Goal: Task Accomplishment & Management: Manage account settings

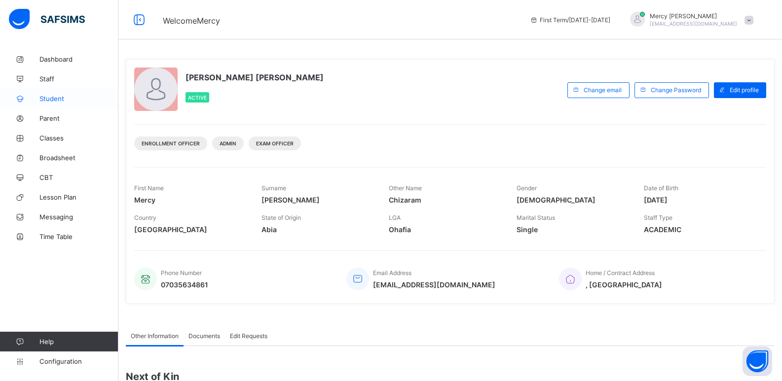
click at [67, 100] on span "Student" at bounding box center [78, 99] width 79 height 8
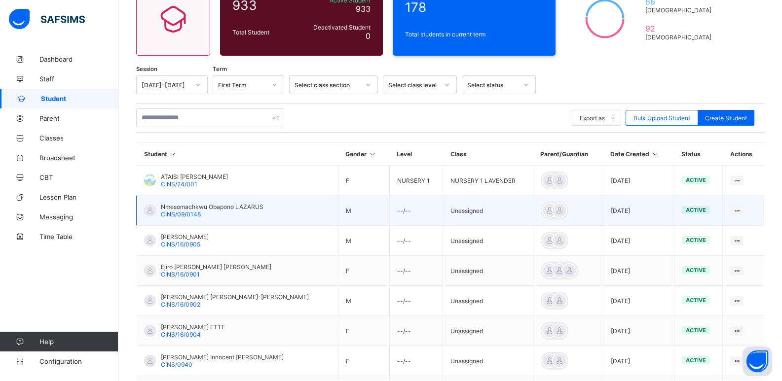
scroll to position [85, 0]
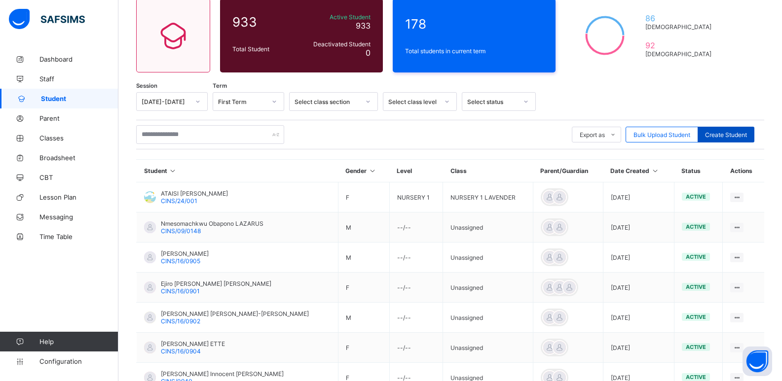
click at [726, 133] on span "Create Student" at bounding box center [726, 134] width 42 height 7
select select "**"
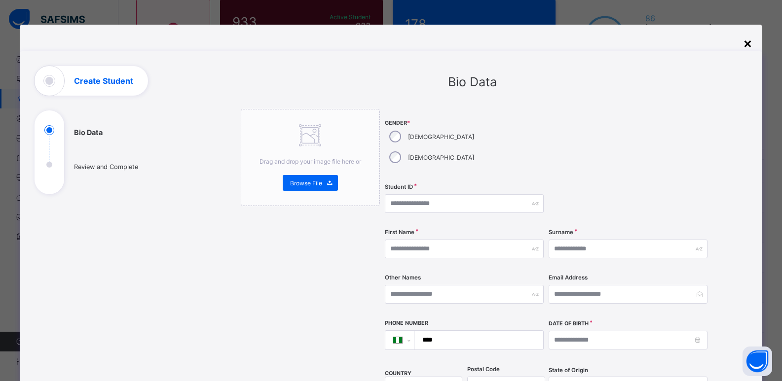
click at [745, 42] on div "×" at bounding box center [747, 43] width 9 height 17
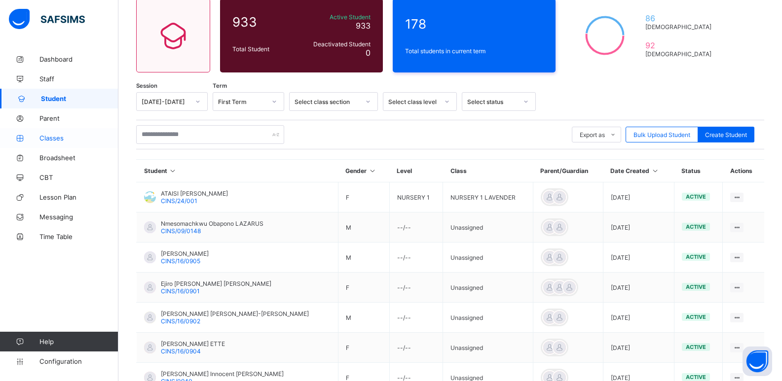
click at [49, 135] on span "Classes" at bounding box center [78, 138] width 79 height 8
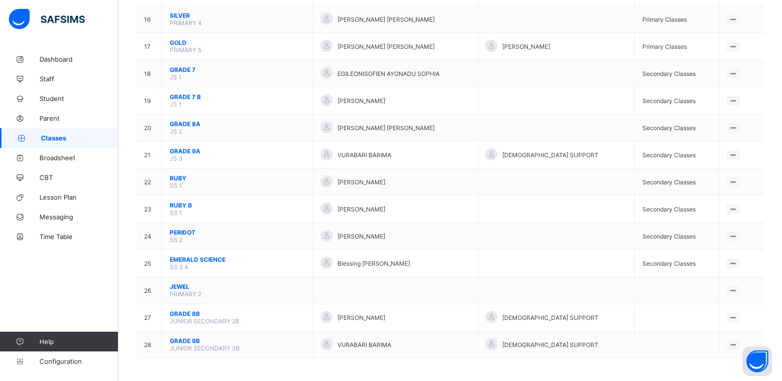
scroll to position [519, 0]
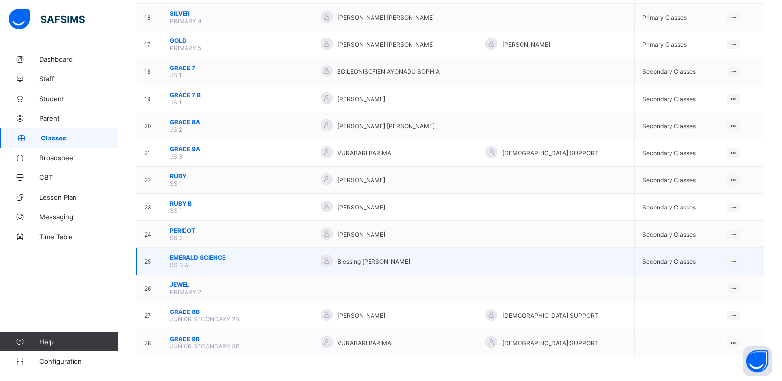
click at [193, 256] on span "EMERALD SCIENCE" at bounding box center [238, 257] width 136 height 7
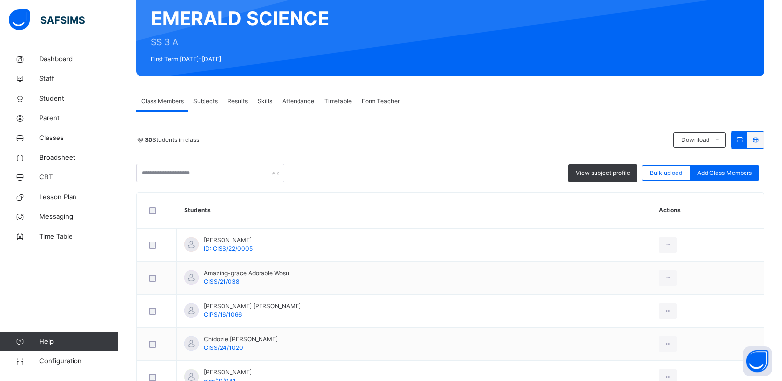
scroll to position [75, 0]
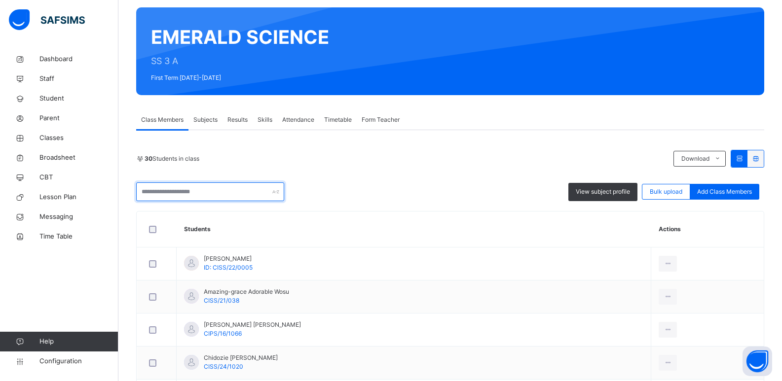
click at [178, 188] on input "text" at bounding box center [210, 191] width 148 height 19
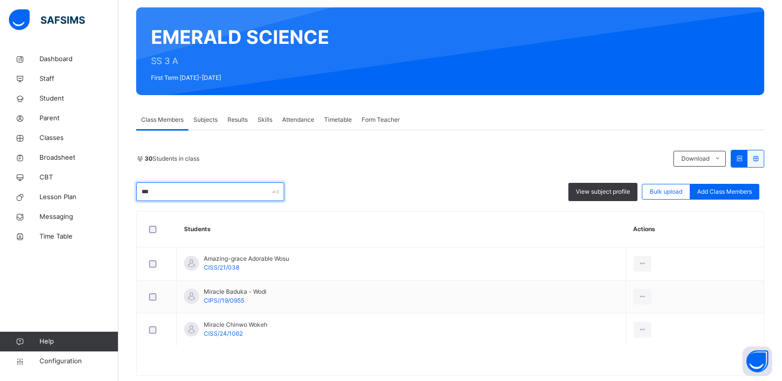
scroll to position [29, 0]
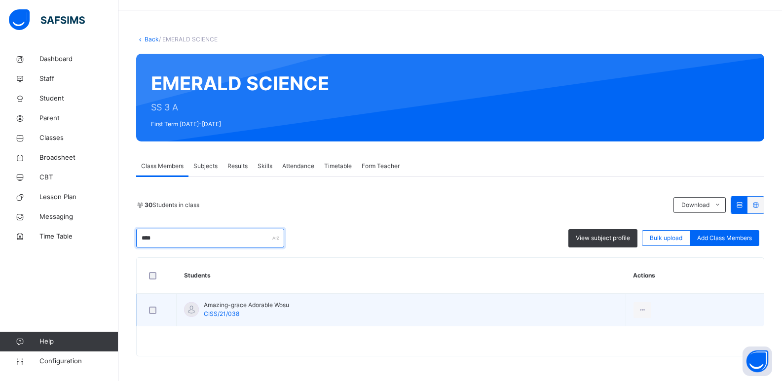
type input "****"
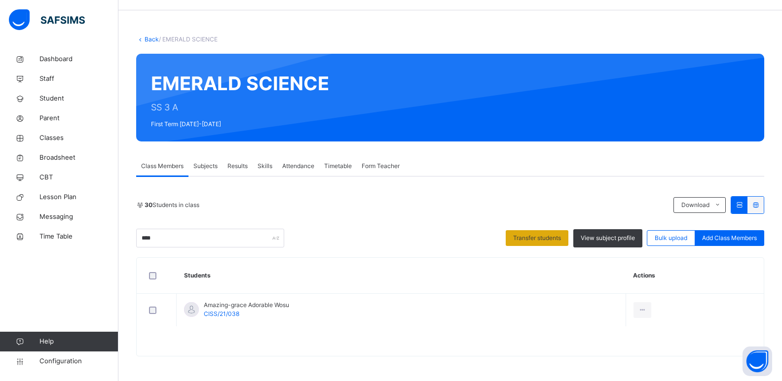
click at [547, 237] on span "Transfer students" at bounding box center [537, 238] width 48 height 9
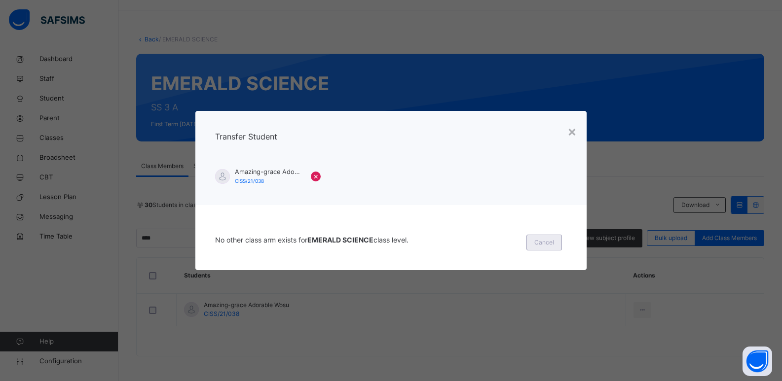
click at [553, 239] on span "Cancel" at bounding box center [544, 242] width 20 height 9
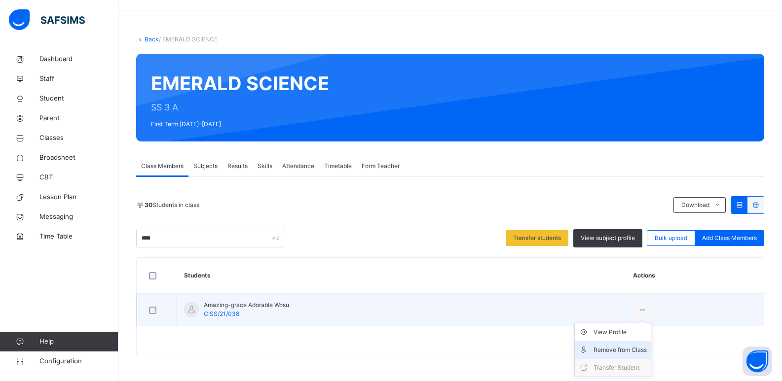
click at [624, 346] on div "Remove from Class" at bounding box center [619, 350] width 53 height 10
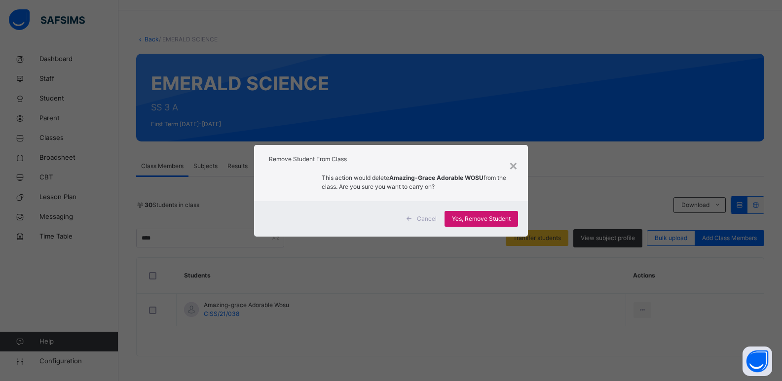
click at [491, 216] on span "Yes, Remove Student" at bounding box center [481, 219] width 59 height 9
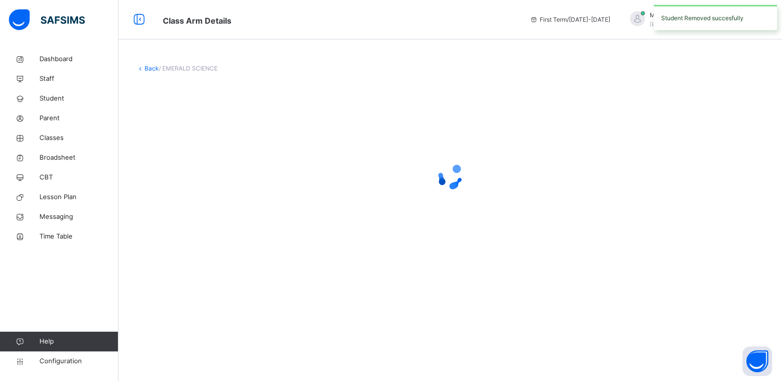
scroll to position [0, 0]
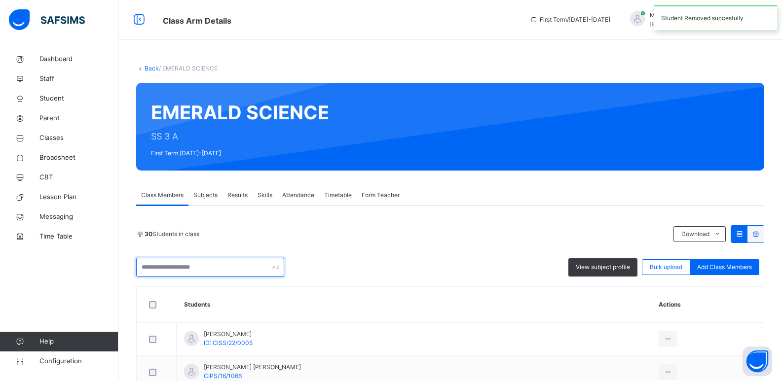
click at [172, 262] on input "text" at bounding box center [210, 267] width 148 height 19
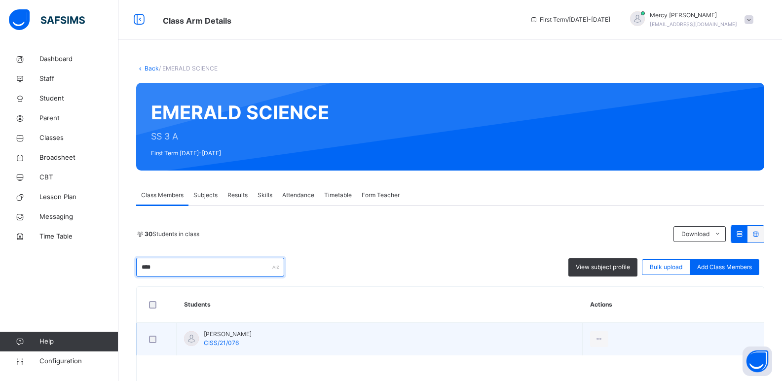
type input "****"
click at [148, 342] on div at bounding box center [156, 339] width 19 height 7
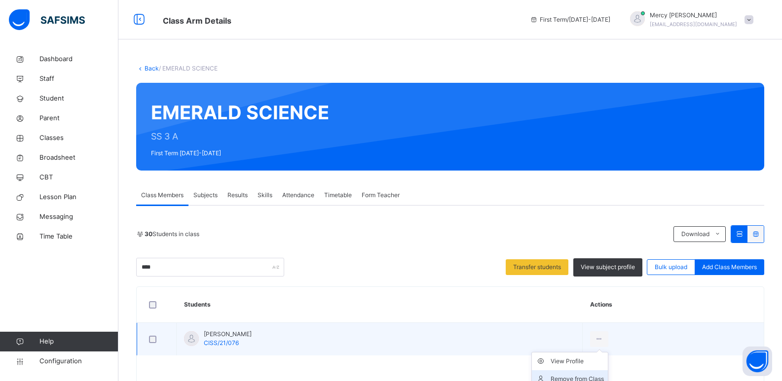
click at [594, 374] on div "Remove from Class" at bounding box center [576, 379] width 53 height 10
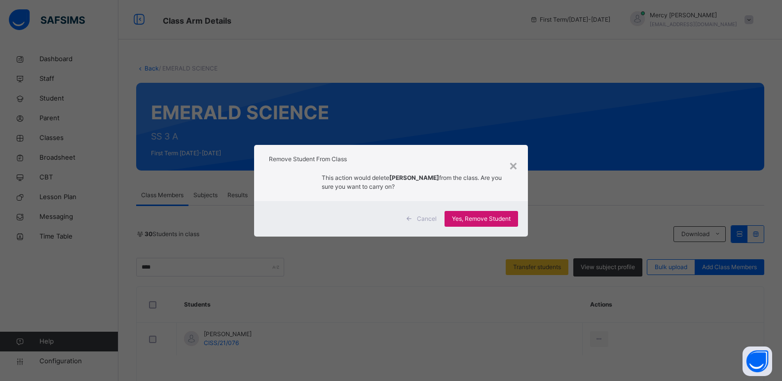
click at [466, 218] on span "Yes, Remove Student" at bounding box center [481, 219] width 59 height 9
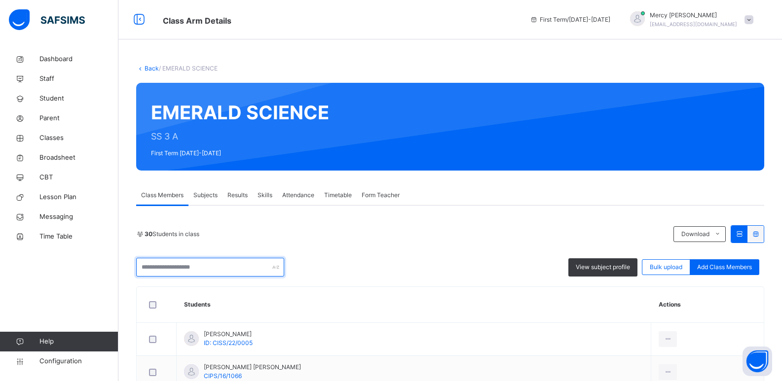
click at [247, 267] on input "text" at bounding box center [210, 267] width 148 height 19
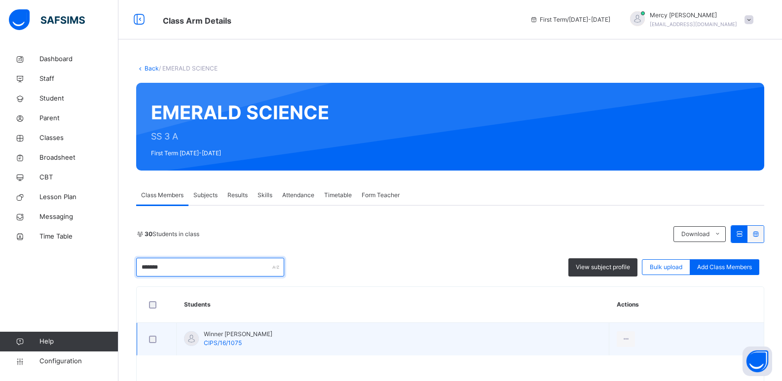
type input "******"
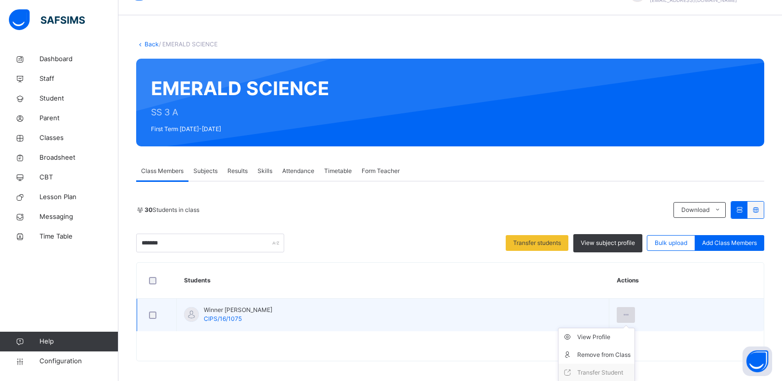
scroll to position [29, 0]
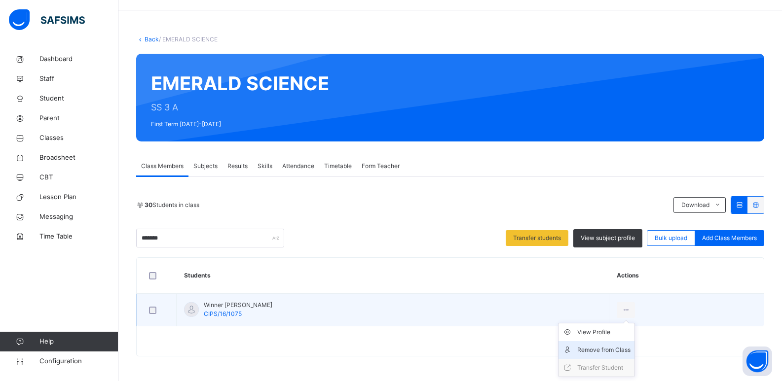
click at [609, 349] on div "Remove from Class" at bounding box center [603, 350] width 53 height 10
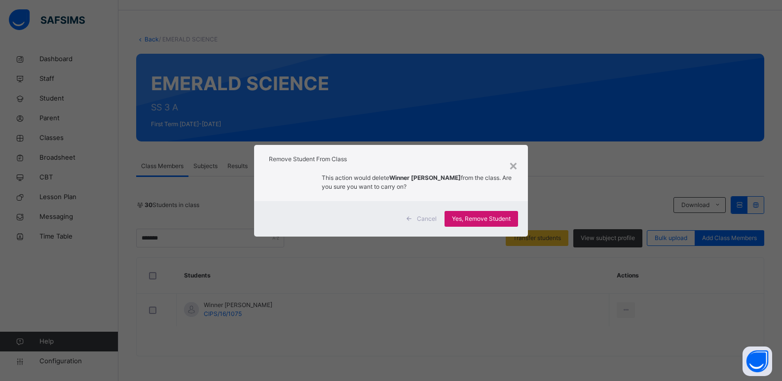
click at [482, 219] on span "Yes, Remove Student" at bounding box center [481, 219] width 59 height 9
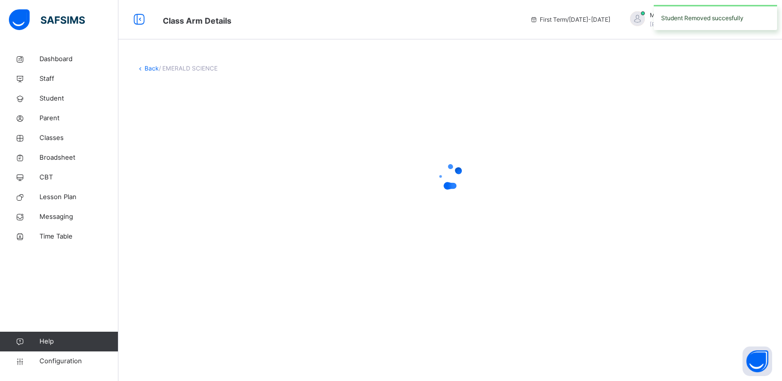
scroll to position [0, 0]
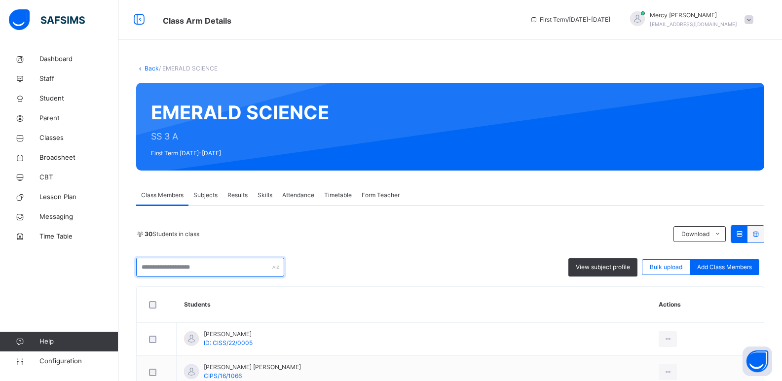
click at [162, 263] on input "text" at bounding box center [210, 267] width 148 height 19
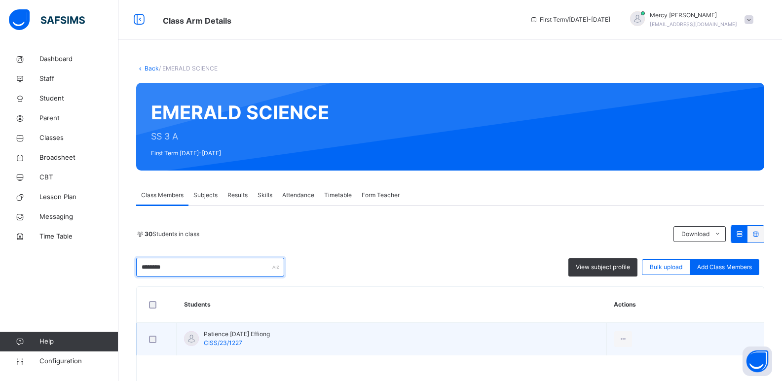
type input "********"
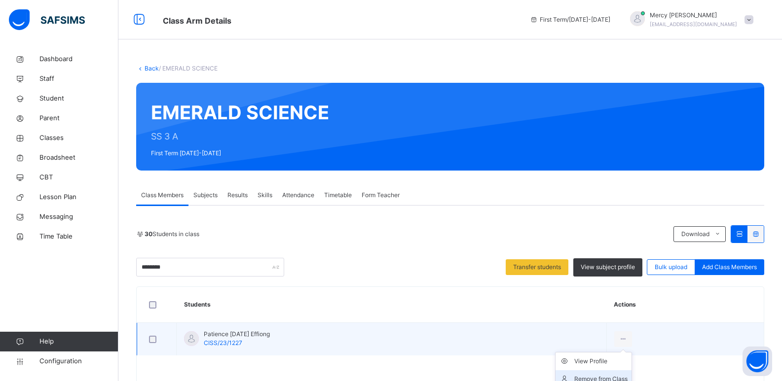
click at [609, 374] on div "Remove from Class" at bounding box center [600, 379] width 53 height 10
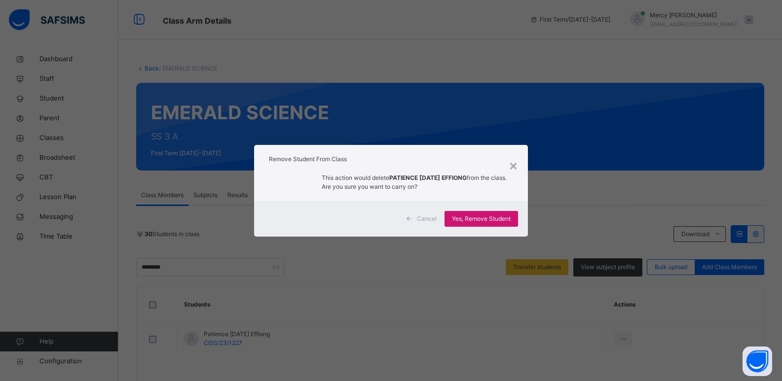
click at [493, 216] on span "Yes, Remove Student" at bounding box center [481, 219] width 59 height 9
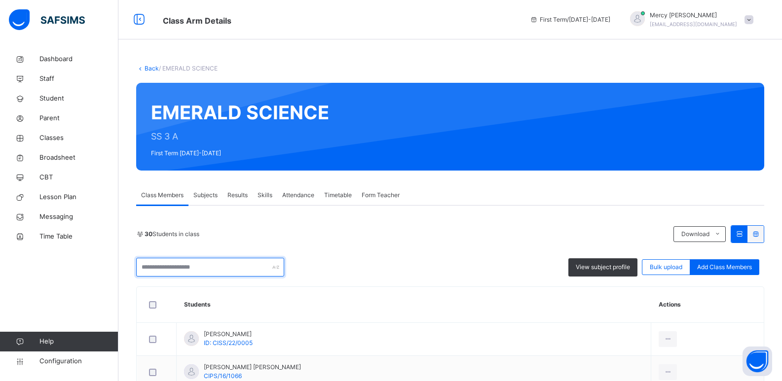
click at [185, 271] on input "text" at bounding box center [210, 267] width 148 height 19
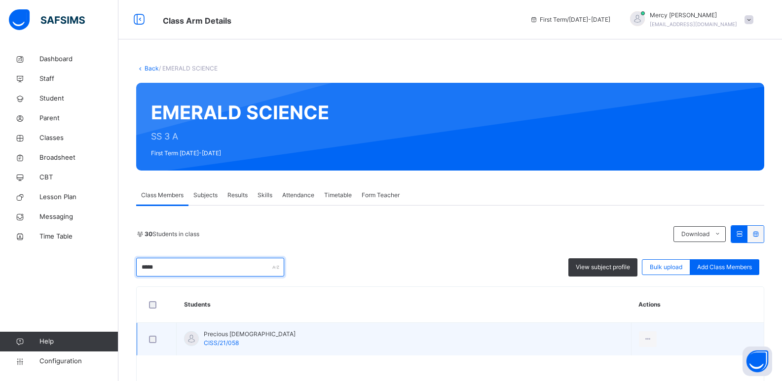
type input "*****"
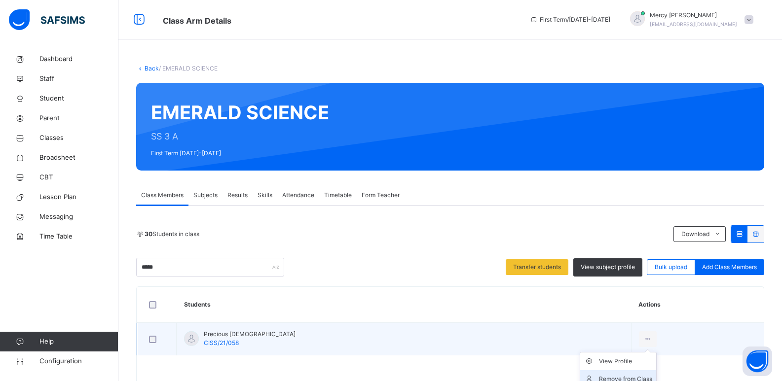
click at [620, 376] on div "Remove from Class" at bounding box center [625, 379] width 53 height 10
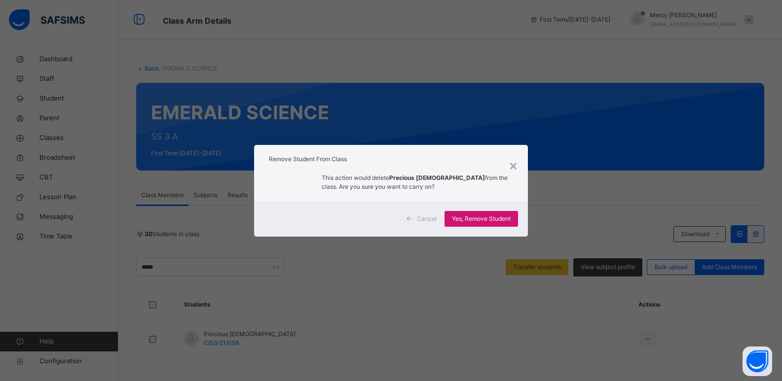
click at [488, 216] on span "Yes, Remove Student" at bounding box center [481, 219] width 59 height 9
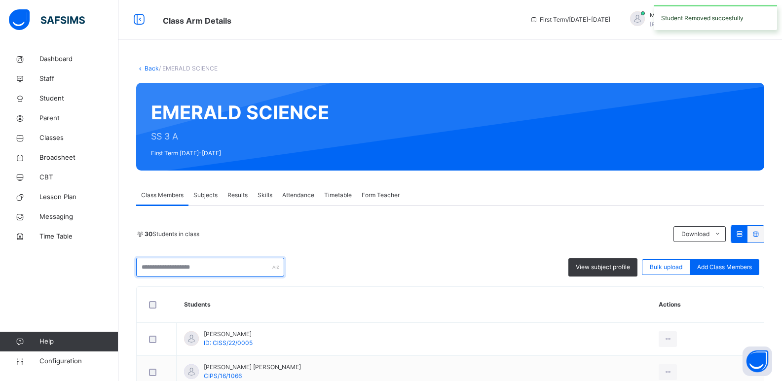
click at [221, 271] on input "text" at bounding box center [210, 267] width 148 height 19
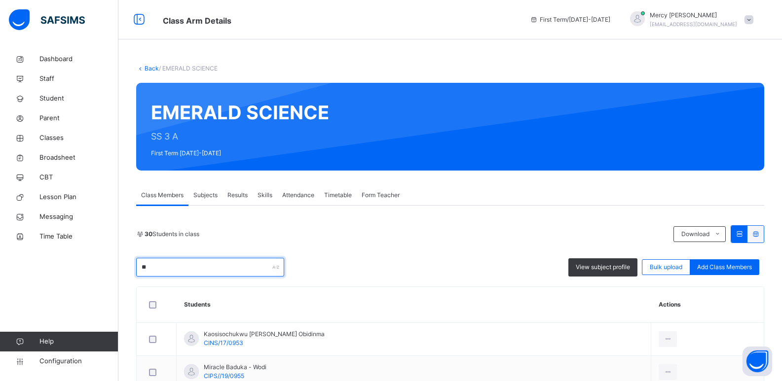
type input "*"
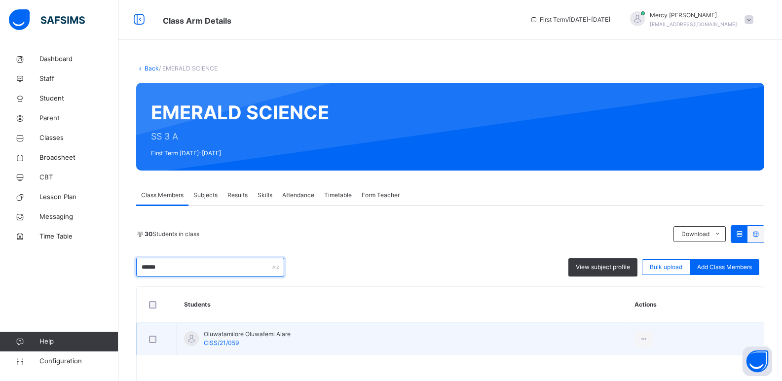
type input "******"
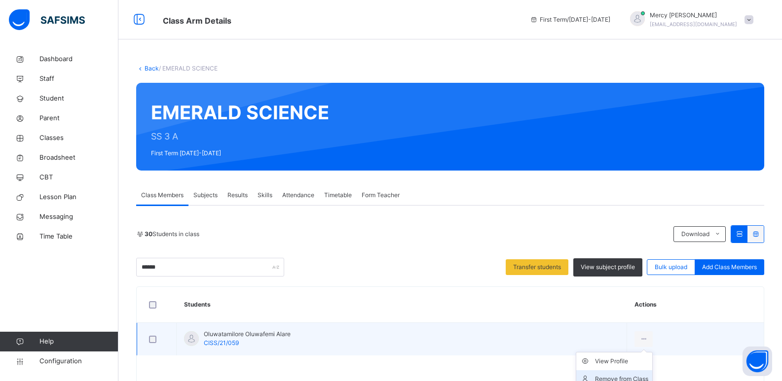
click at [634, 376] on div "Remove from Class" at bounding box center [621, 379] width 53 height 10
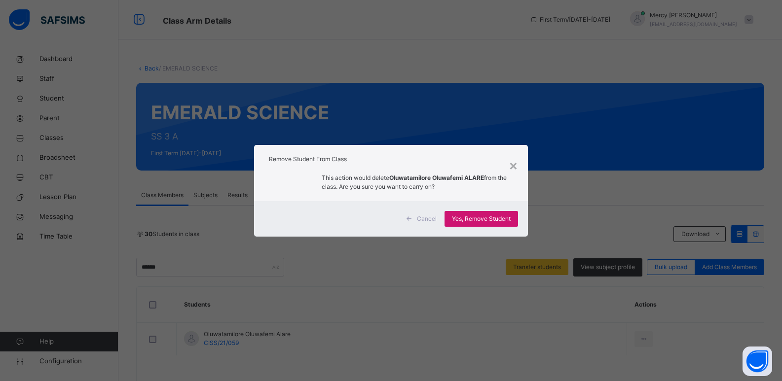
click at [502, 219] on span "Yes, Remove Student" at bounding box center [481, 219] width 59 height 9
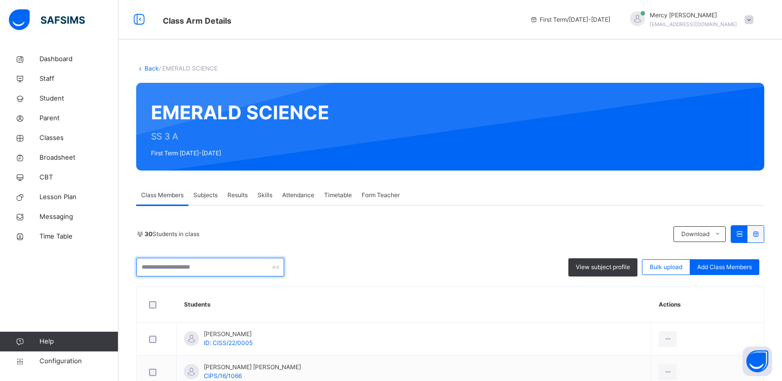
click at [194, 264] on input "text" at bounding box center [210, 267] width 148 height 19
type input "*"
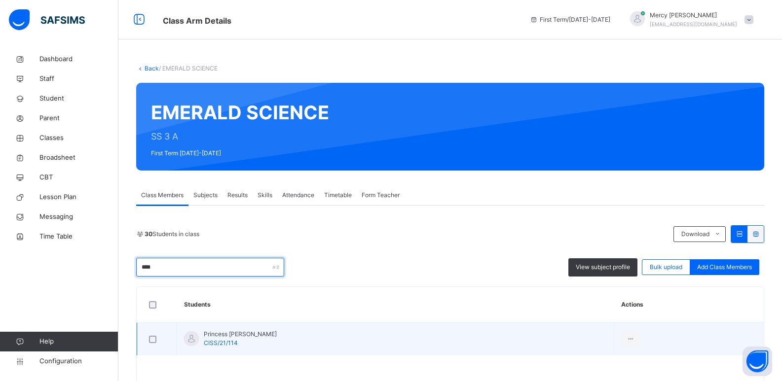
type input "****"
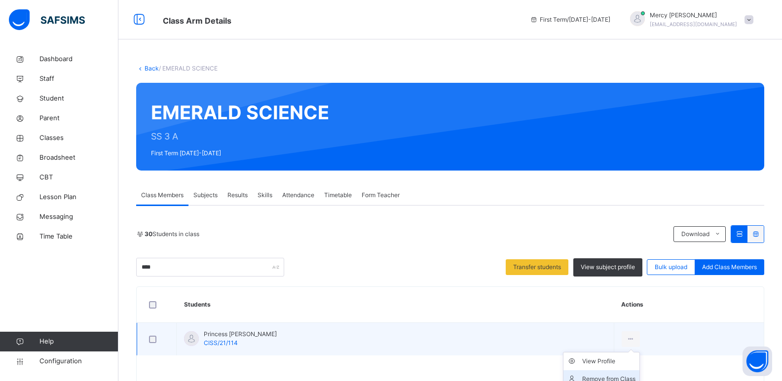
click at [616, 378] on div "Remove from Class" at bounding box center [608, 379] width 53 height 10
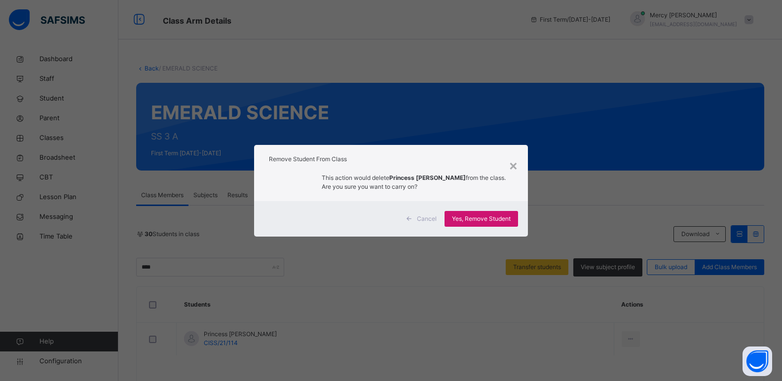
click at [483, 215] on span "Yes, Remove Student" at bounding box center [481, 219] width 59 height 9
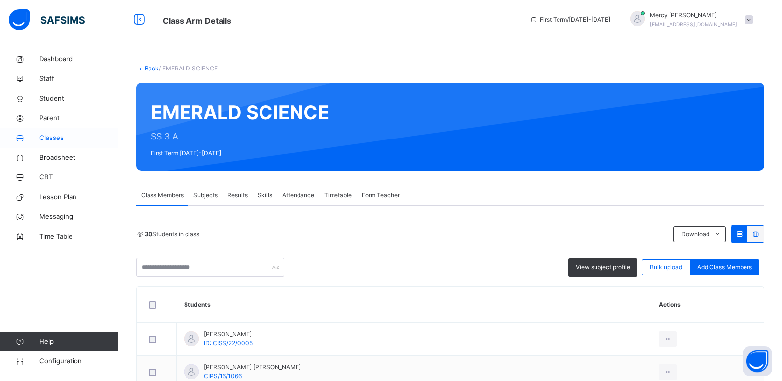
click at [67, 142] on span "Classes" at bounding box center [78, 138] width 79 height 10
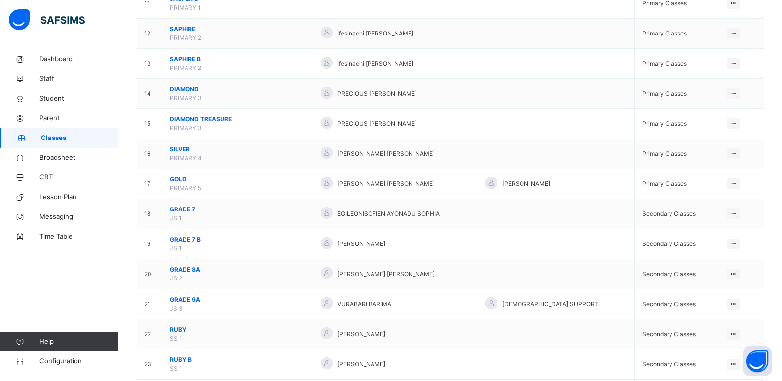
scroll to position [603, 0]
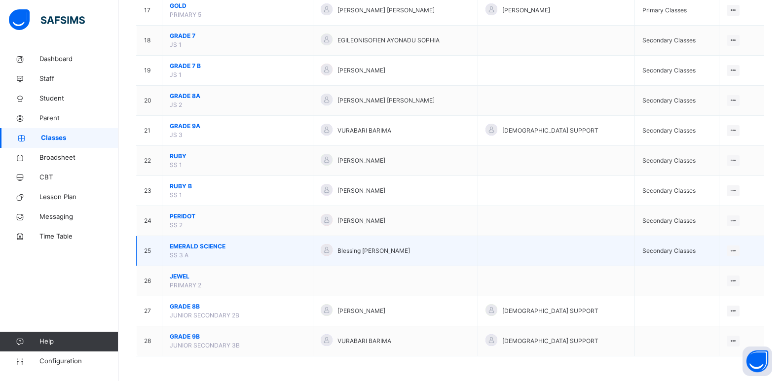
click at [191, 245] on span "EMERALD SCIENCE" at bounding box center [238, 246] width 136 height 9
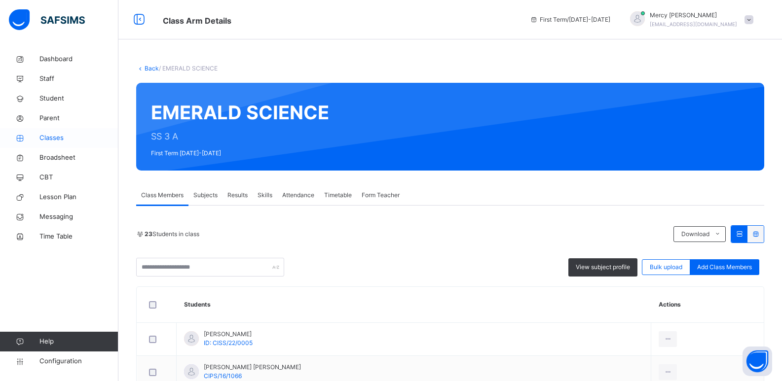
click at [69, 137] on span "Classes" at bounding box center [78, 138] width 79 height 10
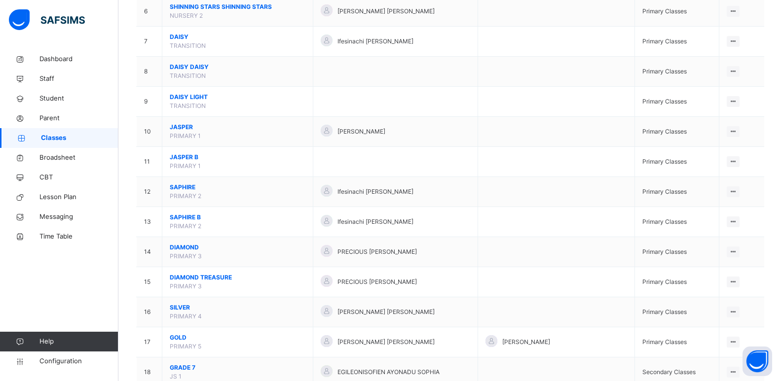
scroll to position [603, 0]
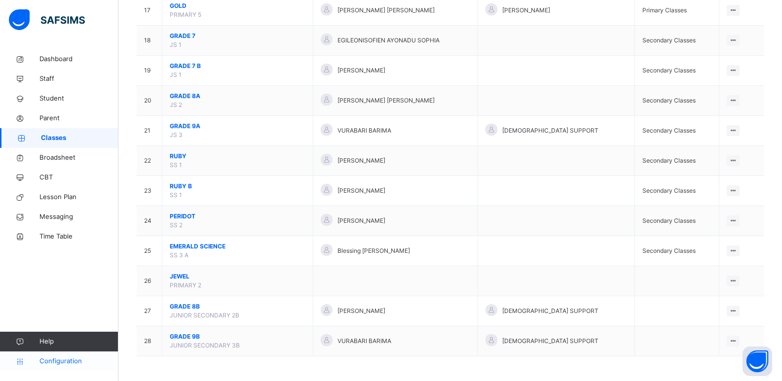
click at [61, 359] on span "Configuration" at bounding box center [78, 362] width 78 height 10
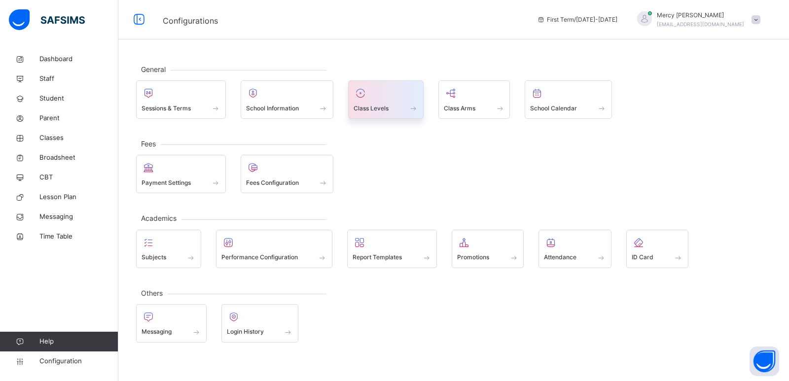
click at [392, 103] on div "Class Levels" at bounding box center [386, 108] width 65 height 10
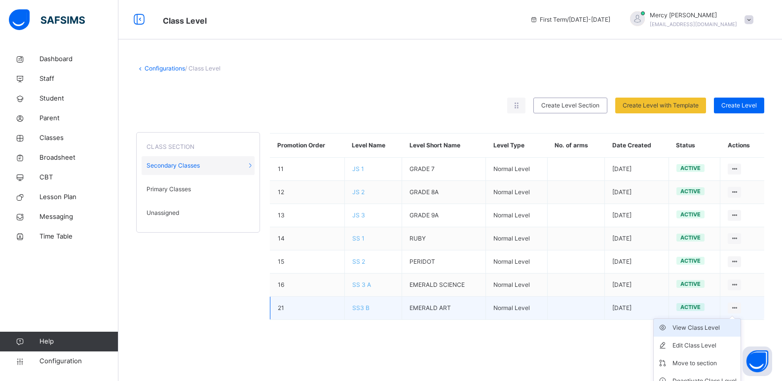
click at [701, 330] on div "View Class Level" at bounding box center [704, 328] width 64 height 10
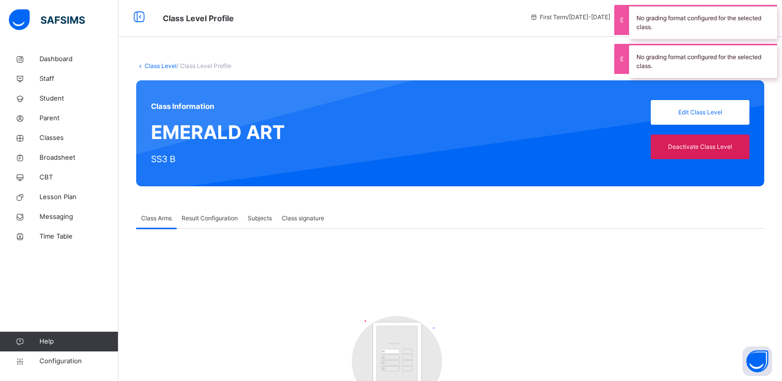
scroll to position [2, 0]
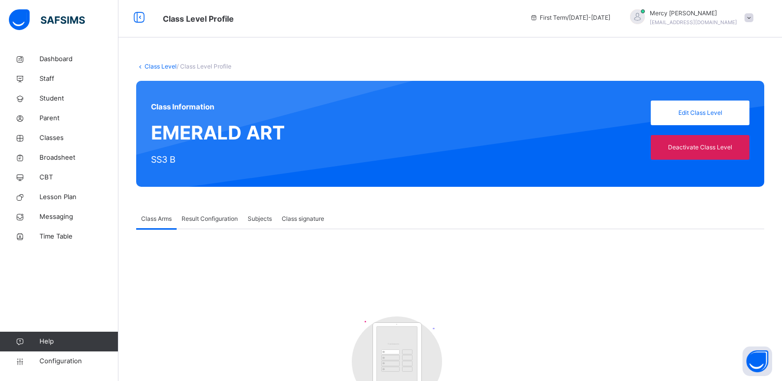
click at [209, 223] on span "Result Configuration" at bounding box center [210, 219] width 56 height 9
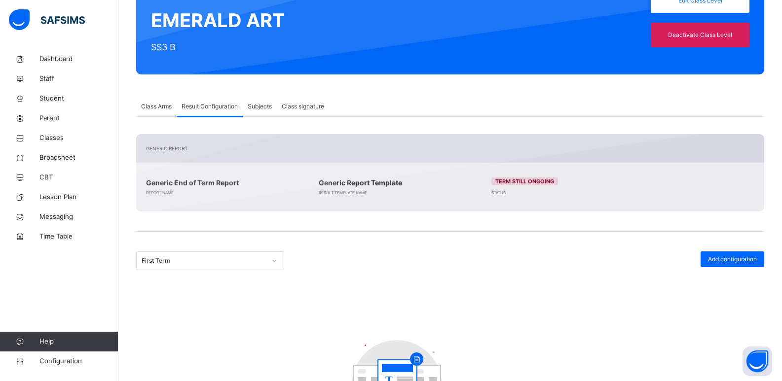
scroll to position [113, 0]
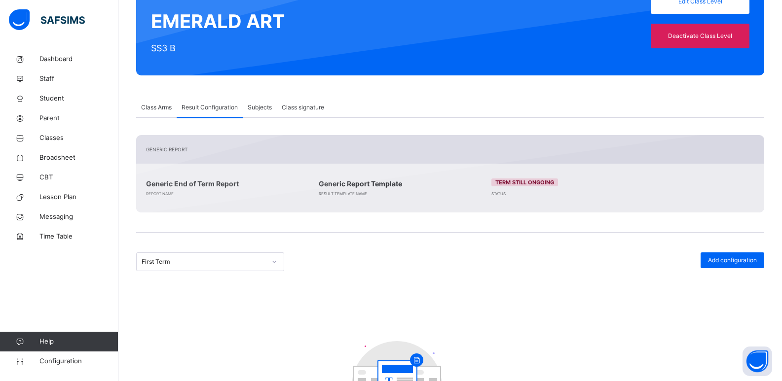
click at [256, 112] on div "Subjects" at bounding box center [260, 108] width 34 height 20
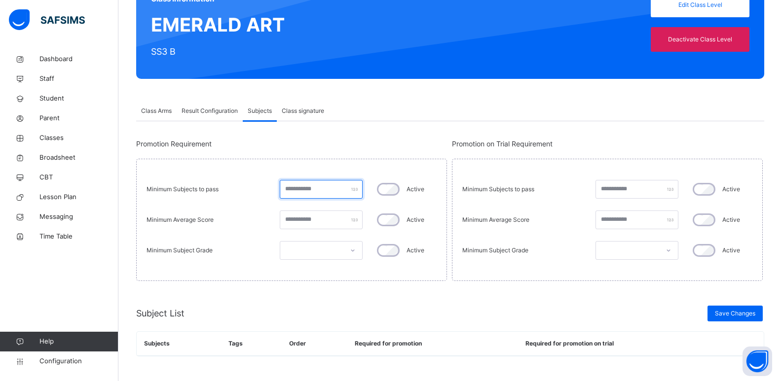
click at [319, 184] on input "number" at bounding box center [321, 189] width 83 height 19
type input "*"
click at [148, 113] on span "Class Arms" at bounding box center [156, 111] width 31 height 9
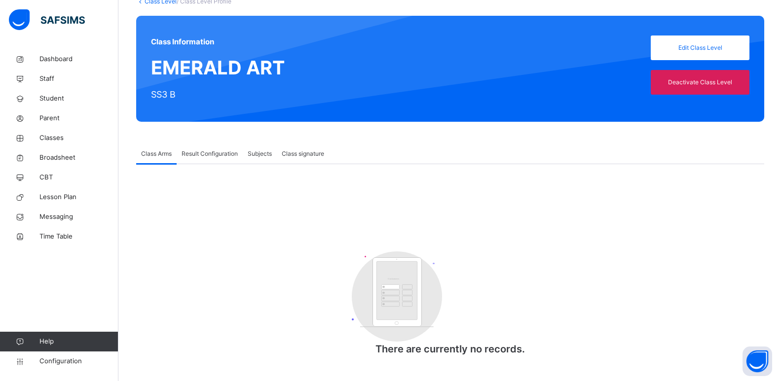
scroll to position [68, 0]
click at [308, 152] on span "Class signature" at bounding box center [303, 153] width 42 height 9
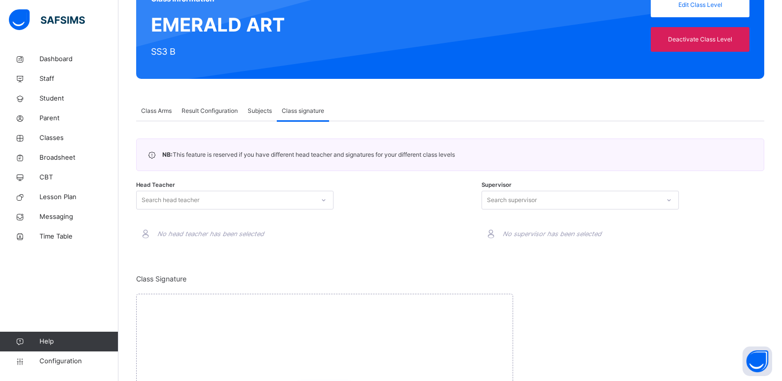
scroll to position [0, 0]
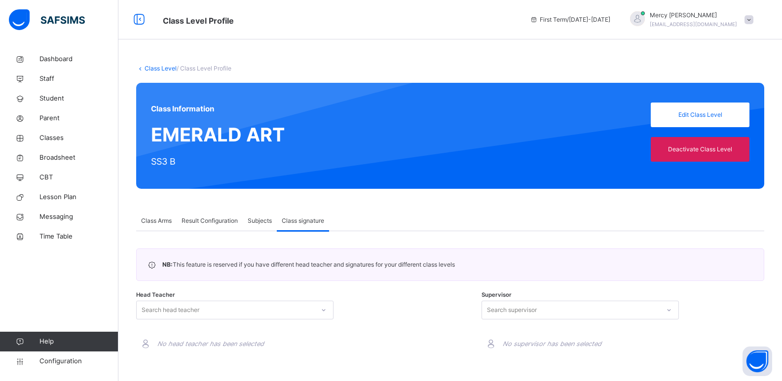
click at [152, 72] on div "Class Level / Class Level Profile" at bounding box center [450, 68] width 628 height 9
click at [161, 70] on link "Class Level" at bounding box center [161, 68] width 32 height 7
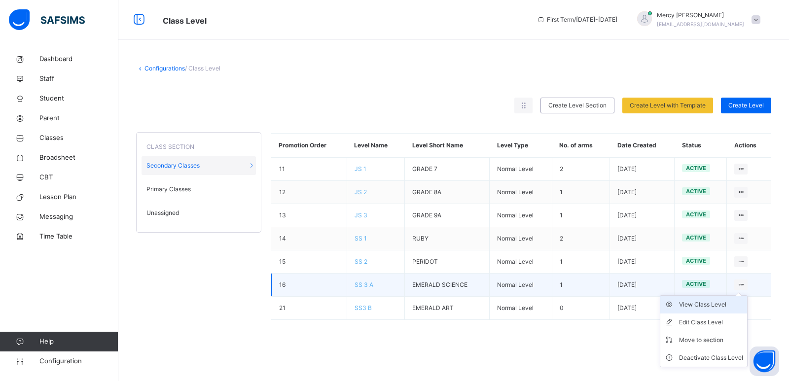
click at [706, 305] on div "View Class Level" at bounding box center [711, 305] width 64 height 10
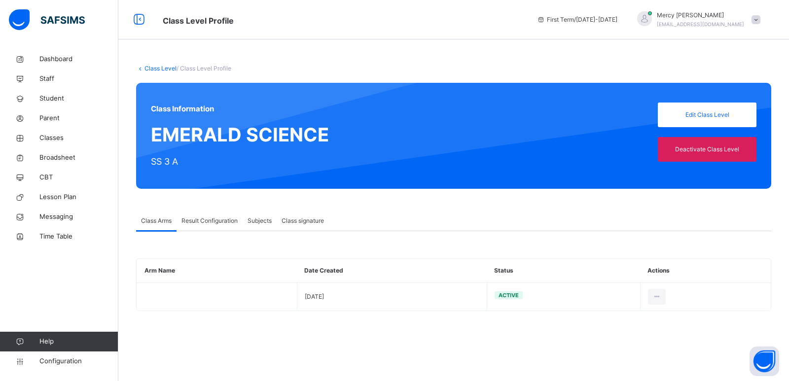
click at [204, 221] on span "Result Configuration" at bounding box center [210, 221] width 56 height 9
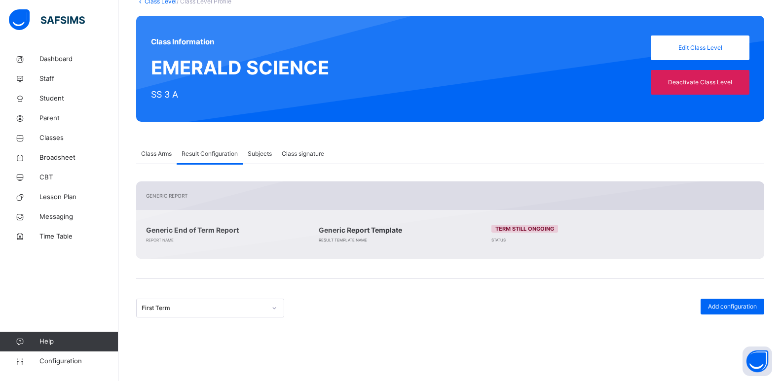
scroll to position [66, 0]
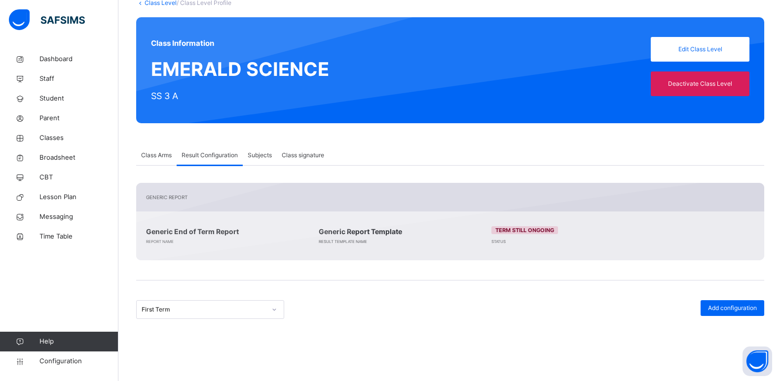
click at [254, 156] on span "Subjects" at bounding box center [260, 155] width 24 height 9
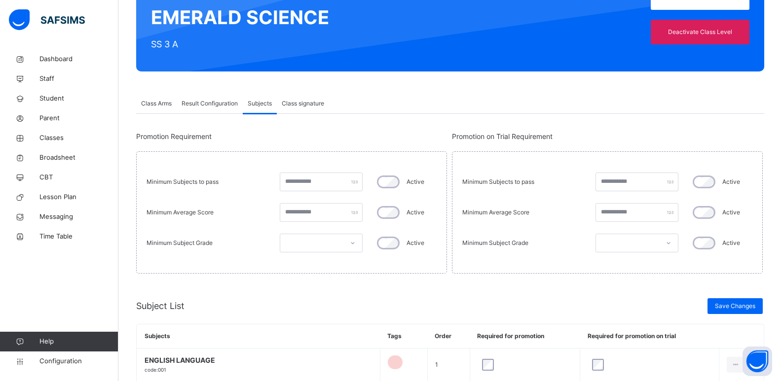
scroll to position [0, 0]
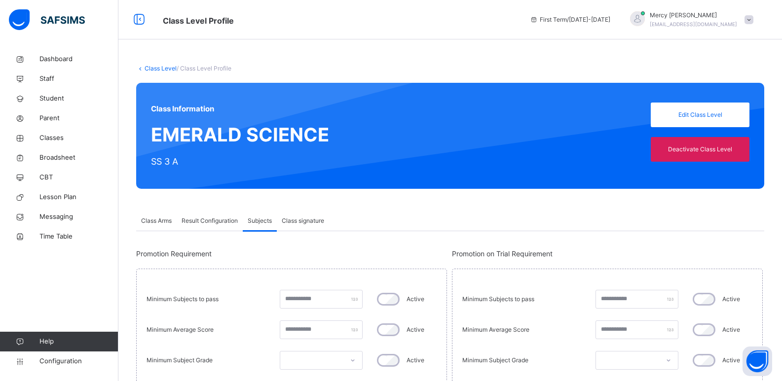
click at [296, 221] on span "Class signature" at bounding box center [303, 221] width 42 height 9
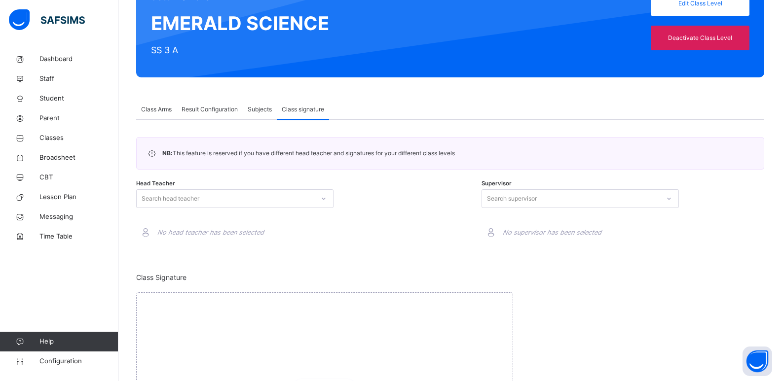
scroll to position [29, 0]
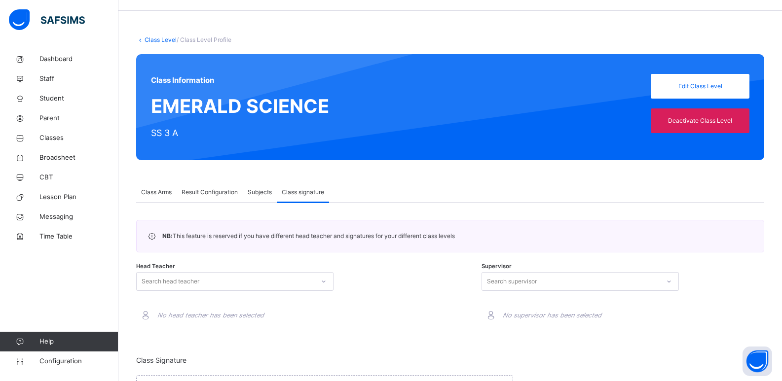
click at [160, 190] on span "Class Arms" at bounding box center [156, 192] width 31 height 9
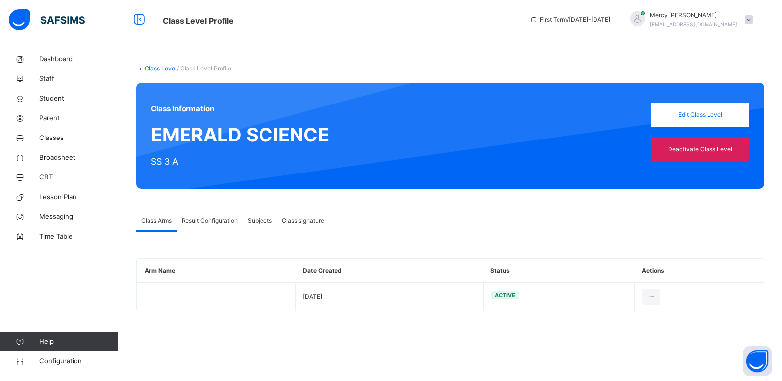
scroll to position [0, 0]
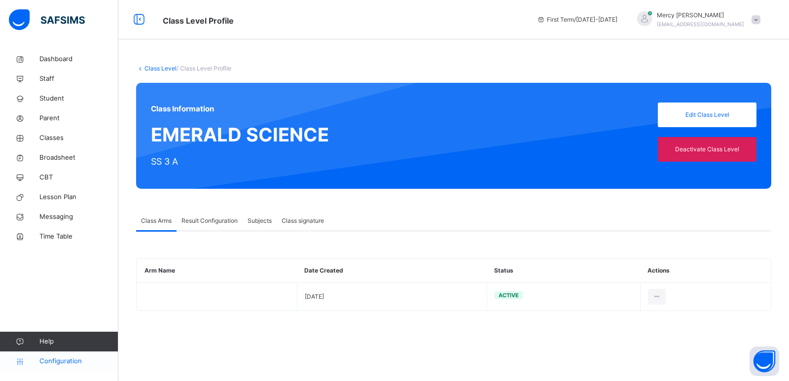
click at [47, 360] on span "Configuration" at bounding box center [78, 362] width 78 height 10
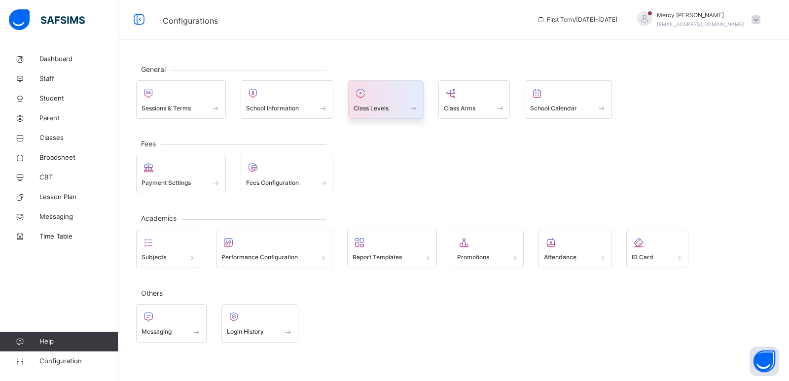
click at [375, 110] on span "Class Levels" at bounding box center [371, 108] width 35 height 9
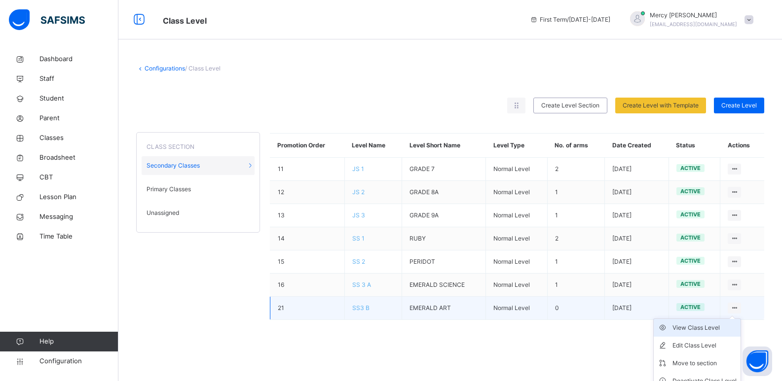
click at [702, 328] on div "View Class Level" at bounding box center [704, 328] width 64 height 10
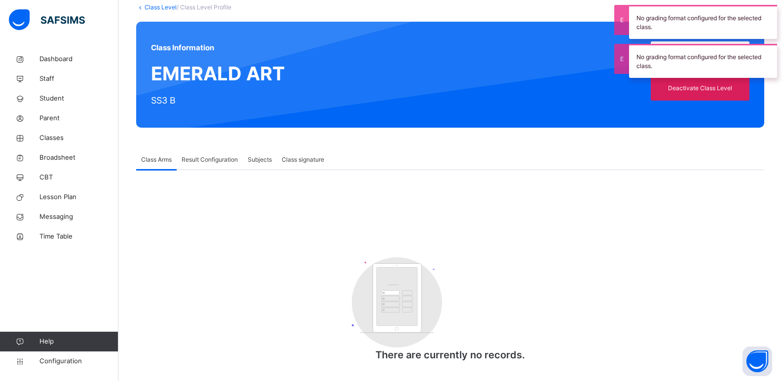
scroll to position [68, 0]
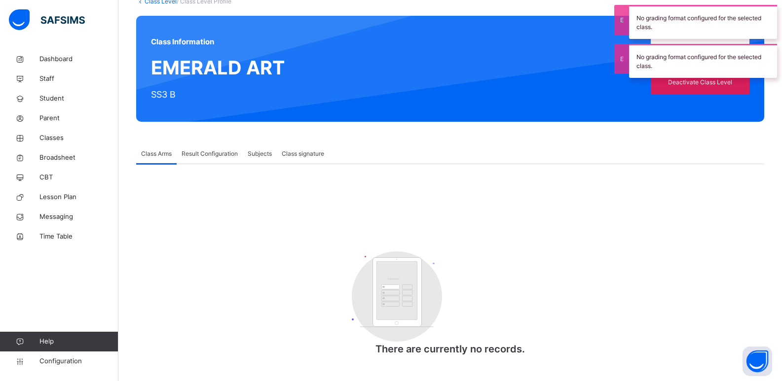
click at [220, 149] on span "Result Configuration" at bounding box center [210, 153] width 56 height 9
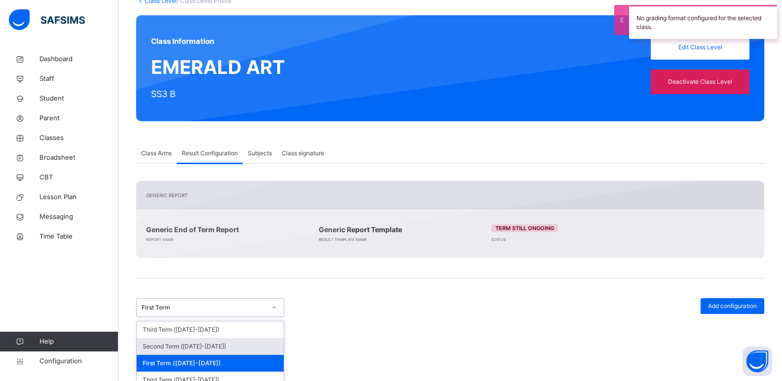
click at [234, 309] on div "option Second Term ([DATE]-[DATE]) focused, 2 of 30. 30 results available. Use …" at bounding box center [210, 307] width 148 height 19
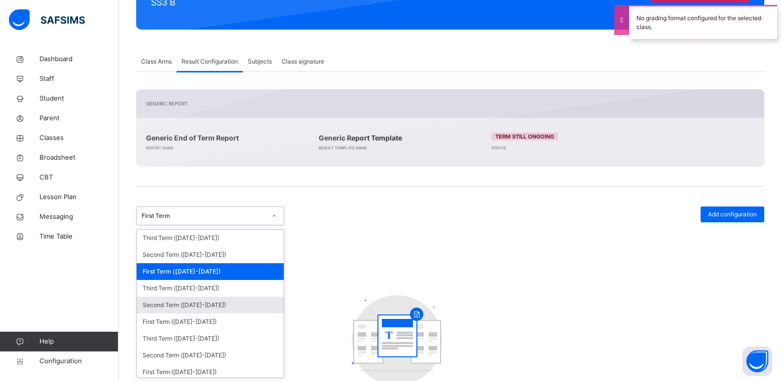
scroll to position [160, 0]
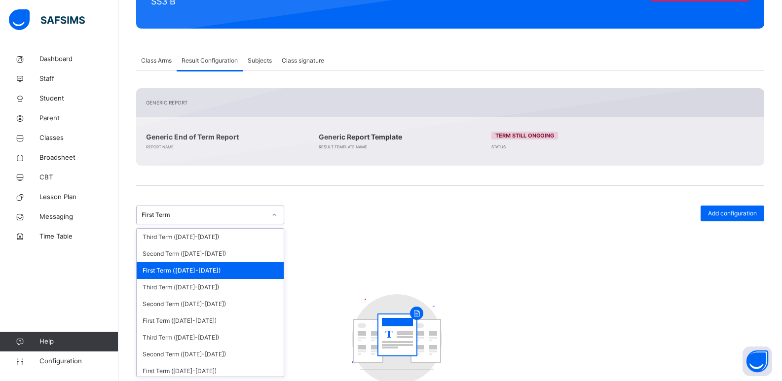
click at [244, 278] on div "First Term ([DATE]-[DATE])" at bounding box center [210, 270] width 147 height 17
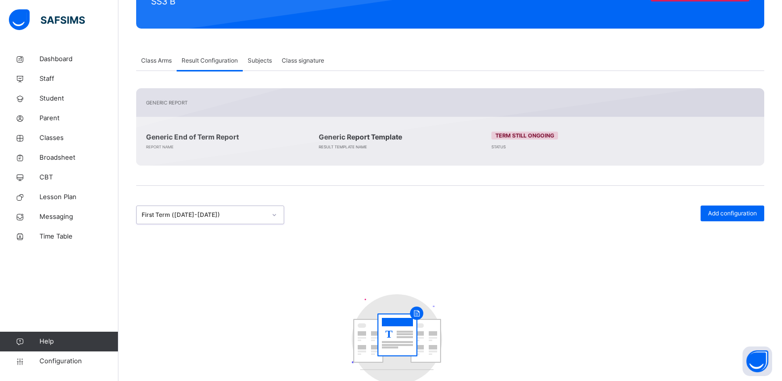
scroll to position [204, 0]
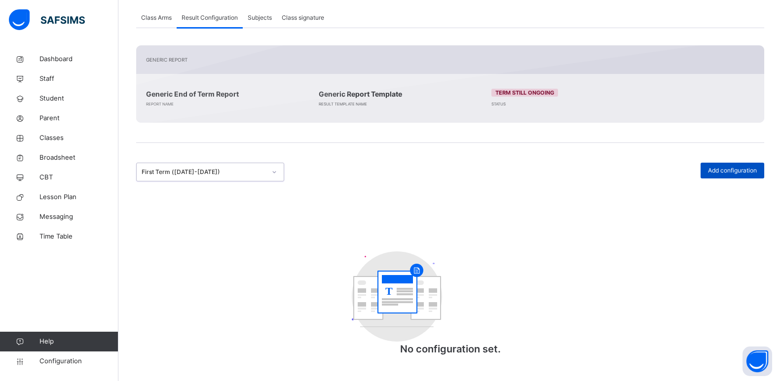
click at [745, 172] on span "Add configuration" at bounding box center [732, 170] width 49 height 9
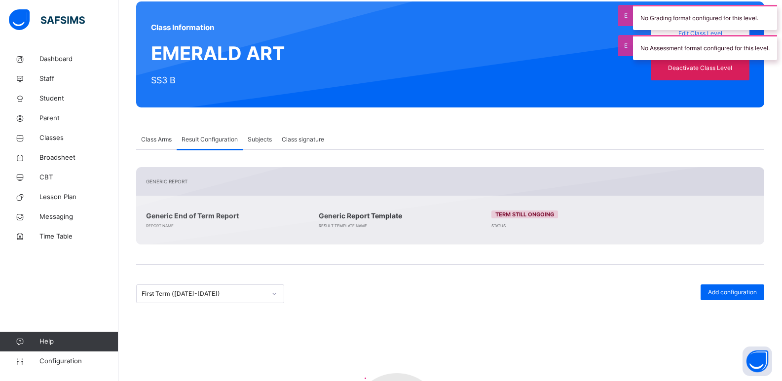
scroll to position [49, 0]
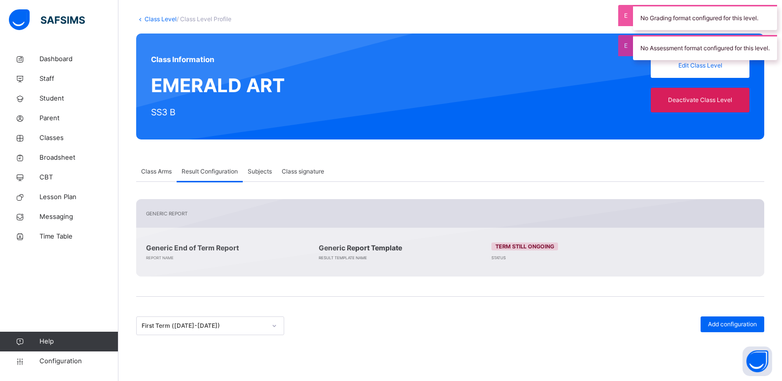
click at [266, 172] on span "Subjects" at bounding box center [260, 171] width 24 height 9
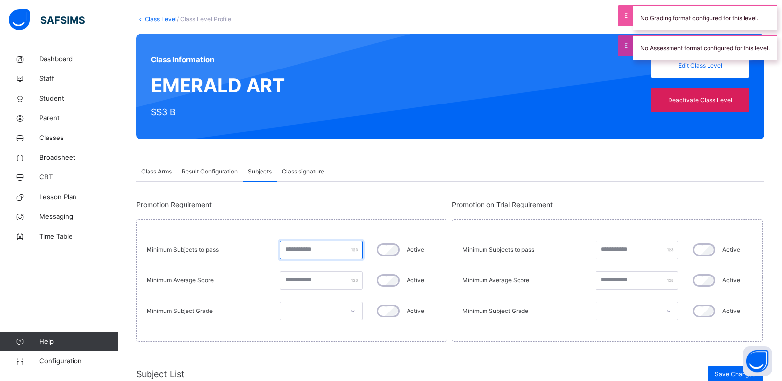
click at [317, 248] on input "number" at bounding box center [321, 250] width 83 height 19
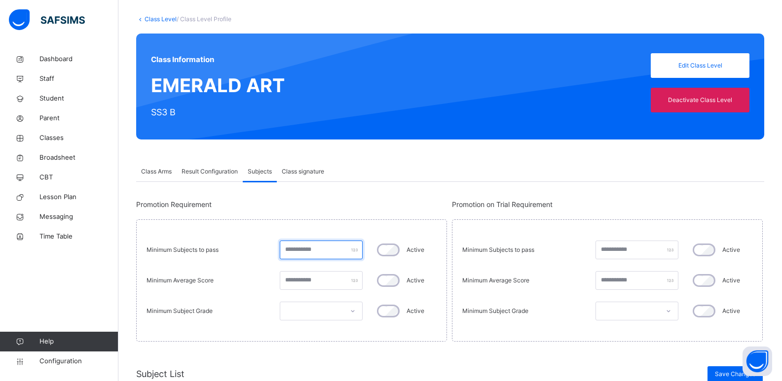
type input "*"
click at [307, 278] on input "number" at bounding box center [321, 280] width 83 height 19
type input "**"
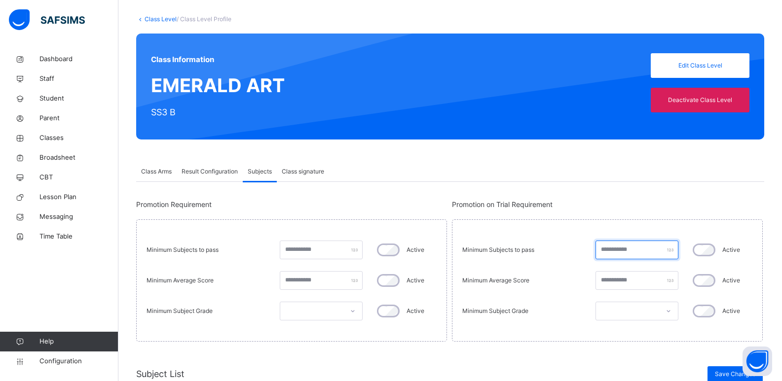
click at [611, 250] on input "number" at bounding box center [636, 250] width 83 height 19
type input "*"
click at [616, 278] on input "number" at bounding box center [636, 280] width 83 height 19
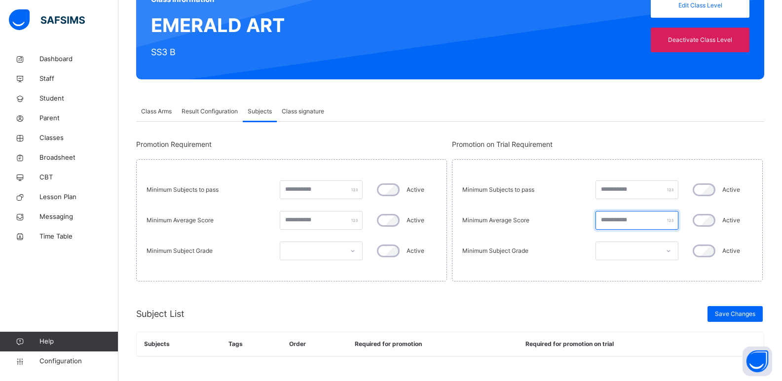
scroll to position [110, 0]
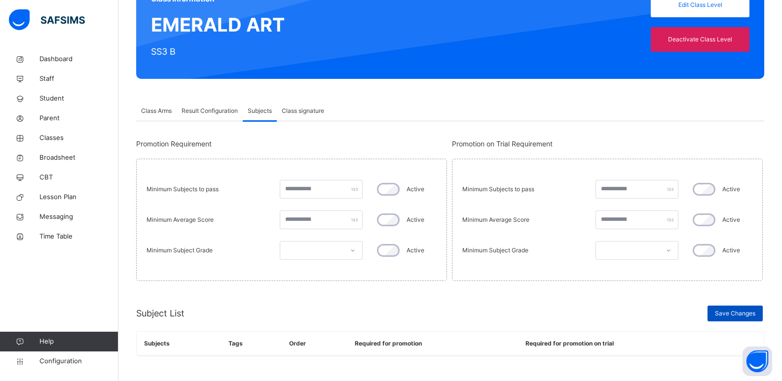
click at [744, 308] on div "Save Changes" at bounding box center [734, 314] width 55 height 16
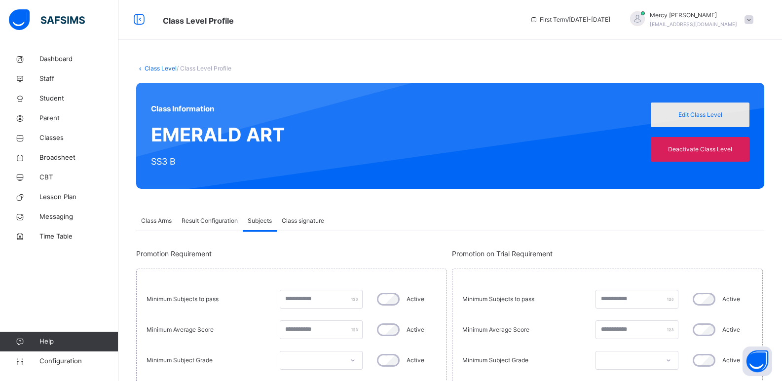
click at [746, 120] on div "Edit Class Level" at bounding box center [700, 115] width 99 height 25
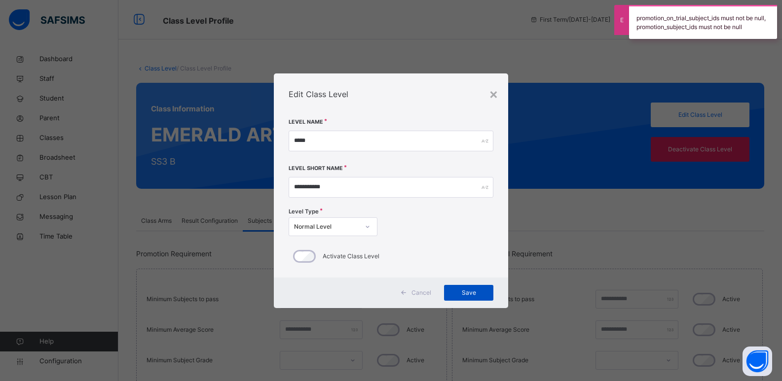
click at [464, 291] on span "Save" at bounding box center [468, 293] width 35 height 9
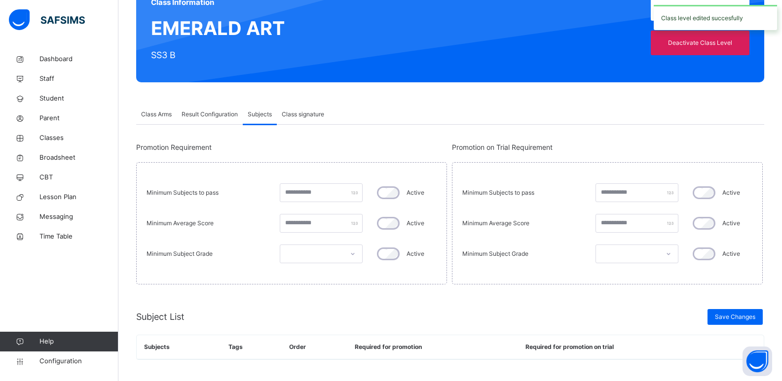
scroll to position [110, 0]
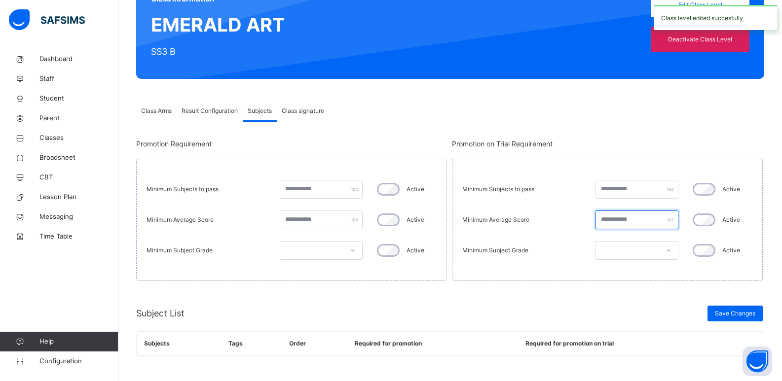
click at [619, 225] on input "**" at bounding box center [636, 220] width 83 height 19
type input "*"
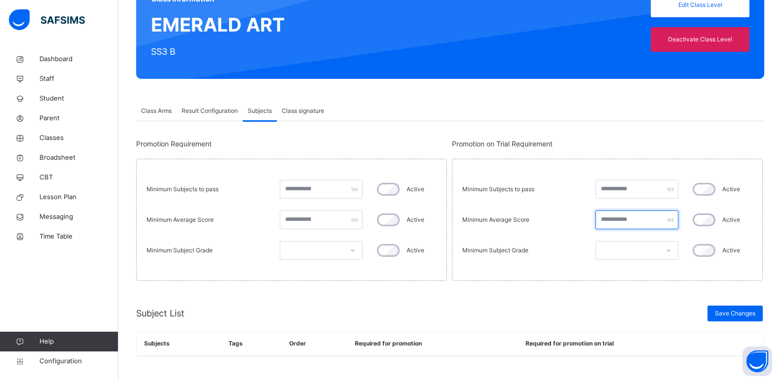
type input "*"
click at [627, 220] on input "*" at bounding box center [636, 220] width 83 height 19
type input "**"
click at [744, 314] on span "Save Changes" at bounding box center [735, 313] width 40 height 9
click at [625, 246] on div at bounding box center [627, 250] width 63 height 15
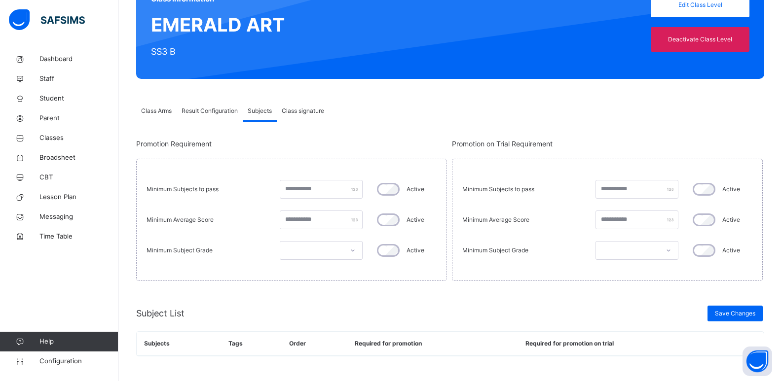
click at [624, 243] on div at bounding box center [627, 250] width 63 height 15
click at [295, 108] on span "Class signature" at bounding box center [303, 111] width 42 height 9
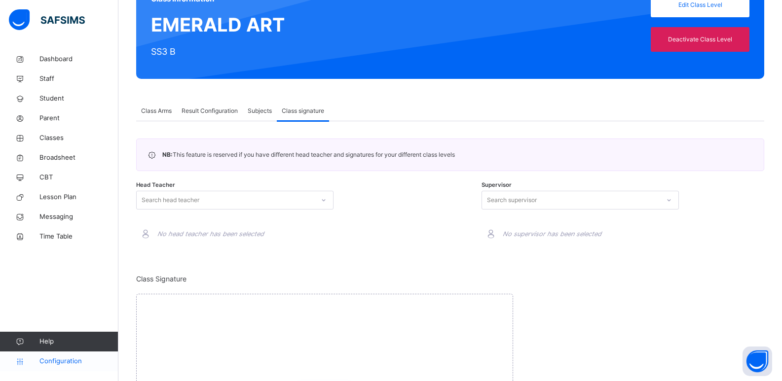
click at [67, 363] on span "Configuration" at bounding box center [78, 362] width 78 height 10
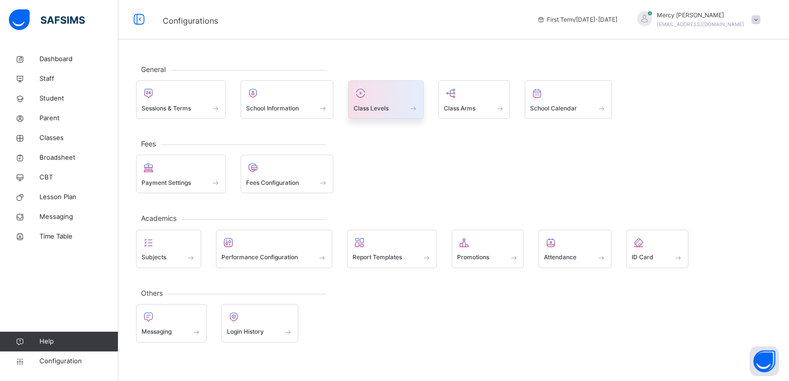
click at [415, 111] on span at bounding box center [413, 108] width 10 height 8
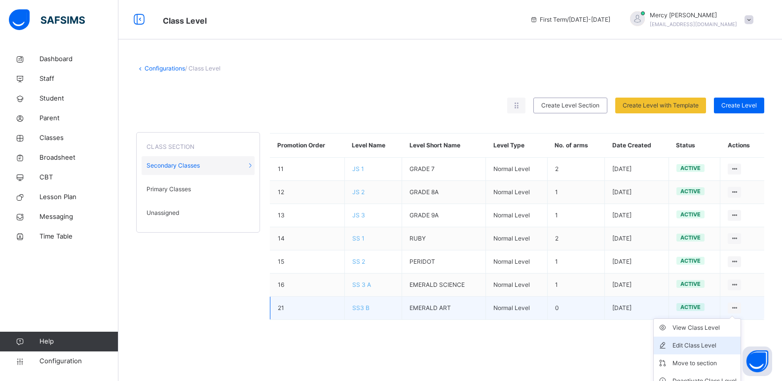
click at [707, 348] on div "Edit Class Level" at bounding box center [704, 346] width 64 height 10
type input "*****"
type input "**********"
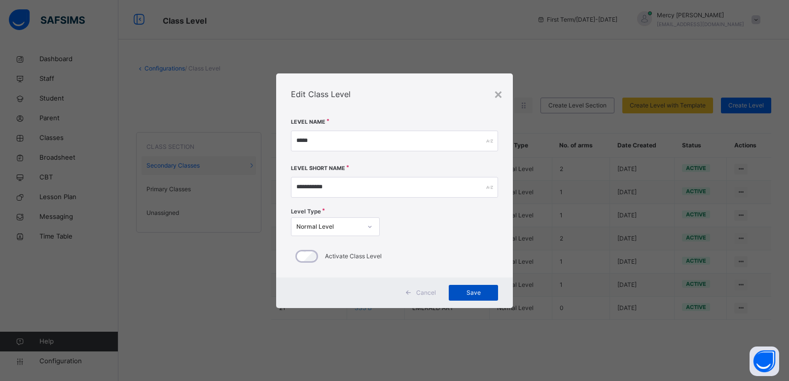
click at [464, 298] on div "Save" at bounding box center [473, 293] width 49 height 16
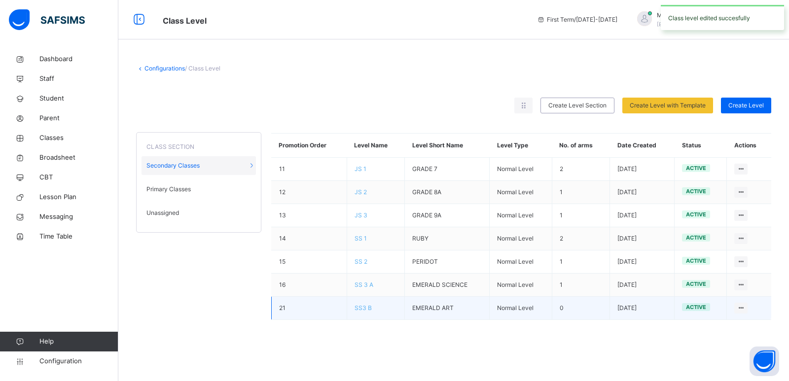
click at [368, 308] on span "SS3 B" at bounding box center [363, 307] width 17 height 7
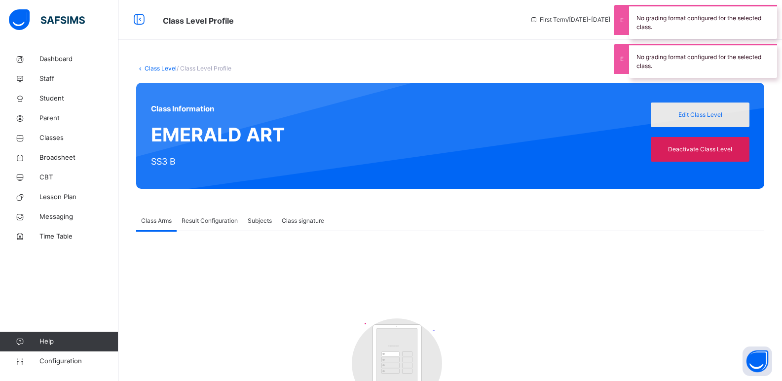
click at [710, 112] on span "Edit Class Level" at bounding box center [700, 114] width 84 height 9
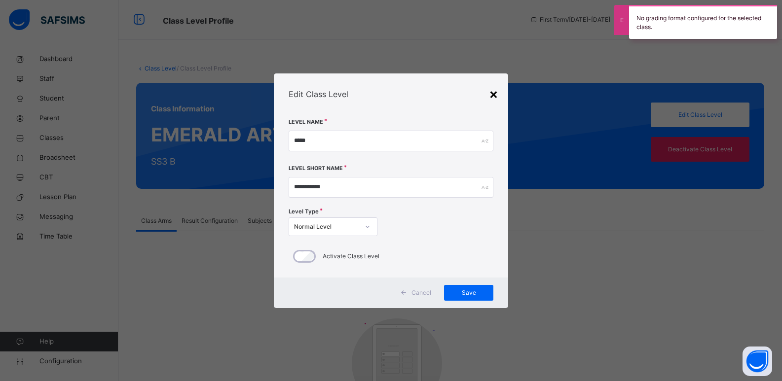
click at [498, 97] on div "×" at bounding box center [493, 93] width 9 height 21
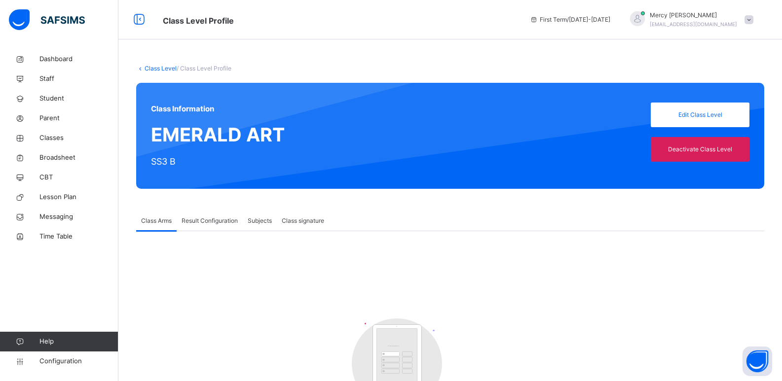
click at [205, 70] on span "/ Class Level Profile" at bounding box center [204, 68] width 55 height 7
click at [205, 224] on span "Result Configuration" at bounding box center [210, 221] width 56 height 9
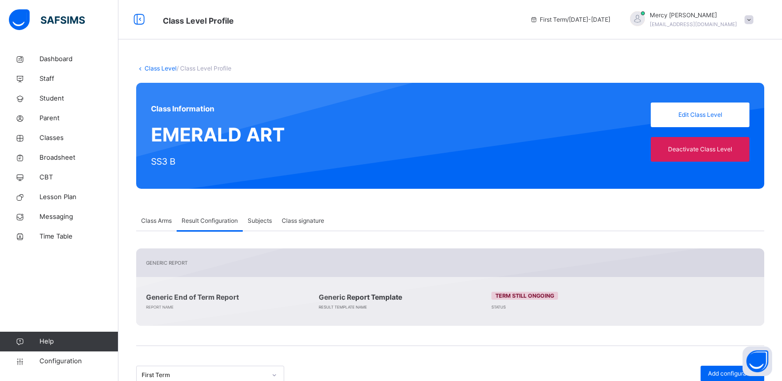
click at [155, 223] on span "Class Arms" at bounding box center [156, 221] width 31 height 9
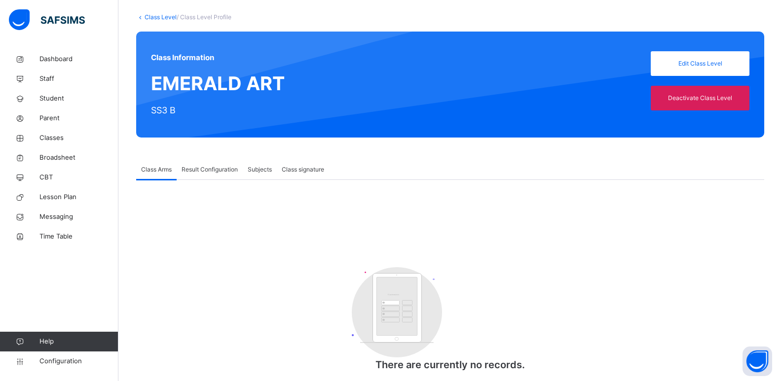
scroll to position [68, 0]
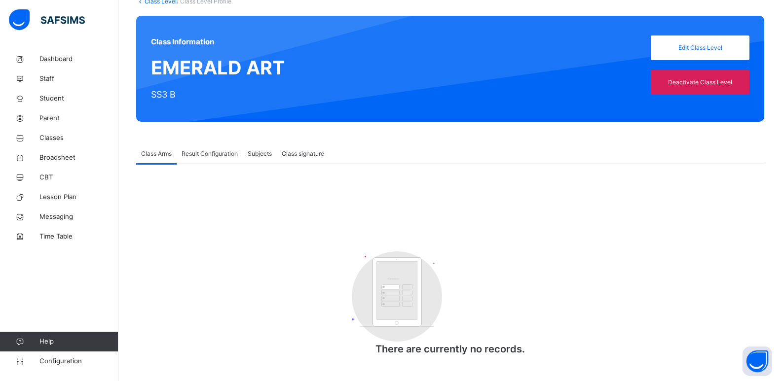
click at [272, 151] on span "Subjects" at bounding box center [260, 153] width 24 height 9
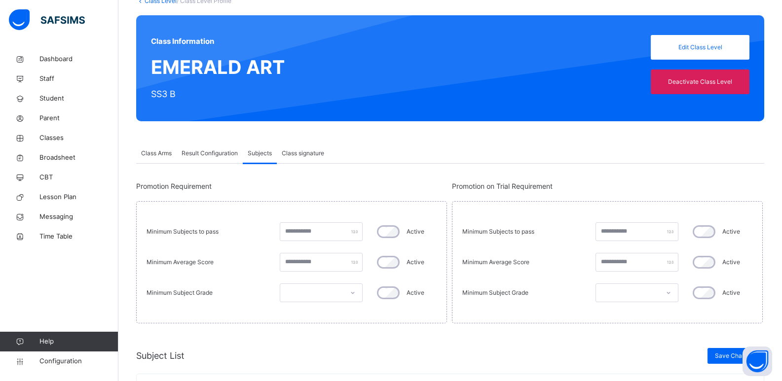
click at [286, 151] on span "Class signature" at bounding box center [303, 153] width 42 height 9
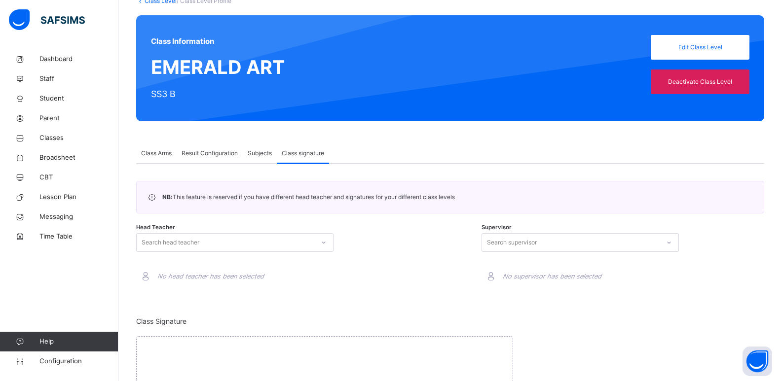
scroll to position [170, 0]
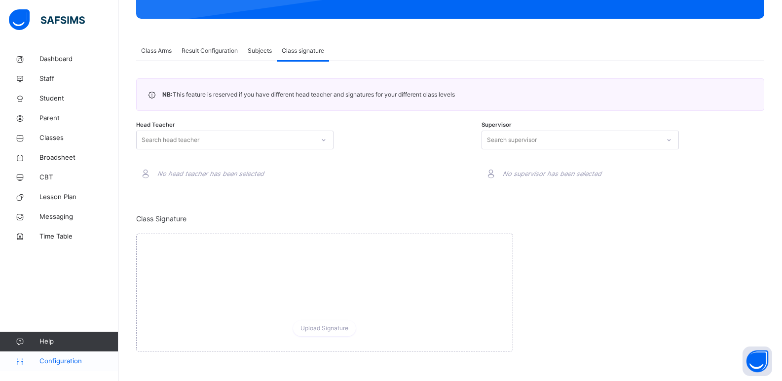
click at [51, 364] on span "Configuration" at bounding box center [78, 362] width 78 height 10
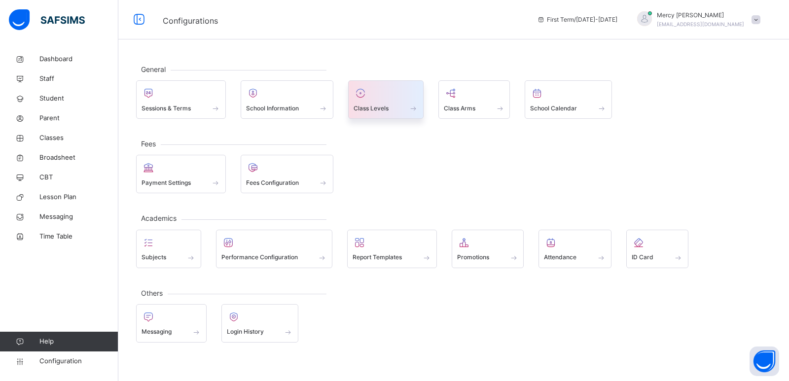
click at [380, 101] on span at bounding box center [386, 102] width 65 height 2
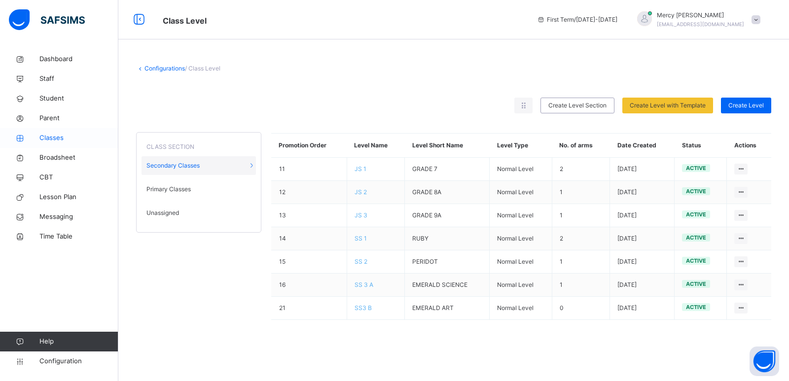
click at [61, 139] on span "Classes" at bounding box center [78, 138] width 79 height 10
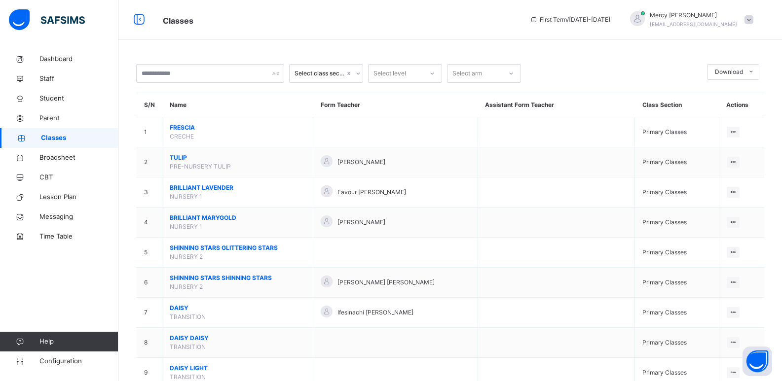
click at [335, 73] on div "Select class section" at bounding box center [319, 73] width 50 height 9
click at [325, 97] on div "Secondary Classes" at bounding box center [326, 95] width 73 height 17
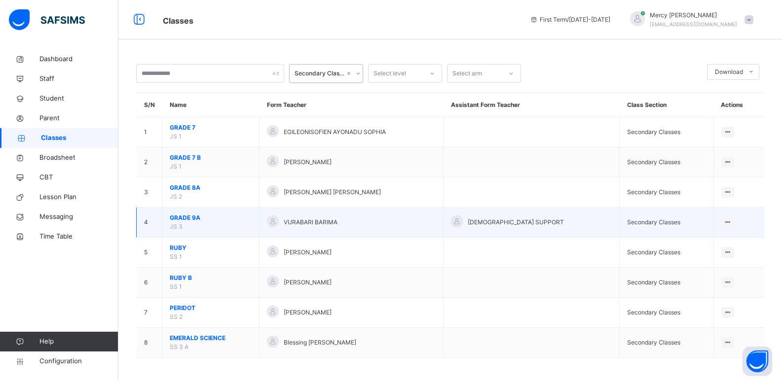
scroll to position [1, 0]
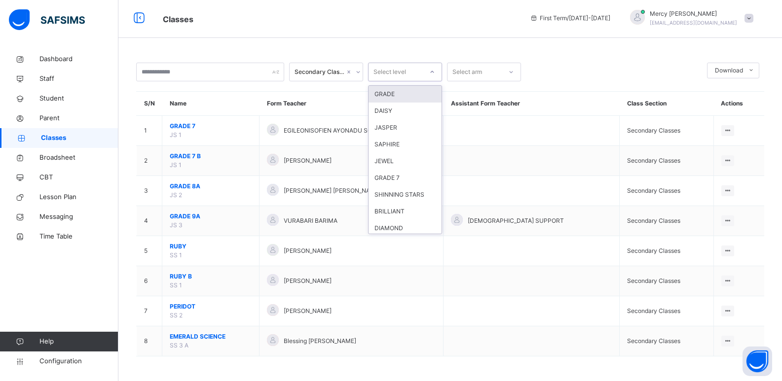
click at [414, 64] on div "Select level" at bounding box center [405, 72] width 74 height 19
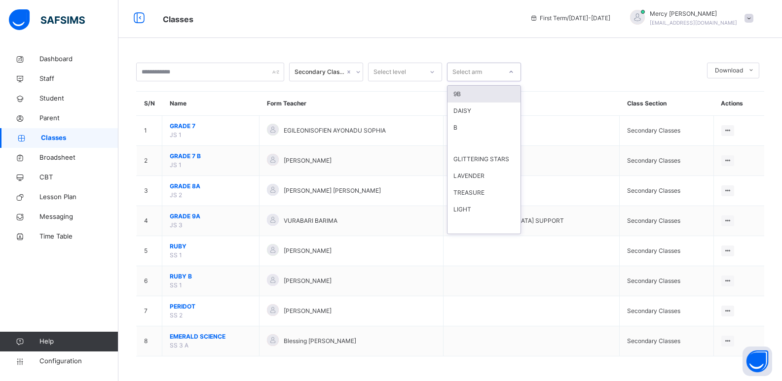
click at [471, 81] on div "Select arm" at bounding box center [484, 72] width 74 height 19
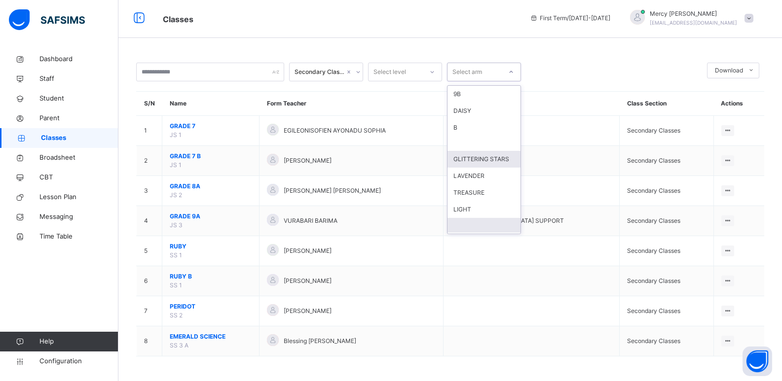
scroll to position [58, 0]
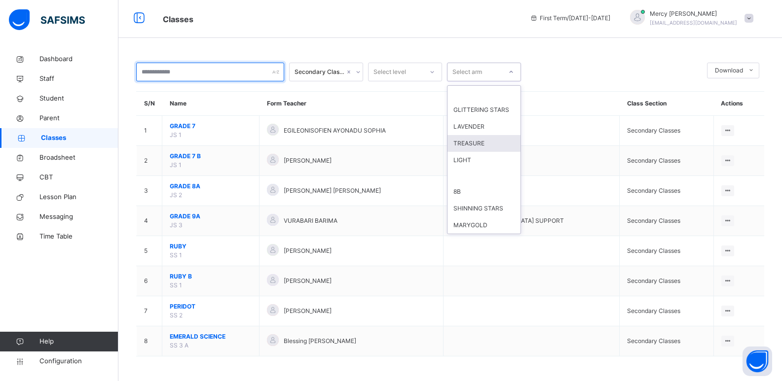
click at [229, 64] on input "text" at bounding box center [210, 72] width 148 height 19
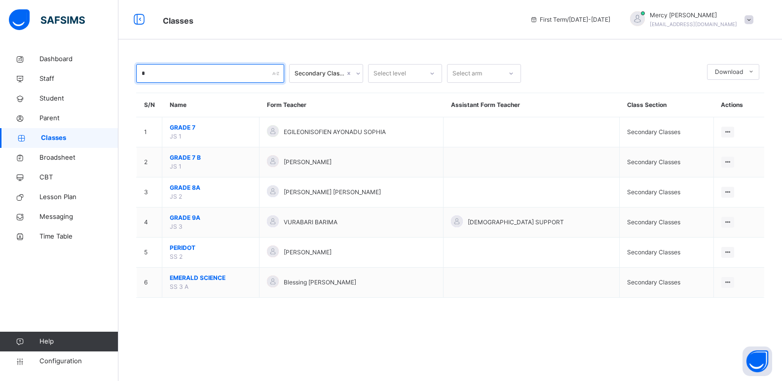
scroll to position [0, 0]
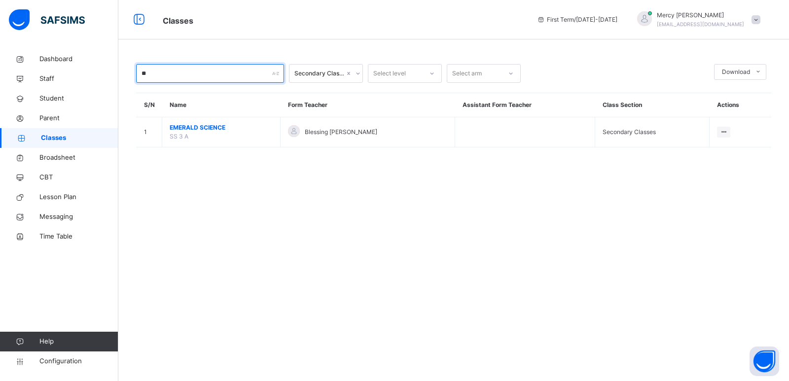
type input "*"
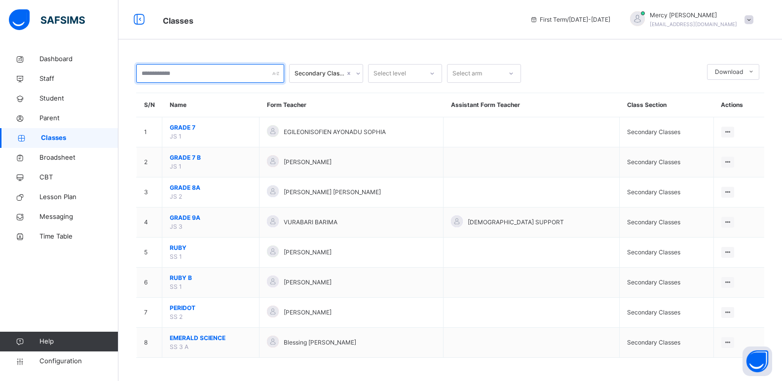
scroll to position [1, 0]
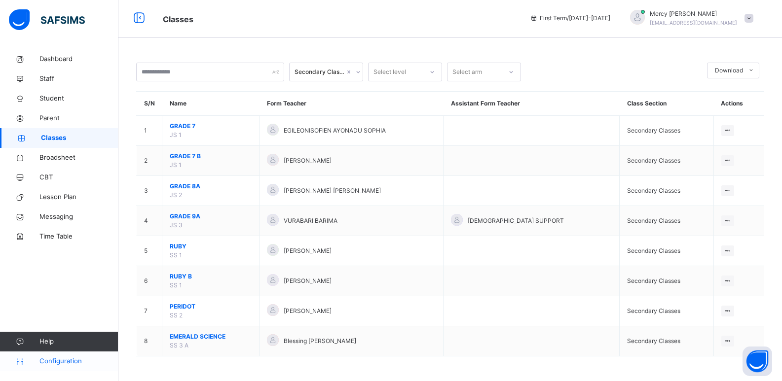
click at [49, 361] on span "Configuration" at bounding box center [78, 362] width 78 height 10
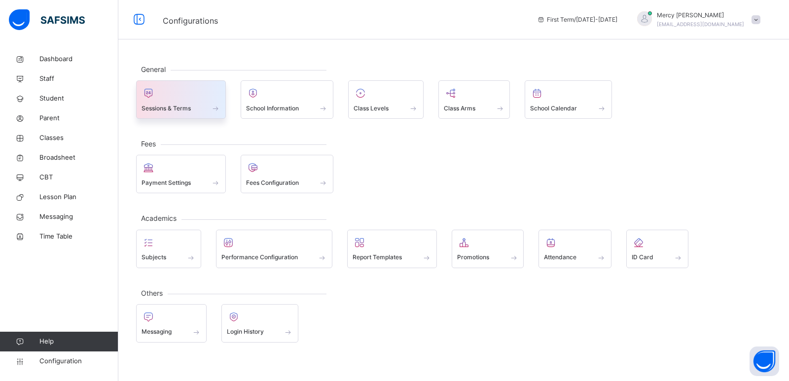
click at [191, 91] on div at bounding box center [181, 93] width 79 height 15
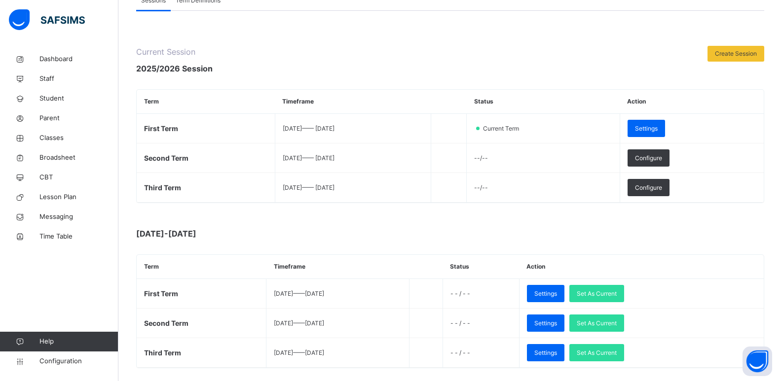
scroll to position [95, 0]
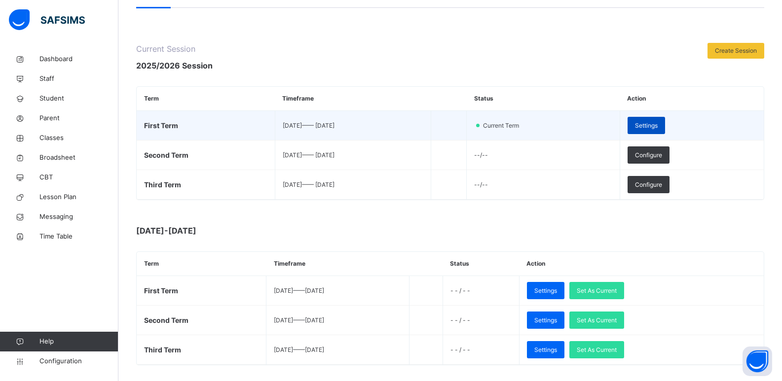
click at [657, 124] on span "Settings" at bounding box center [646, 125] width 23 height 9
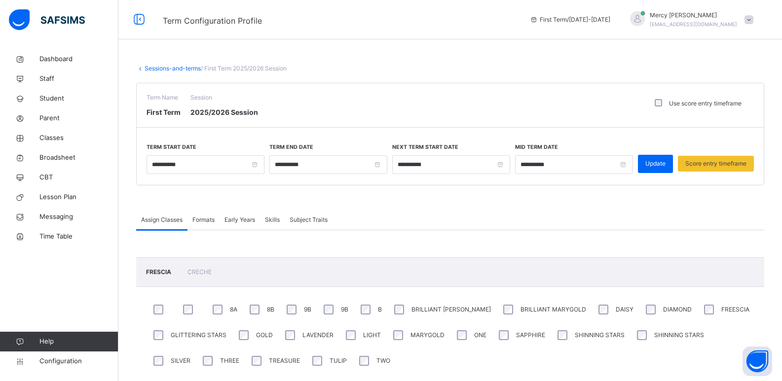
click at [208, 222] on span "Formats" at bounding box center [203, 220] width 22 height 9
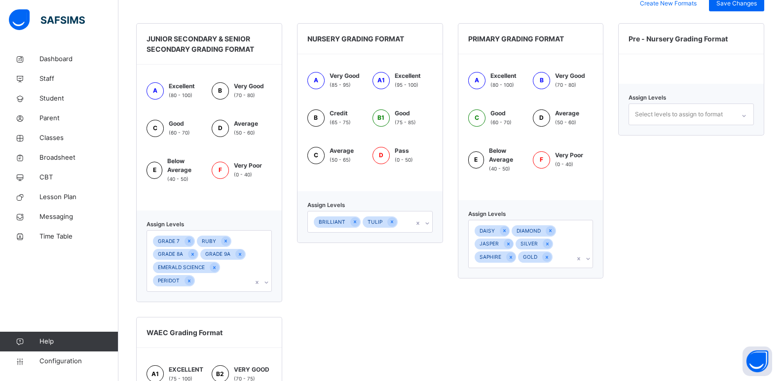
scroll to position [285, 0]
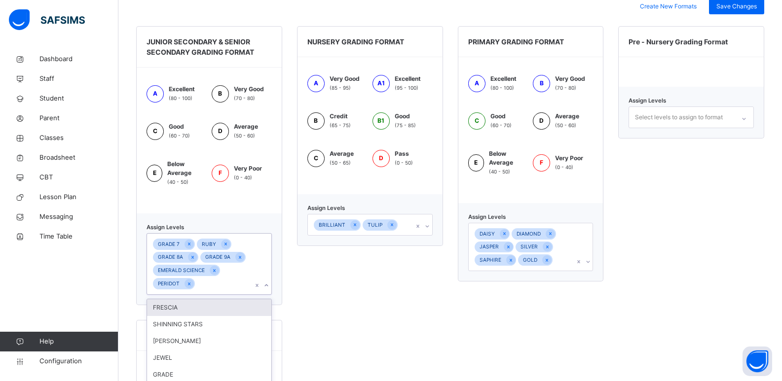
click at [264, 285] on div "option FRESCIA focused, 1 of 7. 7 results available. Use Up and Down to choose …" at bounding box center [208, 264] width 125 height 62
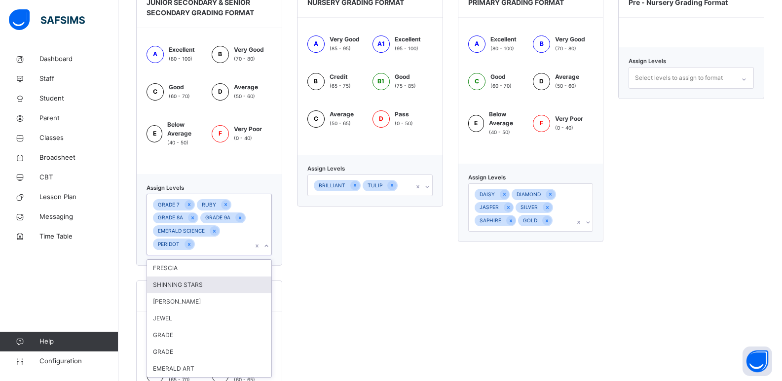
scroll to position [325, 0]
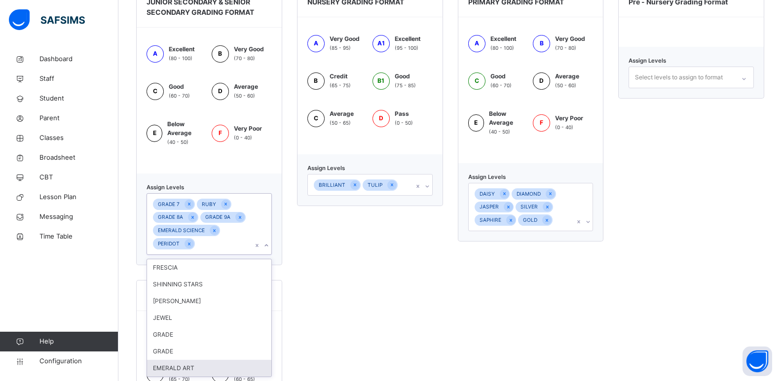
click at [183, 369] on div "EMERALD ART" at bounding box center [209, 368] width 124 height 17
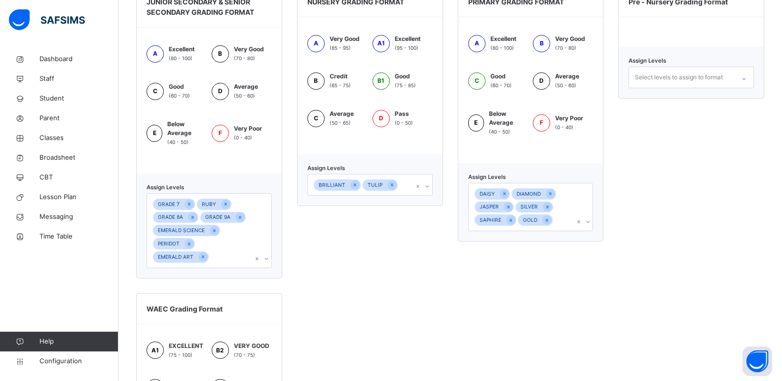
click at [314, 262] on div "NURSERY GRADING FORMAT A Very Good (85 - 95) A1 Excellent (95 - 100) B Credit (…" at bounding box center [370, 132] width 146 height 292
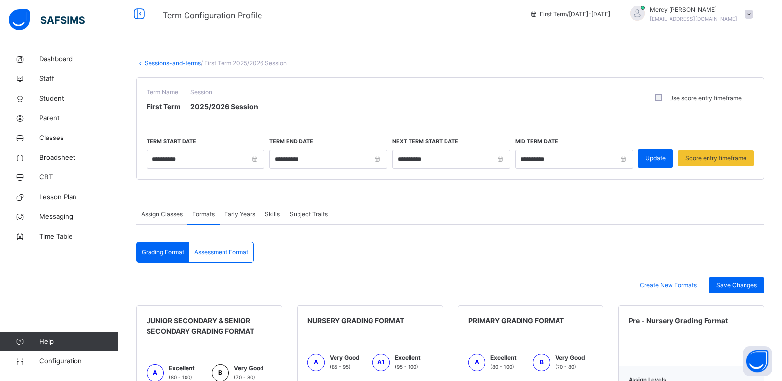
scroll to position [0, 0]
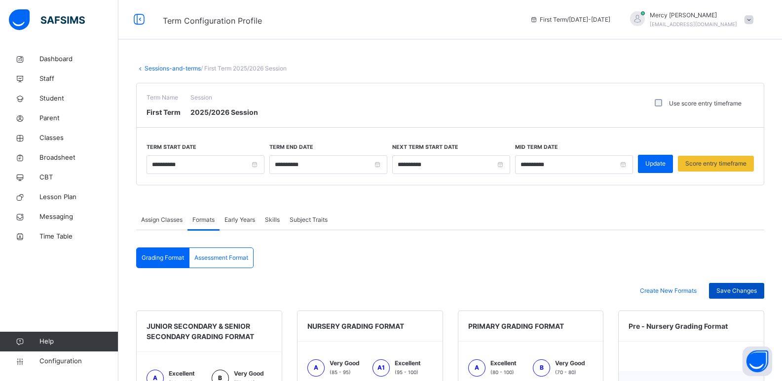
click at [734, 291] on span "Save Changes" at bounding box center [736, 291] width 40 height 9
click at [239, 222] on span "Early Years" at bounding box center [239, 220] width 31 height 9
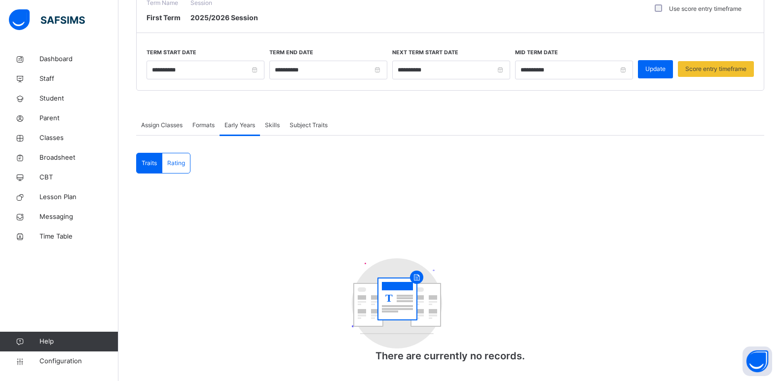
scroll to position [108, 0]
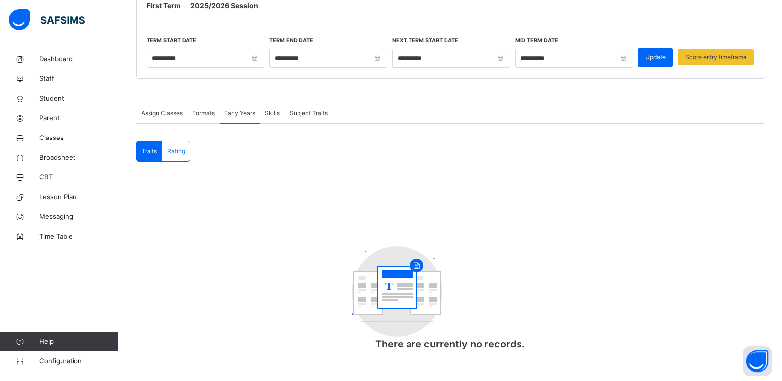
click at [182, 161] on div "Traits Rating" at bounding box center [163, 151] width 54 height 21
click at [180, 153] on span "Rating" at bounding box center [176, 151] width 18 height 9
click at [144, 147] on span "Traits" at bounding box center [149, 151] width 15 height 9
click at [270, 114] on span "Skills" at bounding box center [272, 113] width 15 height 9
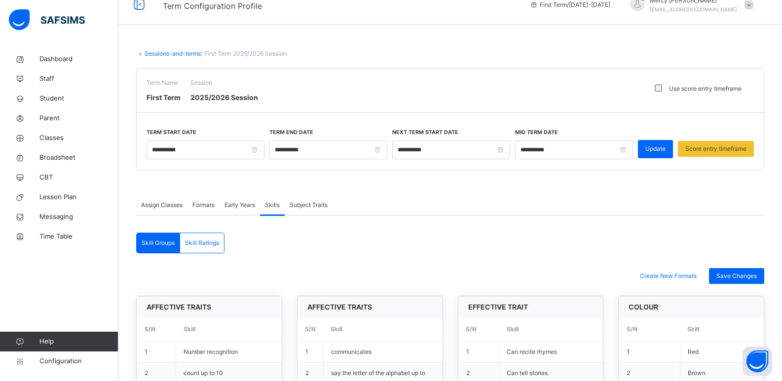
scroll to position [0, 0]
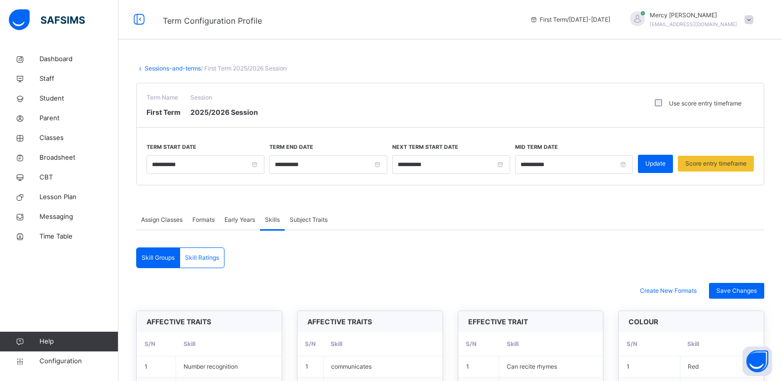
click at [321, 218] on span "Subject Traits" at bounding box center [309, 220] width 38 height 9
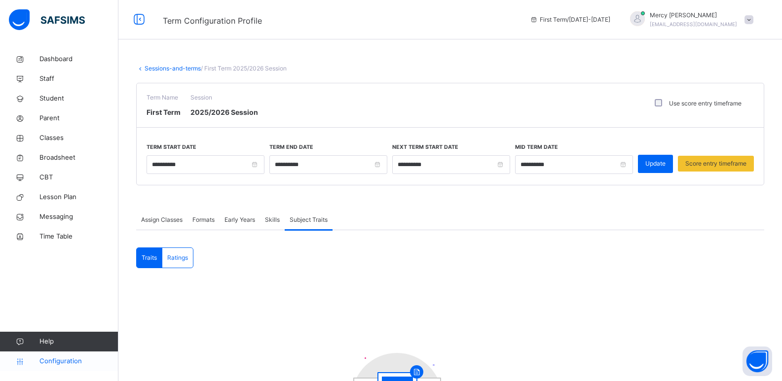
click at [49, 358] on span "Configuration" at bounding box center [78, 362] width 78 height 10
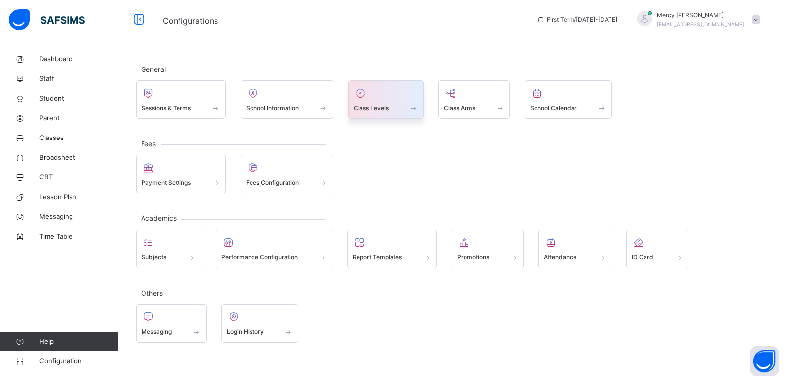
click at [376, 90] on div at bounding box center [386, 93] width 65 height 15
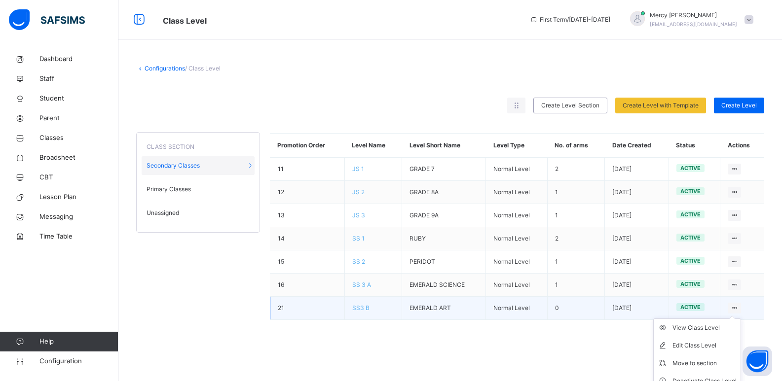
click at [702, 321] on ul "View Class Level Edit Class Level Move to section Deactivate Class Level" at bounding box center [697, 355] width 88 height 72
click at [699, 327] on div "View Class Level" at bounding box center [704, 328] width 64 height 10
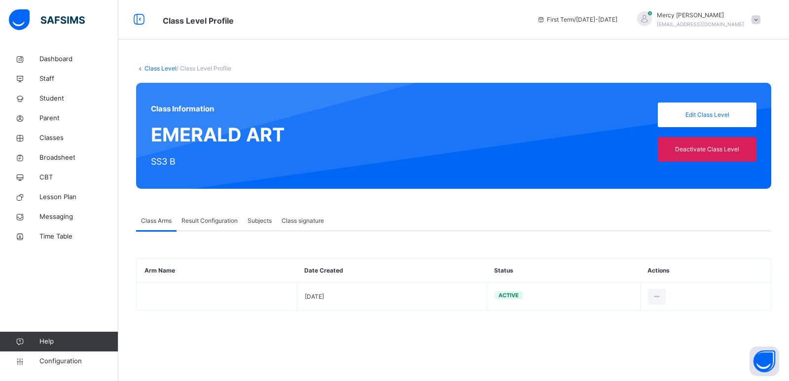
click at [208, 221] on span "Result Configuration" at bounding box center [210, 221] width 56 height 9
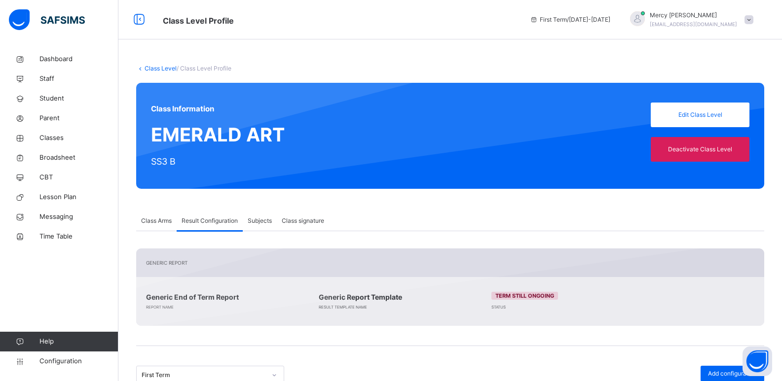
click at [270, 218] on span "Subjects" at bounding box center [260, 221] width 24 height 9
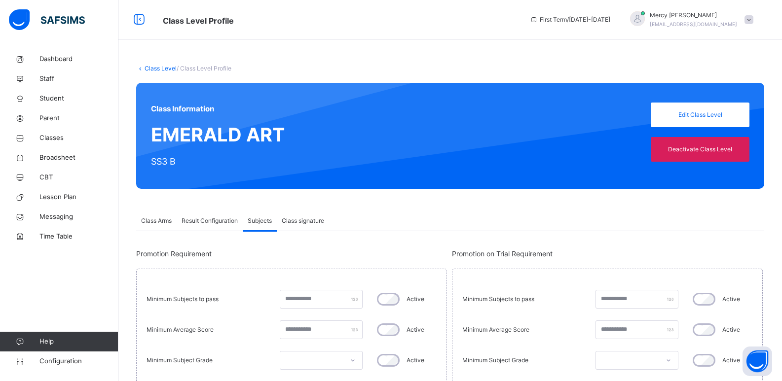
click at [295, 218] on span "Class signature" at bounding box center [303, 221] width 42 height 9
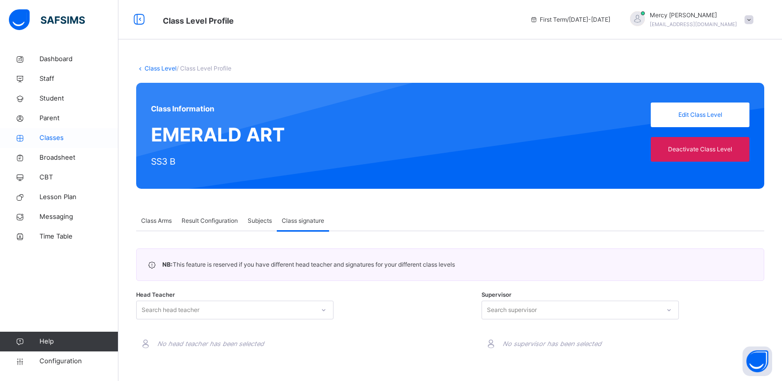
click at [53, 136] on span "Classes" at bounding box center [78, 138] width 79 height 10
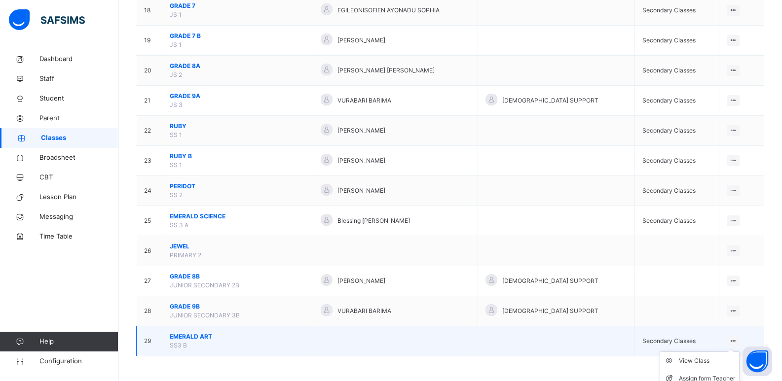
scroll to position [640, 0]
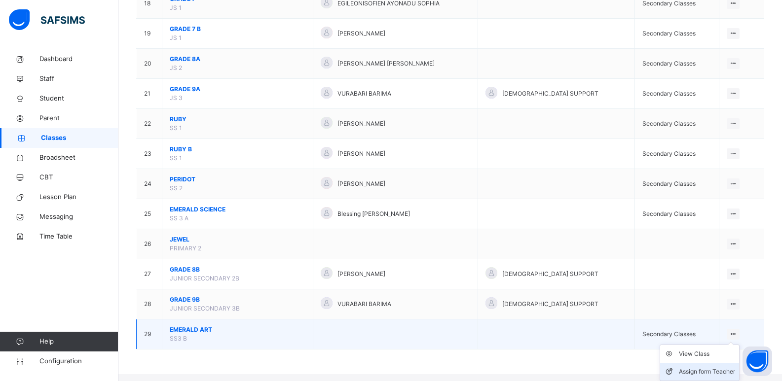
click at [712, 372] on div "Assign form Teacher" at bounding box center [707, 372] width 56 height 10
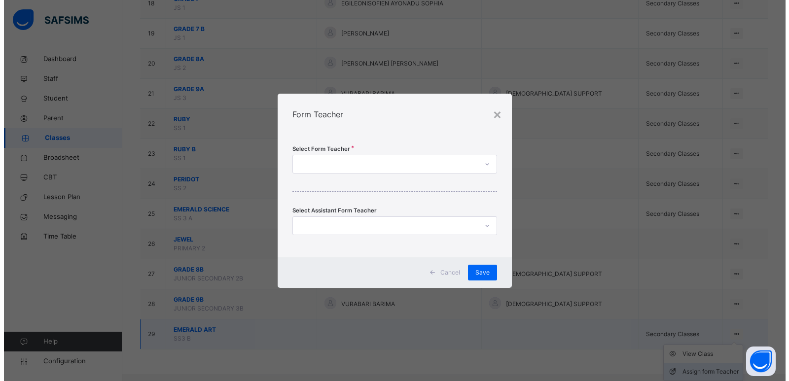
scroll to position [633, 0]
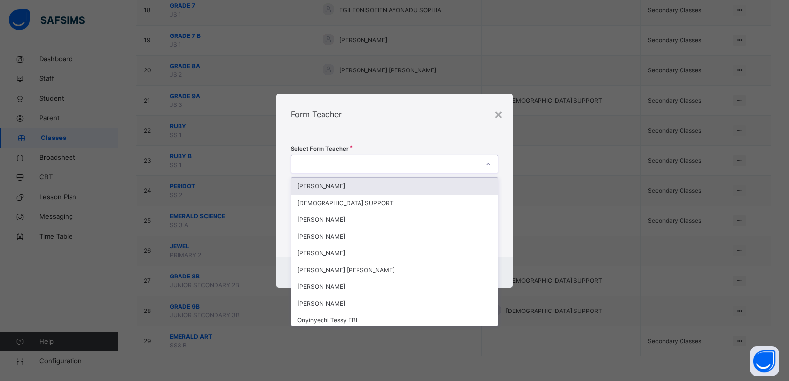
click at [410, 166] on div at bounding box center [384, 163] width 187 height 15
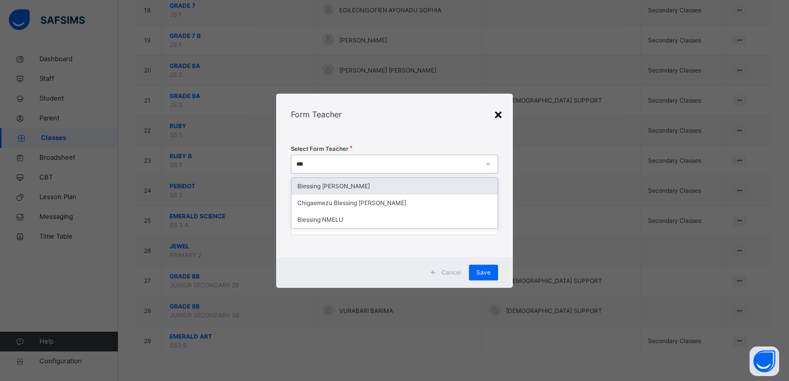
type input "***"
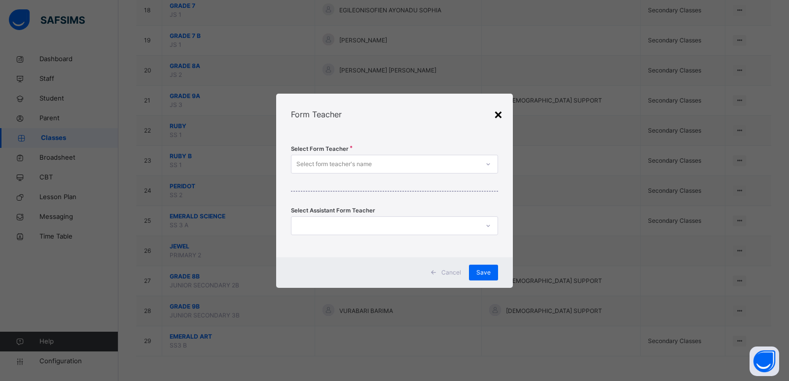
click at [500, 109] on div "×" at bounding box center [498, 114] width 9 height 21
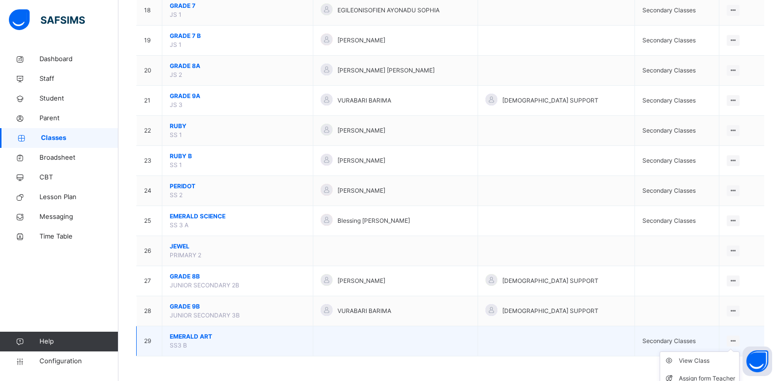
click at [737, 352] on ul "View Class Assign form Teacher" at bounding box center [699, 370] width 80 height 36
click at [703, 372] on li "Assign form Teacher" at bounding box center [699, 379] width 79 height 18
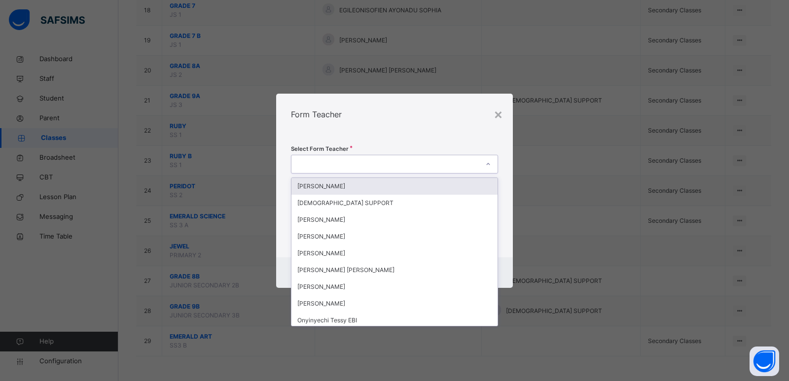
click at [413, 167] on div at bounding box center [384, 163] width 187 height 15
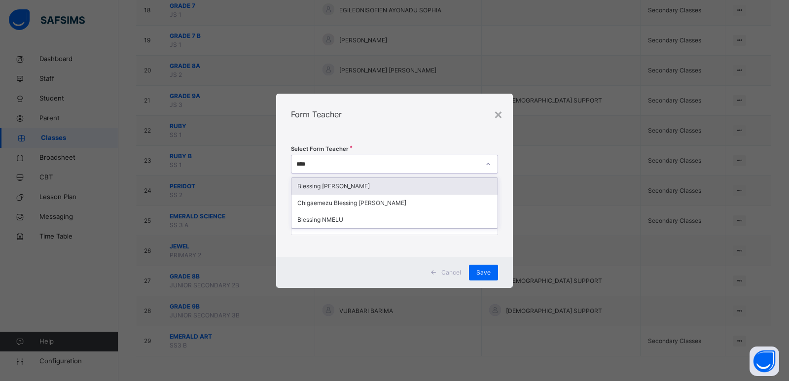
type input "*****"
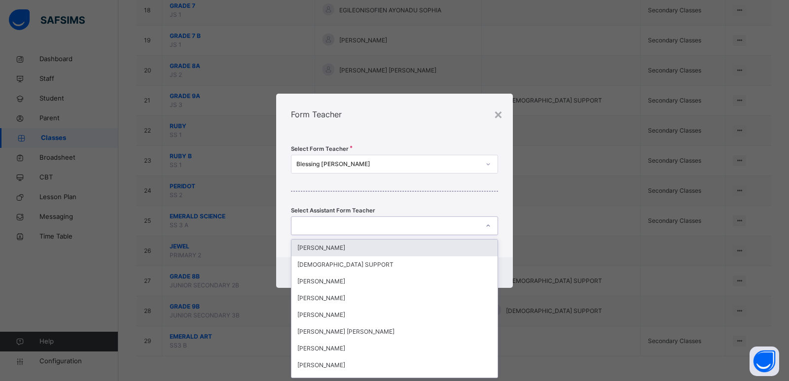
click at [388, 223] on div at bounding box center [384, 225] width 187 height 15
click at [544, 225] on div "× Form Teacher Select Form Teacher Blessing [PERSON_NAME] Select Assistant Form…" at bounding box center [394, 190] width 789 height 381
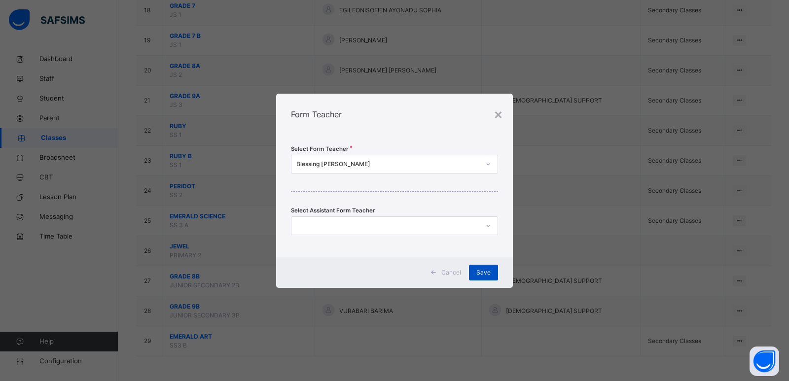
click at [486, 265] on div "Save" at bounding box center [483, 273] width 29 height 16
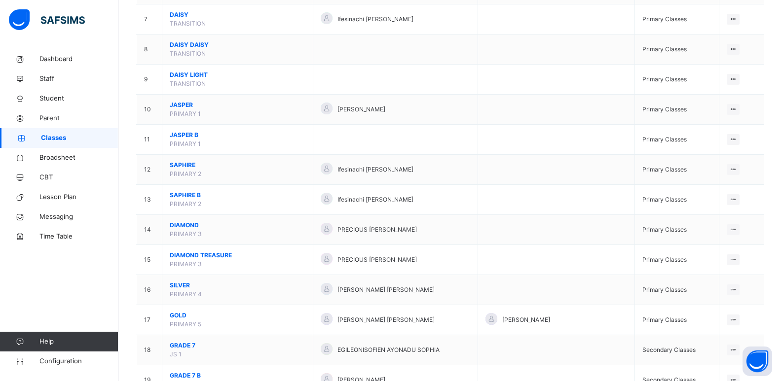
scroll to position [633, 0]
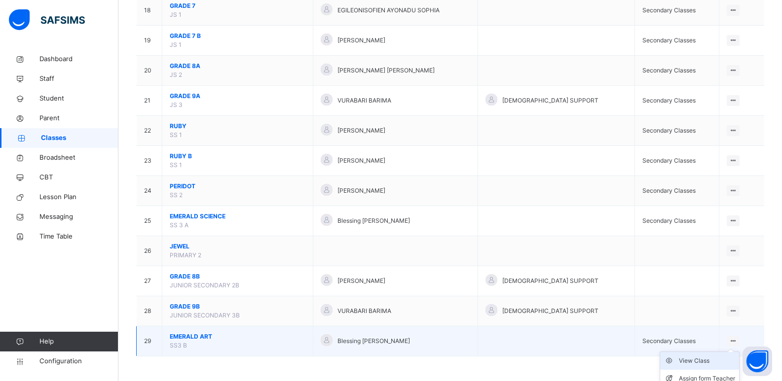
click at [701, 363] on div "View Class" at bounding box center [707, 361] width 56 height 10
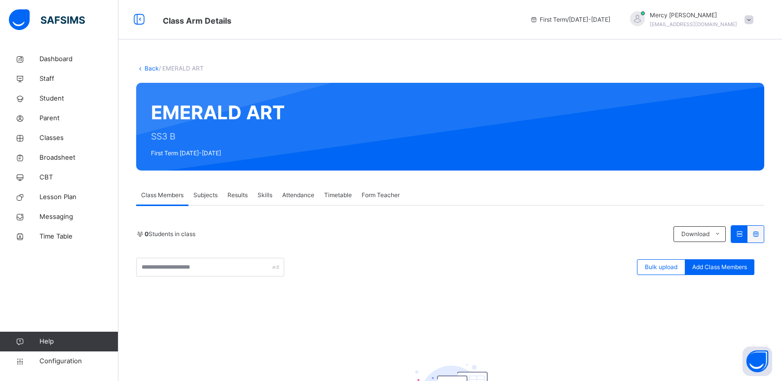
click at [213, 200] on div "Subjects" at bounding box center [205, 195] width 34 height 20
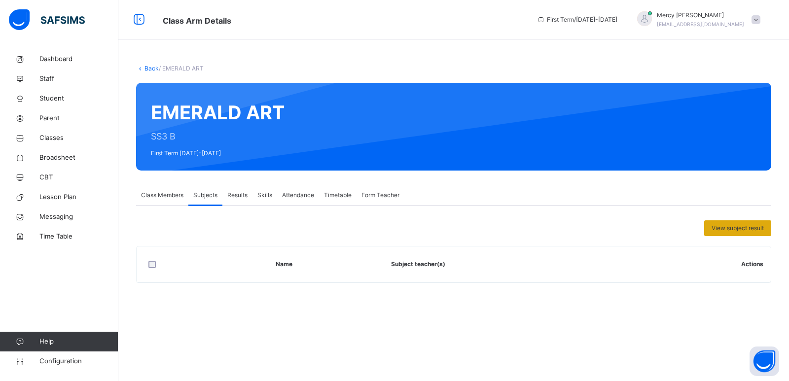
click at [735, 222] on div "View subject result" at bounding box center [737, 228] width 67 height 16
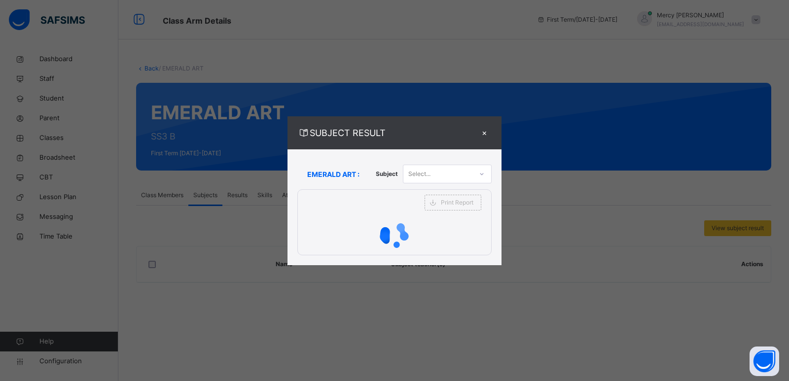
click at [485, 134] on div "×" at bounding box center [484, 132] width 15 height 13
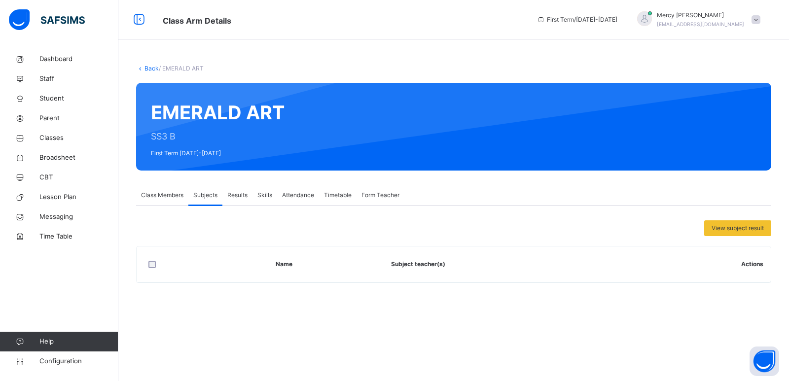
click at [163, 196] on span "Class Members" at bounding box center [162, 195] width 42 height 9
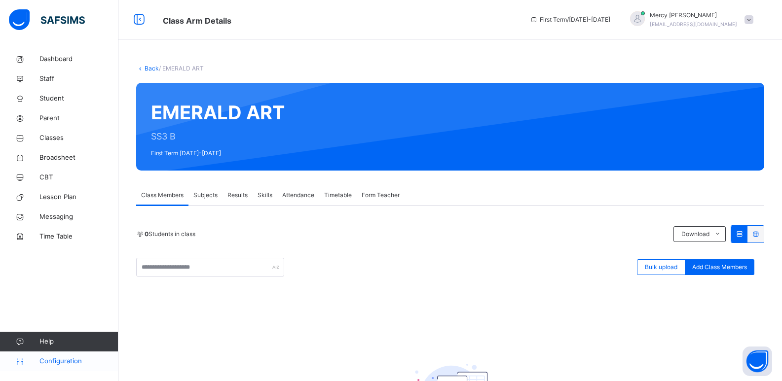
click at [43, 365] on span "Configuration" at bounding box center [78, 362] width 78 height 10
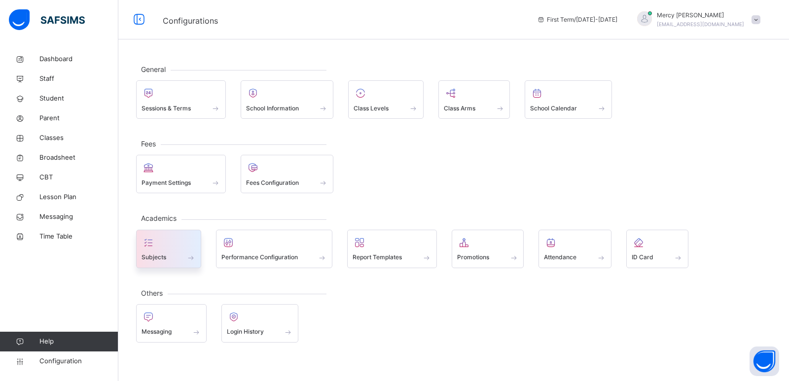
click at [175, 261] on div "Subjects" at bounding box center [169, 258] width 54 height 10
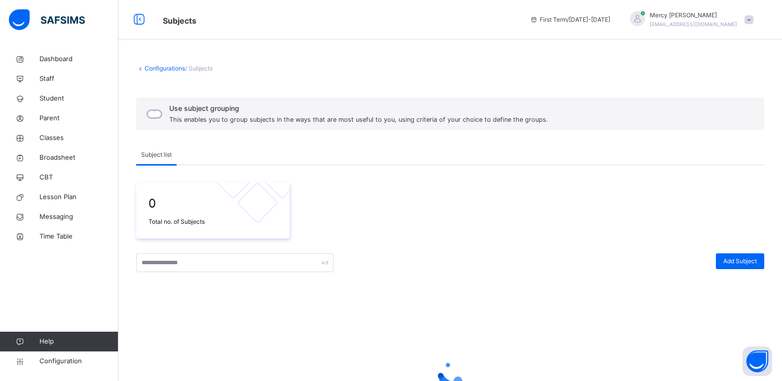
scroll to position [102, 0]
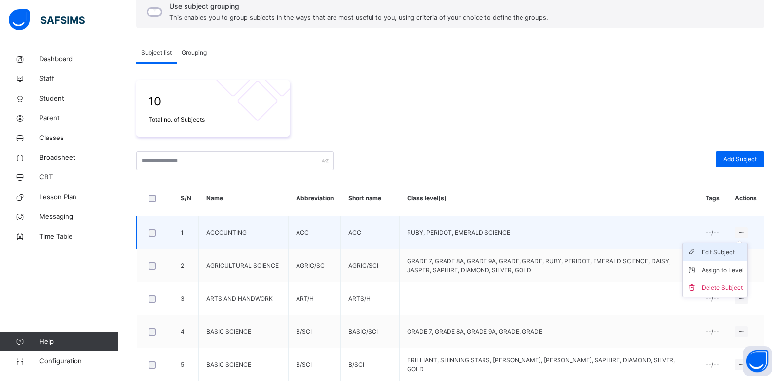
click at [728, 254] on div "Edit Subject" at bounding box center [722, 253] width 42 height 10
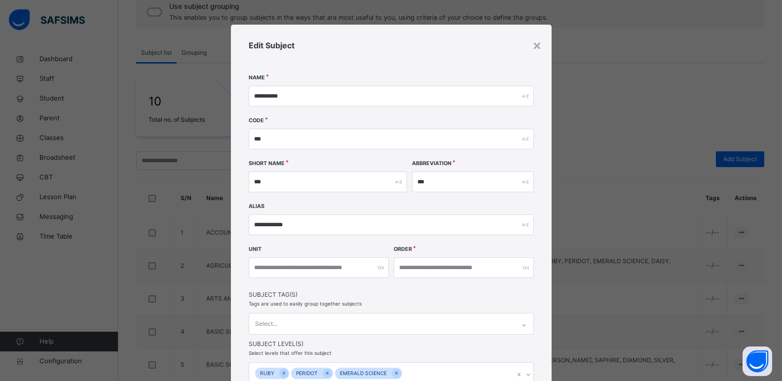
scroll to position [92, 0]
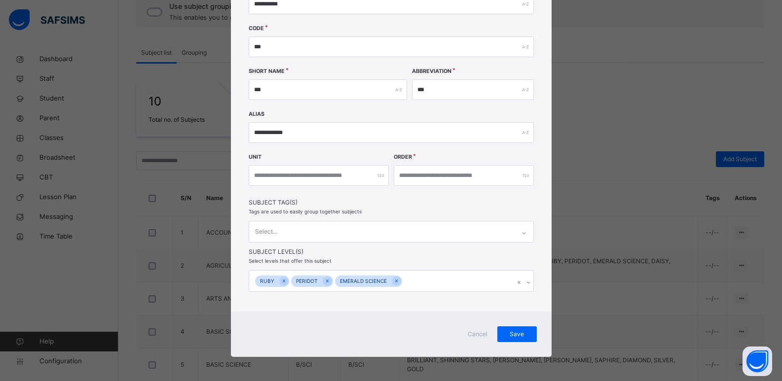
click at [528, 280] on div "RUBY PERIDOT EMERALD SCIENCE" at bounding box center [391, 281] width 285 height 22
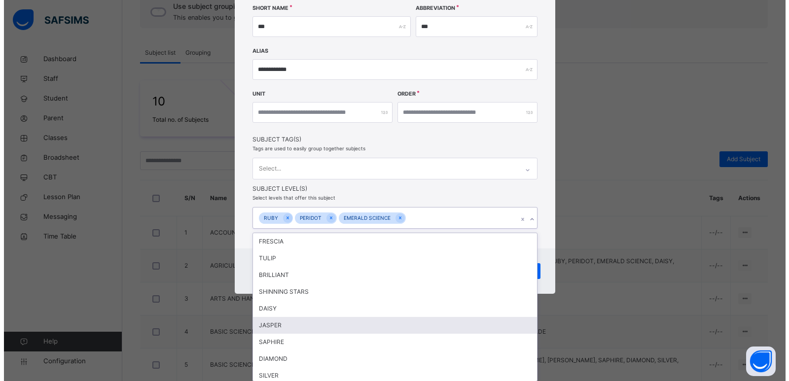
scroll to position [87, 0]
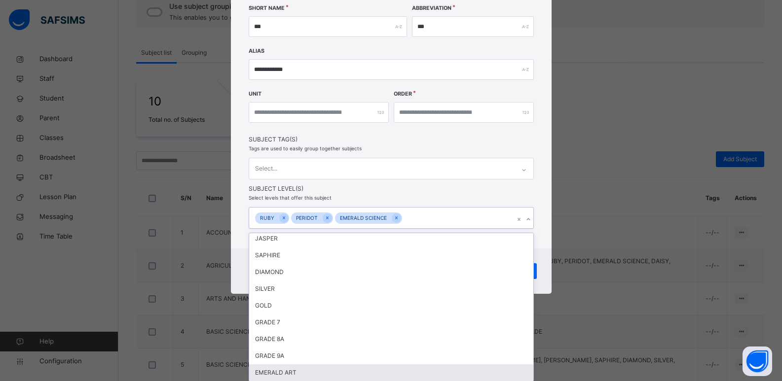
click at [339, 367] on div "EMERALD ART" at bounding box center [391, 372] width 284 height 17
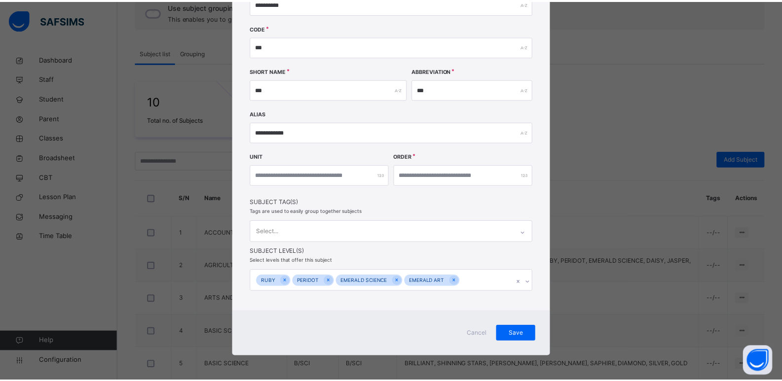
scroll to position [92, 0]
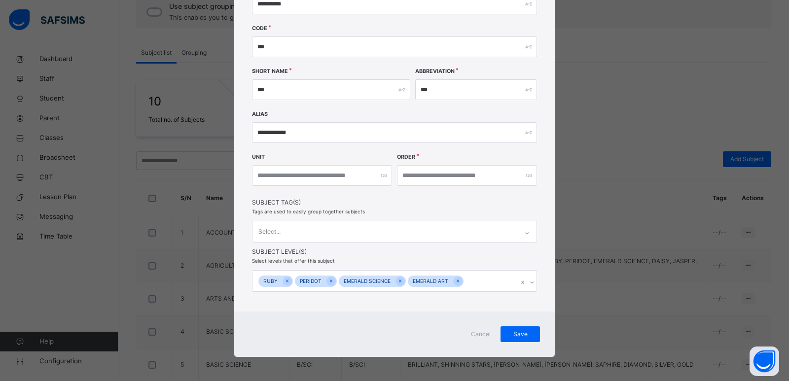
click at [542, 253] on div "**********" at bounding box center [394, 144] width 321 height 425
click at [507, 328] on div "Save" at bounding box center [520, 335] width 39 height 16
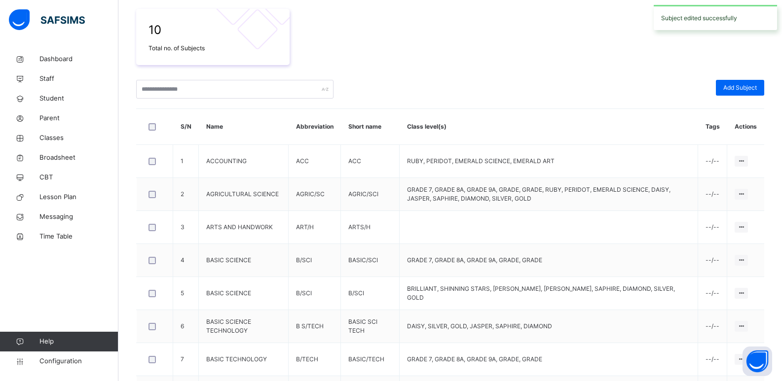
scroll to position [181, 0]
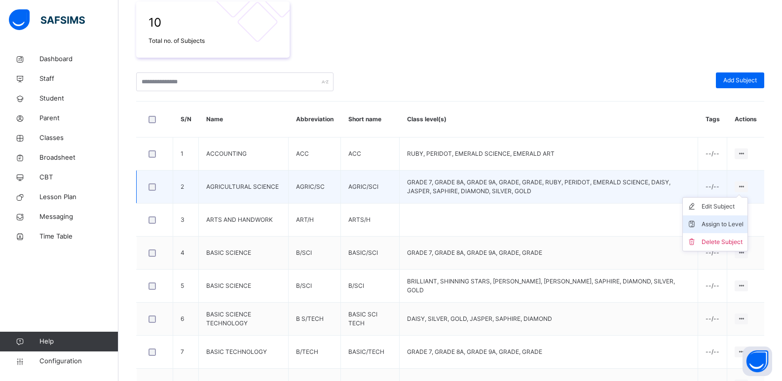
click at [731, 219] on li "Assign to Level" at bounding box center [715, 225] width 65 height 18
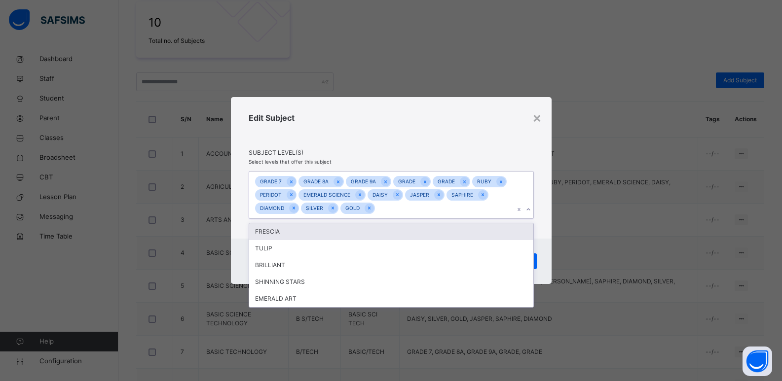
click at [526, 210] on icon at bounding box center [528, 210] width 6 height 10
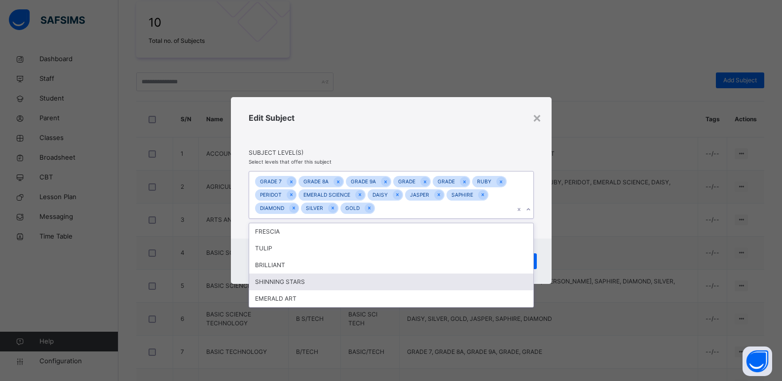
click at [389, 289] on div "SHINNING STARS" at bounding box center [391, 282] width 284 height 17
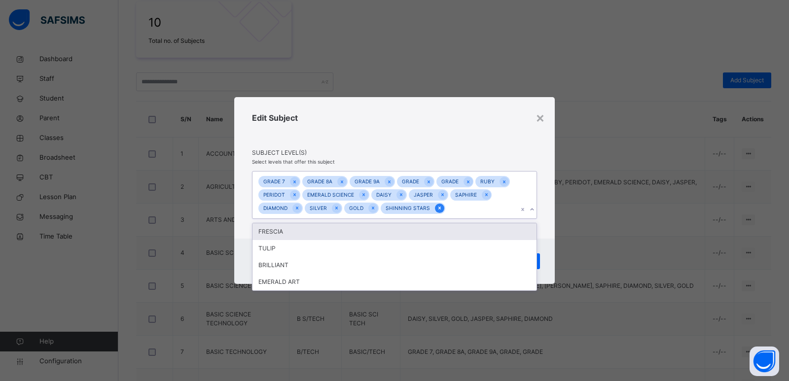
click at [437, 209] on icon at bounding box center [439, 208] width 5 height 7
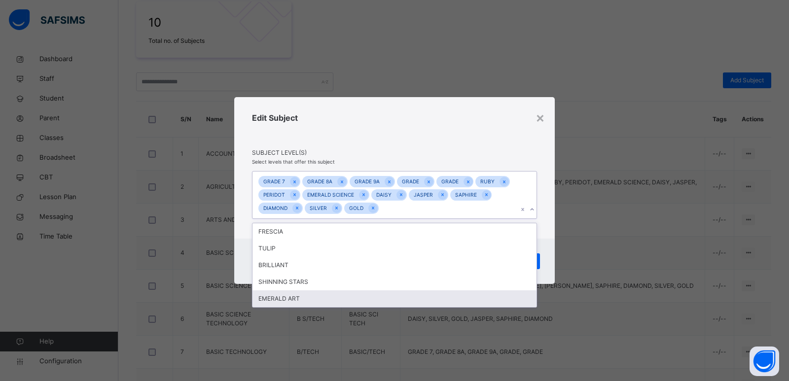
click at [322, 301] on div "EMERALD ART" at bounding box center [395, 299] width 284 height 17
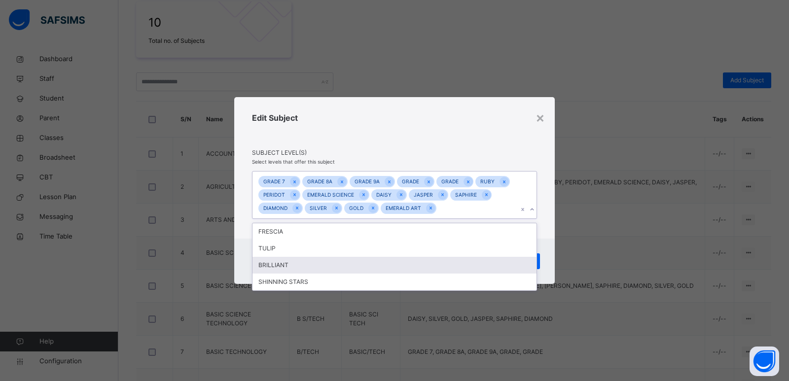
click at [545, 261] on div "Cancel Save" at bounding box center [394, 261] width 321 height 45
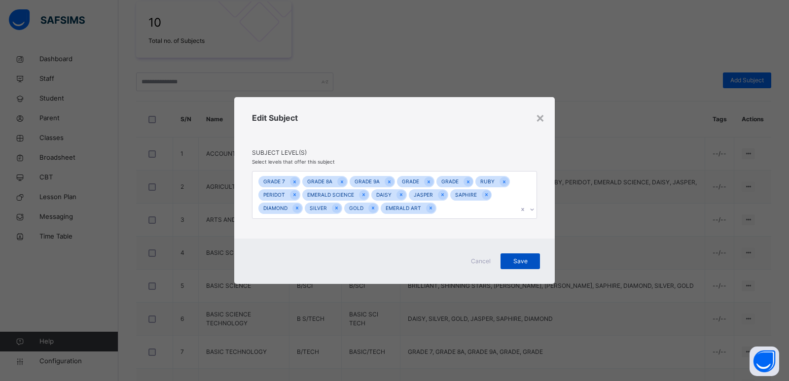
click at [528, 264] on span "Save" at bounding box center [520, 261] width 25 height 9
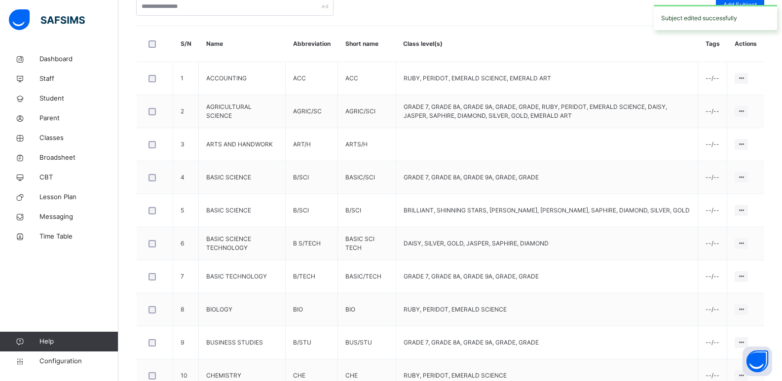
scroll to position [280, 0]
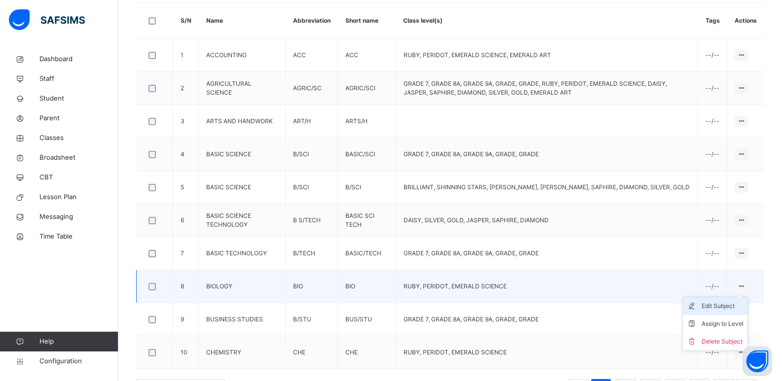
click at [727, 304] on div "Edit Subject" at bounding box center [722, 306] width 42 height 10
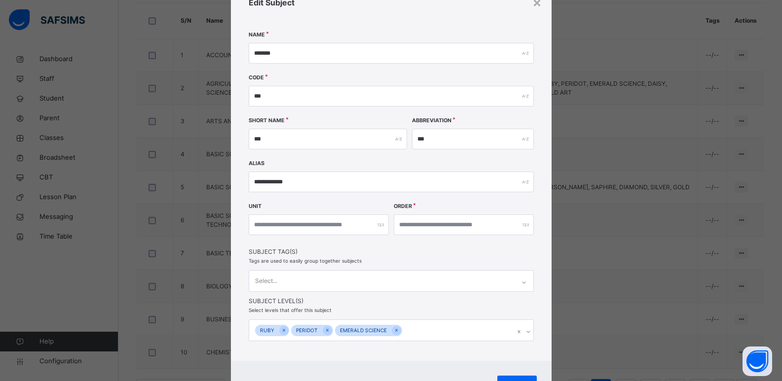
scroll to position [92, 0]
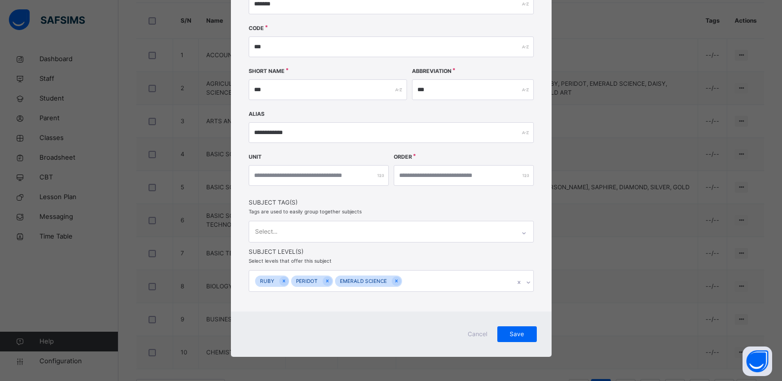
click at [474, 336] on span "Cancel" at bounding box center [478, 334] width 24 height 9
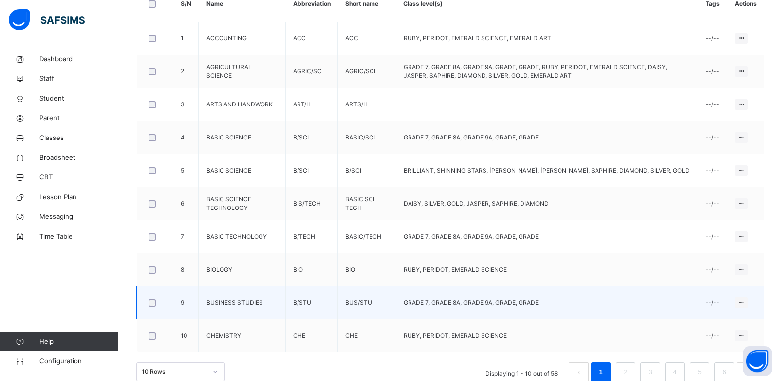
scroll to position [312, 0]
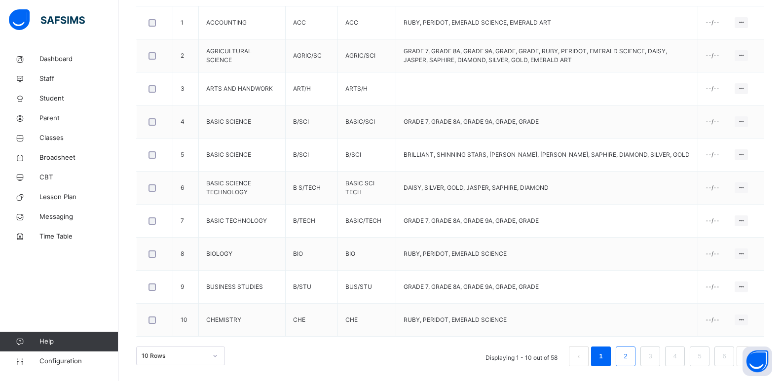
click at [626, 355] on li "2" at bounding box center [626, 357] width 20 height 20
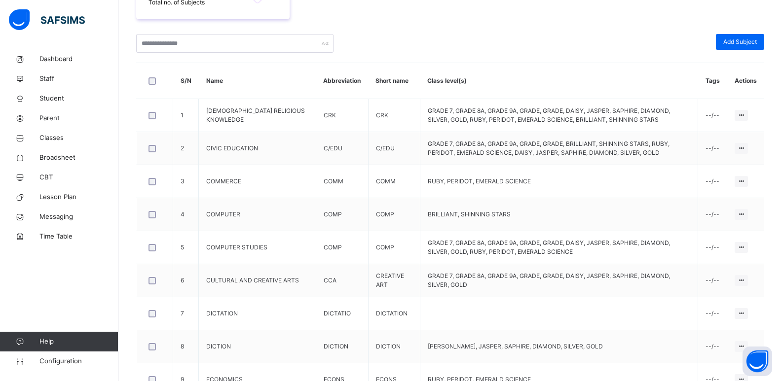
scroll to position [214, 0]
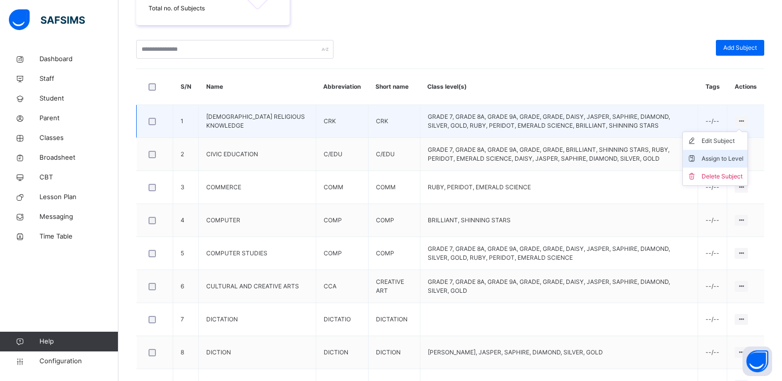
click at [730, 157] on div "Assign to Level" at bounding box center [722, 159] width 42 height 10
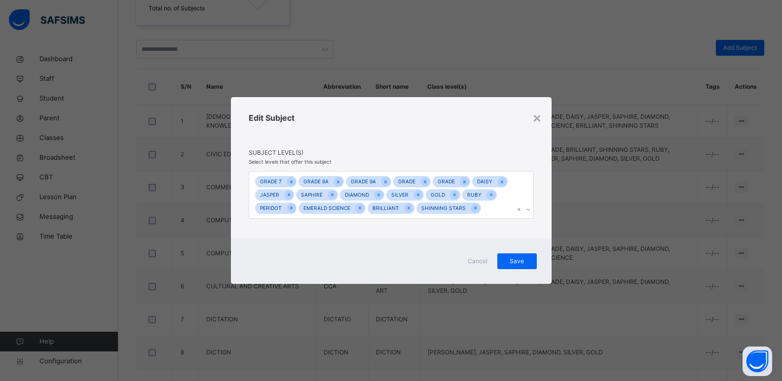
click at [524, 208] on div at bounding box center [528, 210] width 9 height 16
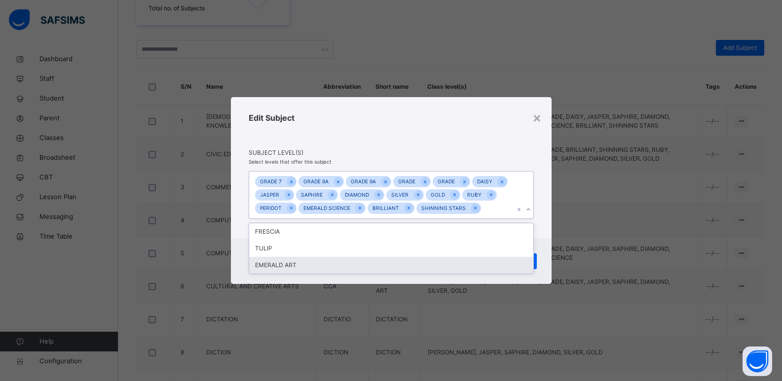
click at [393, 262] on div "EMERALD ART" at bounding box center [391, 265] width 284 height 17
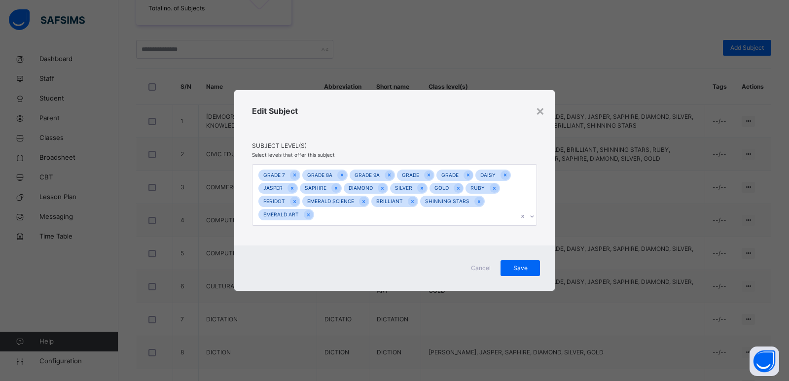
click at [547, 254] on div "Cancel Save" at bounding box center [394, 268] width 321 height 45
click at [511, 270] on span "Save" at bounding box center [520, 268] width 25 height 9
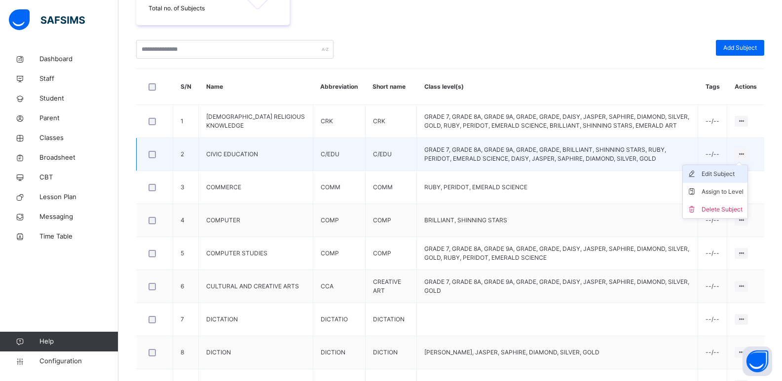
click at [730, 176] on div "Edit Subject" at bounding box center [722, 174] width 42 height 10
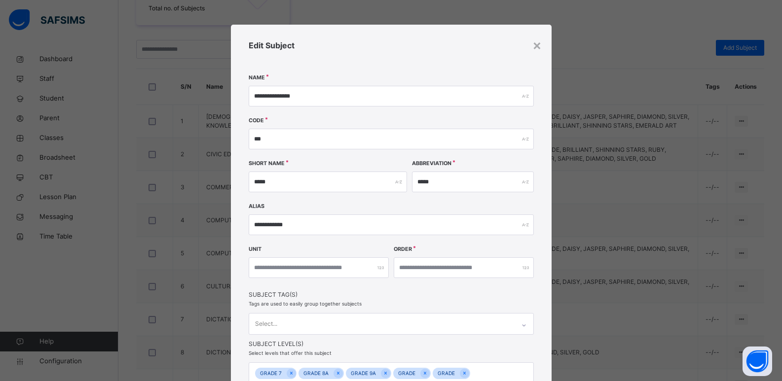
scroll to position [132, 0]
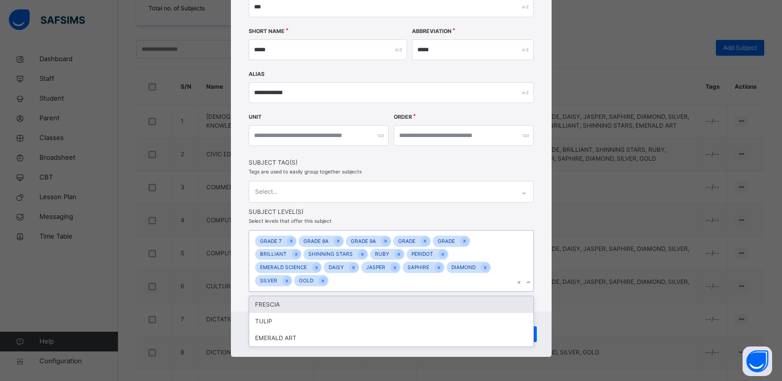
click at [527, 283] on icon at bounding box center [528, 282] width 3 height 2
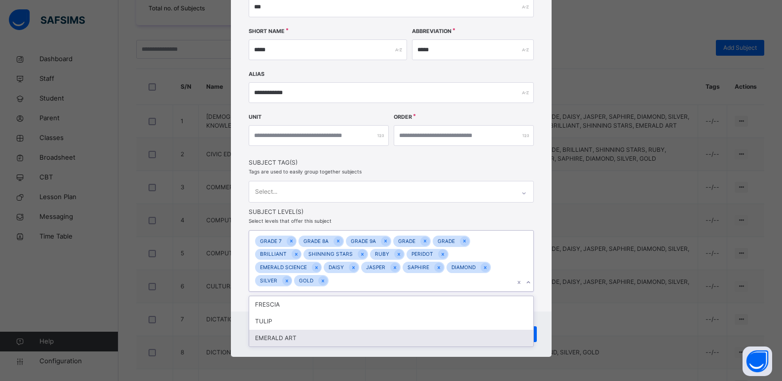
click at [354, 337] on div "EMERALD ART" at bounding box center [391, 338] width 284 height 17
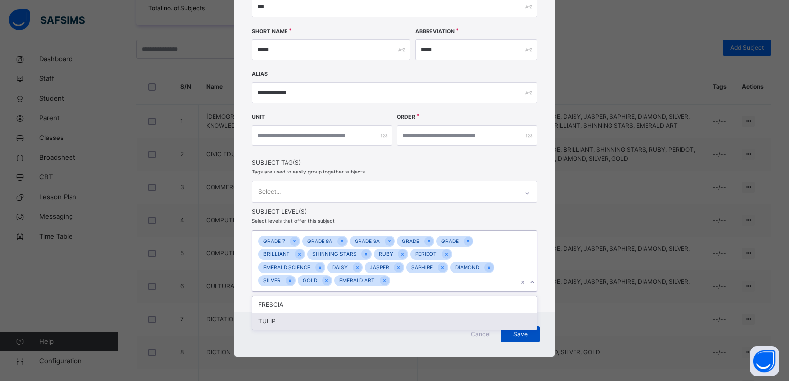
click at [524, 334] on span "Save" at bounding box center [520, 334] width 25 height 9
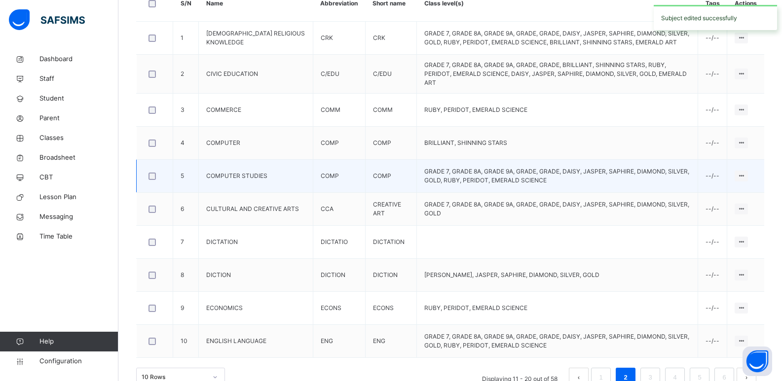
scroll to position [312, 0]
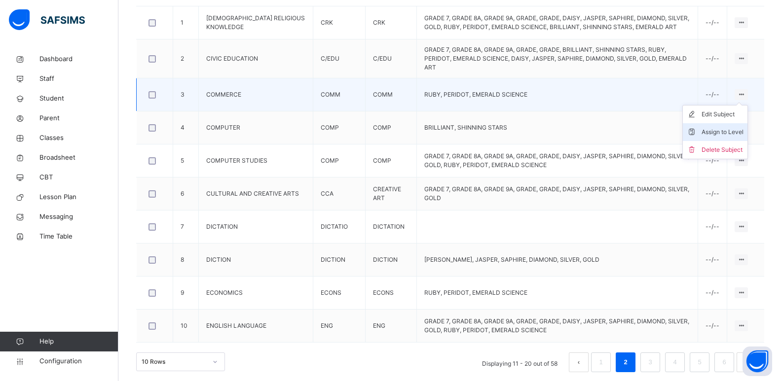
click at [733, 123] on li "Assign to Level" at bounding box center [715, 132] width 65 height 18
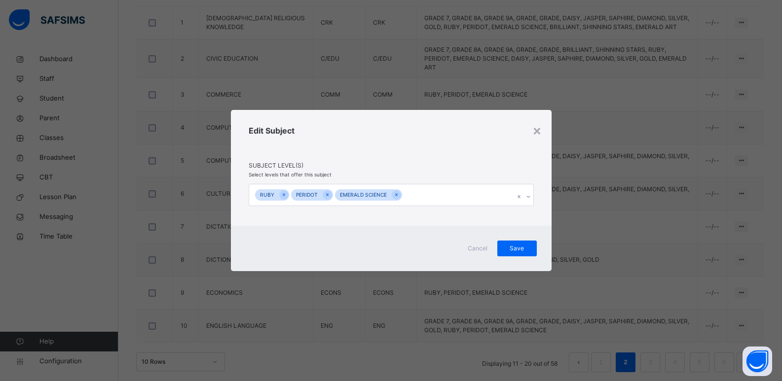
click at [527, 192] on div at bounding box center [528, 197] width 9 height 16
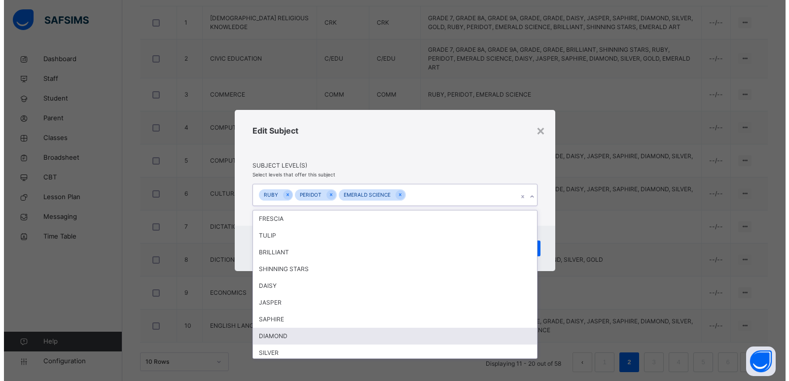
scroll to position [87, 0]
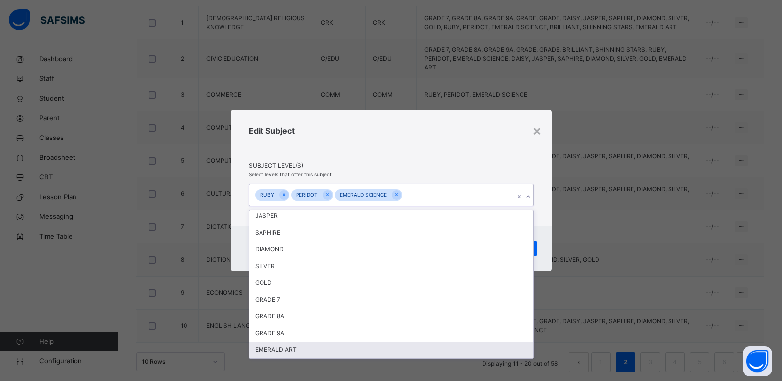
click at [353, 355] on div "EMERALD ART" at bounding box center [391, 350] width 284 height 17
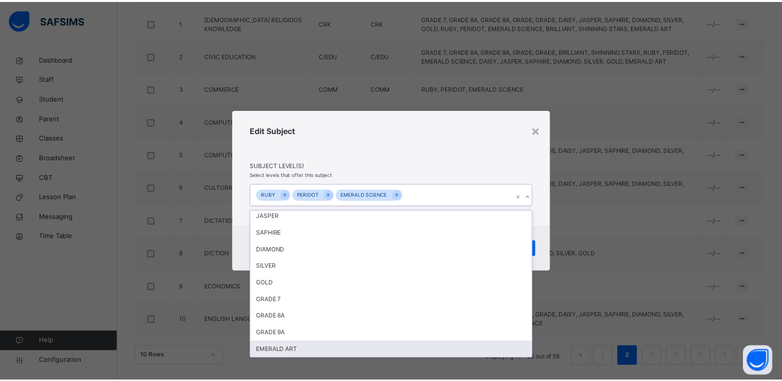
scroll to position [70, 0]
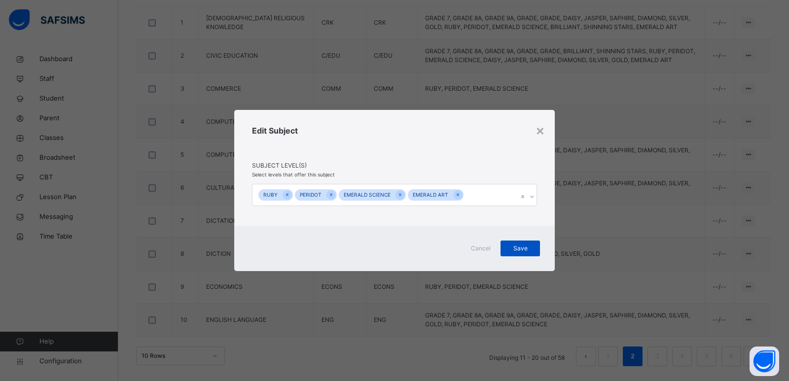
click at [539, 245] on div "Save" at bounding box center [520, 249] width 39 height 16
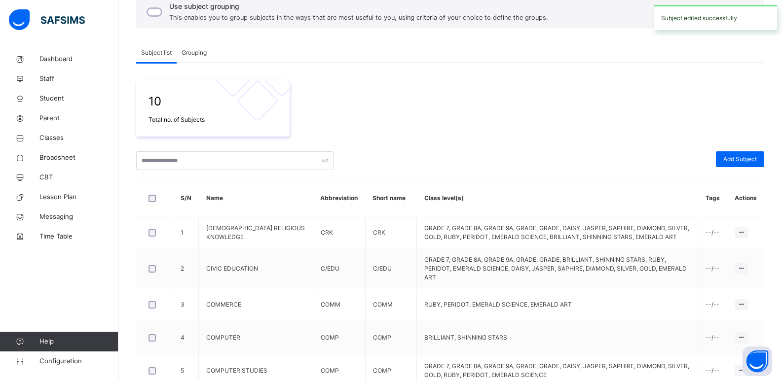
scroll to position [312, 0]
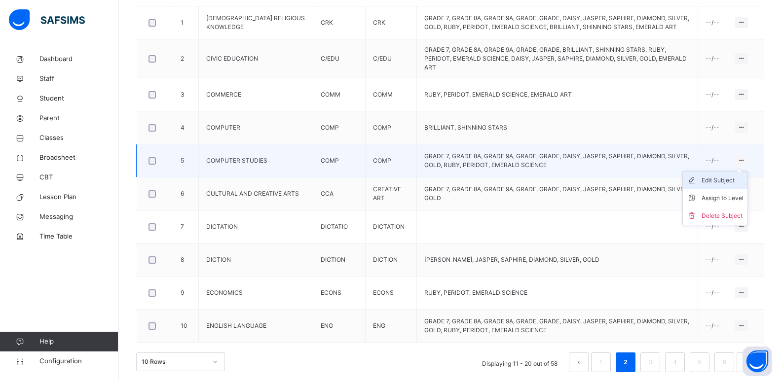
click at [732, 176] on div "Edit Subject" at bounding box center [722, 181] width 42 height 10
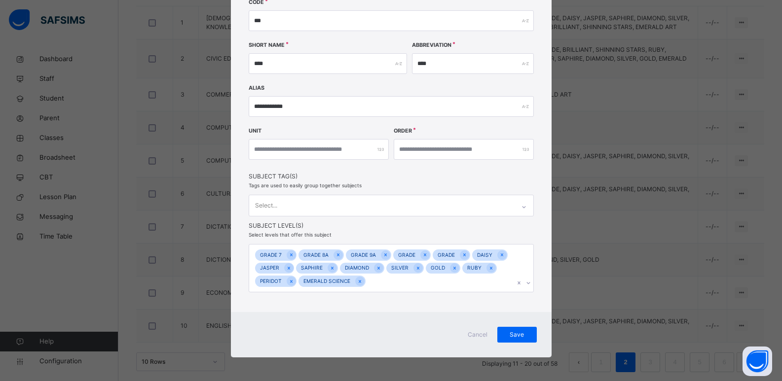
scroll to position [119, 0]
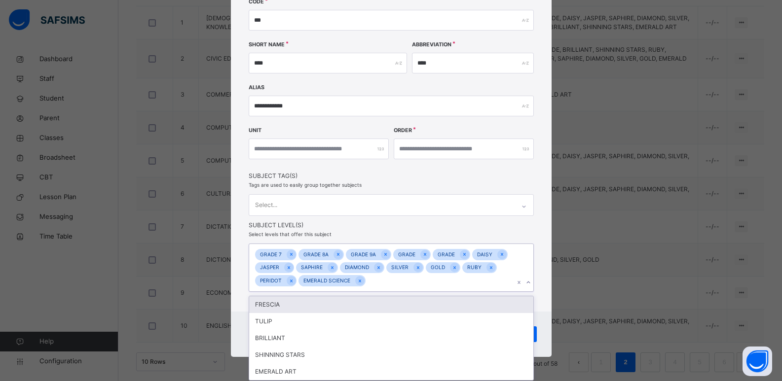
click at [528, 284] on icon at bounding box center [528, 283] width 6 height 10
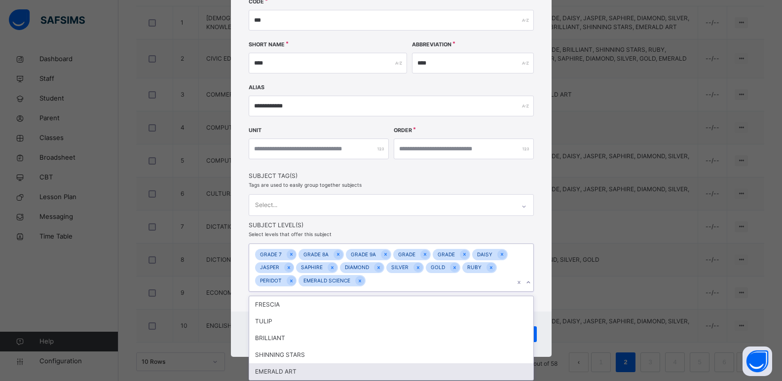
click at [380, 369] on div "EMERALD ART" at bounding box center [391, 371] width 284 height 17
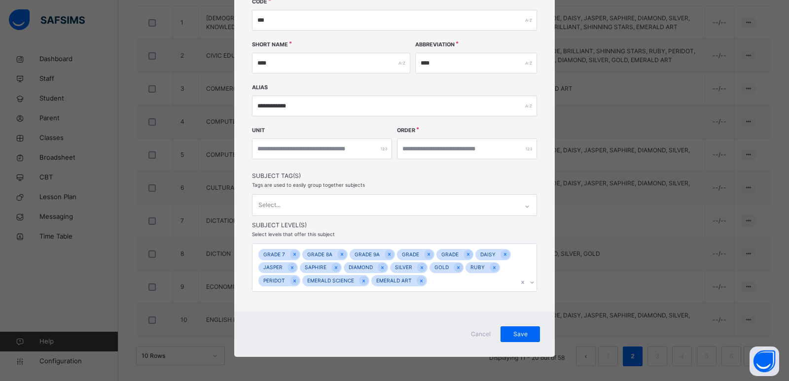
click at [539, 331] on div "Cancel Save" at bounding box center [394, 334] width 321 height 45
click at [528, 333] on span "Save" at bounding box center [520, 334] width 25 height 9
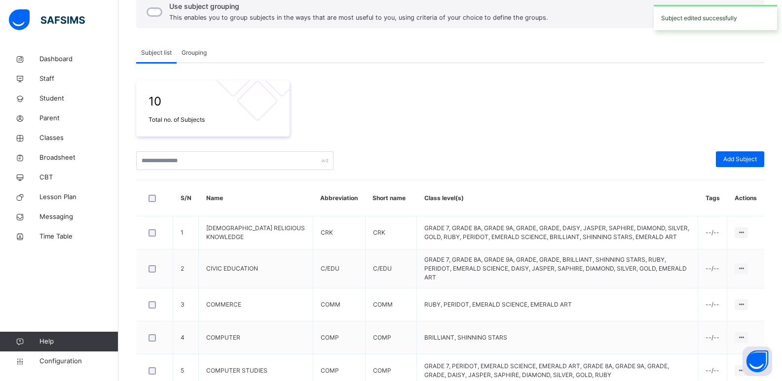
scroll to position [312, 0]
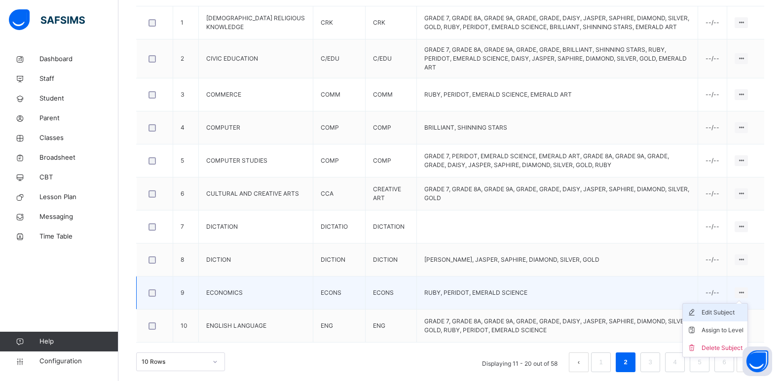
click at [725, 309] on div "Edit Subject" at bounding box center [722, 313] width 42 height 10
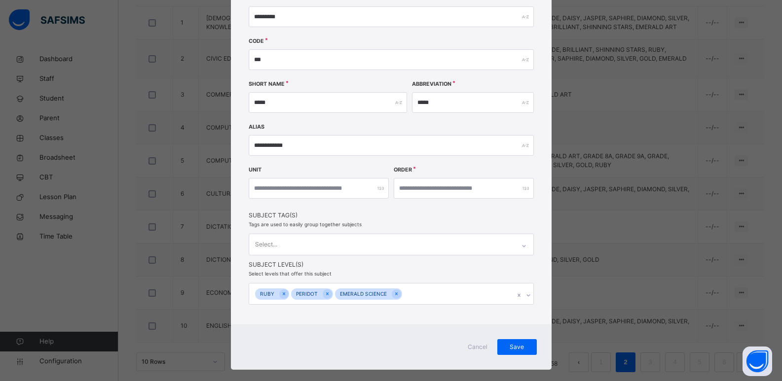
scroll to position [79, 0]
click at [524, 295] on div "RUBY PERIDOT EMERALD SCIENCE" at bounding box center [391, 295] width 285 height 22
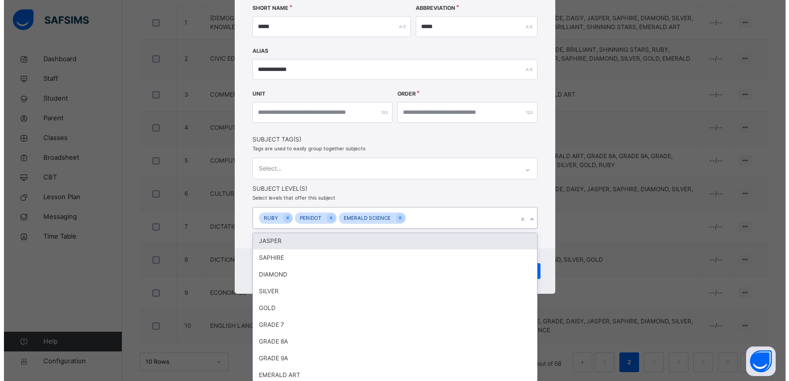
scroll to position [87, 0]
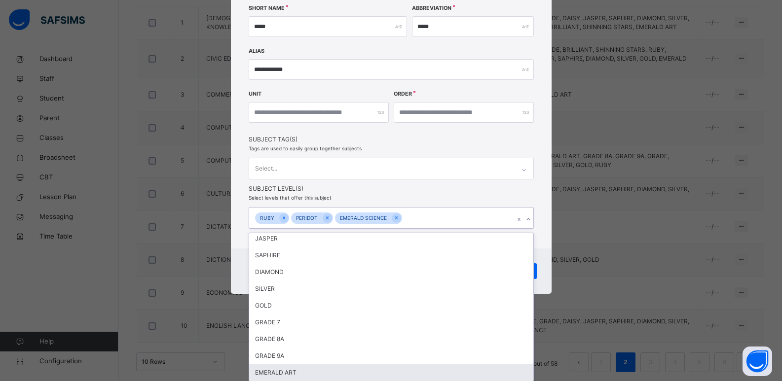
click at [393, 376] on div "EMERALD ART" at bounding box center [391, 372] width 284 height 17
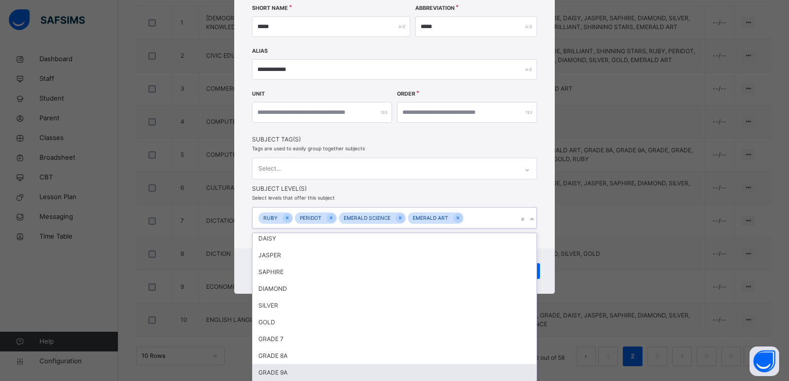
scroll to position [70, 0]
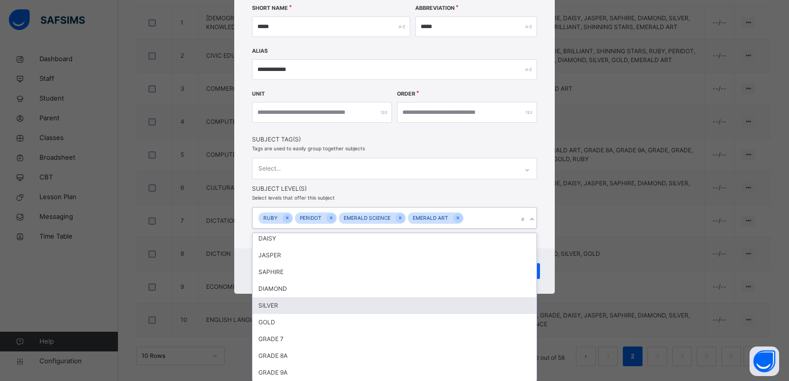
click at [538, 274] on div "**********" at bounding box center [394, 81] width 321 height 425
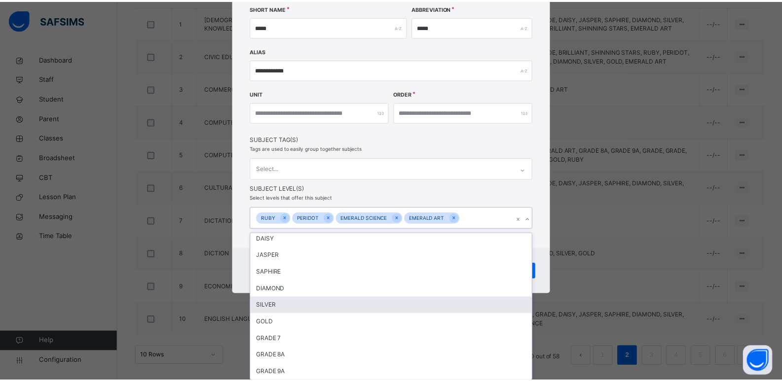
scroll to position [92, 0]
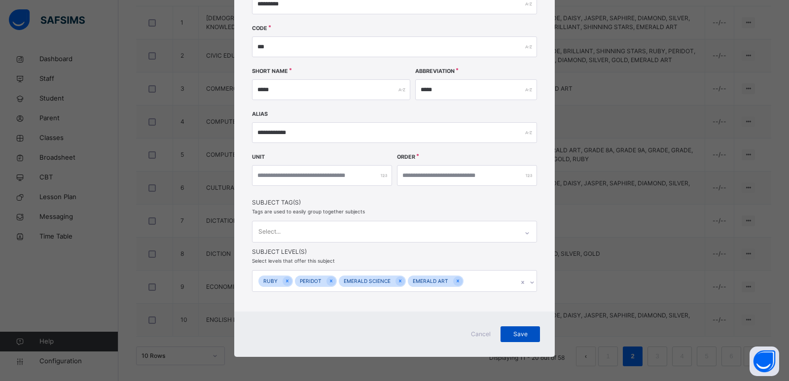
click at [516, 332] on span "Save" at bounding box center [520, 334] width 25 height 9
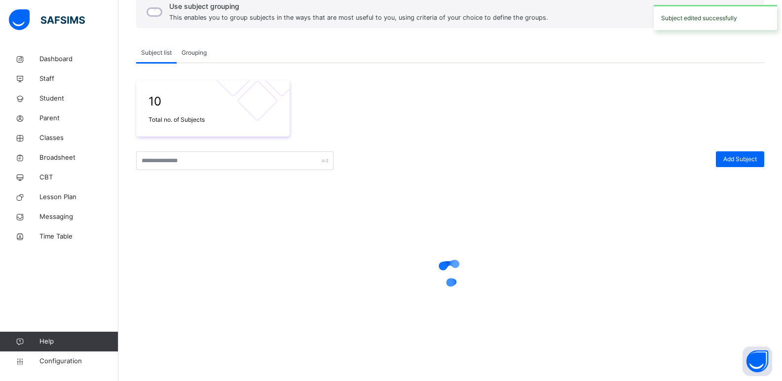
scroll to position [312, 0]
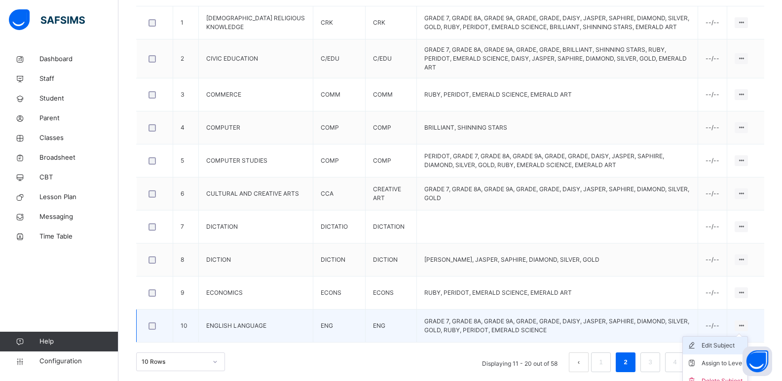
click at [728, 341] on div "Edit Subject" at bounding box center [722, 346] width 42 height 10
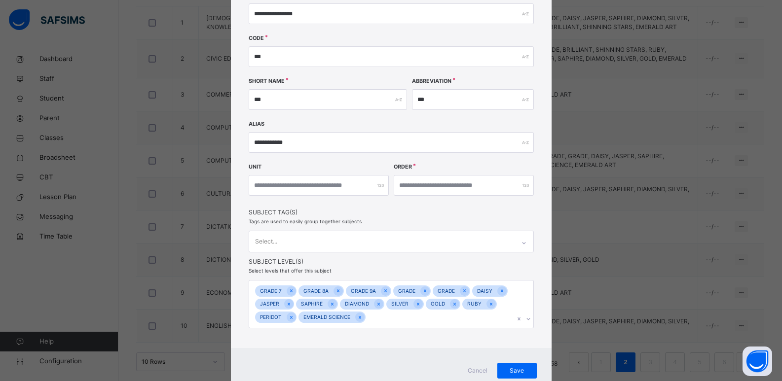
scroll to position [119, 0]
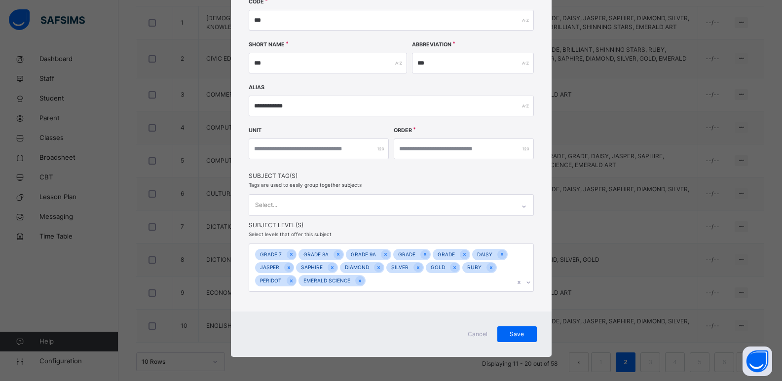
click at [527, 280] on icon at bounding box center [528, 283] width 6 height 10
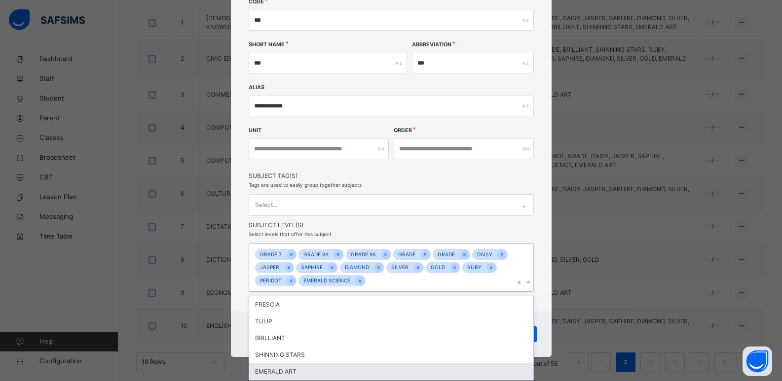
click at [390, 371] on div "EMERALD ART" at bounding box center [391, 371] width 284 height 17
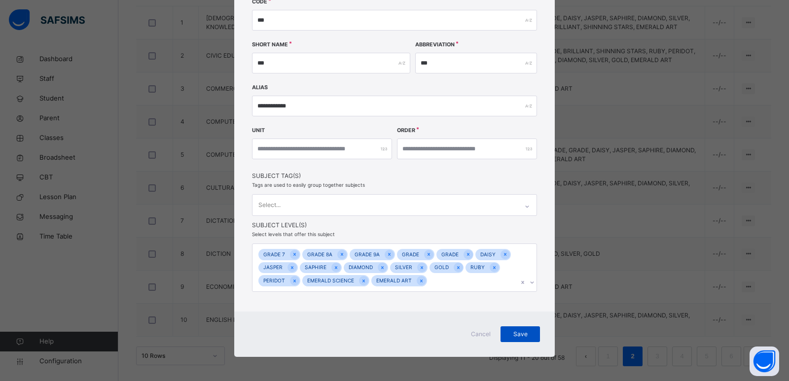
click at [535, 331] on div "Save" at bounding box center [520, 335] width 39 height 16
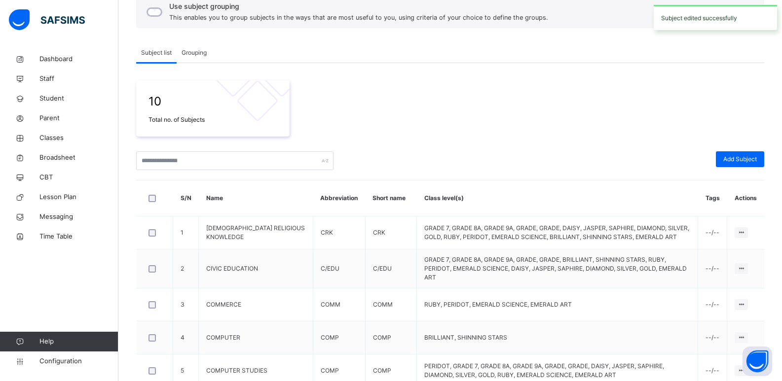
scroll to position [312, 0]
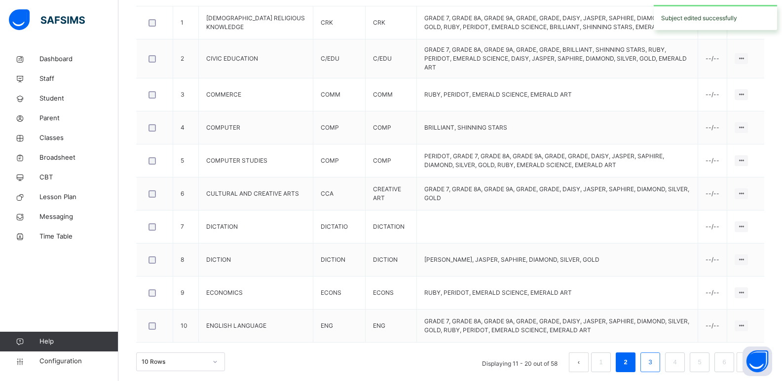
click at [654, 356] on link "3" at bounding box center [649, 362] width 9 height 13
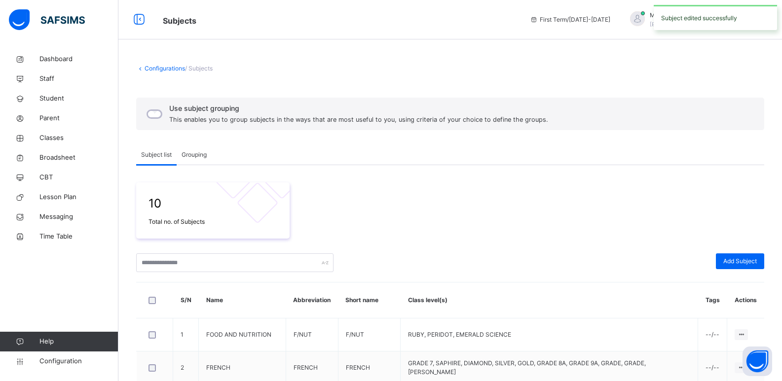
scroll to position [164, 0]
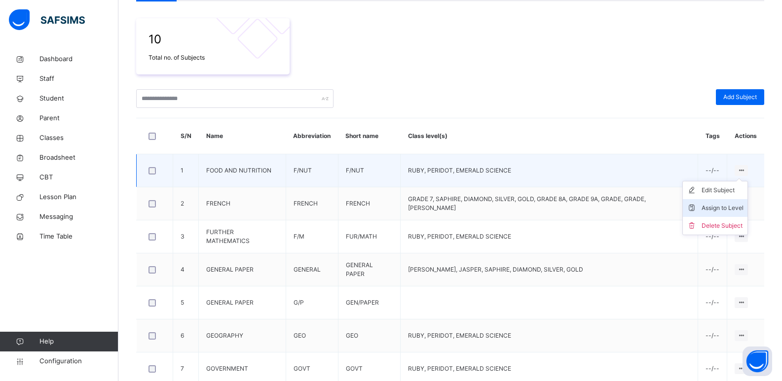
click at [726, 201] on li "Assign to Level" at bounding box center [715, 208] width 65 height 18
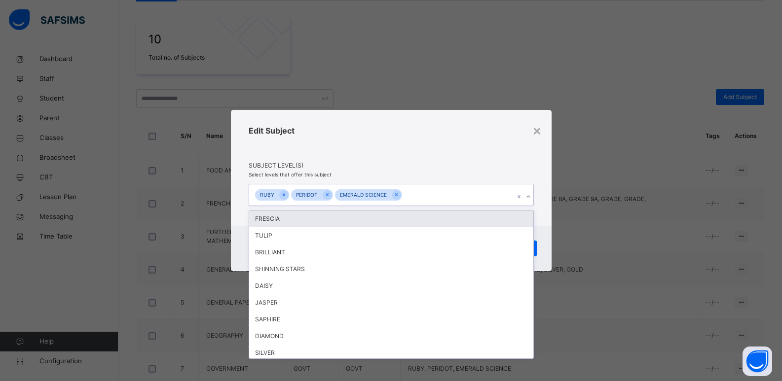
click at [532, 192] on div at bounding box center [528, 197] width 9 height 16
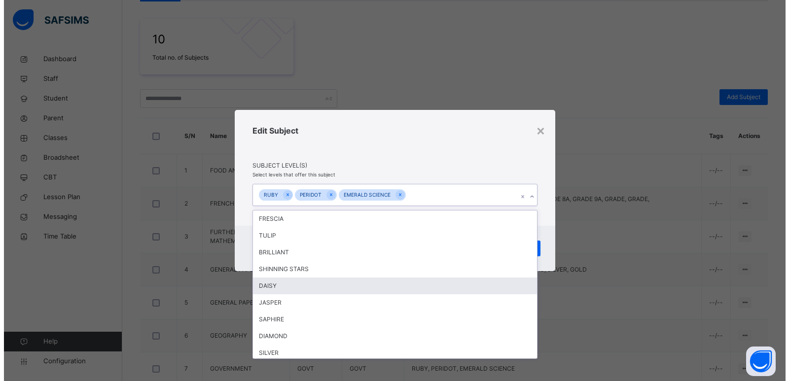
scroll to position [87, 0]
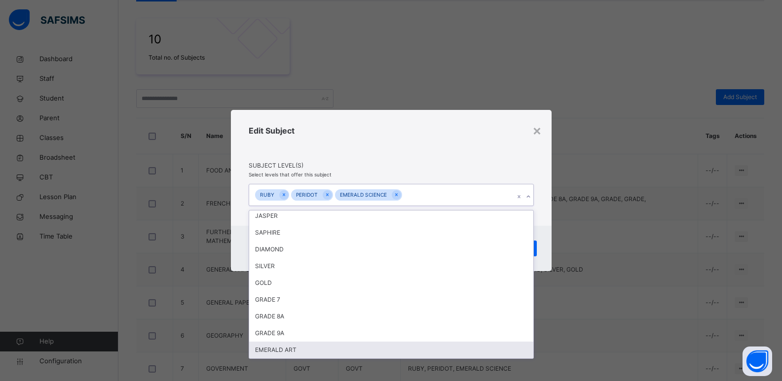
click at [367, 345] on div "EMERALD ART" at bounding box center [391, 350] width 284 height 17
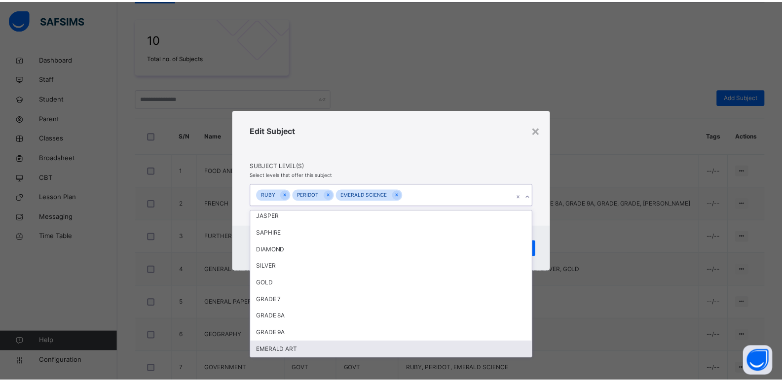
scroll to position [70, 0]
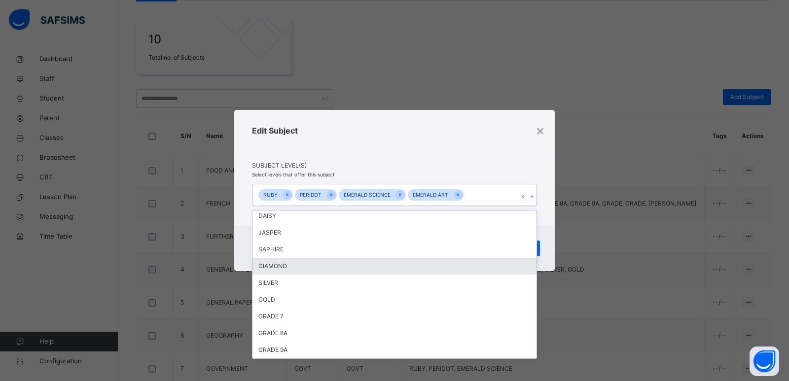
click at [550, 244] on div "Cancel Save" at bounding box center [394, 248] width 321 height 45
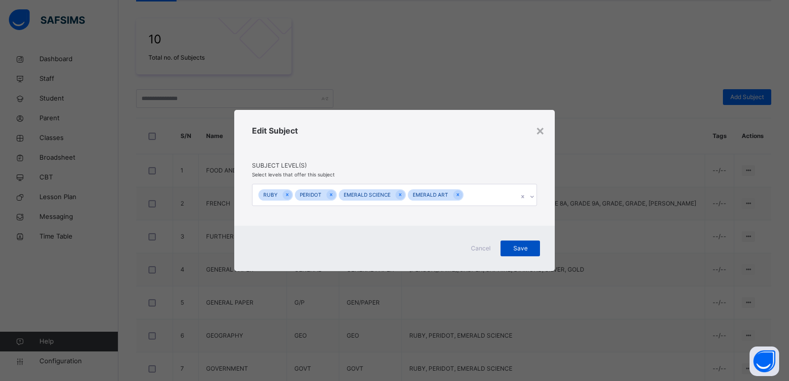
click at [525, 251] on span "Save" at bounding box center [520, 248] width 25 height 9
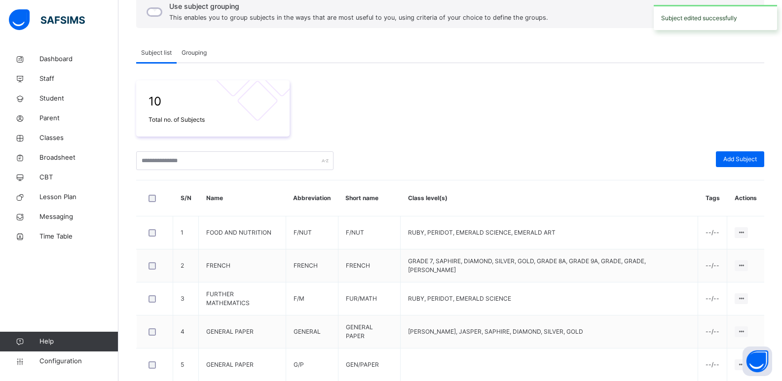
scroll to position [164, 0]
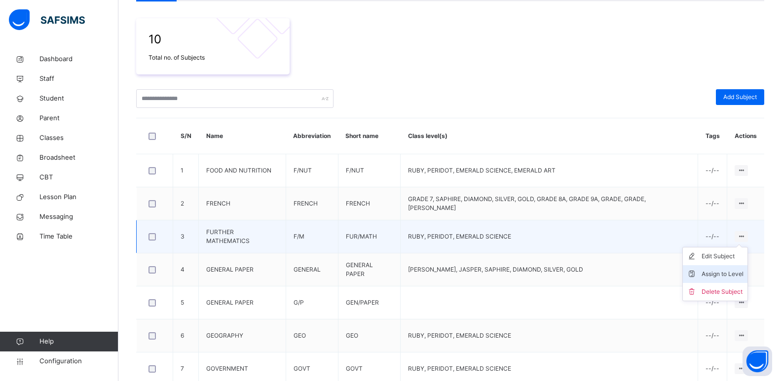
click at [726, 272] on div "Assign to Level" at bounding box center [722, 274] width 42 height 10
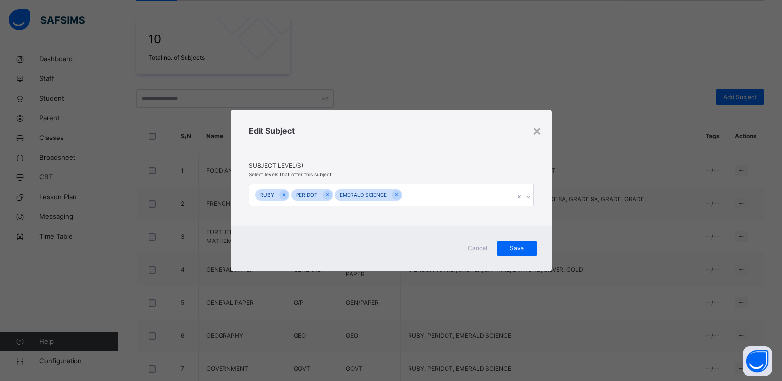
click at [528, 194] on icon at bounding box center [528, 197] width 6 height 10
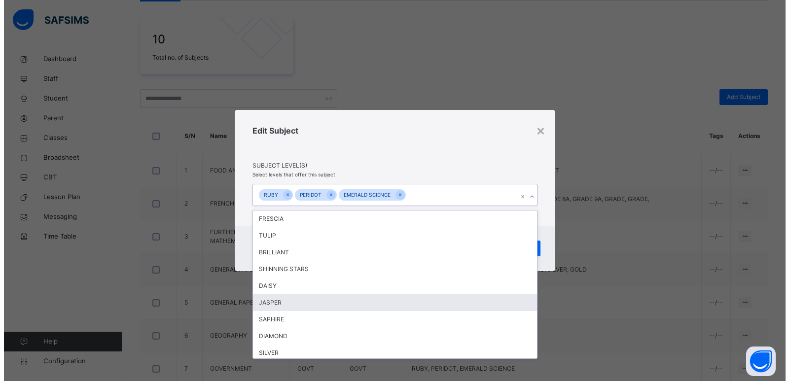
scroll to position [87, 0]
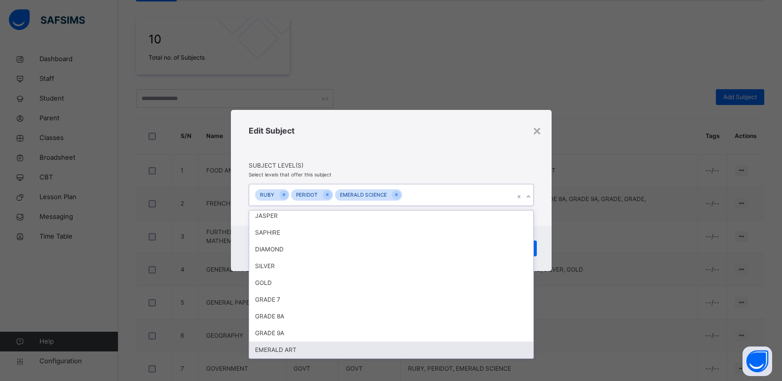
click at [419, 348] on div "EMERALD ART" at bounding box center [391, 350] width 284 height 17
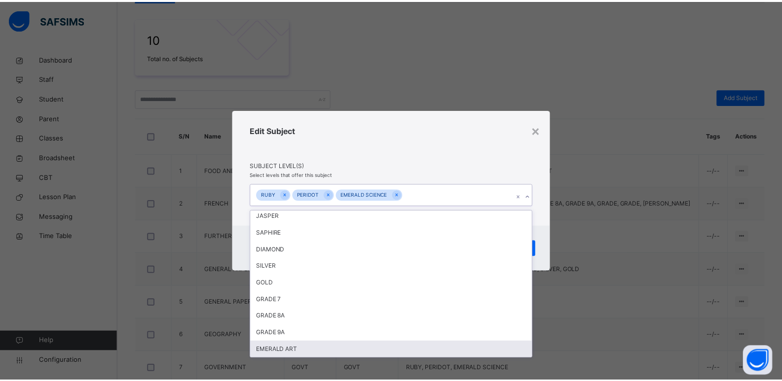
scroll to position [70, 0]
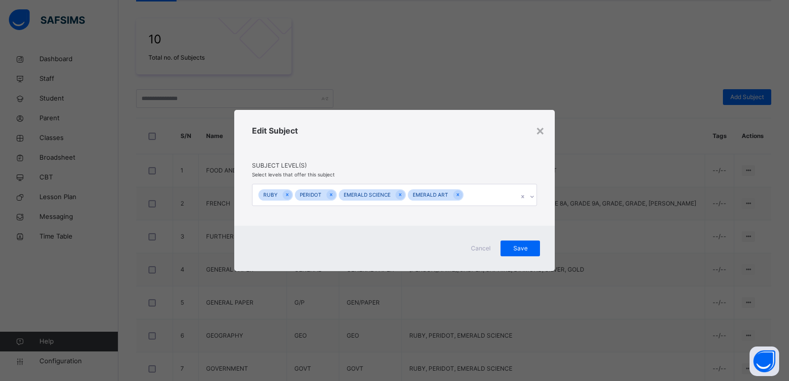
click at [547, 241] on div "Cancel Save" at bounding box center [394, 248] width 321 height 45
click at [525, 252] on span "Save" at bounding box center [520, 248] width 25 height 9
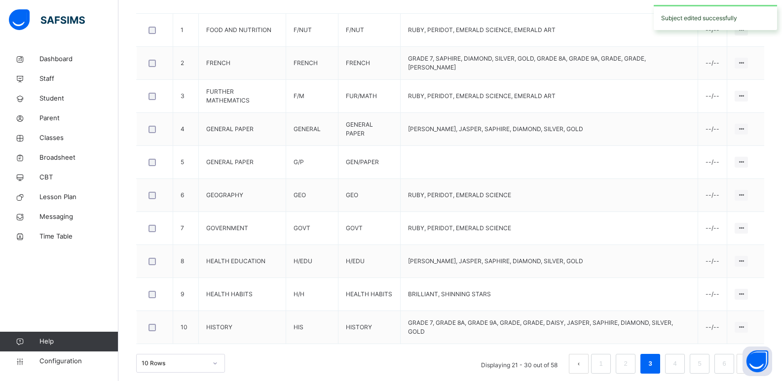
scroll to position [312, 0]
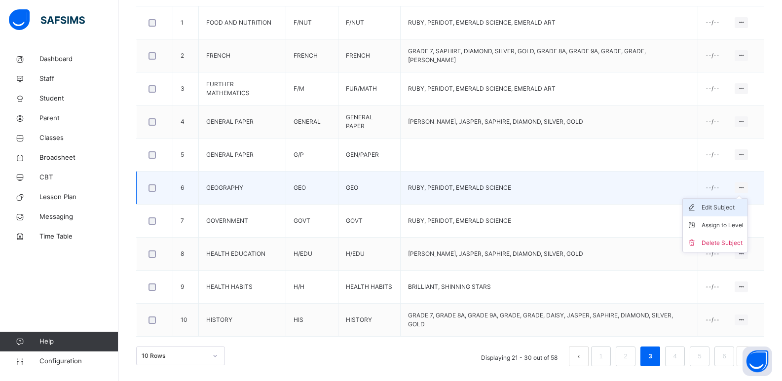
click at [726, 207] on div "Edit Subject" at bounding box center [722, 208] width 42 height 10
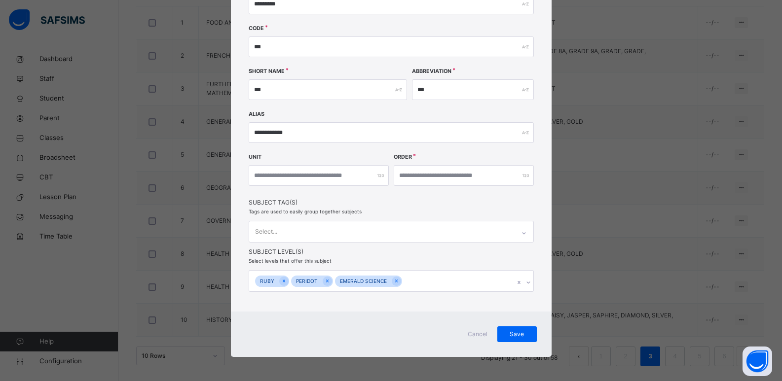
scroll to position [155, 0]
click at [523, 283] on div "RUBY PERIDOT EMERALD SCIENCE" at bounding box center [391, 281] width 285 height 22
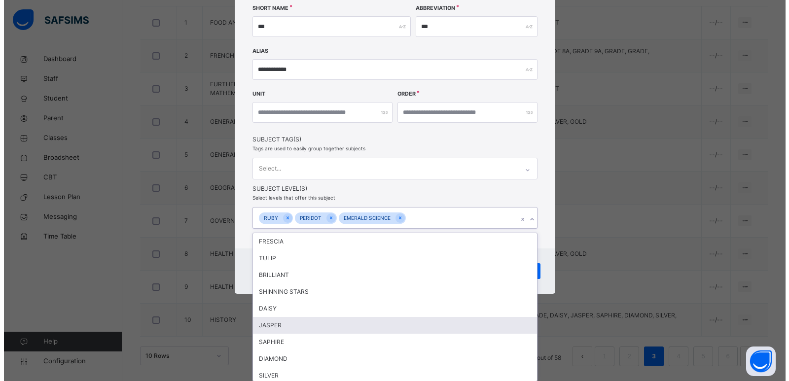
scroll to position [87, 0]
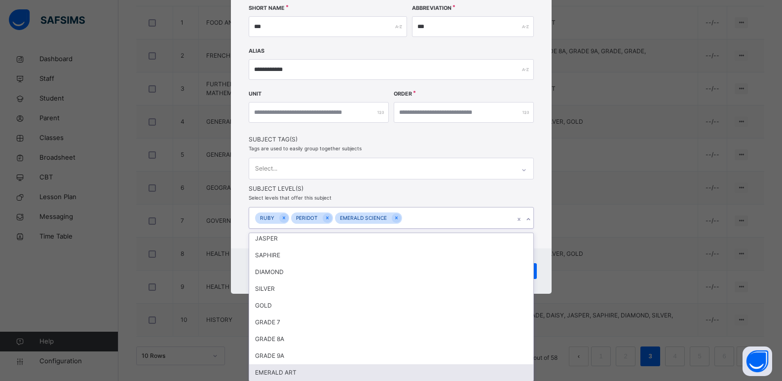
click at [423, 364] on div "EMERALD ART" at bounding box center [391, 372] width 284 height 17
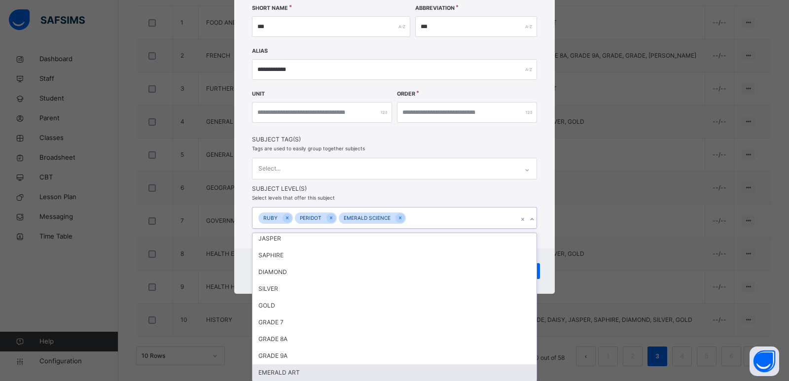
scroll to position [70, 0]
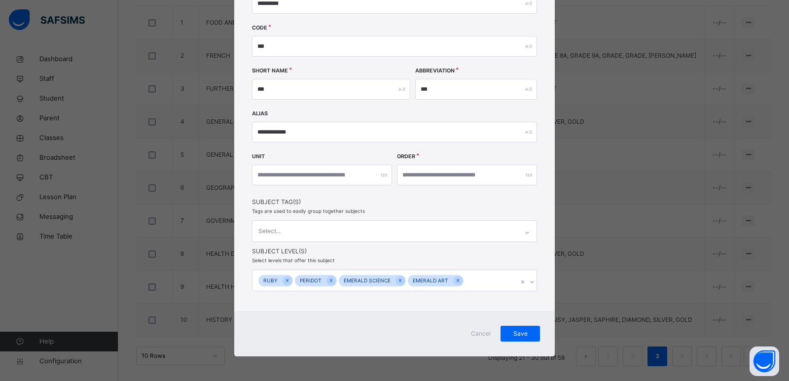
click at [540, 263] on div "**********" at bounding box center [394, 144] width 321 height 425
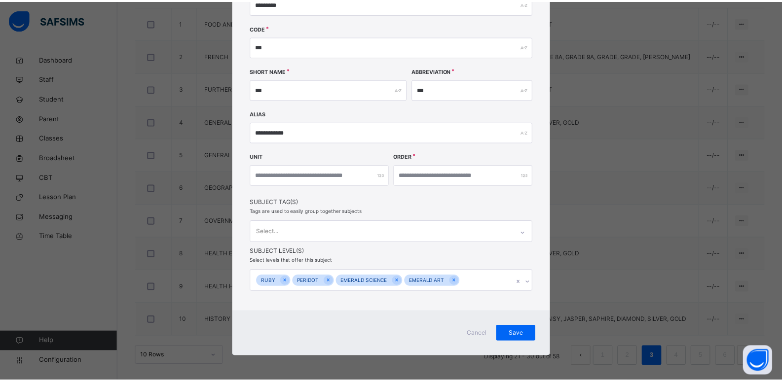
scroll to position [92, 0]
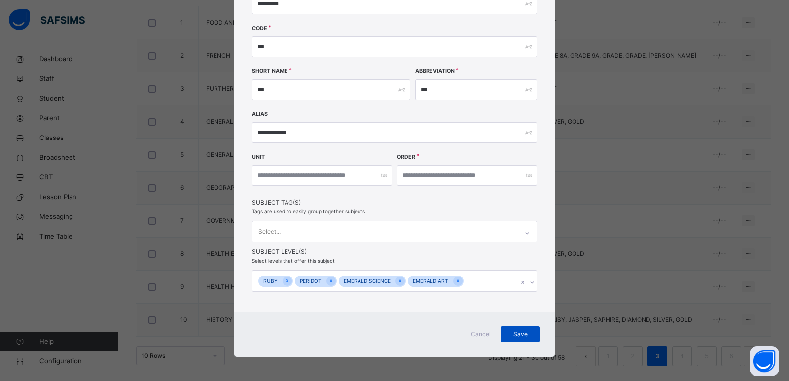
click at [507, 328] on div "Save" at bounding box center [520, 335] width 39 height 16
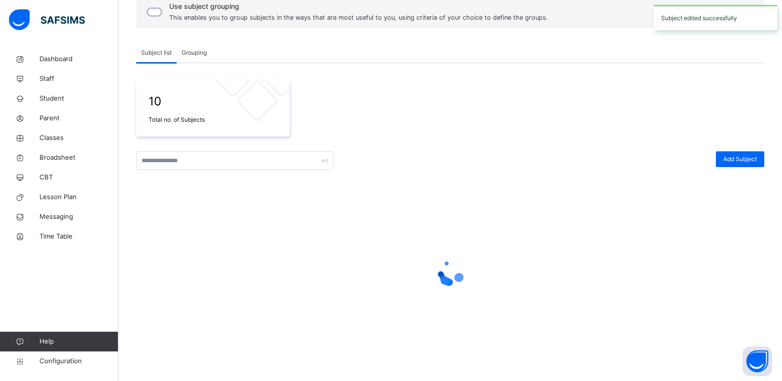
scroll to position [312, 0]
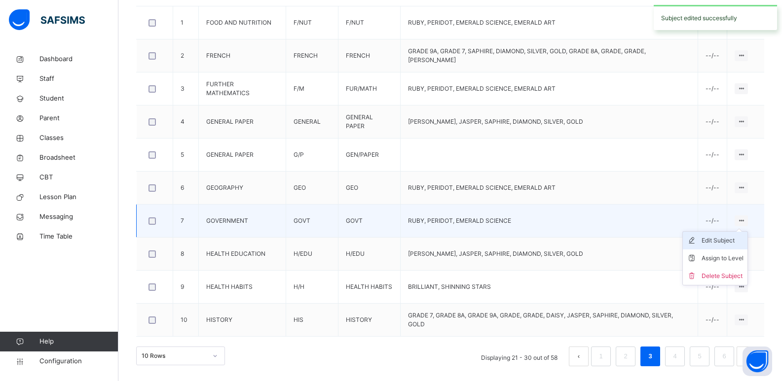
click at [733, 241] on div "Edit Subject" at bounding box center [722, 241] width 42 height 10
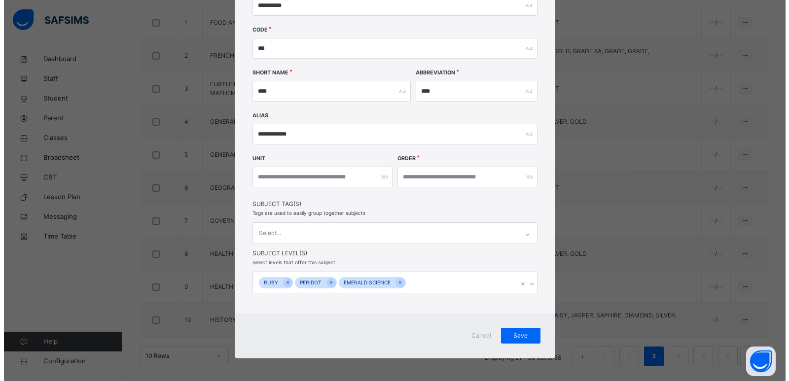
scroll to position [92, 0]
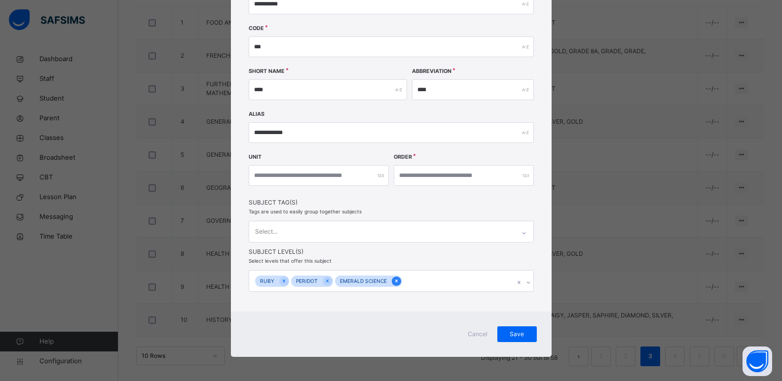
click at [394, 283] on icon at bounding box center [396, 281] width 5 height 7
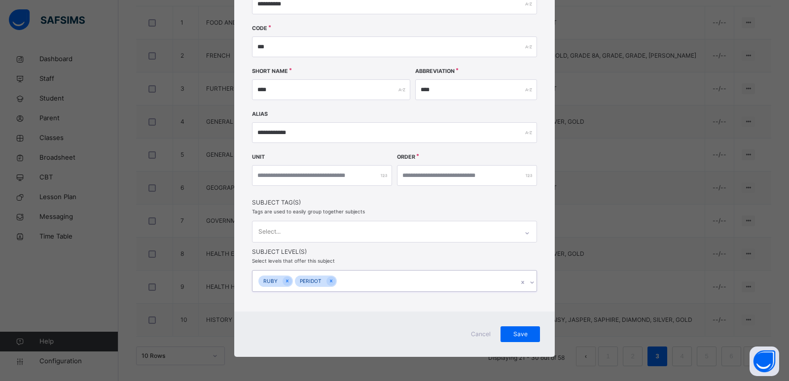
click at [532, 282] on div "option EMERALD SCIENCE, deselected. 0 results available. Select is focused ,typ…" at bounding box center [394, 281] width 285 height 22
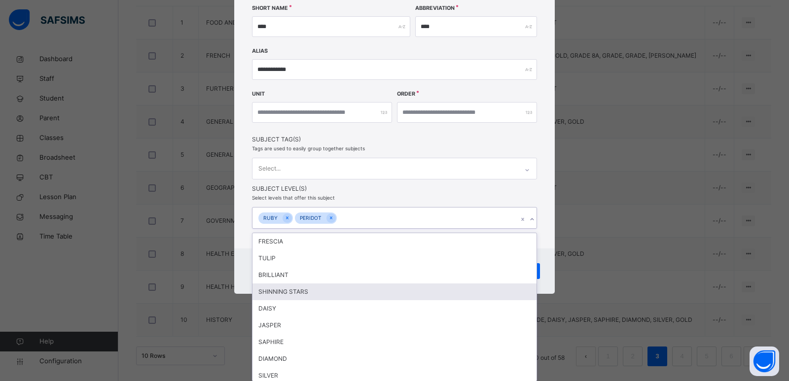
scroll to position [104, 0]
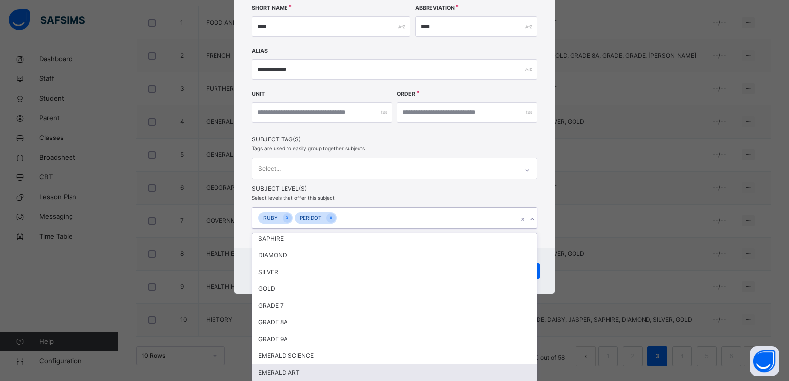
click at [350, 370] on div "EMERALD ART" at bounding box center [395, 372] width 284 height 17
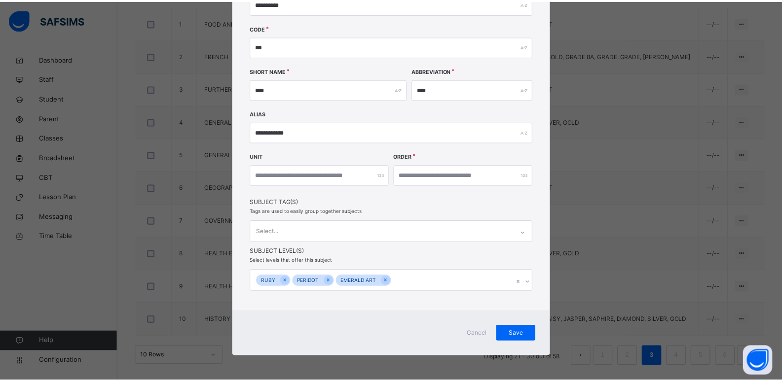
scroll to position [92, 0]
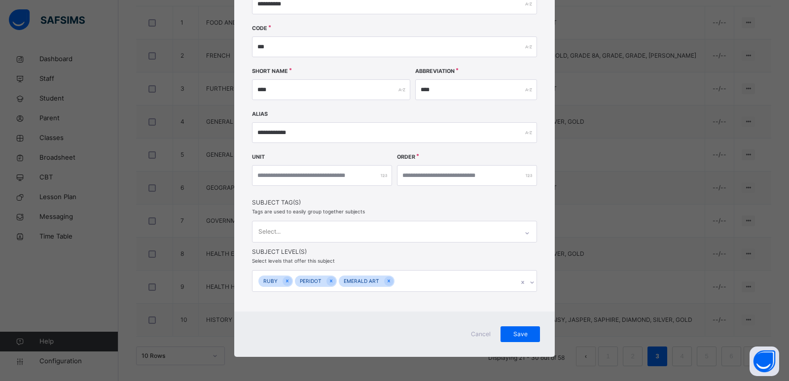
click at [546, 266] on div "**********" at bounding box center [394, 144] width 321 height 425
click at [519, 332] on span "Save" at bounding box center [520, 334] width 25 height 9
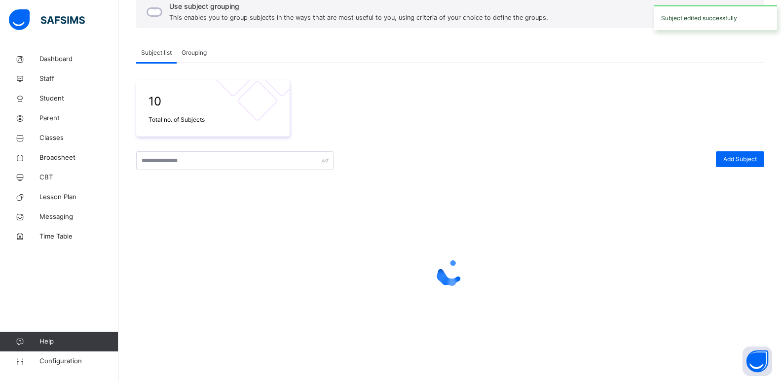
scroll to position [312, 0]
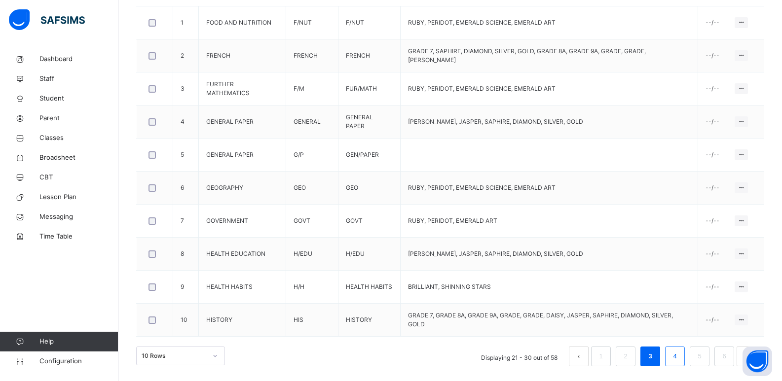
click at [679, 357] on link "4" at bounding box center [674, 356] width 9 height 13
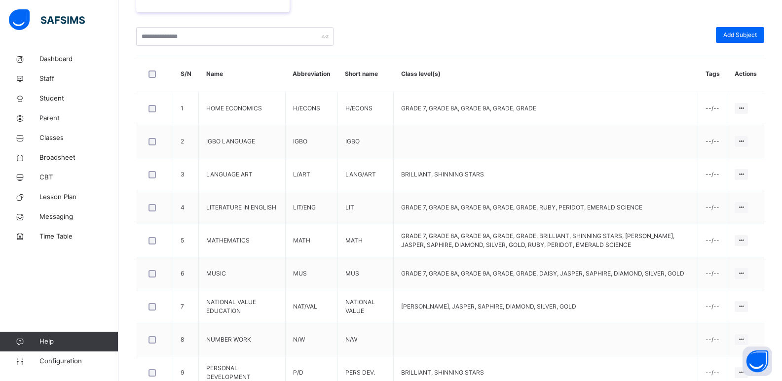
scroll to position [227, 0]
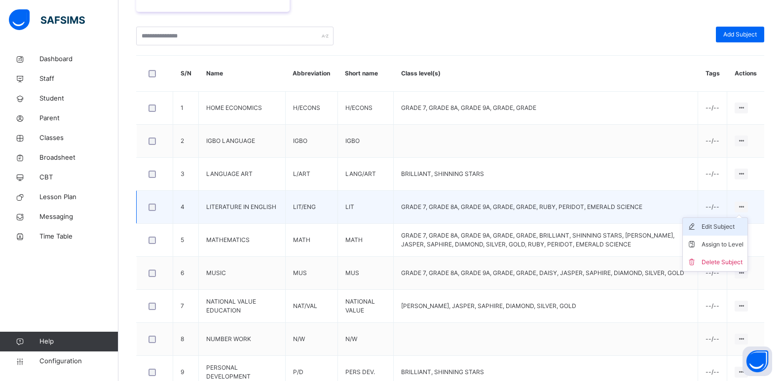
click at [726, 231] on div "Edit Subject" at bounding box center [722, 227] width 42 height 10
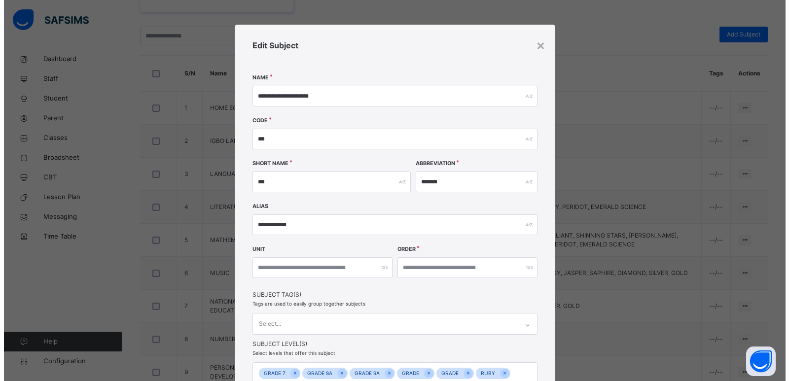
scroll to position [106, 0]
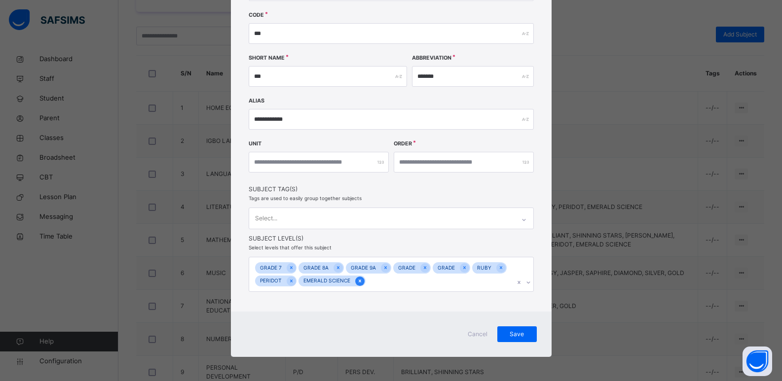
click at [357, 282] on icon at bounding box center [359, 281] width 5 height 7
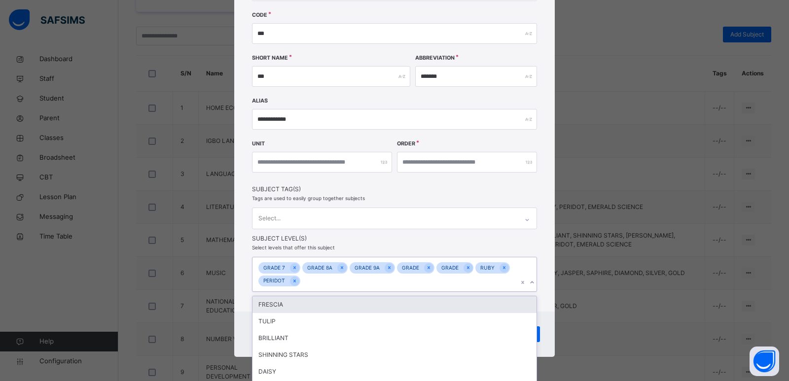
click at [529, 281] on div "option EMERALD SCIENCE, deselected. option FRESCIA focused, 1 of 17. 12 results…" at bounding box center [394, 274] width 285 height 35
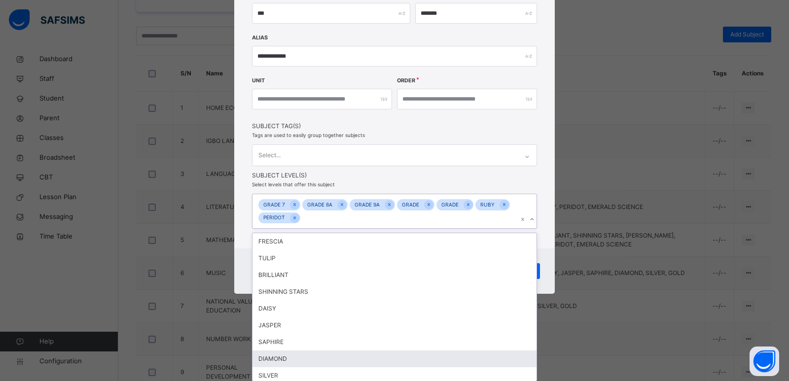
scroll to position [53, 0]
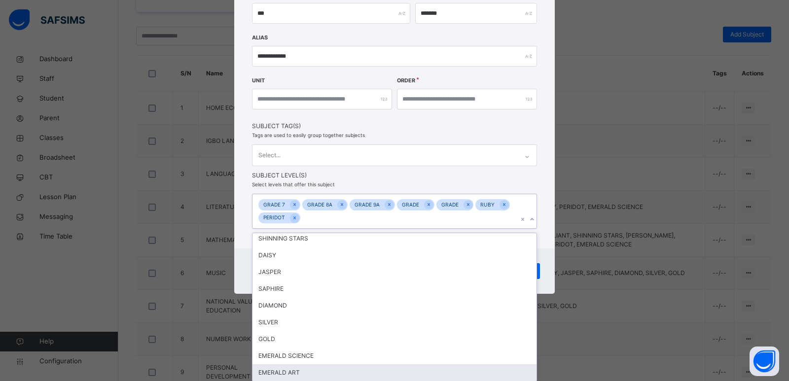
click at [403, 366] on div "EMERALD ART" at bounding box center [395, 372] width 284 height 17
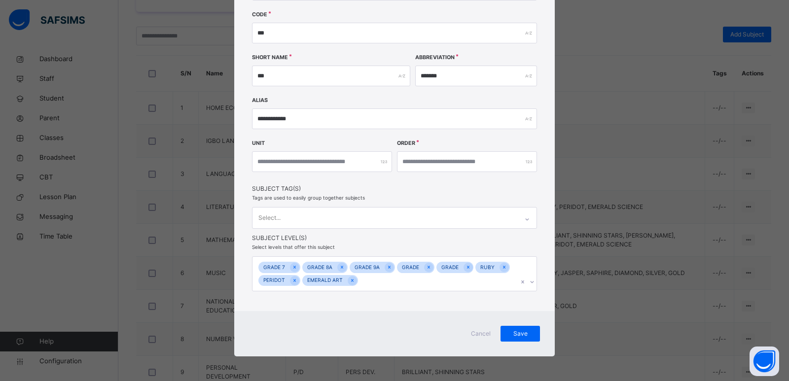
click at [543, 254] on div "**********" at bounding box center [394, 138] width 321 height 438
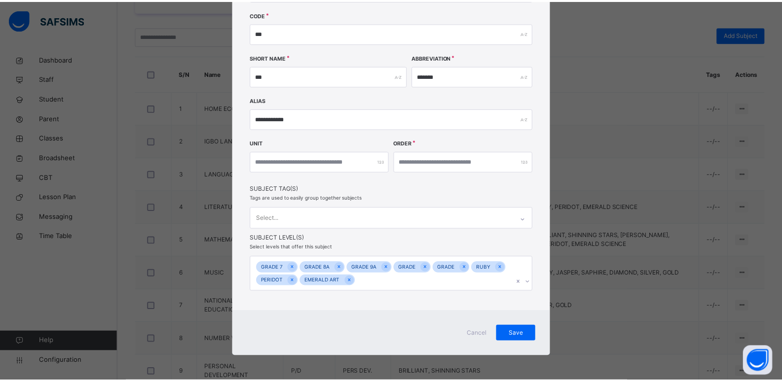
scroll to position [106, 0]
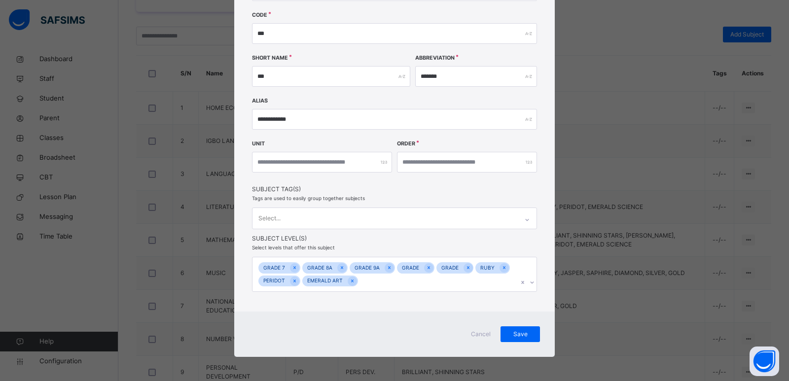
click at [526, 322] on div "Cancel Save" at bounding box center [394, 334] width 321 height 45
click at [524, 332] on span "Save" at bounding box center [520, 334] width 25 height 9
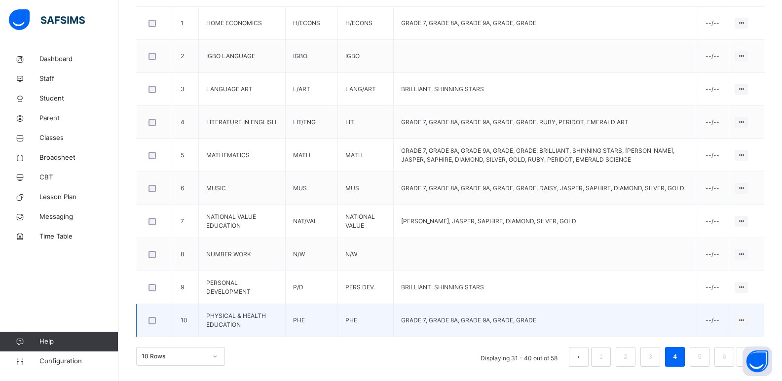
scroll to position [312, 0]
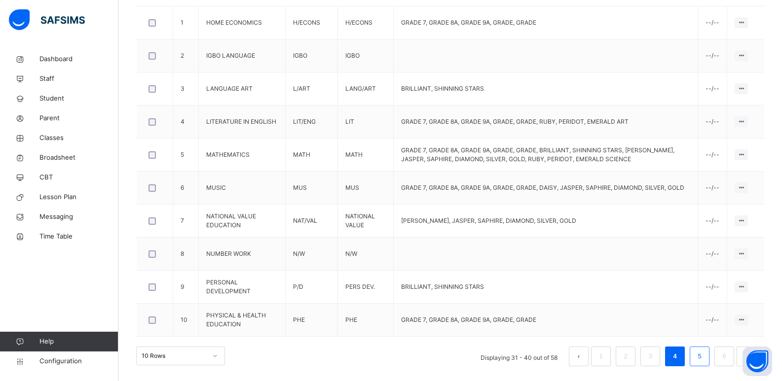
click at [704, 359] on link "5" at bounding box center [698, 356] width 9 height 13
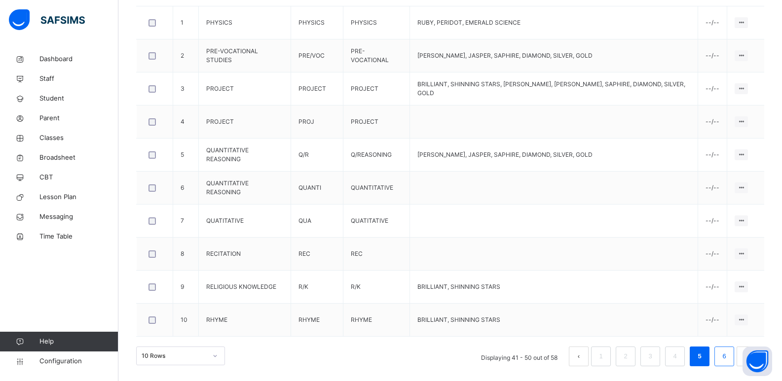
click at [728, 357] on link "6" at bounding box center [723, 356] width 9 height 13
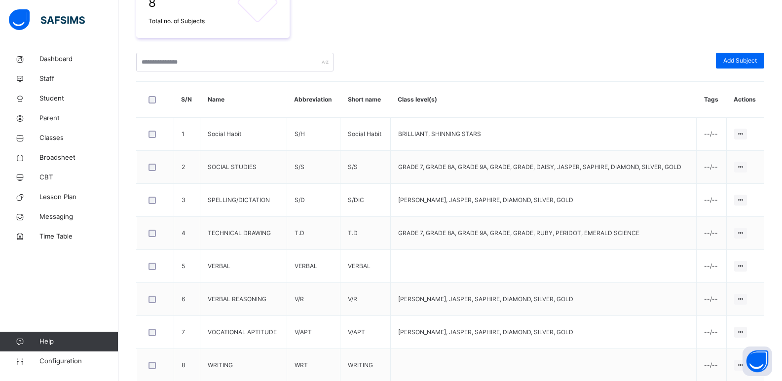
scroll to position [214, 0]
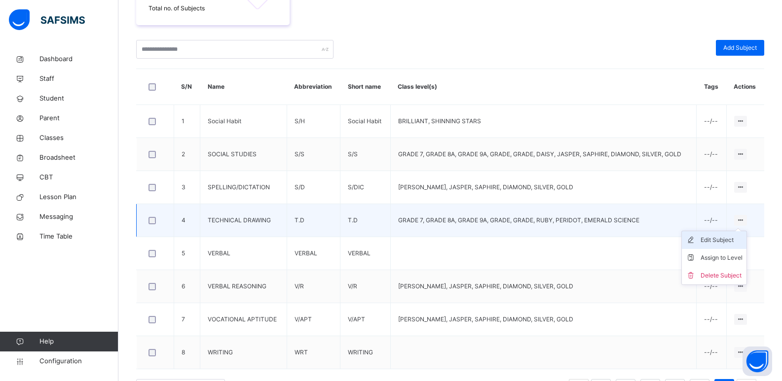
click at [731, 240] on div "Edit Subject" at bounding box center [721, 240] width 42 height 10
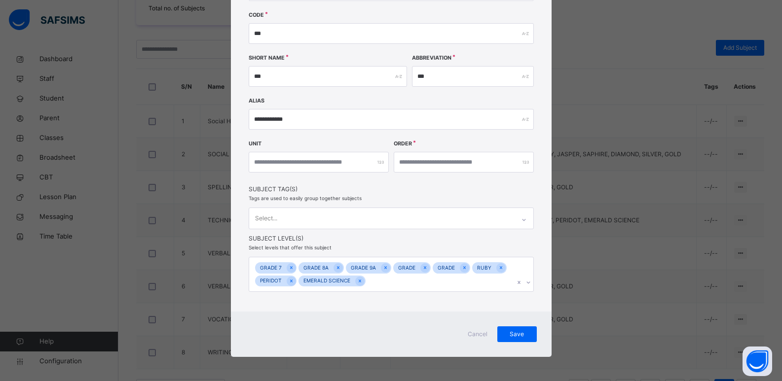
scroll to position [169, 0]
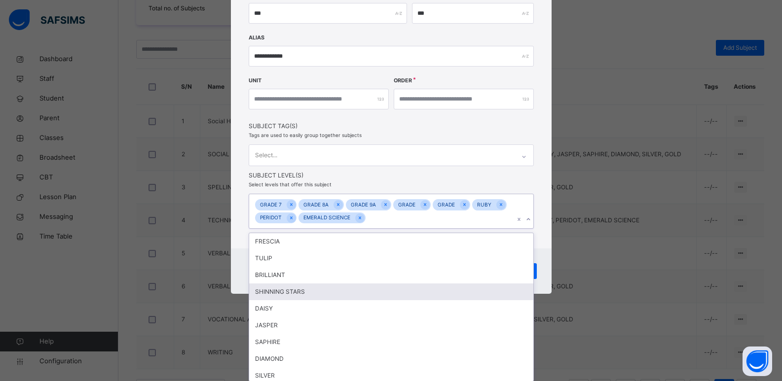
click at [522, 229] on div "option SHINNING STARS focused, 4 of 17. 11 results available. Use Up and Down t…" at bounding box center [391, 211] width 285 height 35
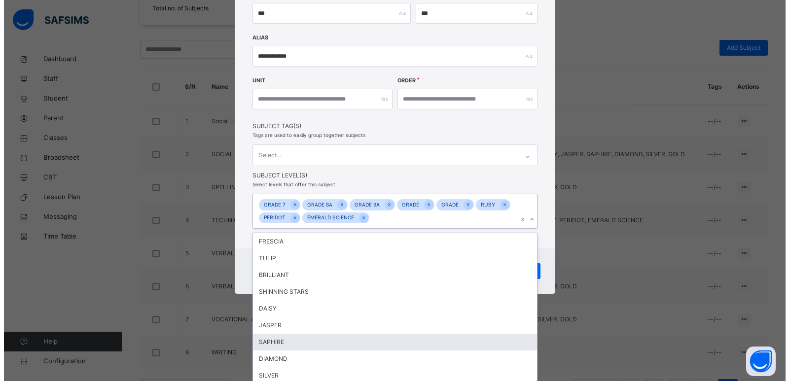
scroll to position [36, 0]
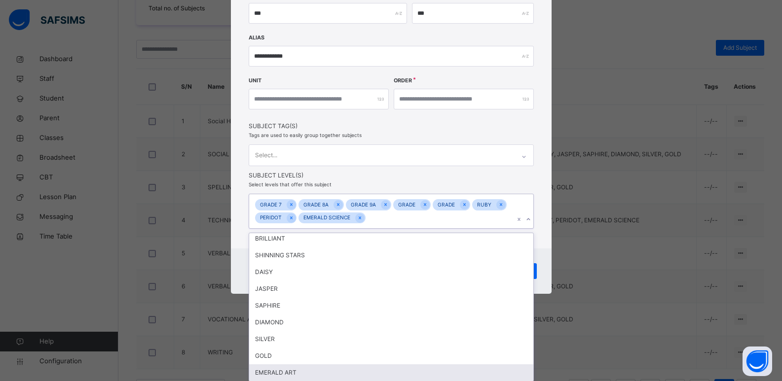
click at [390, 364] on div "EMERALD ART" at bounding box center [391, 372] width 284 height 17
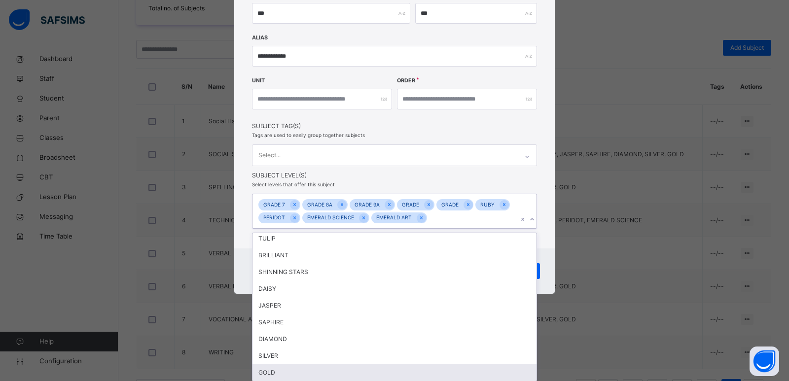
scroll to position [20, 0]
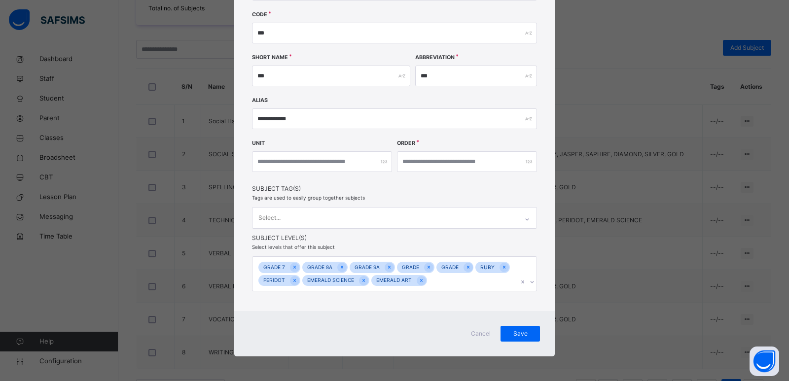
click at [542, 266] on div "**********" at bounding box center [394, 138] width 321 height 438
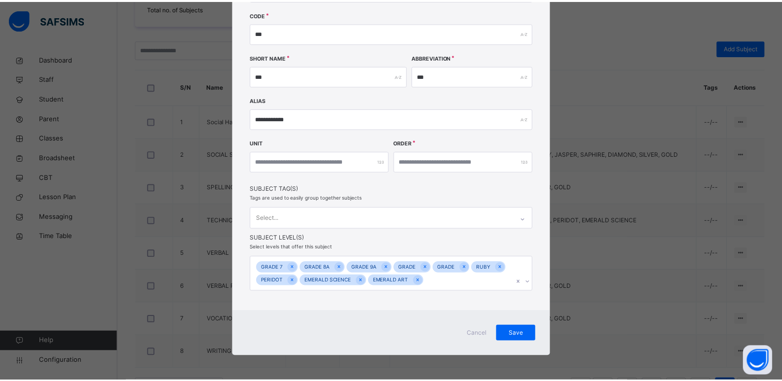
scroll to position [106, 0]
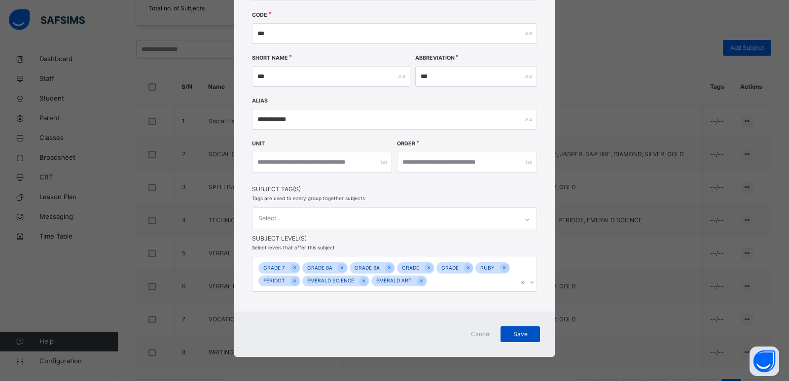
click at [515, 333] on span "Save" at bounding box center [520, 334] width 25 height 9
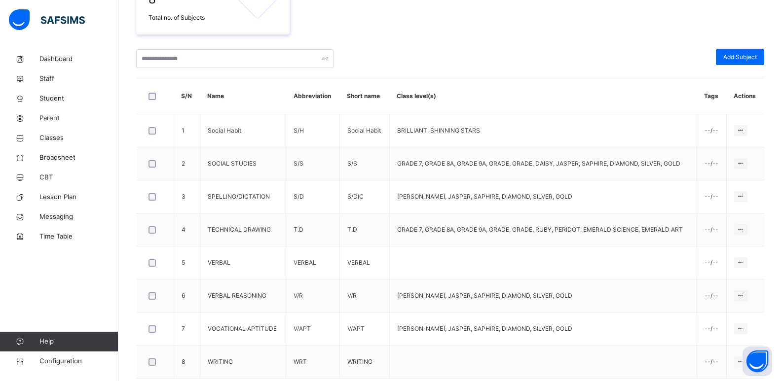
scroll to position [246, 0]
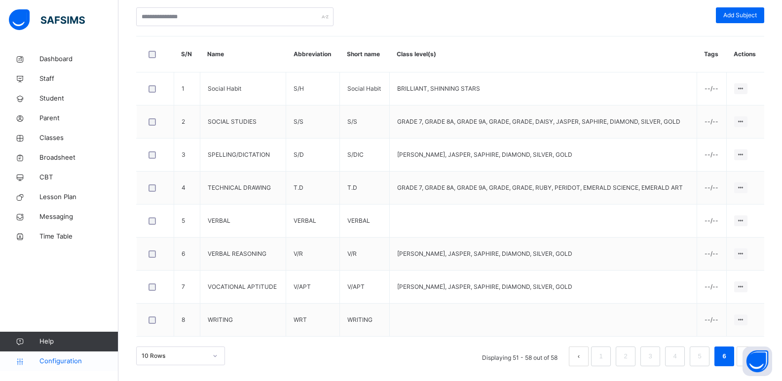
click at [69, 363] on span "Configuration" at bounding box center [78, 362] width 78 height 10
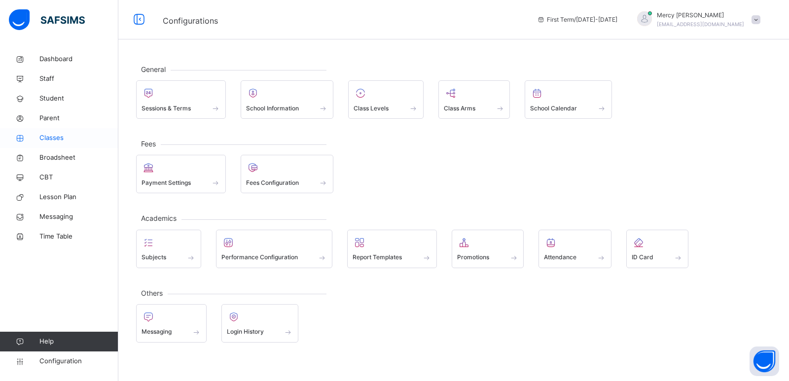
click at [57, 135] on span "Classes" at bounding box center [78, 138] width 79 height 10
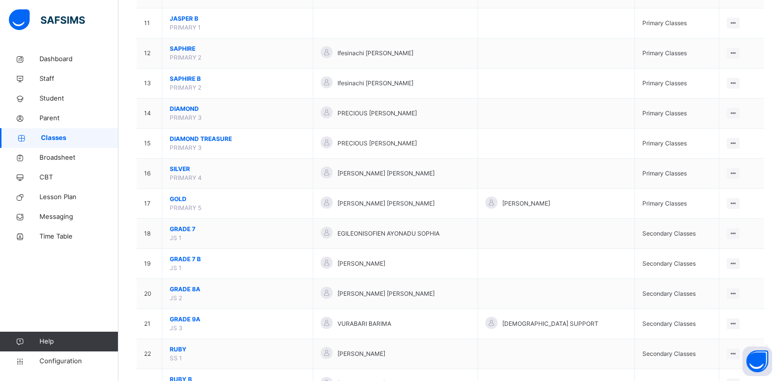
scroll to position [633, 0]
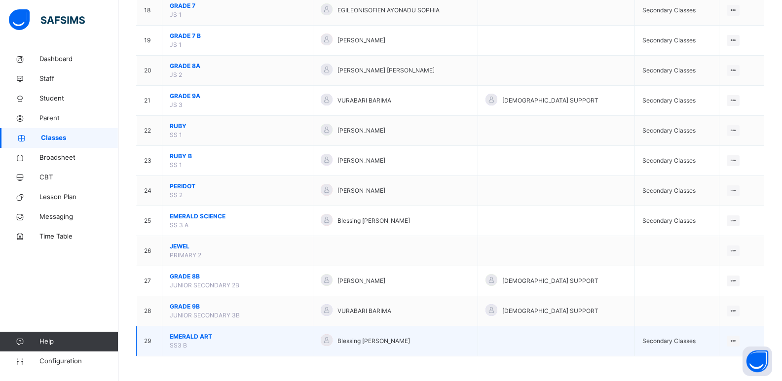
click at [202, 332] on span "EMERALD ART" at bounding box center [238, 336] width 136 height 9
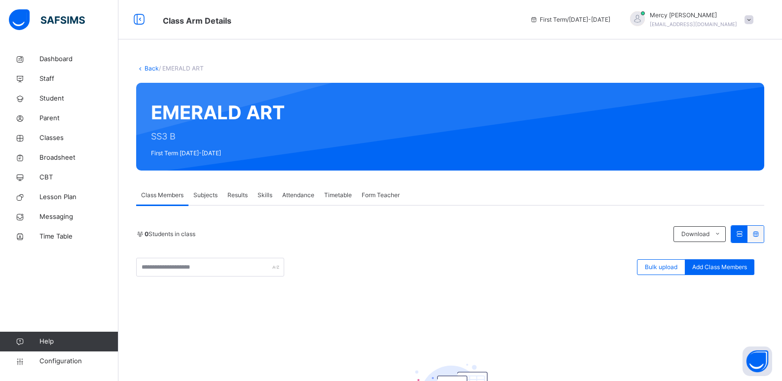
click at [210, 191] on span "Subjects" at bounding box center [205, 195] width 24 height 9
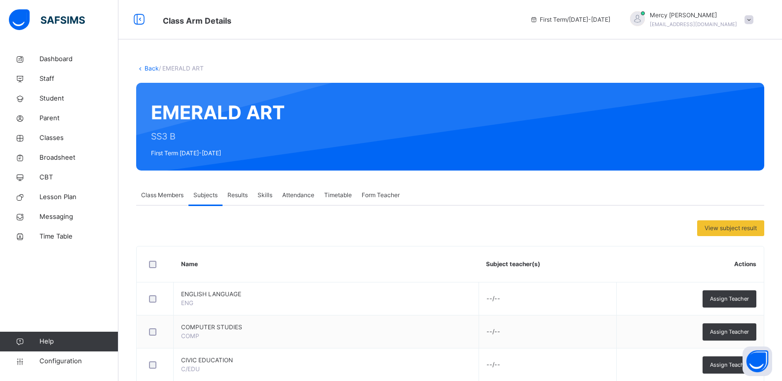
click at [370, 190] on div "Form Teacher" at bounding box center [381, 195] width 48 height 20
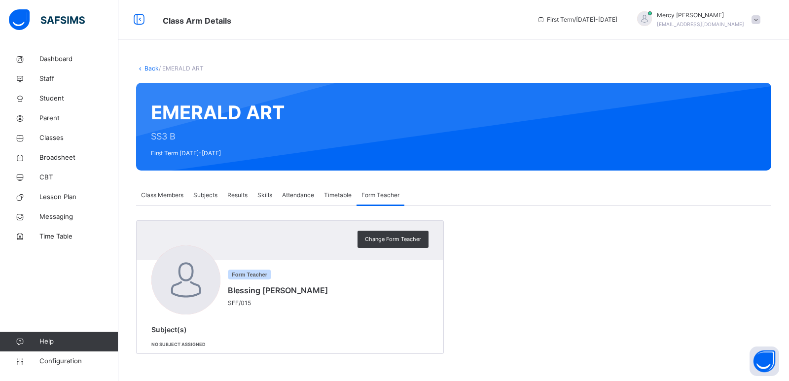
click at [296, 195] on span "Attendance" at bounding box center [298, 195] width 32 height 9
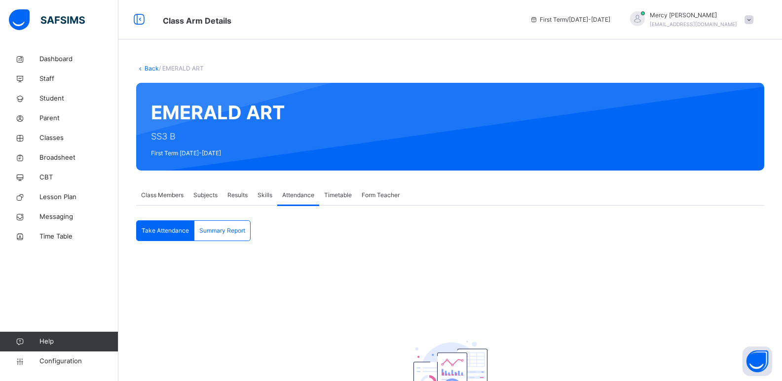
click at [256, 197] on div "Skills" at bounding box center [265, 195] width 25 height 20
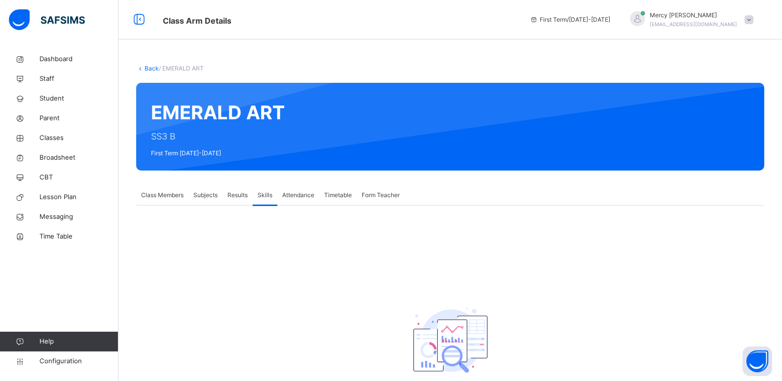
click at [232, 199] on span "Results" at bounding box center [237, 195] width 20 height 9
click at [152, 198] on span "Class Members" at bounding box center [162, 195] width 42 height 9
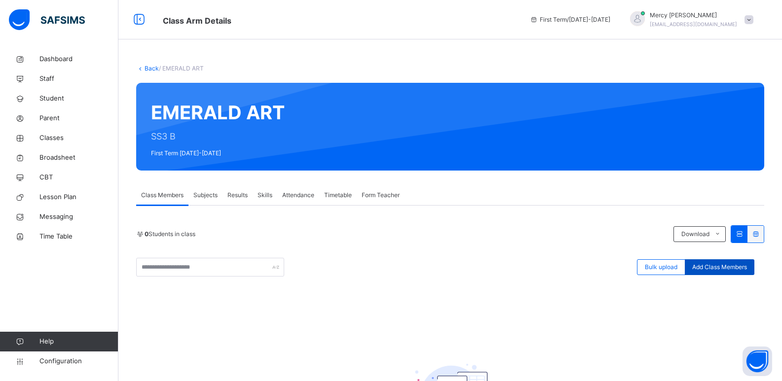
click at [728, 269] on span "Add Class Members" at bounding box center [719, 267] width 55 height 9
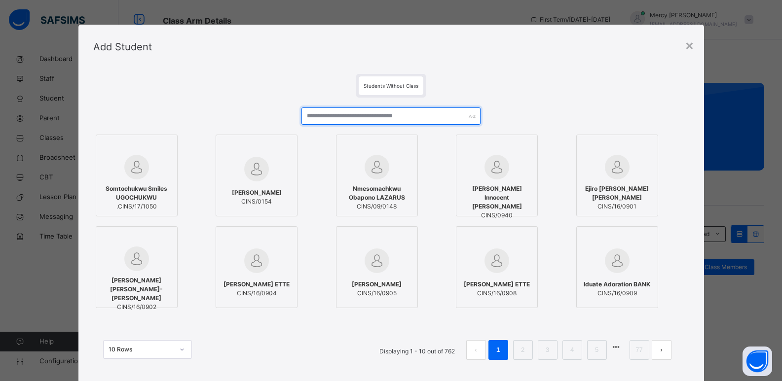
click at [428, 119] on input "text" at bounding box center [390, 116] width 179 height 17
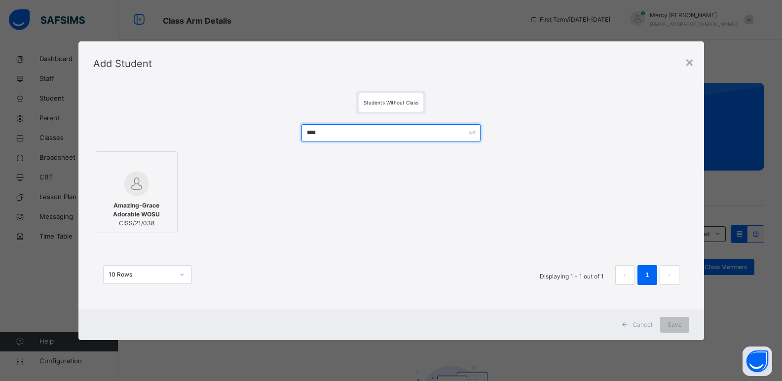
type input "****"
click at [135, 205] on span "Amazing-Grace Adorable WOSU" at bounding box center [136, 210] width 71 height 18
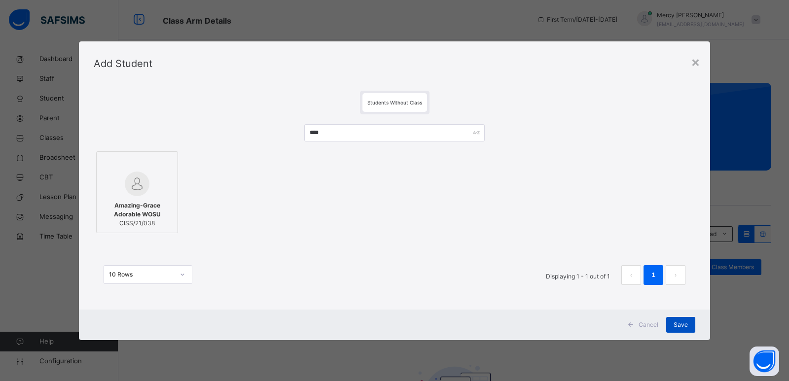
click at [670, 328] on div "Save" at bounding box center [680, 325] width 29 height 16
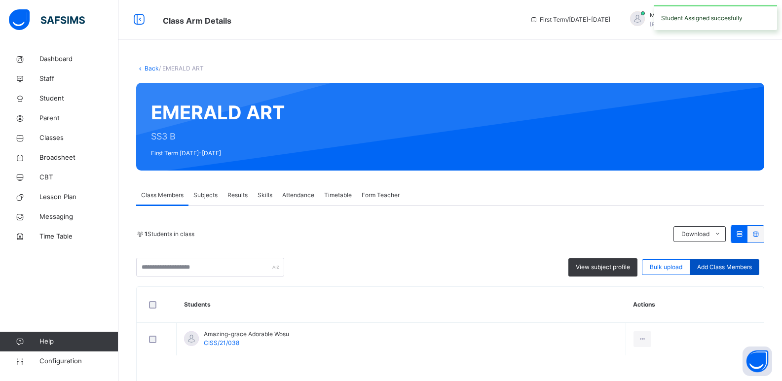
click at [719, 271] on span "Add Class Members" at bounding box center [724, 267] width 55 height 9
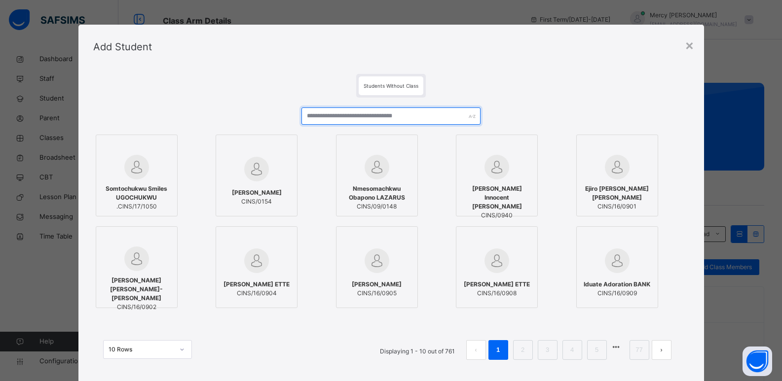
click at [410, 116] on input "text" at bounding box center [390, 116] width 179 height 17
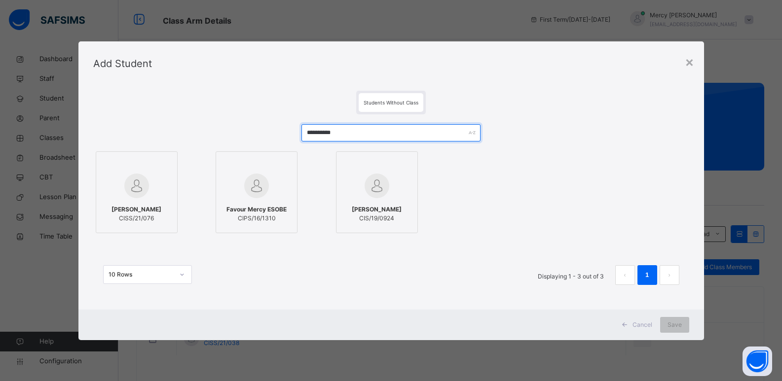
type input "**********"
click at [116, 206] on span "[PERSON_NAME]" at bounding box center [136, 209] width 50 height 9
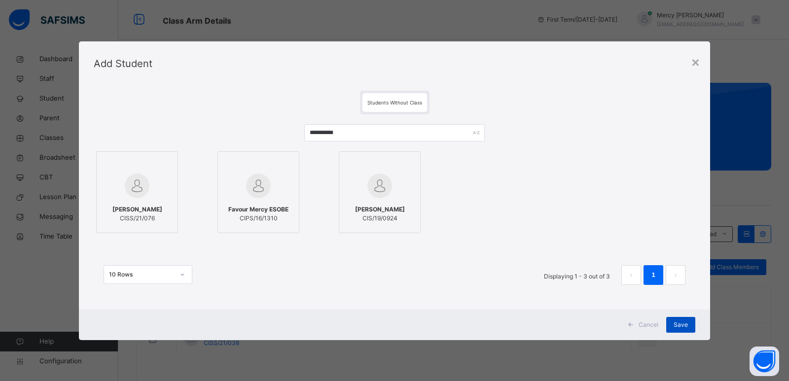
click at [679, 325] on span "Save" at bounding box center [681, 325] width 14 height 9
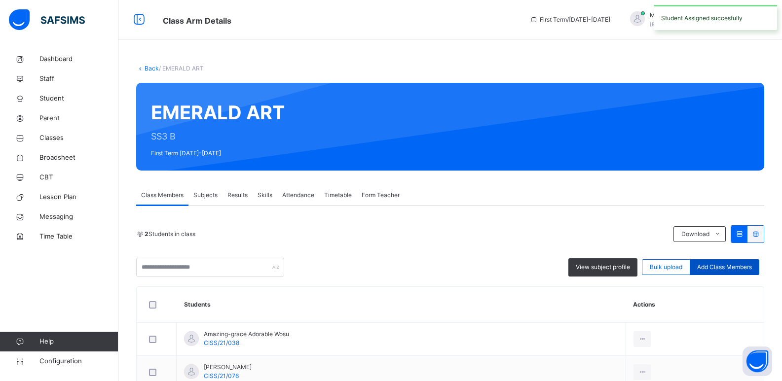
click at [725, 272] on div "Add Class Members" at bounding box center [725, 267] width 70 height 16
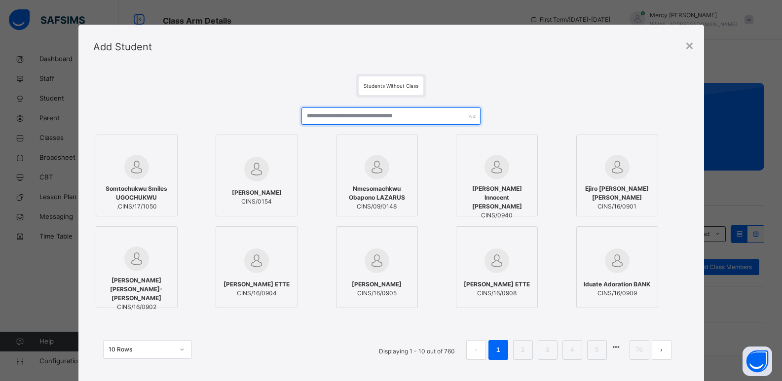
click at [375, 120] on input "text" at bounding box center [390, 116] width 179 height 17
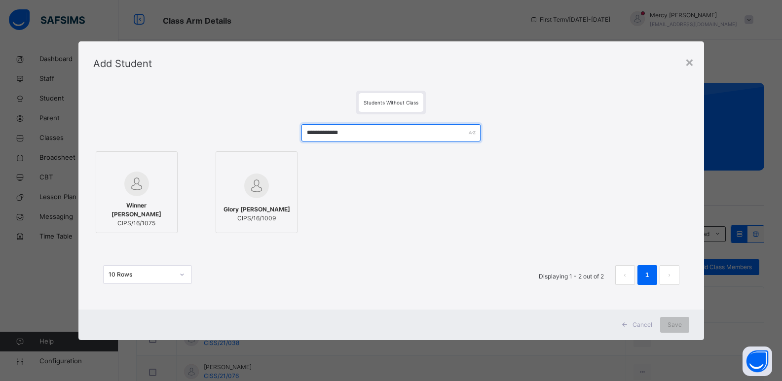
type input "**********"
click at [154, 217] on span "Winner [PERSON_NAME]" at bounding box center [136, 210] width 71 height 18
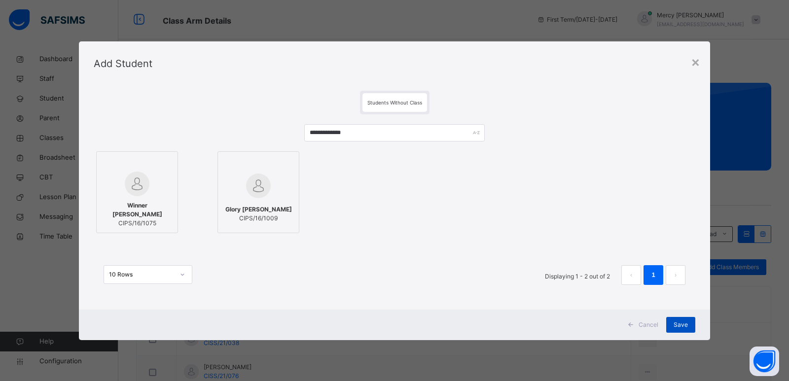
click at [673, 321] on div "Save" at bounding box center [680, 325] width 29 height 16
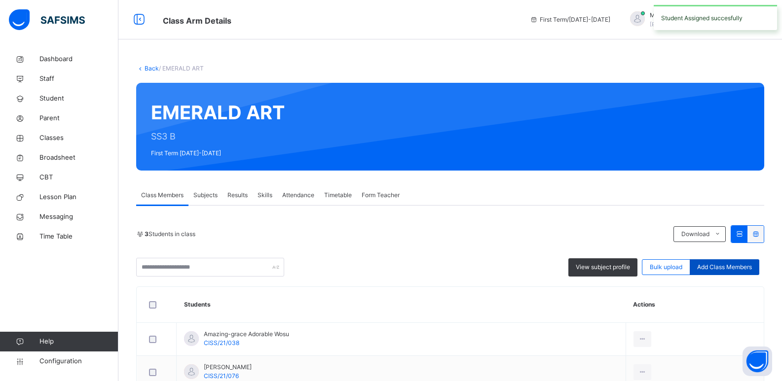
click at [731, 265] on span "Add Class Members" at bounding box center [724, 267] width 55 height 9
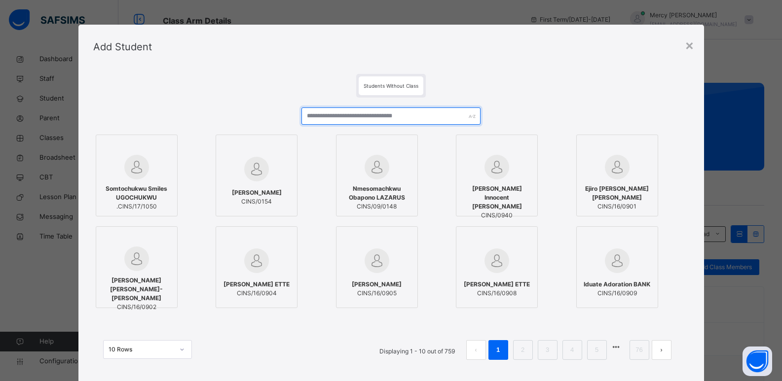
click at [390, 117] on input "text" at bounding box center [390, 116] width 179 height 17
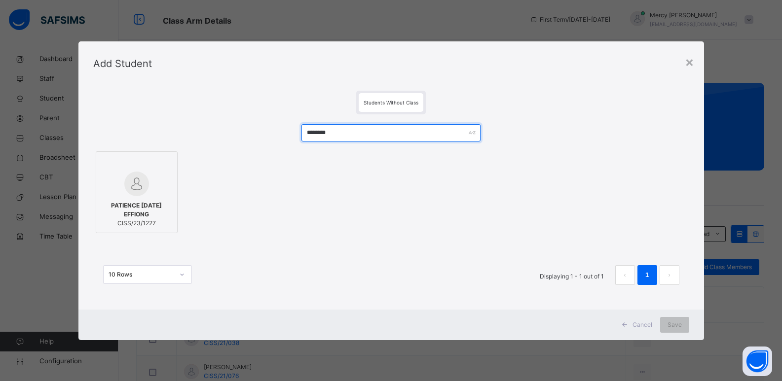
type input "********"
click at [143, 194] on img at bounding box center [136, 184] width 25 height 25
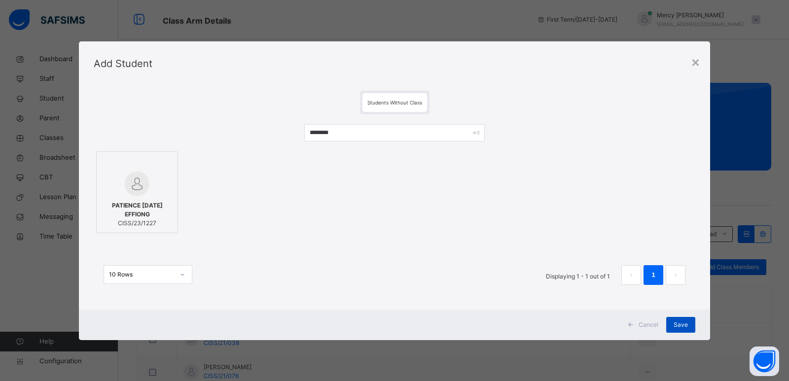
click at [686, 324] on span "Save" at bounding box center [681, 325] width 14 height 9
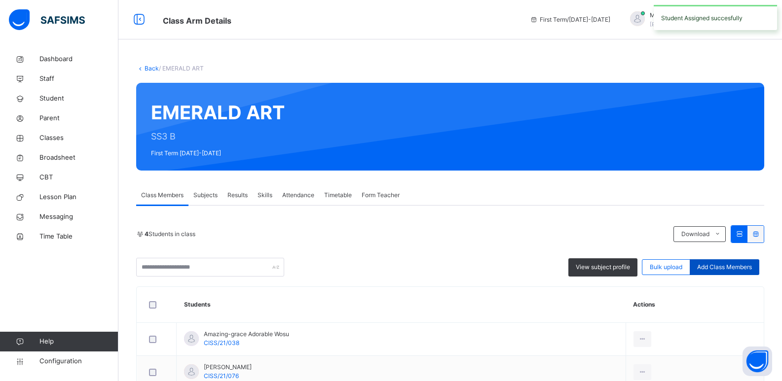
click at [740, 264] on span "Add Class Members" at bounding box center [724, 267] width 55 height 9
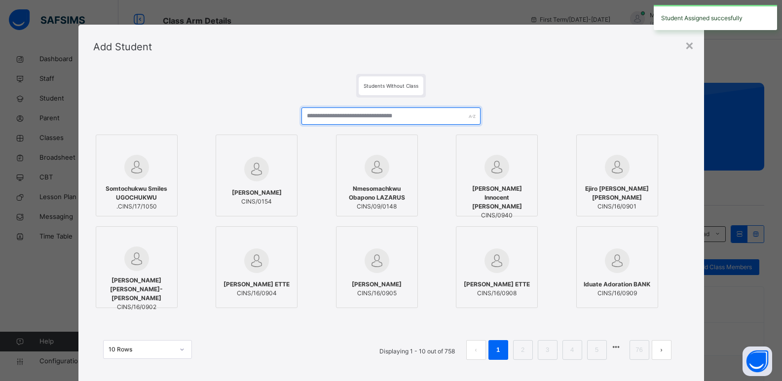
click at [382, 122] on input "text" at bounding box center [390, 116] width 179 height 17
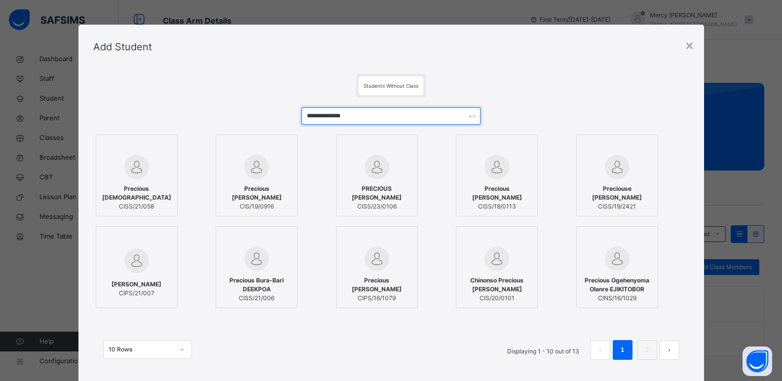
type input "**********"
click at [133, 182] on div "Precious [DEMOGRAPHIC_DATA] CISS/21/058" at bounding box center [136, 198] width 71 height 36
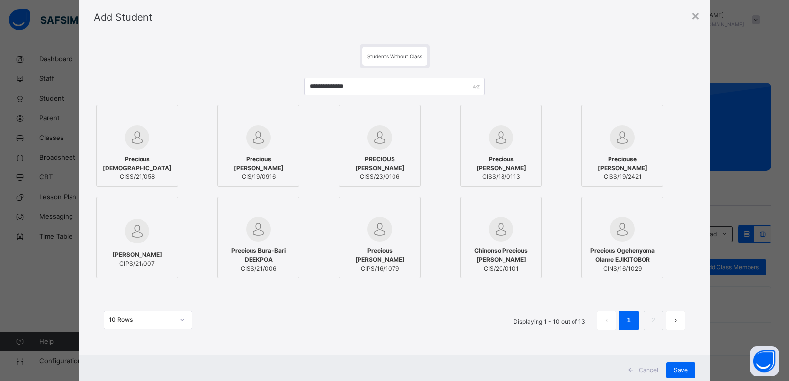
scroll to position [59, 0]
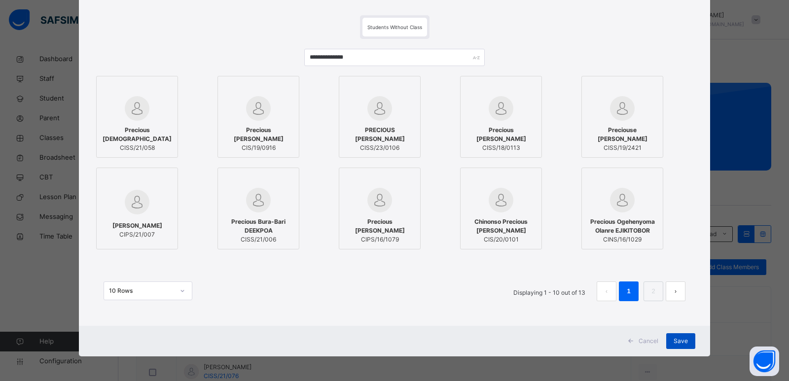
click at [684, 336] on div "Save" at bounding box center [680, 341] width 29 height 16
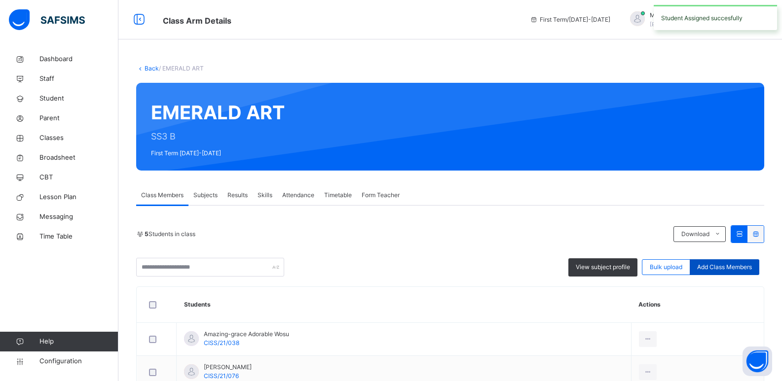
click at [727, 272] on div "Add Class Members" at bounding box center [725, 267] width 70 height 16
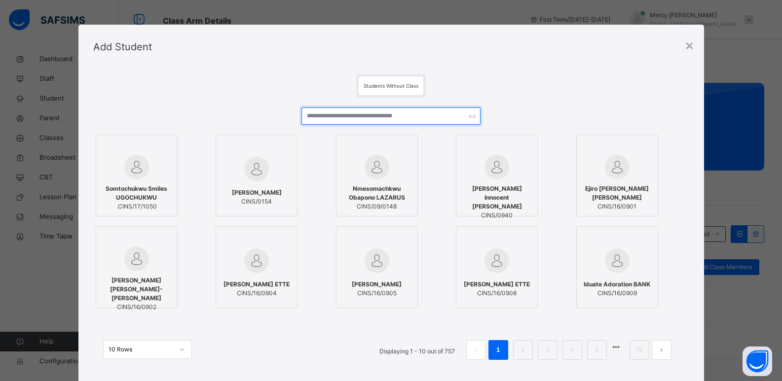
click at [381, 108] on input "text" at bounding box center [390, 116] width 179 height 17
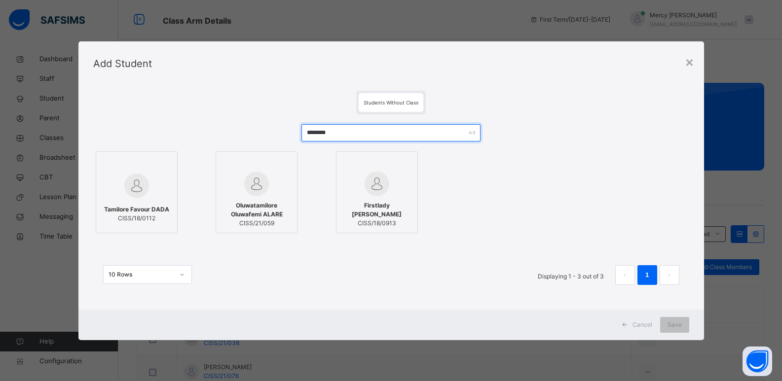
type input "********"
click at [284, 227] on span "CISS/21/059" at bounding box center [256, 223] width 71 height 9
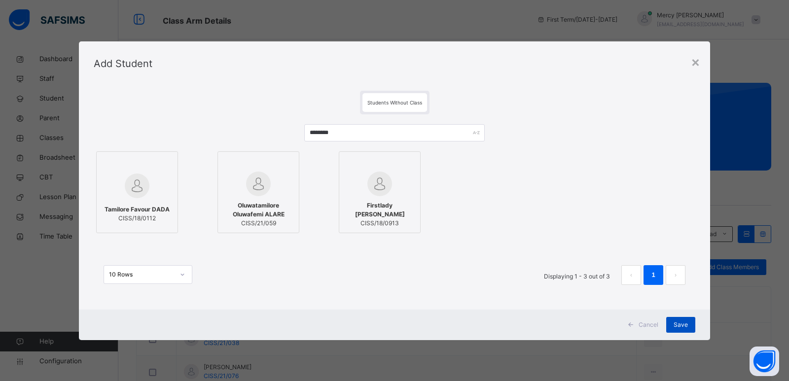
click at [686, 327] on span "Save" at bounding box center [681, 325] width 14 height 9
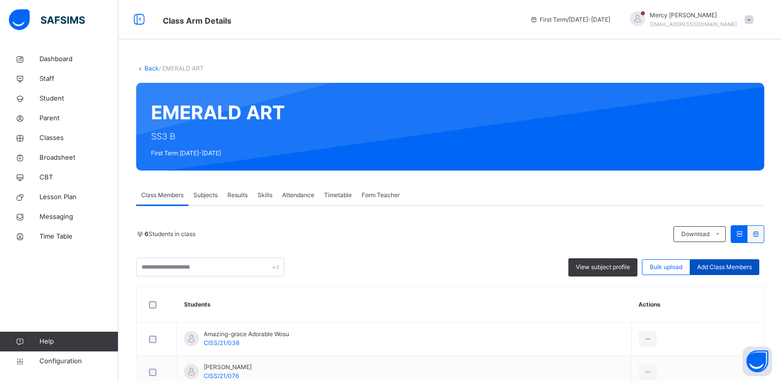
click at [733, 266] on span "Add Class Members" at bounding box center [724, 267] width 55 height 9
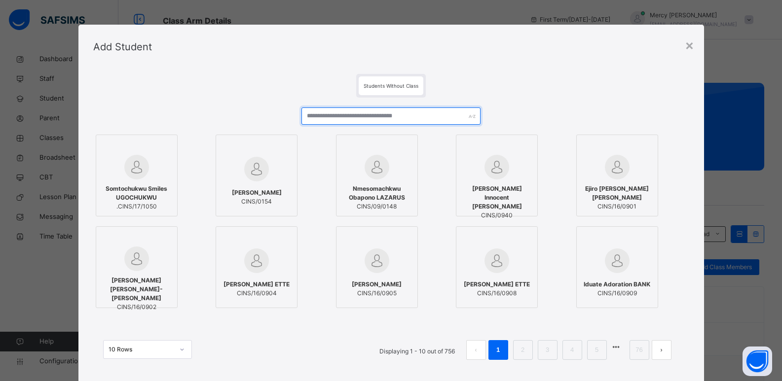
click at [400, 118] on input "text" at bounding box center [390, 116] width 179 height 17
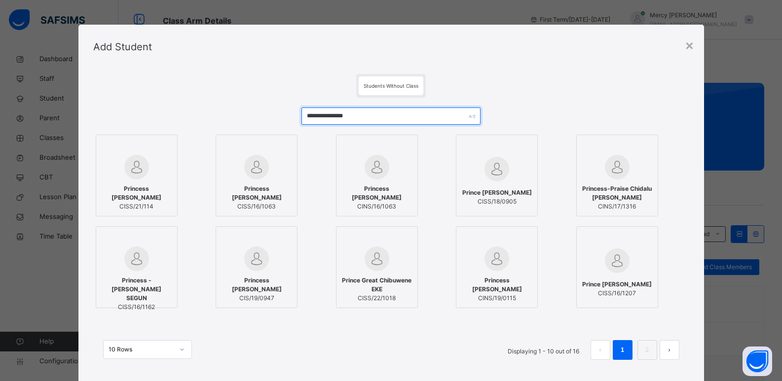
type input "**********"
click at [119, 192] on span "Princess [PERSON_NAME]" at bounding box center [136, 193] width 71 height 18
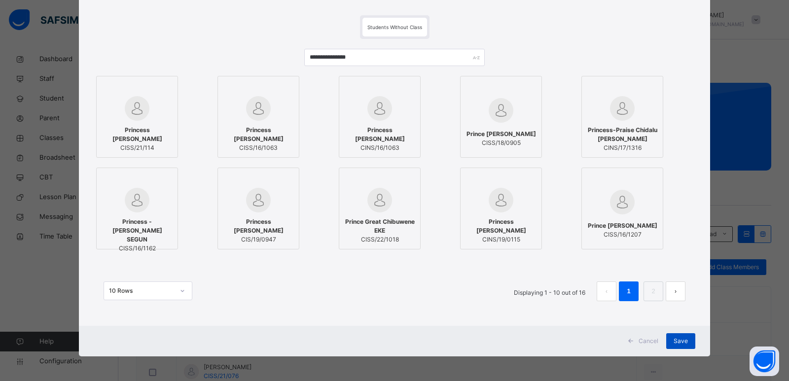
click at [674, 333] on div "Save" at bounding box center [680, 341] width 29 height 16
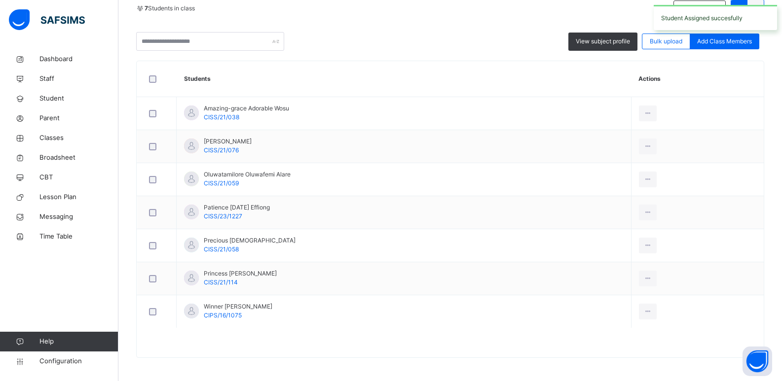
scroll to position [227, 0]
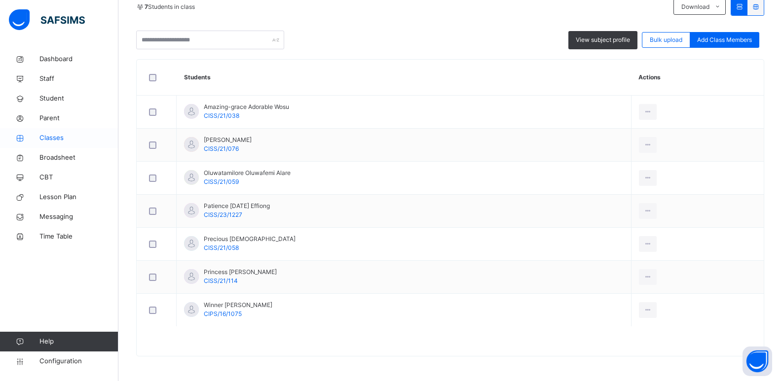
click at [68, 140] on span "Classes" at bounding box center [78, 138] width 79 height 10
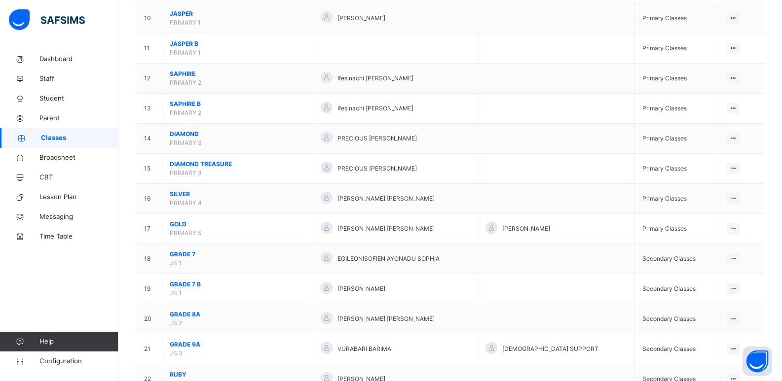
scroll to position [633, 0]
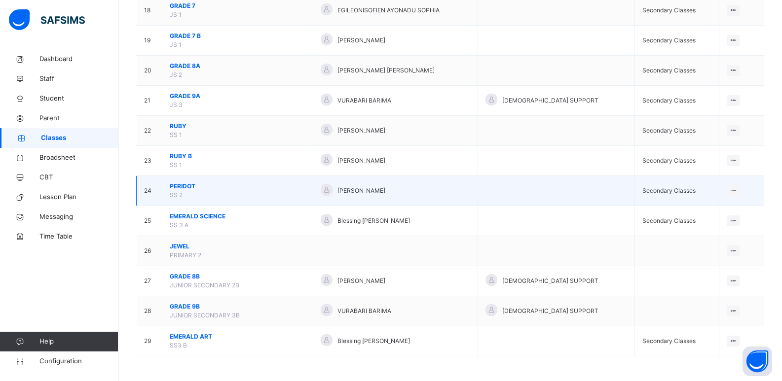
click at [195, 186] on span "PERIDOT" at bounding box center [238, 186] width 136 height 9
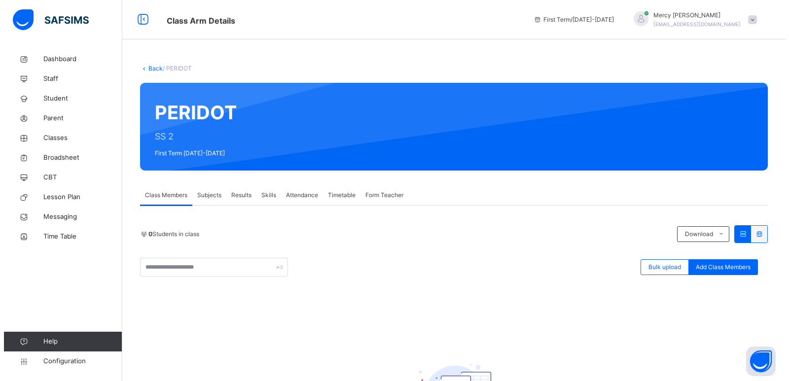
scroll to position [122, 0]
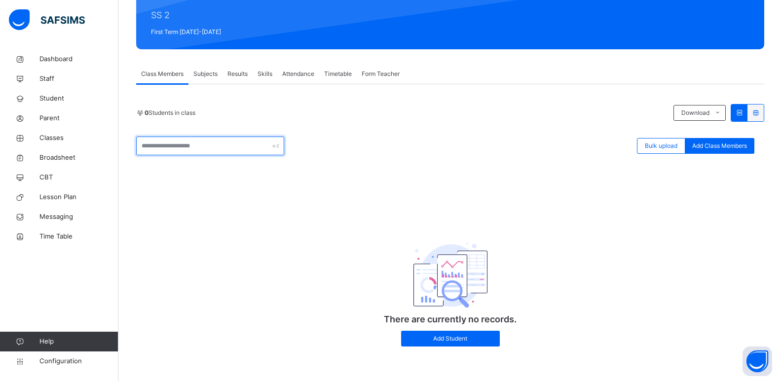
click at [215, 139] on input "text" at bounding box center [210, 146] width 148 height 19
click at [735, 144] on span "Add Class Members" at bounding box center [719, 146] width 55 height 9
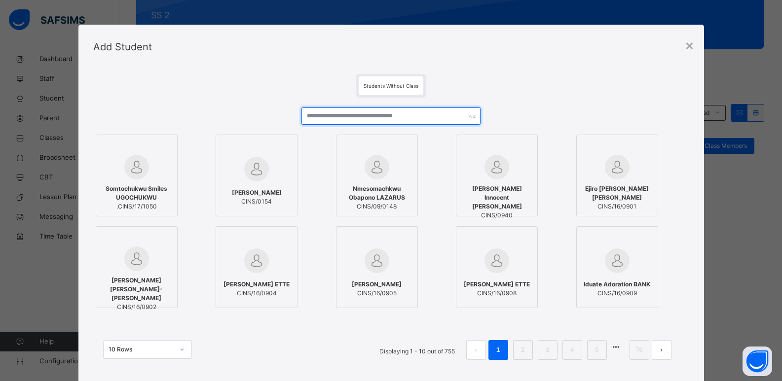
click at [381, 111] on input "text" at bounding box center [390, 116] width 179 height 17
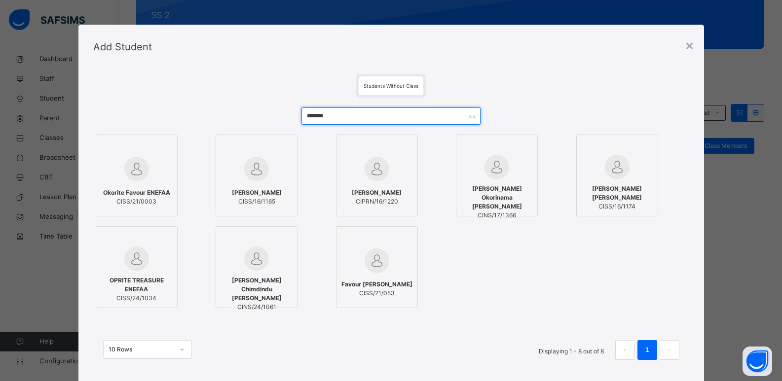
type input "*******"
click at [146, 166] on div at bounding box center [136, 169] width 71 height 29
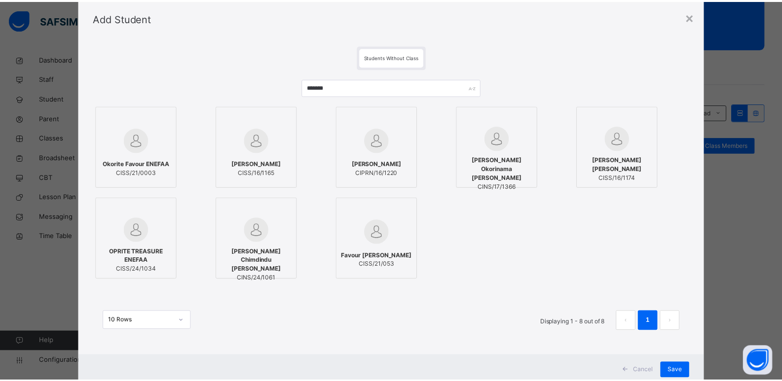
scroll to position [59, 0]
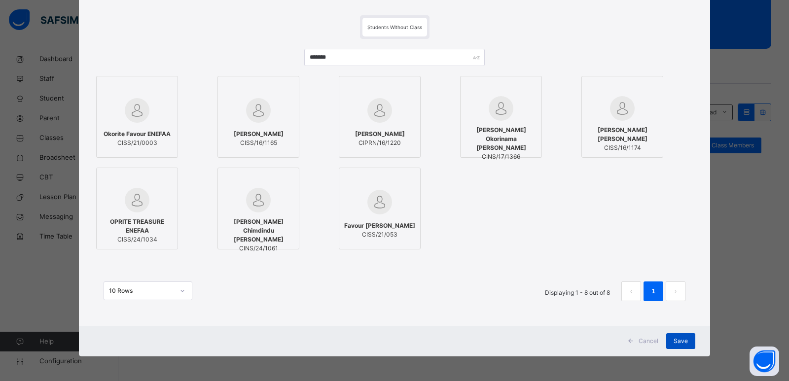
click at [674, 343] on span "Save" at bounding box center [681, 341] width 14 height 9
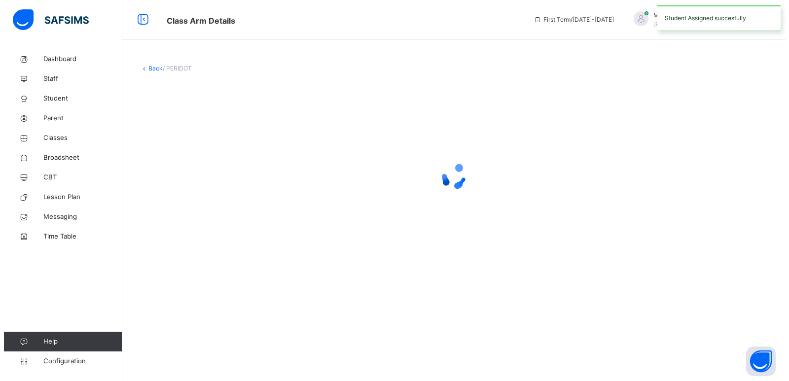
scroll to position [0, 0]
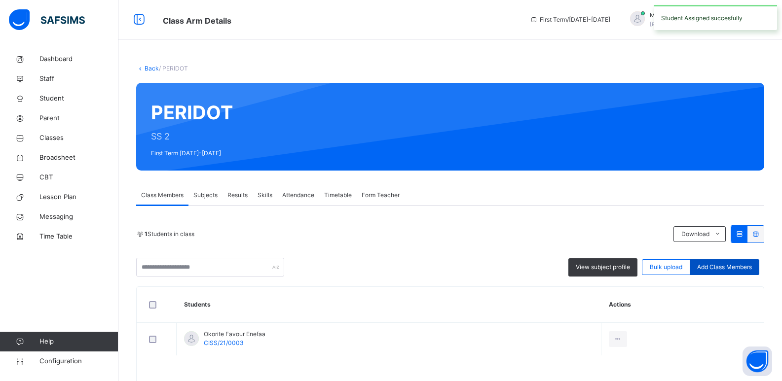
click at [722, 275] on div "Add Class Members" at bounding box center [725, 267] width 70 height 16
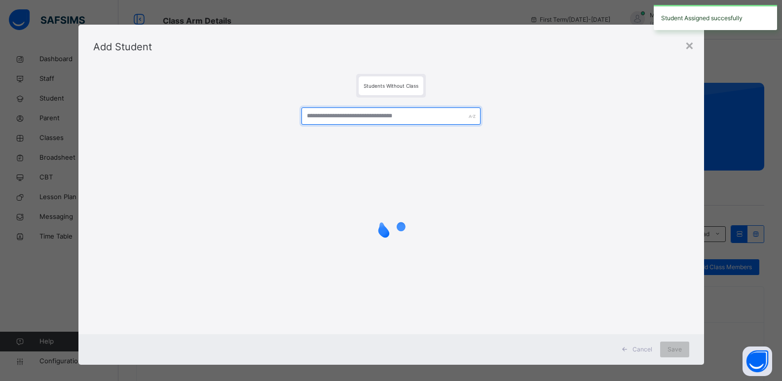
click at [417, 113] on input "text" at bounding box center [390, 116] width 179 height 17
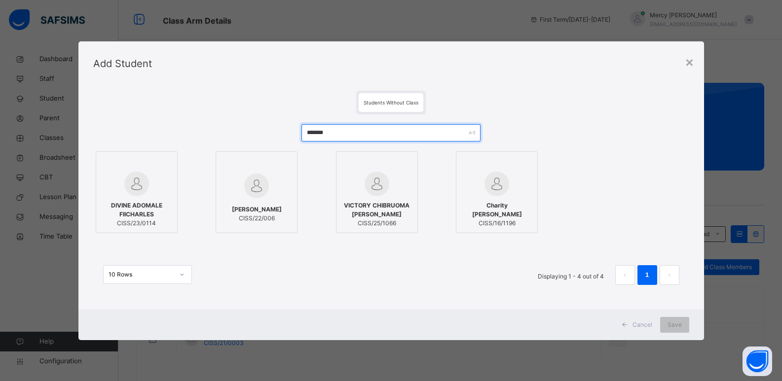
type input "*******"
click at [378, 208] on span "VICTORY CHIBRUOMA [PERSON_NAME]" at bounding box center [376, 210] width 71 height 18
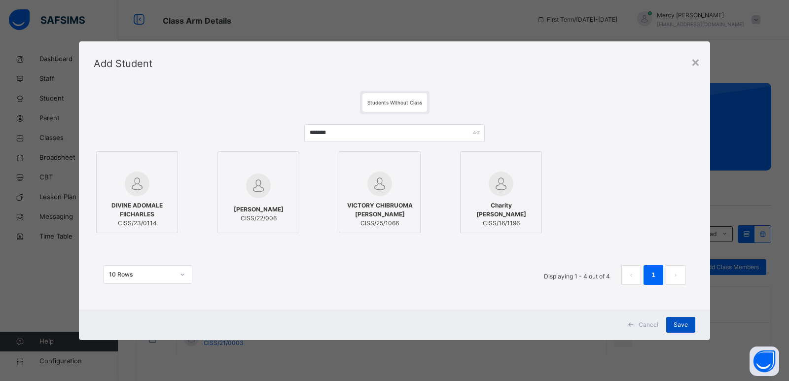
click at [675, 322] on span "Save" at bounding box center [681, 325] width 14 height 9
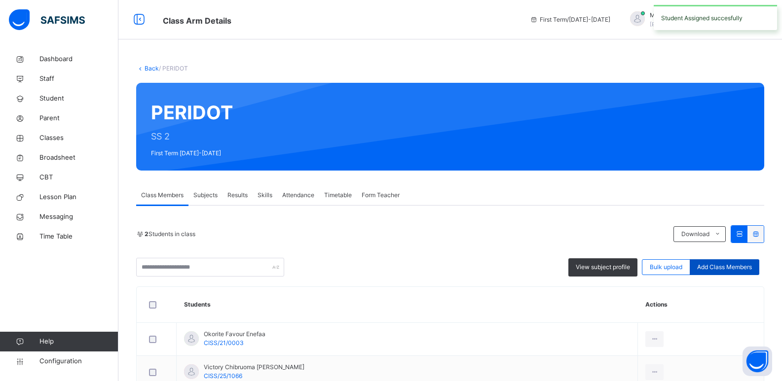
click at [715, 264] on span "Add Class Members" at bounding box center [724, 267] width 55 height 9
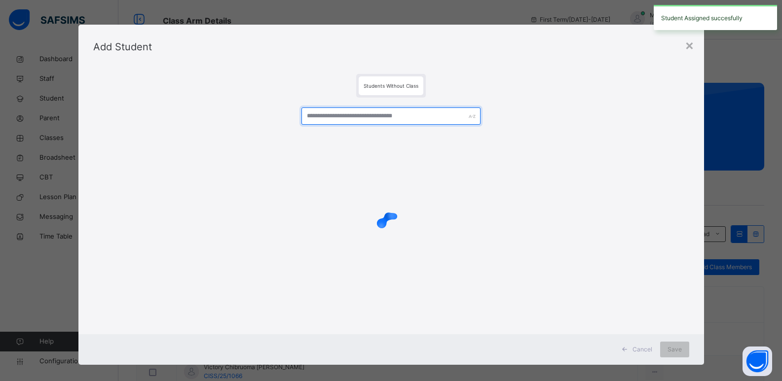
click at [404, 123] on input "text" at bounding box center [390, 116] width 179 height 17
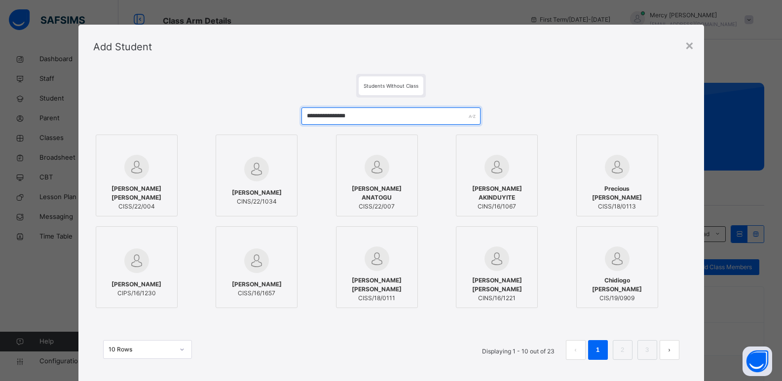
type input "**********"
click at [125, 165] on img at bounding box center [136, 167] width 25 height 25
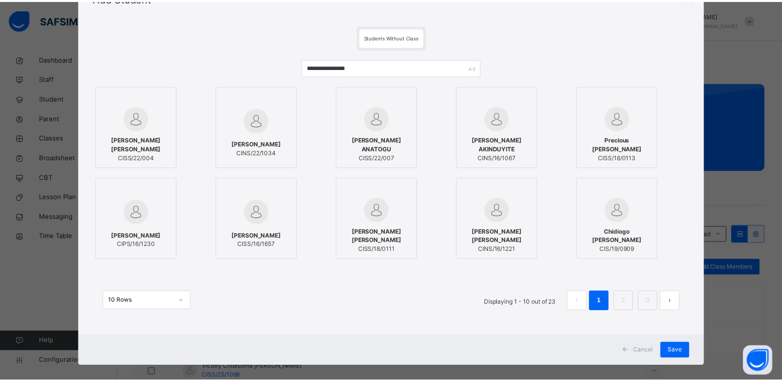
scroll to position [59, 0]
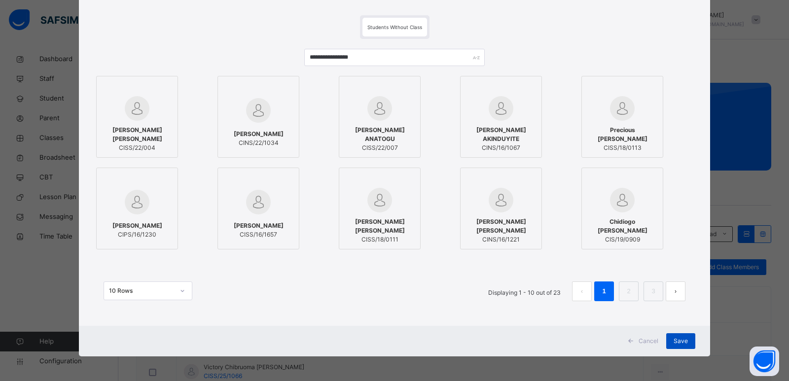
click at [674, 341] on span "Save" at bounding box center [681, 341] width 14 height 9
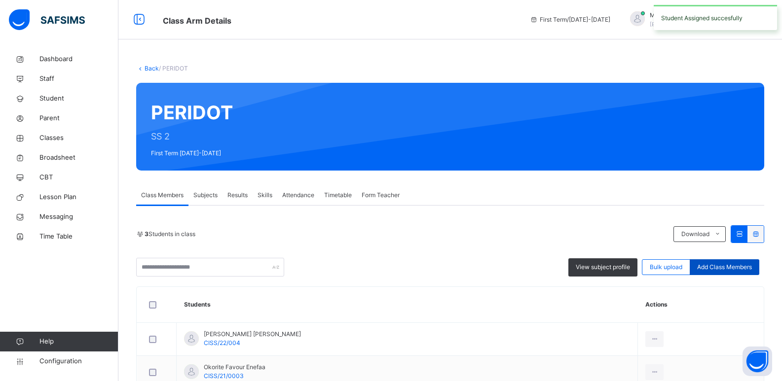
click at [705, 263] on span "Add Class Members" at bounding box center [724, 267] width 55 height 9
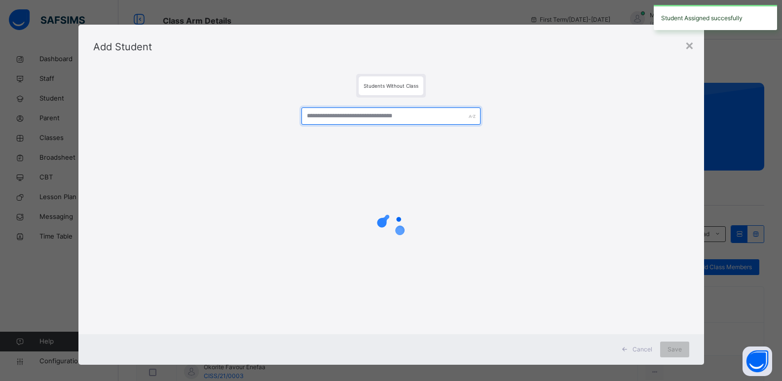
click at [445, 109] on input "text" at bounding box center [390, 116] width 179 height 17
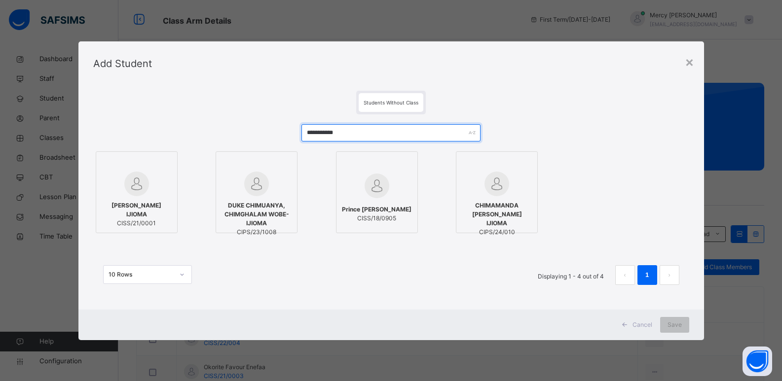
type input "**********"
click at [140, 193] on img at bounding box center [136, 184] width 25 height 25
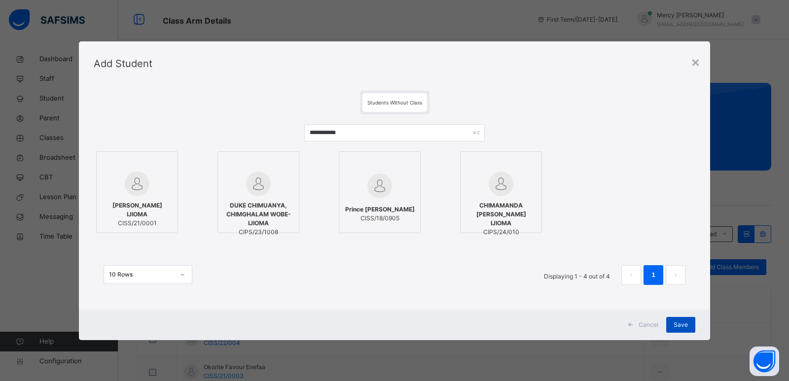
click at [679, 323] on span "Save" at bounding box center [681, 325] width 14 height 9
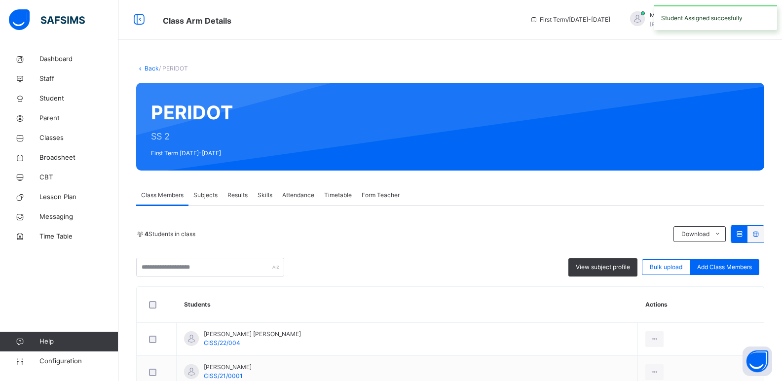
scroll to position [128, 0]
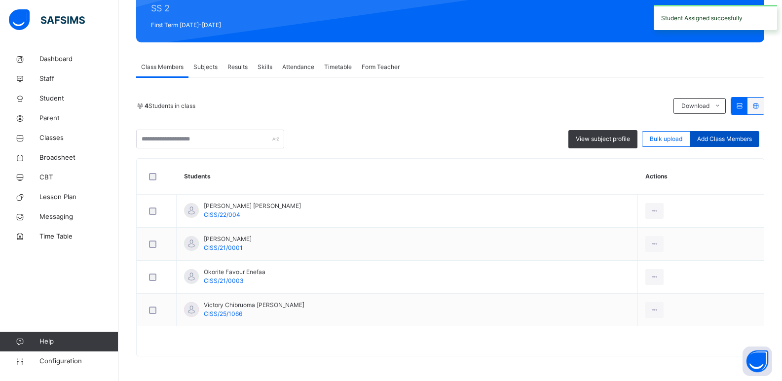
click at [729, 144] on div "Add Class Members" at bounding box center [725, 139] width 70 height 16
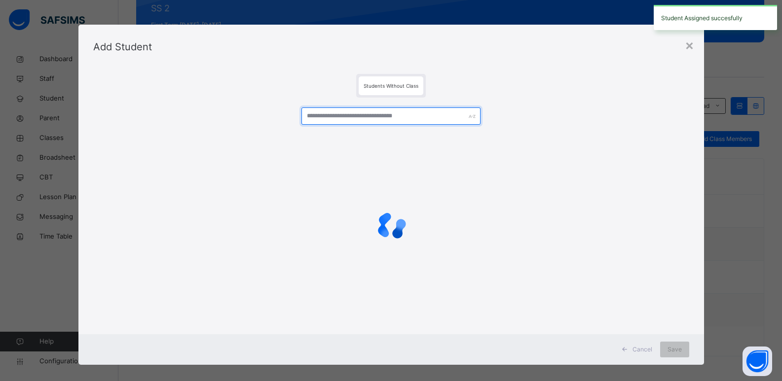
click at [382, 119] on input "text" at bounding box center [390, 116] width 179 height 17
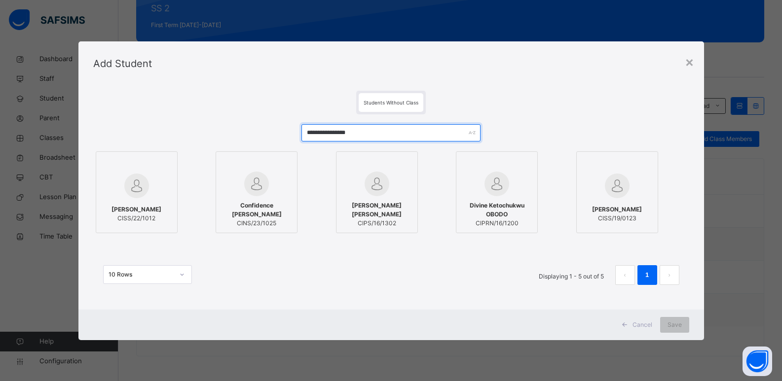
type input "**********"
click at [118, 214] on span "[PERSON_NAME]" at bounding box center [136, 209] width 50 height 9
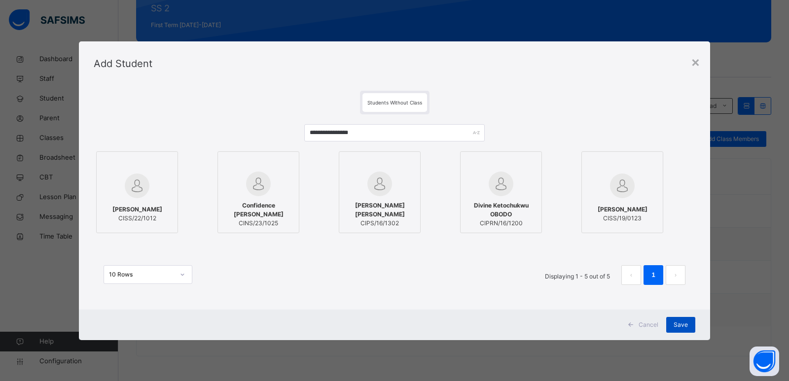
click at [679, 321] on span "Save" at bounding box center [681, 325] width 14 height 9
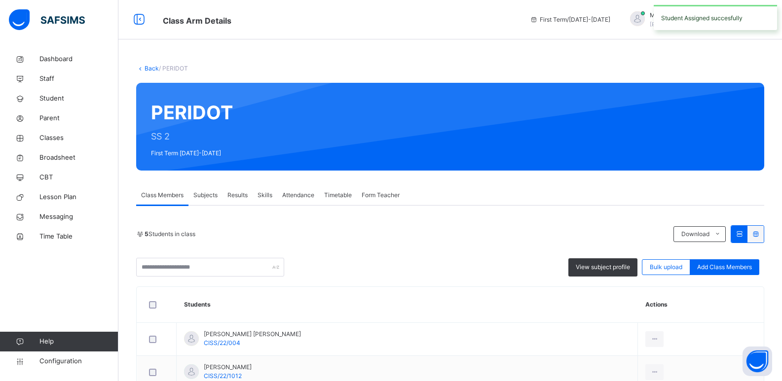
scroll to position [161, 0]
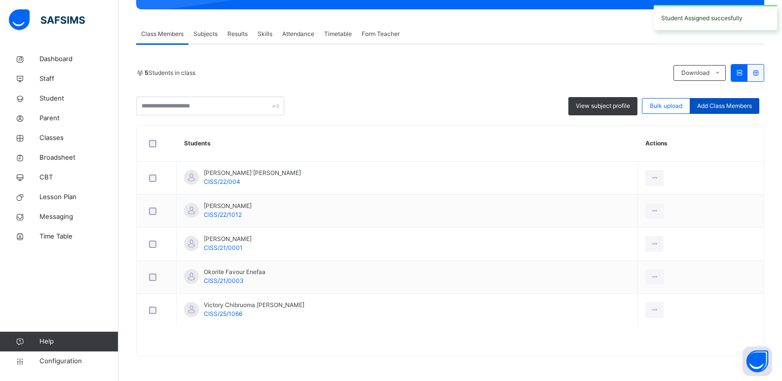
click at [735, 107] on span "Add Class Members" at bounding box center [724, 106] width 55 height 9
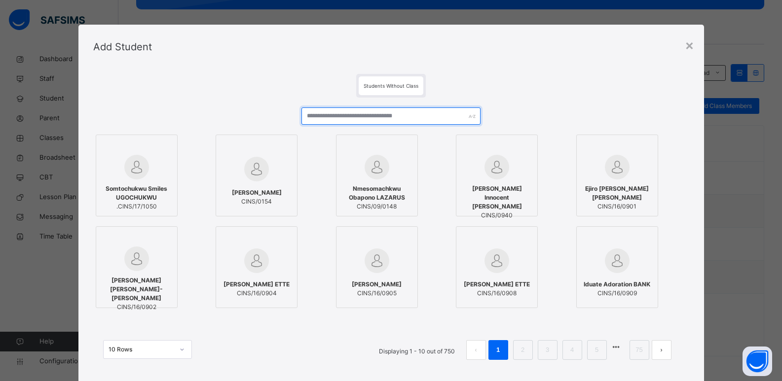
click at [432, 111] on input "text" at bounding box center [390, 116] width 179 height 17
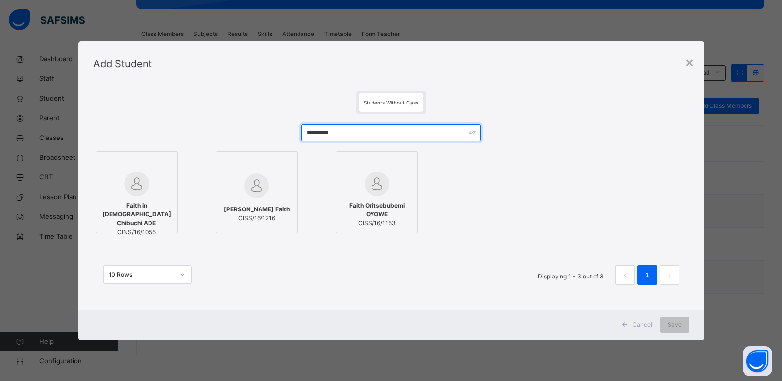
type input "*********"
click at [142, 194] on img at bounding box center [136, 184] width 25 height 25
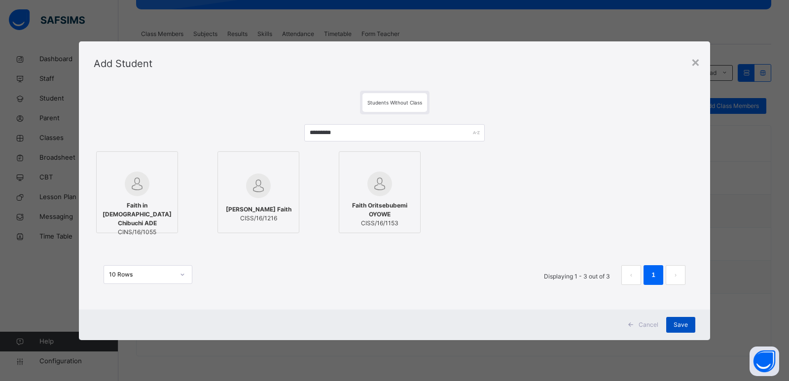
click at [669, 325] on div "Save" at bounding box center [680, 325] width 29 height 16
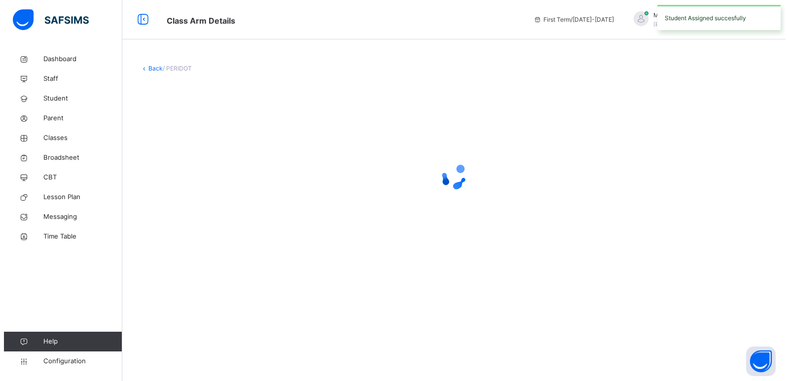
scroll to position [0, 0]
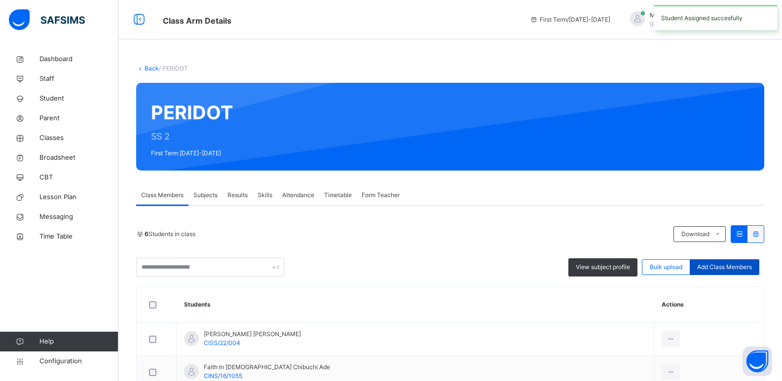
click at [723, 267] on span "Add Class Members" at bounding box center [724, 267] width 55 height 9
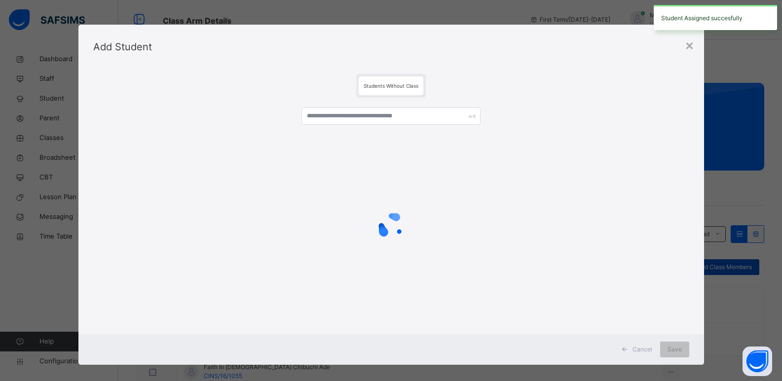
click at [723, 267] on div "× Add Student Students Without Class Cancel Save" at bounding box center [391, 190] width 782 height 381
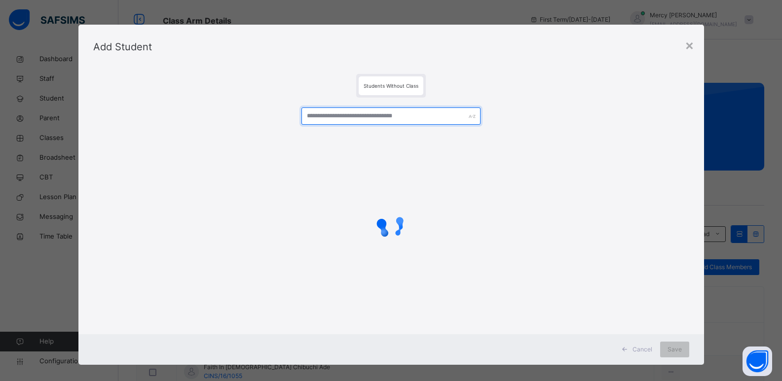
click at [424, 111] on input "text" at bounding box center [390, 116] width 179 height 17
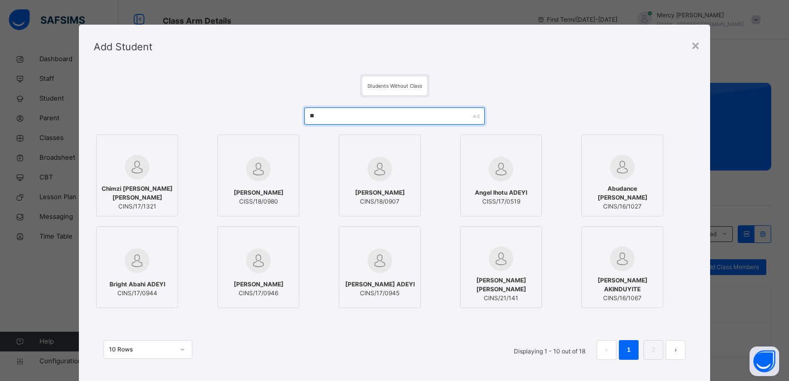
type input "*"
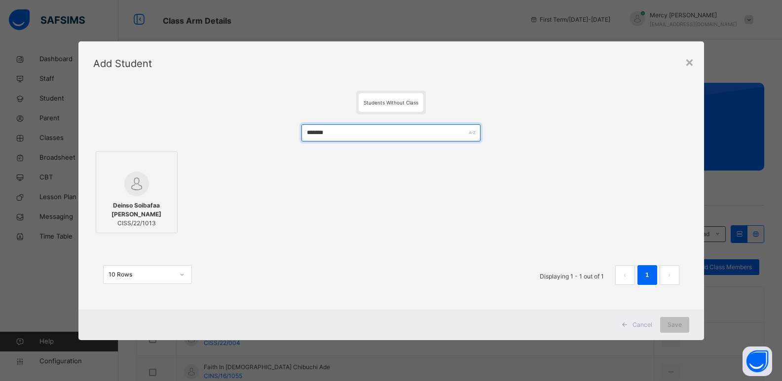
type input "******"
click at [147, 202] on div "Deinso Soibafaa [PERSON_NAME]/22/1013" at bounding box center [136, 214] width 71 height 36
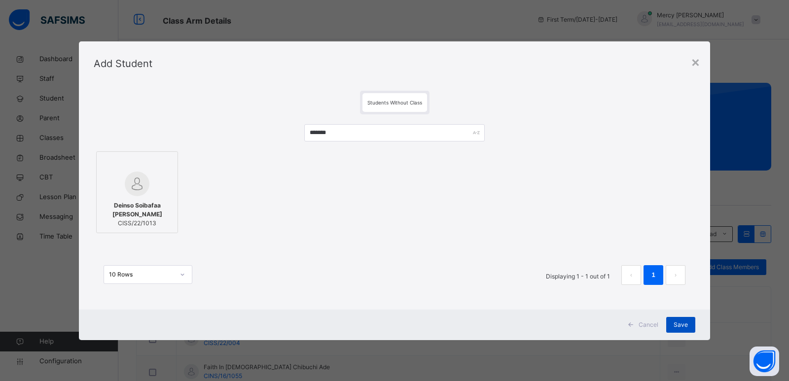
click at [686, 327] on span "Save" at bounding box center [681, 325] width 14 height 9
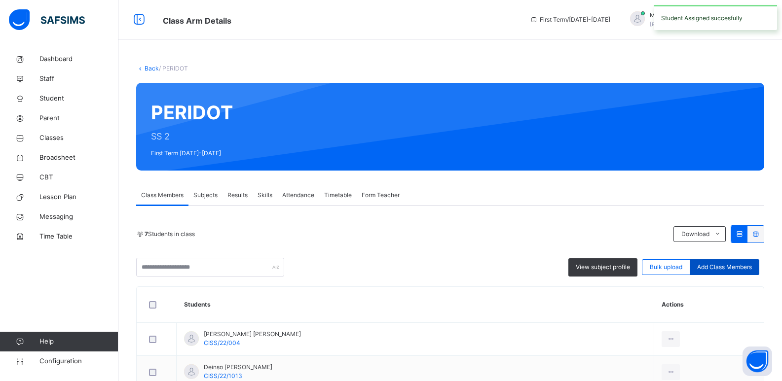
click at [738, 263] on span "Add Class Members" at bounding box center [724, 267] width 55 height 9
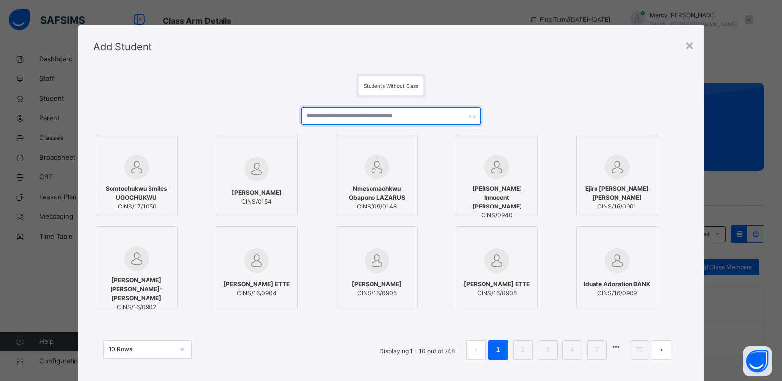
click at [409, 113] on input "text" at bounding box center [390, 116] width 179 height 17
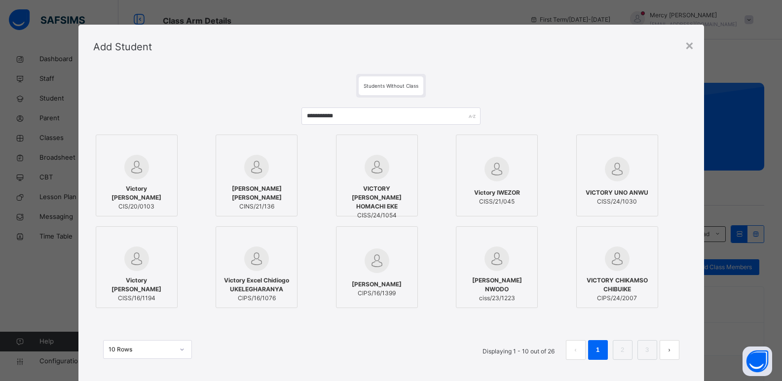
click at [383, 198] on span "VICTORY [PERSON_NAME] HOMACHI EKE" at bounding box center [376, 197] width 71 height 27
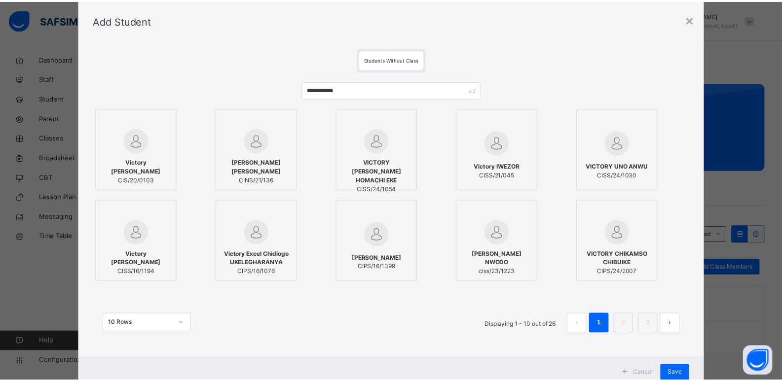
scroll to position [59, 0]
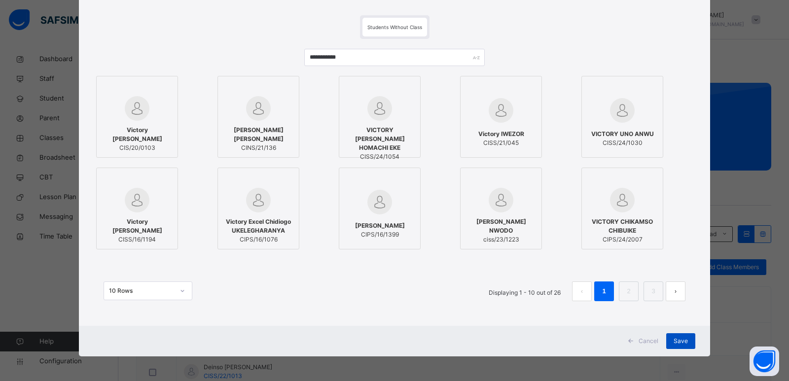
click at [676, 345] on span "Save" at bounding box center [681, 341] width 14 height 9
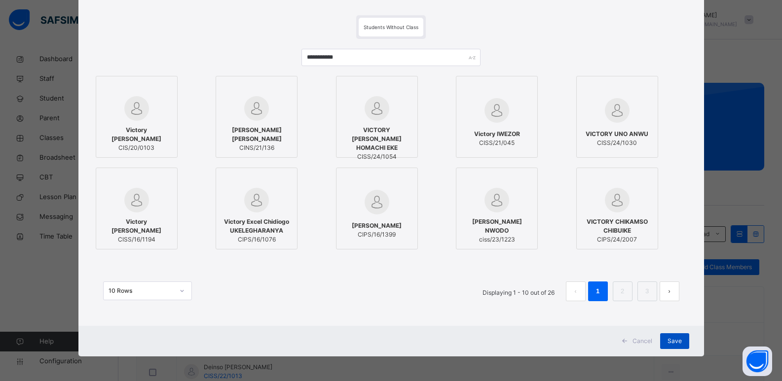
click at [665, 345] on div "Save" at bounding box center [674, 341] width 29 height 16
click at [613, 294] on li "2" at bounding box center [623, 292] width 20 height 20
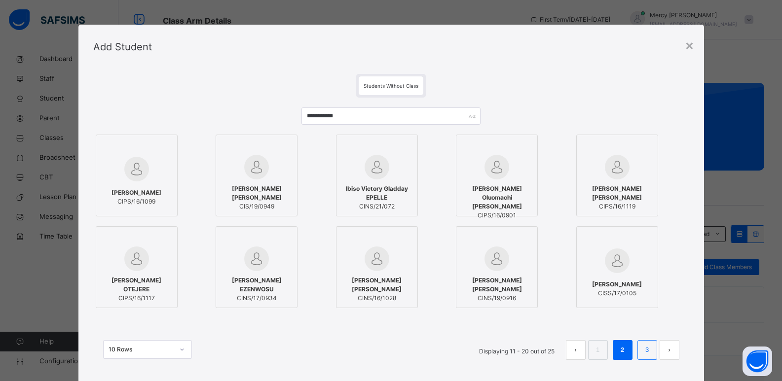
click at [641, 352] on li "3" at bounding box center [647, 350] width 20 height 20
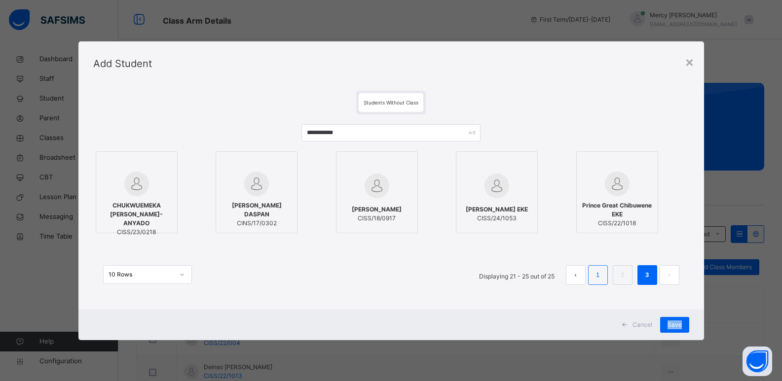
click at [598, 276] on link "1" at bounding box center [597, 275] width 9 height 13
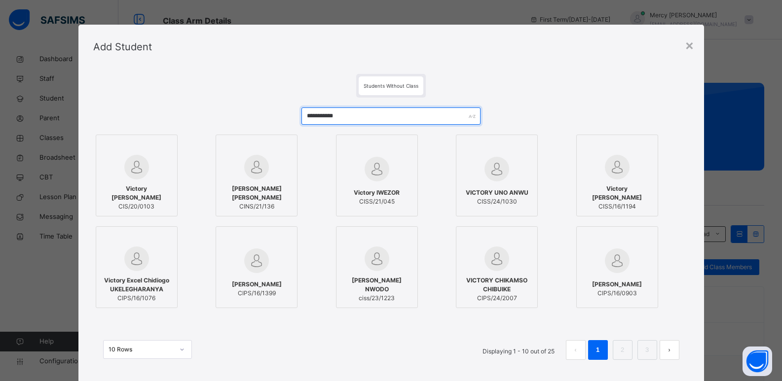
click at [364, 114] on input "**********" at bounding box center [390, 116] width 179 height 17
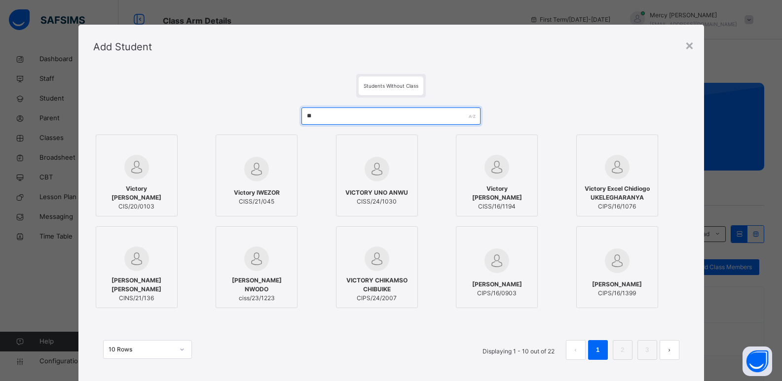
type input "*"
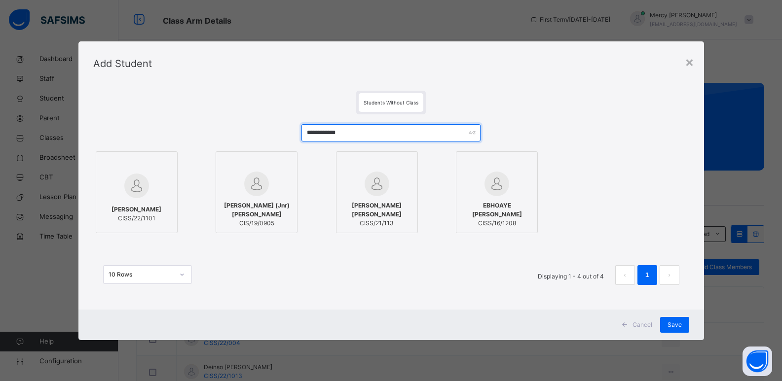
type input "**********"
click at [133, 182] on img at bounding box center [136, 186] width 25 height 25
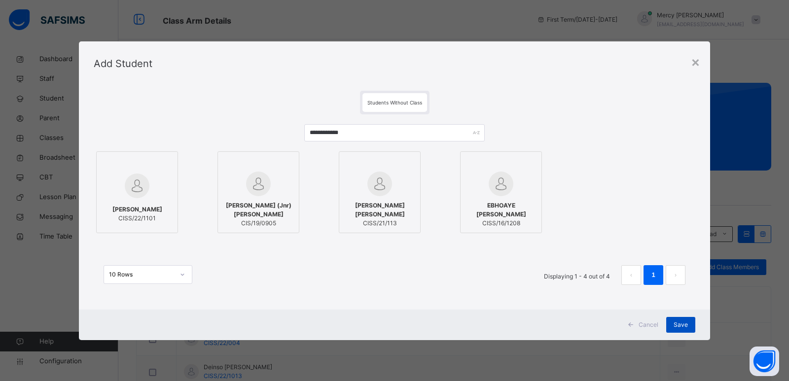
click at [669, 323] on div "Save" at bounding box center [680, 325] width 29 height 16
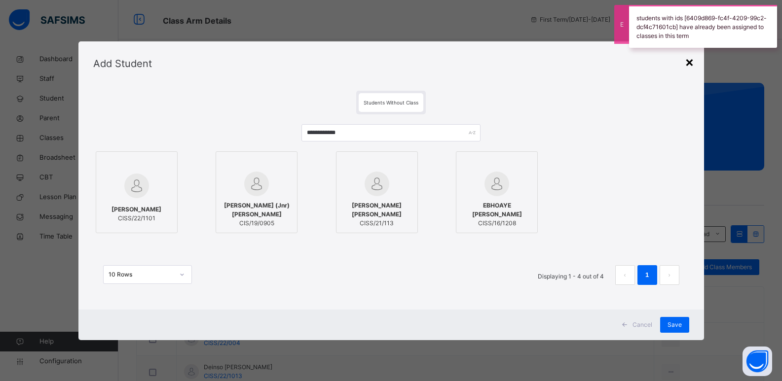
click at [690, 64] on div "×" at bounding box center [689, 61] width 9 height 21
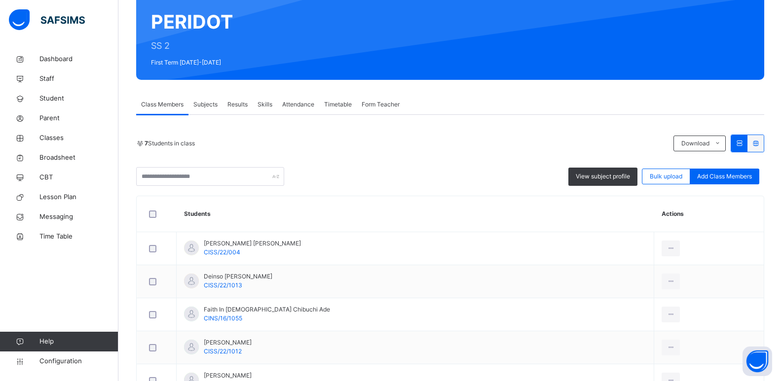
scroll to position [46, 0]
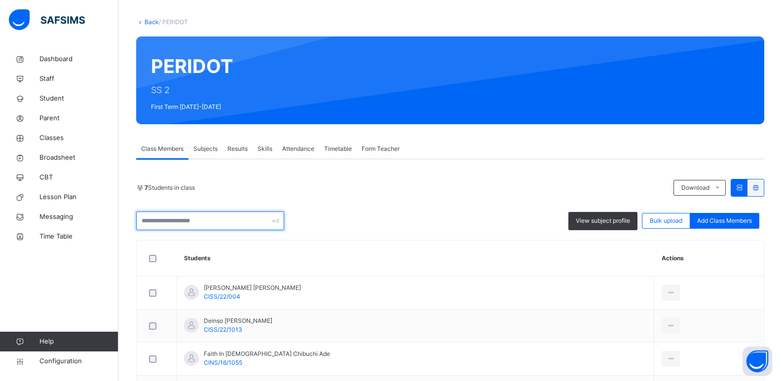
click at [232, 220] on input "text" at bounding box center [210, 221] width 148 height 19
click at [63, 138] on span "Classes" at bounding box center [78, 138] width 79 height 10
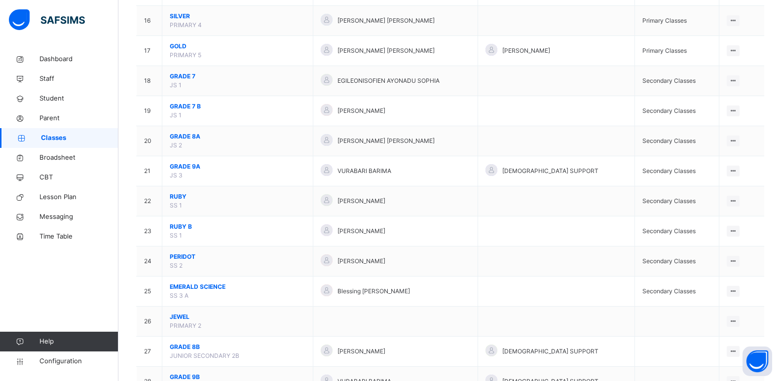
scroll to position [633, 0]
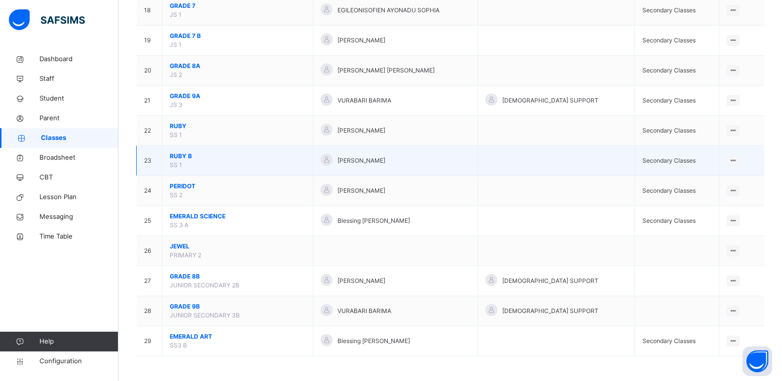
click at [186, 155] on span "RUBY B" at bounding box center [238, 156] width 136 height 9
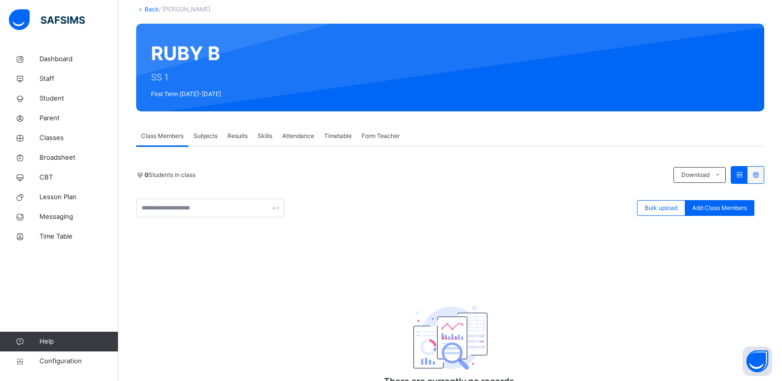
scroll to position [122, 0]
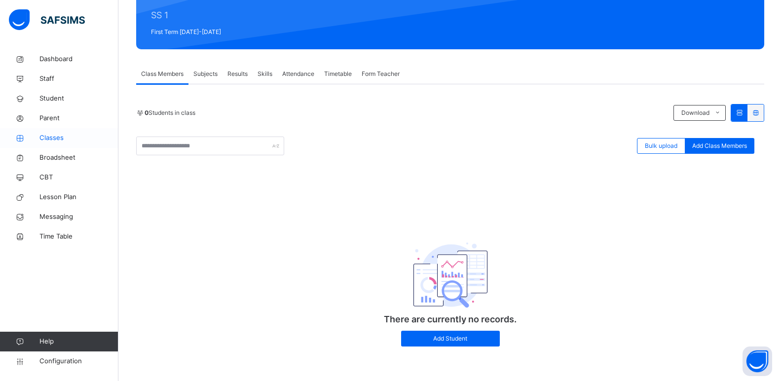
click at [61, 141] on span "Classes" at bounding box center [78, 138] width 79 height 10
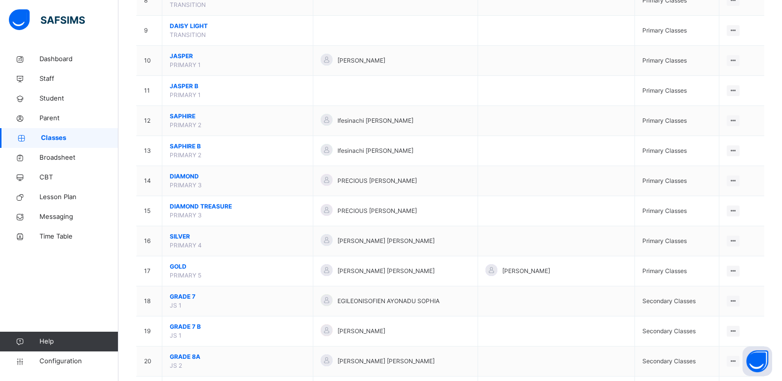
scroll to position [633, 0]
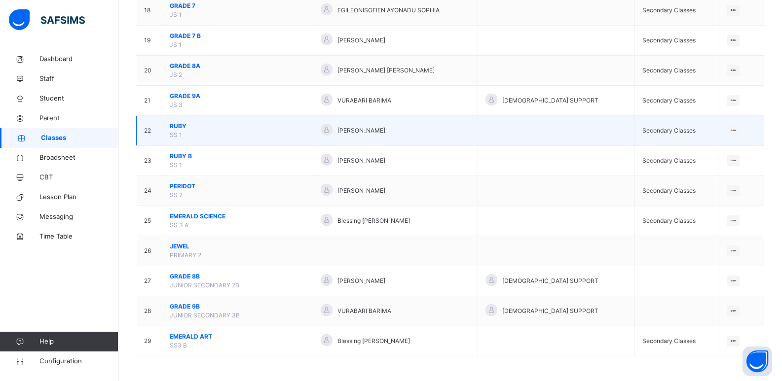
click at [177, 128] on span "RUBY" at bounding box center [238, 126] width 136 height 9
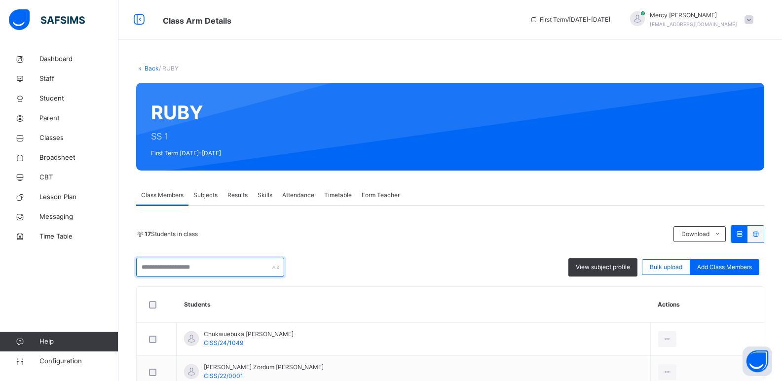
click at [175, 268] on input "text" at bounding box center [210, 267] width 148 height 19
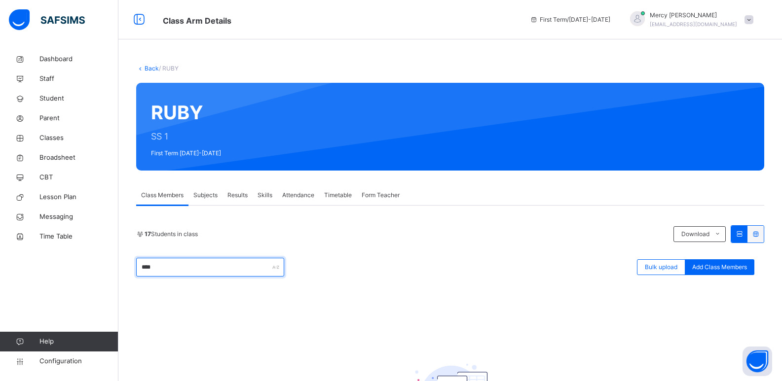
type input "****"
click at [145, 72] on link "Back" at bounding box center [152, 68] width 14 height 7
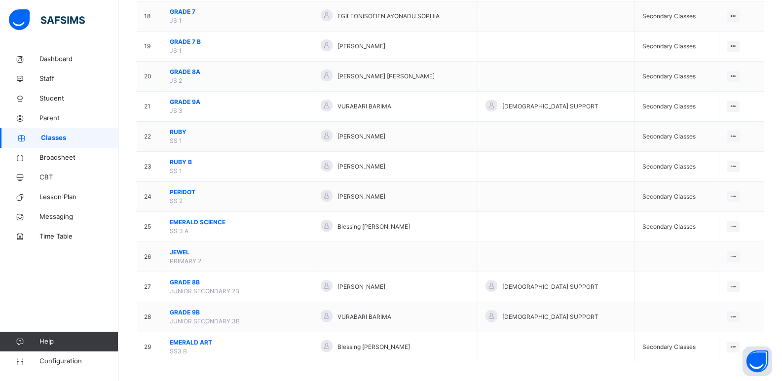
scroll to position [633, 0]
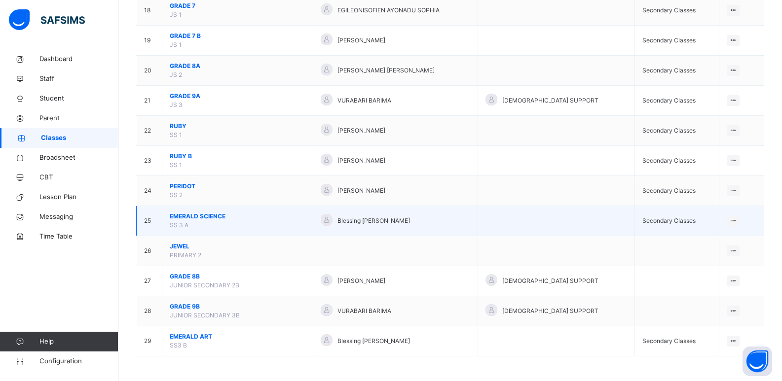
click at [193, 218] on span "EMERALD SCIENCE" at bounding box center [238, 216] width 136 height 9
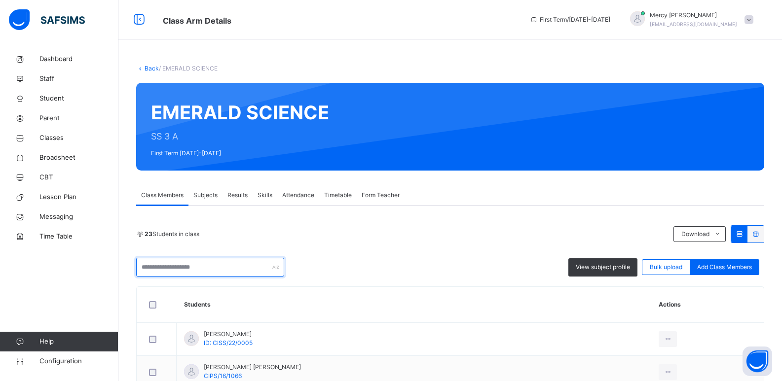
click at [166, 271] on input "text" at bounding box center [210, 267] width 148 height 19
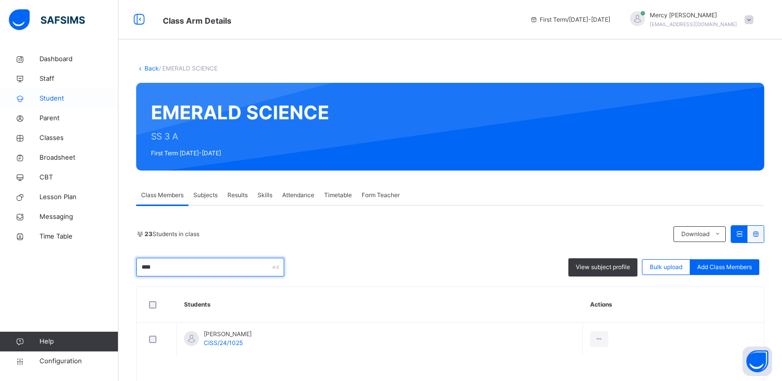
type input "****"
click at [54, 102] on span "Student" at bounding box center [78, 99] width 79 height 10
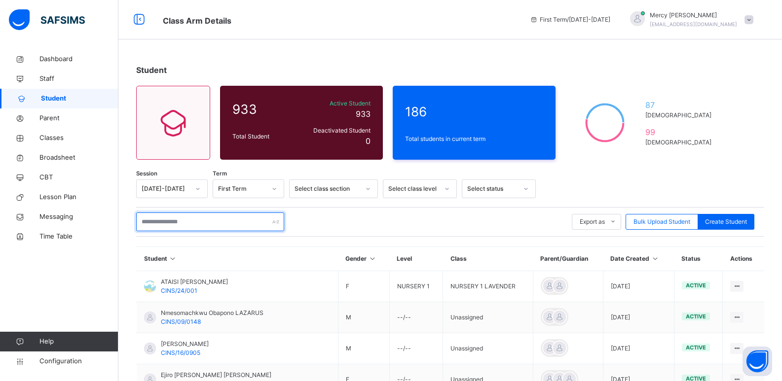
click at [211, 219] on input "text" at bounding box center [210, 222] width 148 height 19
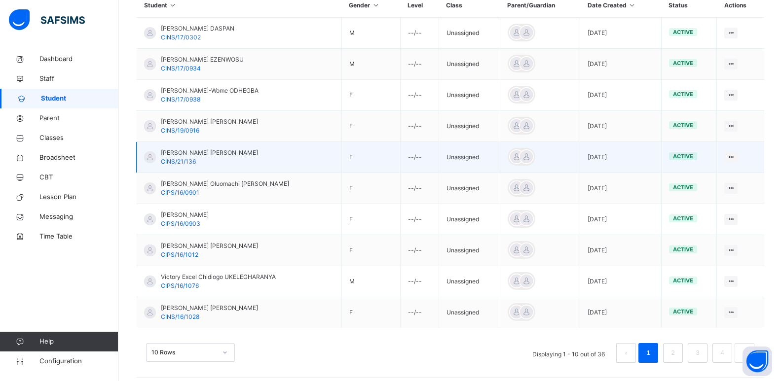
scroll to position [260, 0]
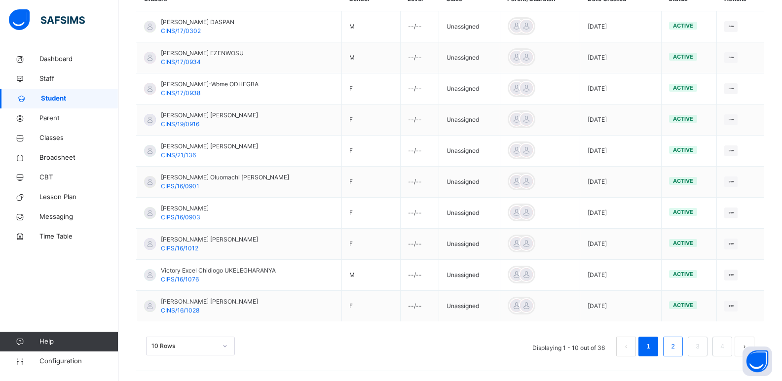
type input "**********"
click at [677, 346] on link "2" at bounding box center [672, 346] width 9 height 13
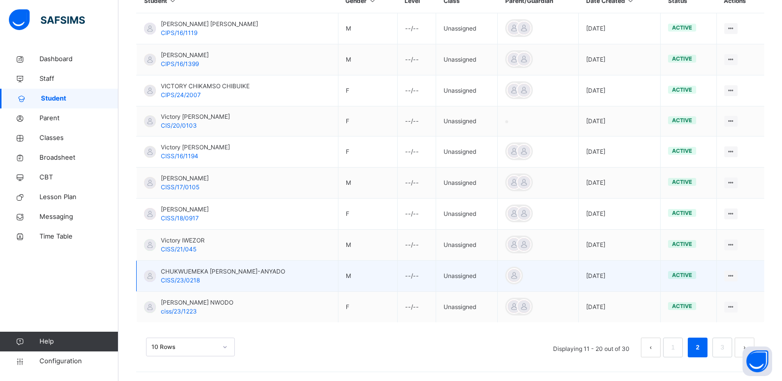
scroll to position [259, 0]
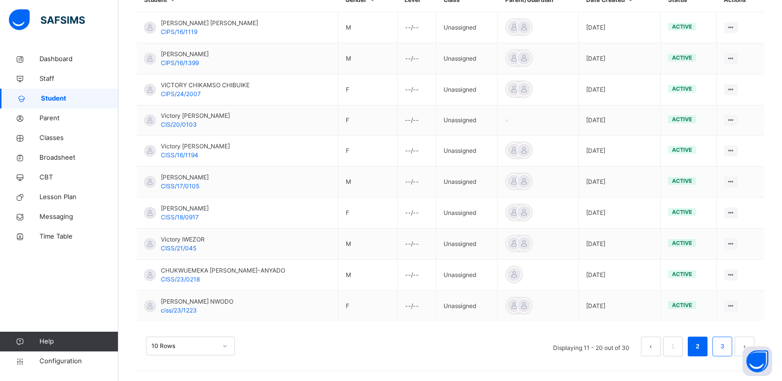
click at [726, 349] on link "3" at bounding box center [721, 346] width 9 height 13
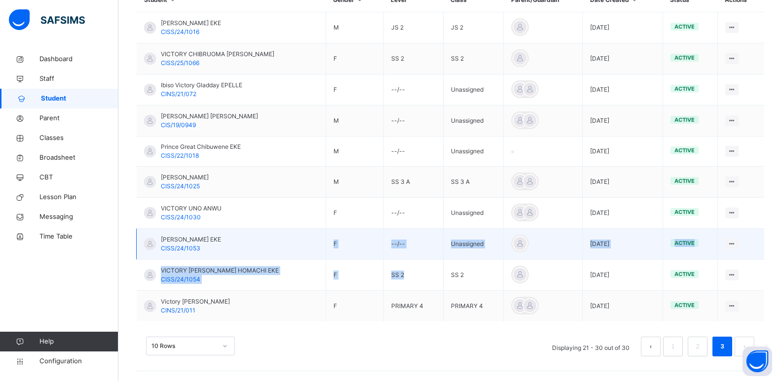
drag, startPoint x: 409, startPoint y: 281, endPoint x: 281, endPoint y: 252, distance: 131.0
click at [281, 252] on tbody "[PERSON_NAME] EKE CISS/24/1016 M JS 2 JS 2 [DATE] active View Profile Edit Stud…" at bounding box center [451, 167] width 628 height 310
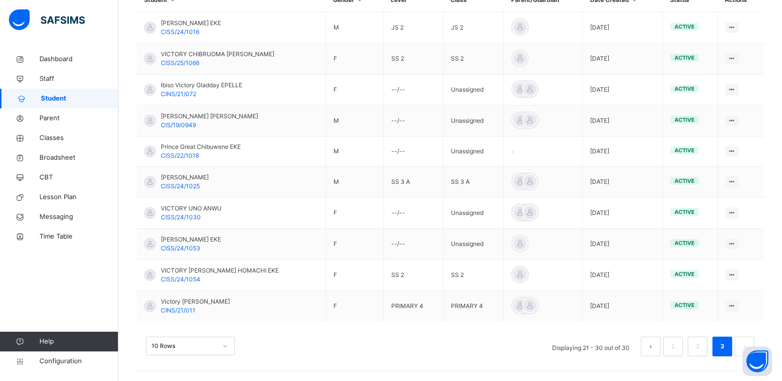
click at [390, 344] on div "10 Rows Displaying 21 - 30 out of 30 1 2 3" at bounding box center [450, 347] width 608 height 20
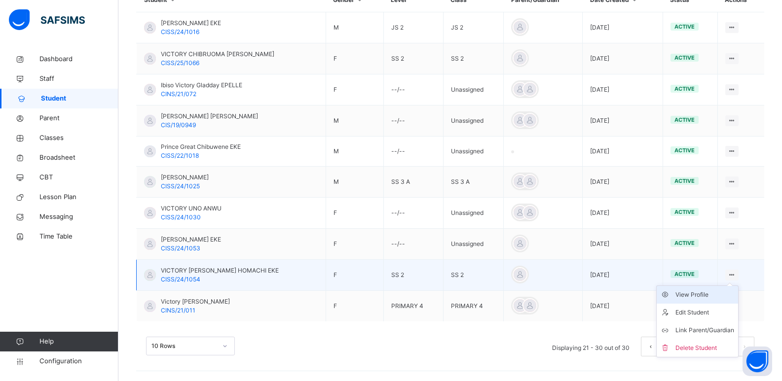
click at [687, 299] on div "View Profile" at bounding box center [704, 295] width 59 height 10
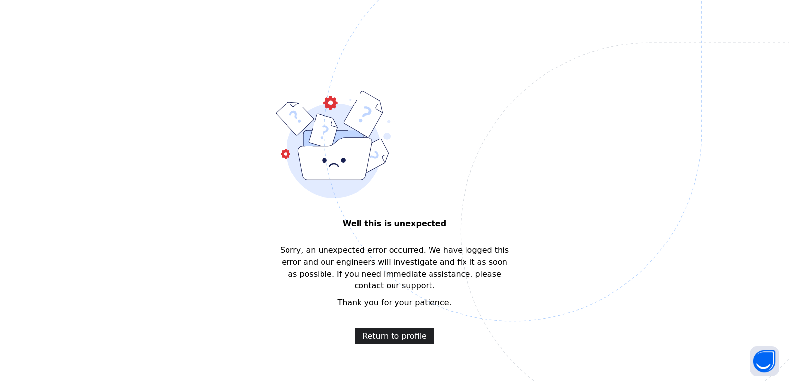
click at [415, 330] on span "Return to profile" at bounding box center [395, 336] width 64 height 12
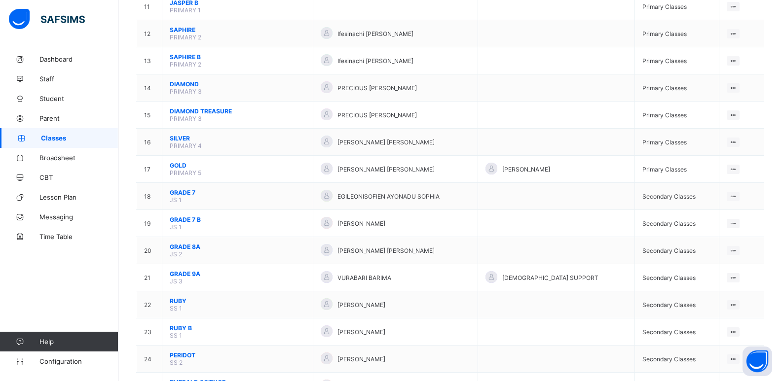
scroll to position [546, 0]
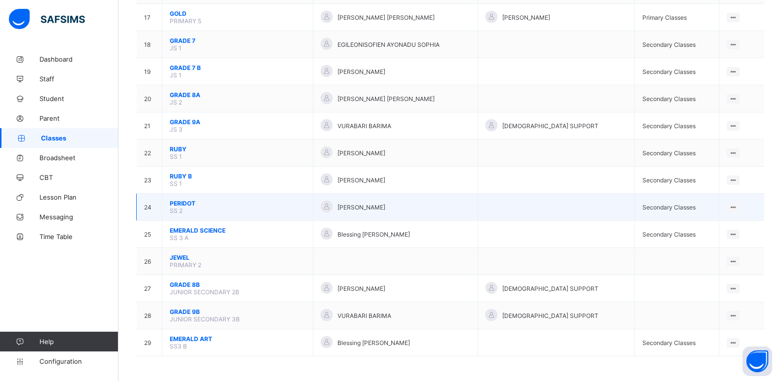
click at [188, 204] on span "PERIDOT" at bounding box center [238, 203] width 136 height 7
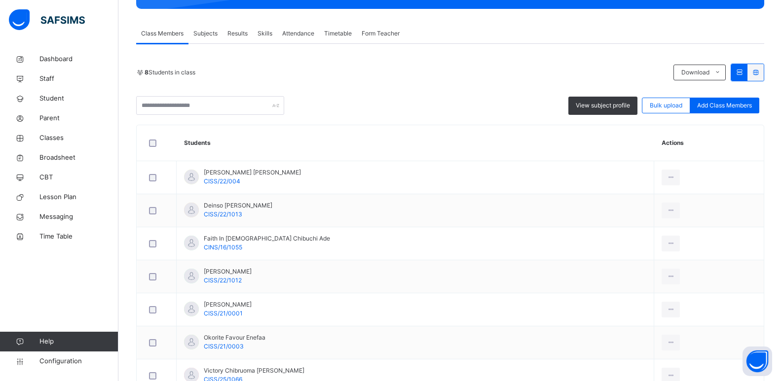
scroll to position [260, 0]
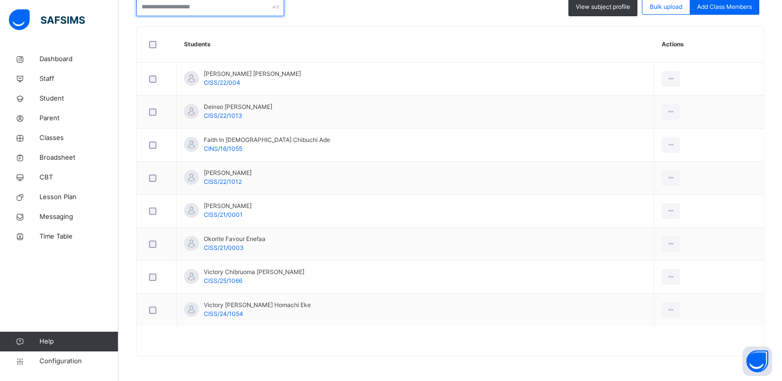
click at [190, 9] on input "text" at bounding box center [210, 7] width 148 height 19
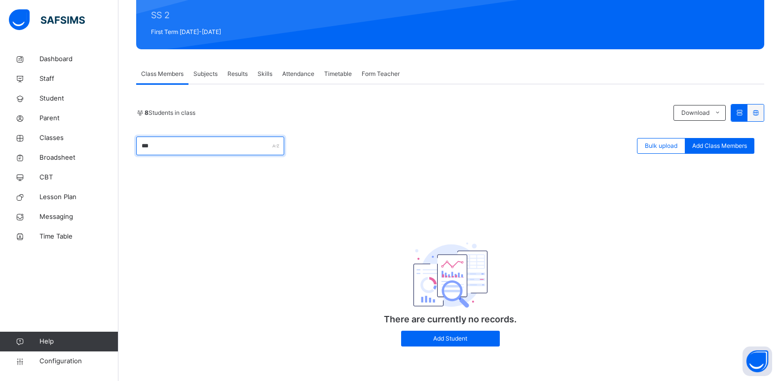
scroll to position [122, 0]
type input "****"
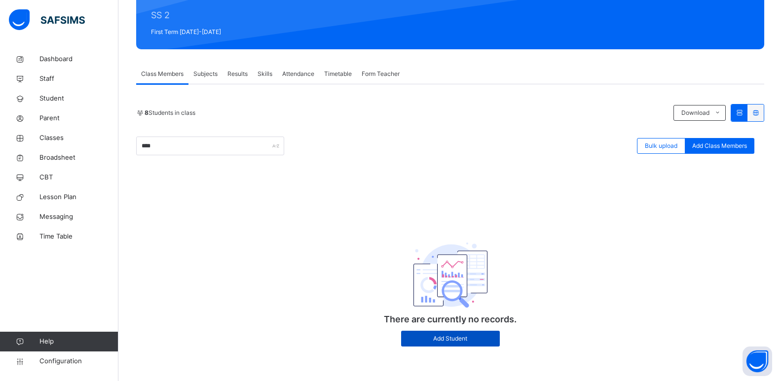
click at [442, 342] on span "Add Student" at bounding box center [450, 338] width 84 height 9
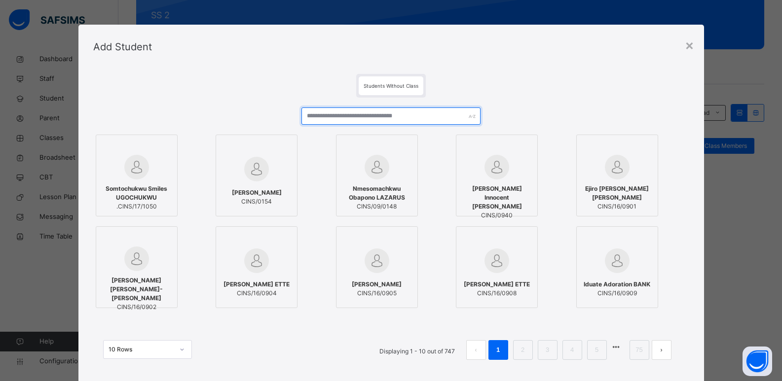
click at [362, 109] on input "text" at bounding box center [390, 116] width 179 height 17
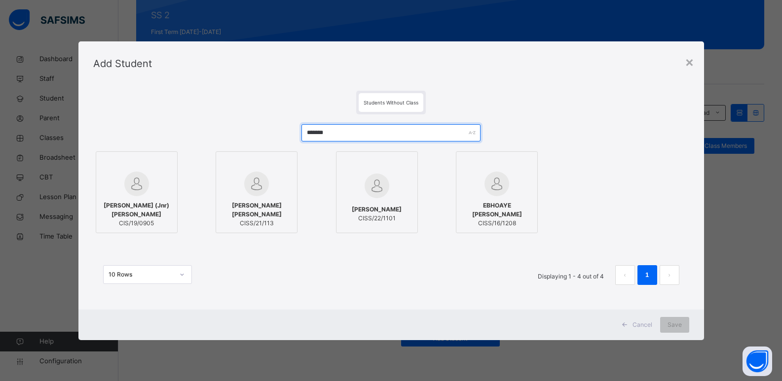
type input "*******"
click at [392, 211] on span "[PERSON_NAME]" at bounding box center [377, 209] width 50 height 9
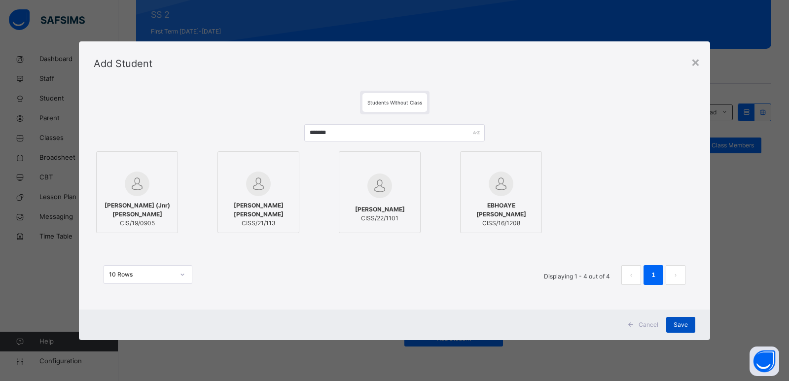
click at [686, 322] on span "Save" at bounding box center [681, 325] width 14 height 9
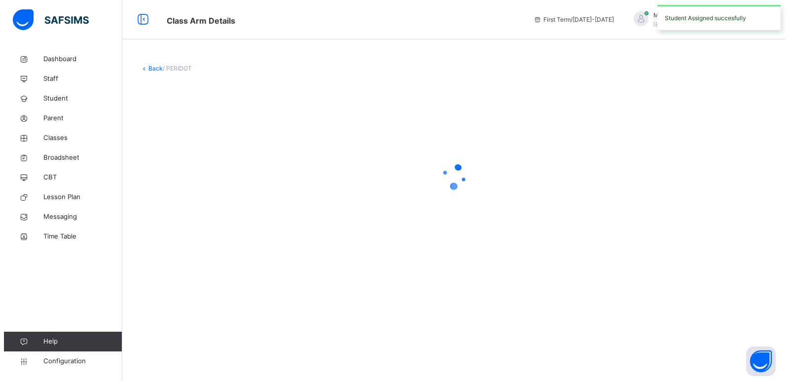
scroll to position [0, 0]
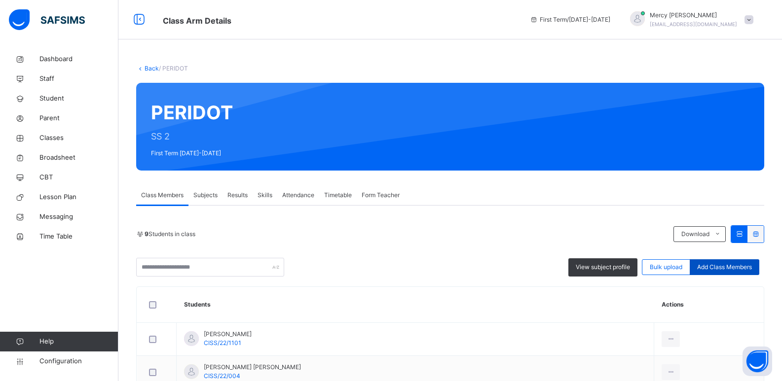
click at [712, 262] on div "Add Class Members" at bounding box center [725, 267] width 70 height 16
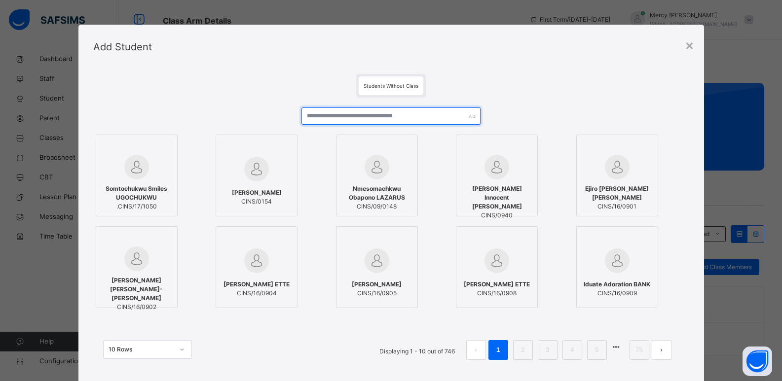
click at [408, 121] on input "text" at bounding box center [390, 116] width 179 height 17
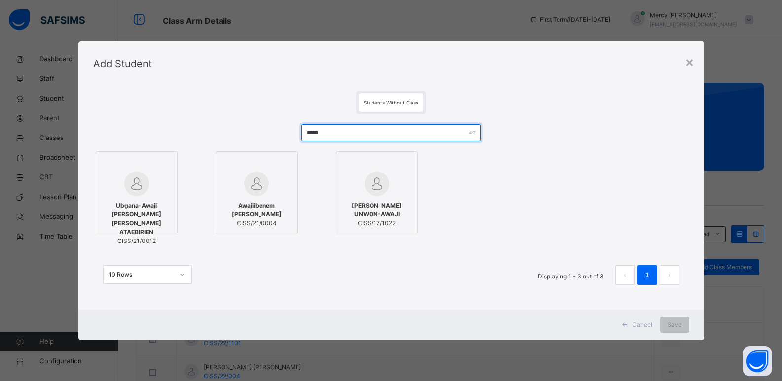
type input "*****"
click at [263, 196] on div "Awajiibenem Robert IKURU CISS/21/0004" at bounding box center [256, 214] width 71 height 36
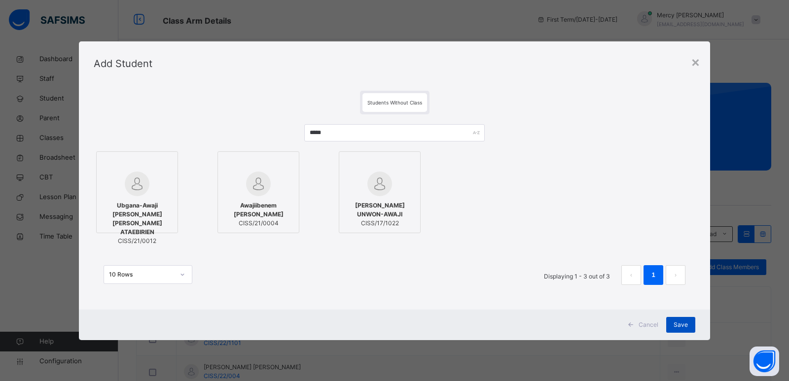
click at [681, 325] on span "Save" at bounding box center [681, 325] width 14 height 9
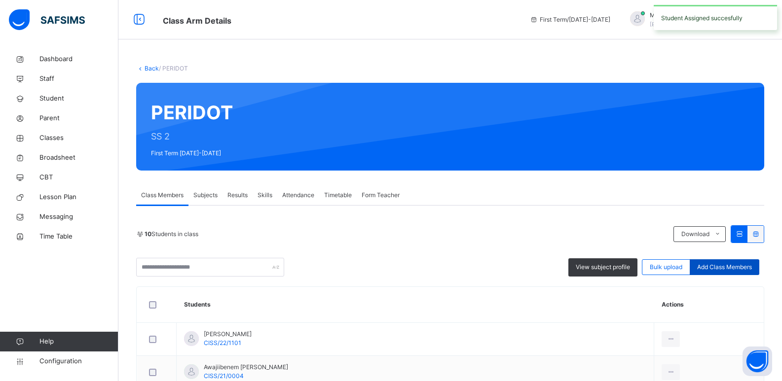
click at [724, 269] on span "Add Class Members" at bounding box center [724, 267] width 55 height 9
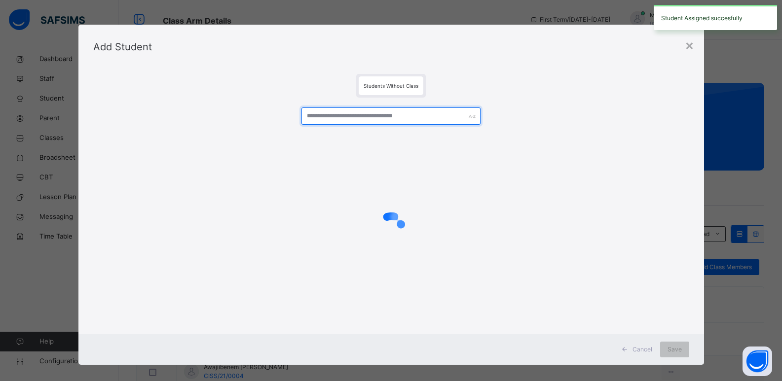
click at [384, 118] on input "text" at bounding box center [390, 116] width 179 height 17
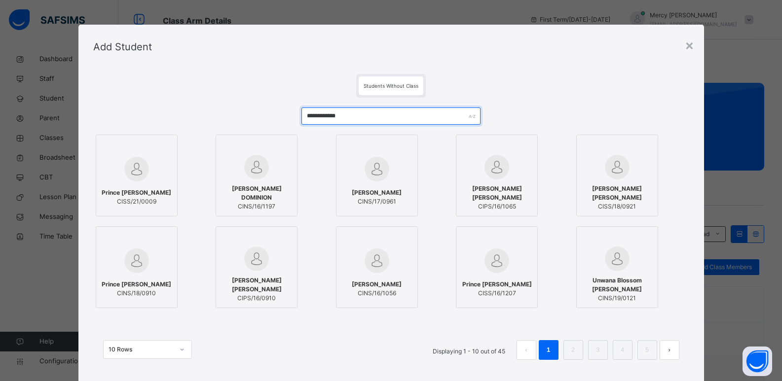
type input "**********"
click at [132, 179] on img at bounding box center [136, 169] width 25 height 25
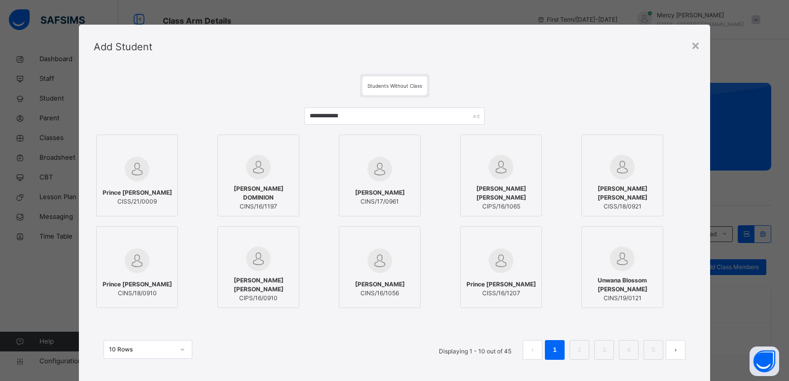
scroll to position [59, 0]
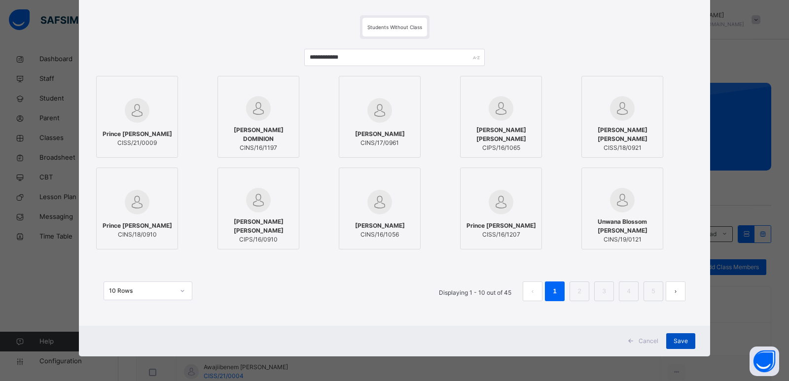
click at [684, 338] on span "Save" at bounding box center [681, 341] width 14 height 9
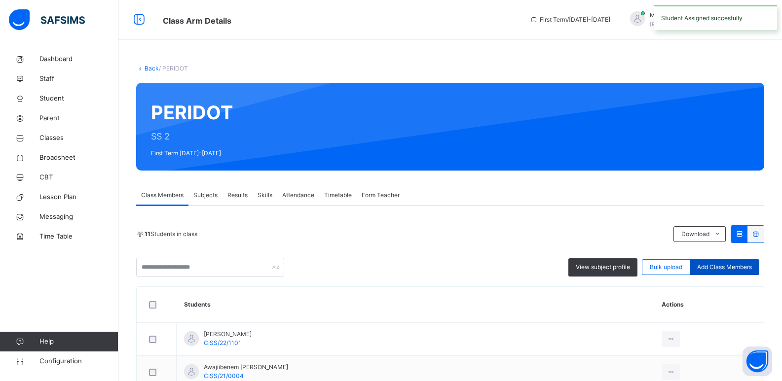
click at [744, 266] on span "Add Class Members" at bounding box center [724, 267] width 55 height 9
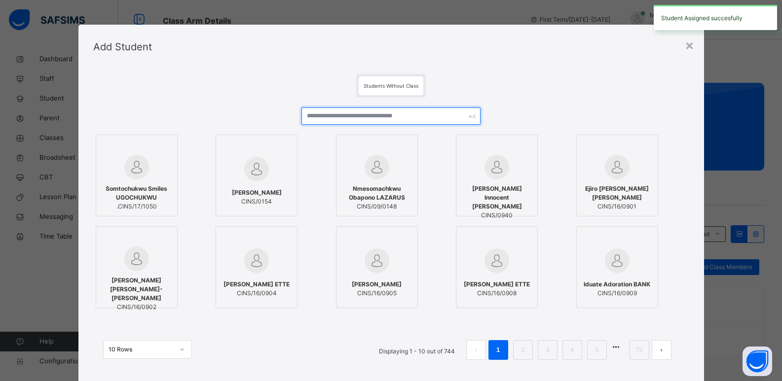
click at [398, 122] on input "text" at bounding box center [390, 116] width 179 height 17
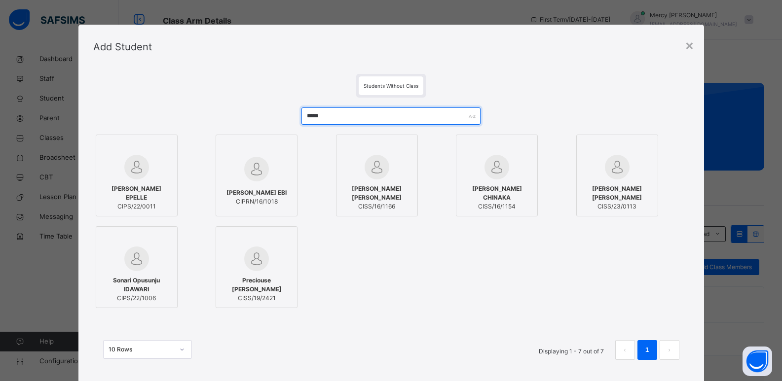
click at [352, 119] on input "*****" at bounding box center [390, 116] width 179 height 17
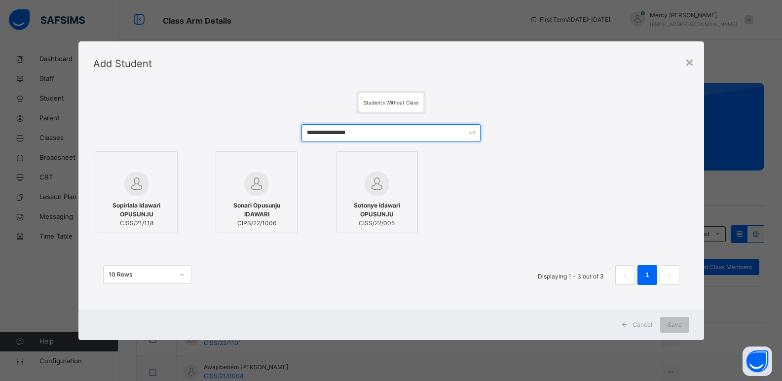
type input "**********"
click at [126, 214] on span "Sopiriala Idawari OPUSUNJU" at bounding box center [136, 210] width 71 height 18
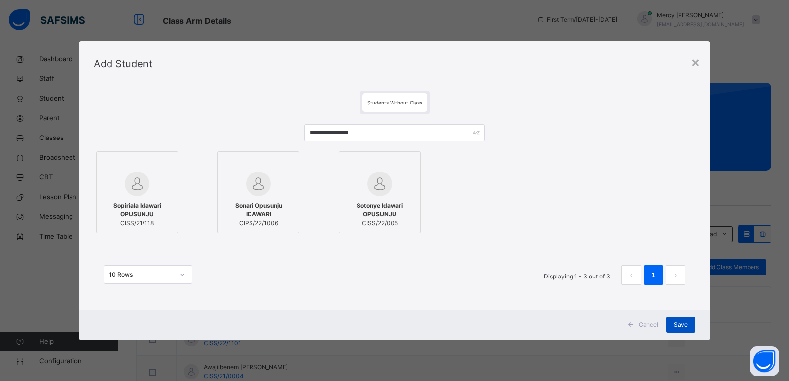
click at [670, 328] on div "Save" at bounding box center [680, 325] width 29 height 16
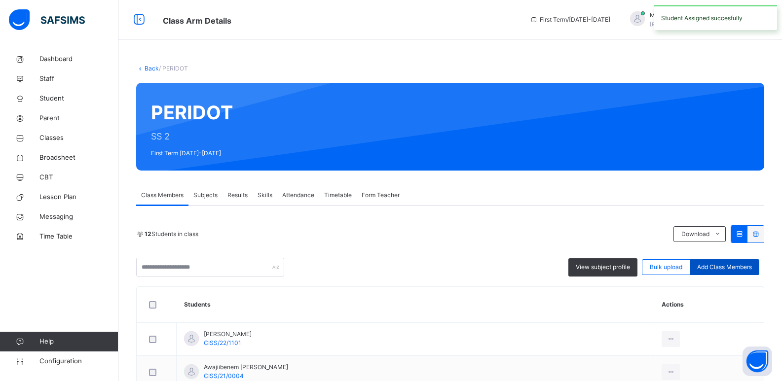
click at [739, 271] on span "Add Class Members" at bounding box center [724, 267] width 55 height 9
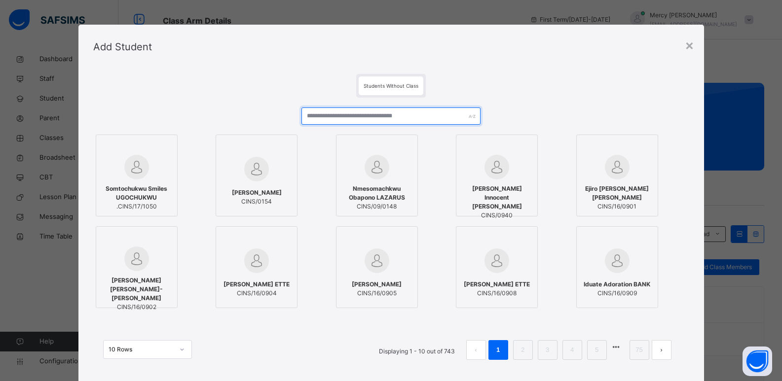
click at [395, 119] on input "text" at bounding box center [390, 116] width 179 height 17
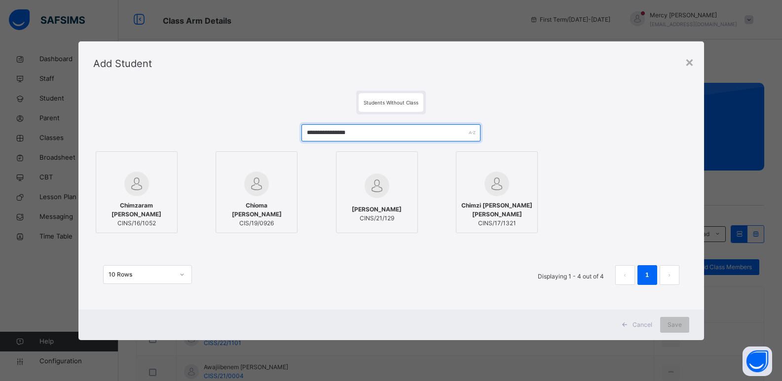
type input "**********"
click at [498, 195] on img at bounding box center [496, 184] width 25 height 25
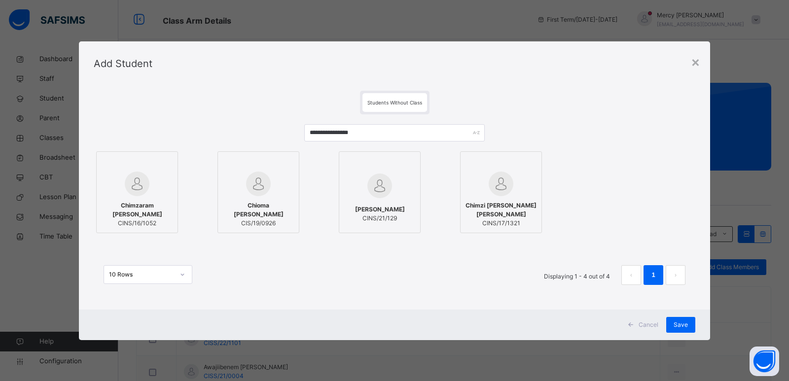
click at [498, 195] on img at bounding box center [501, 184] width 25 height 25
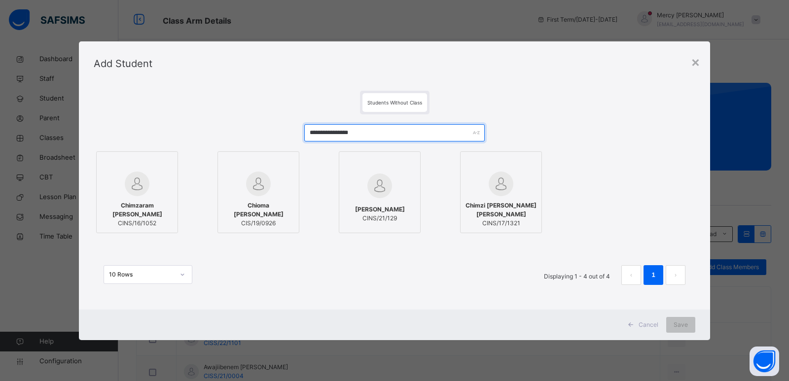
click at [369, 133] on input "**********" at bounding box center [394, 132] width 181 height 17
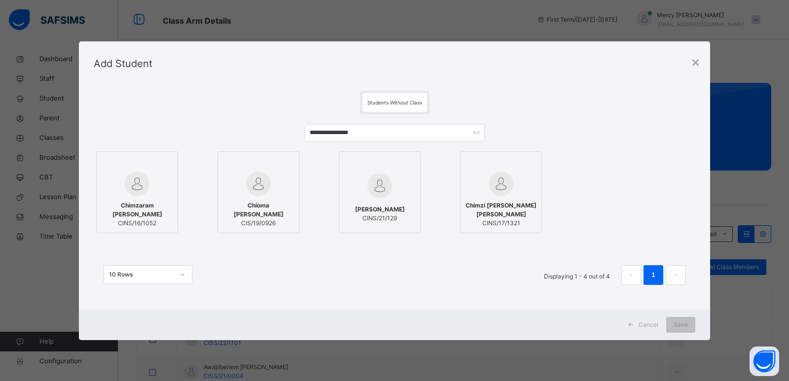
click at [156, 184] on div at bounding box center [137, 184] width 71 height 25
click at [681, 324] on span "Save" at bounding box center [681, 325] width 14 height 9
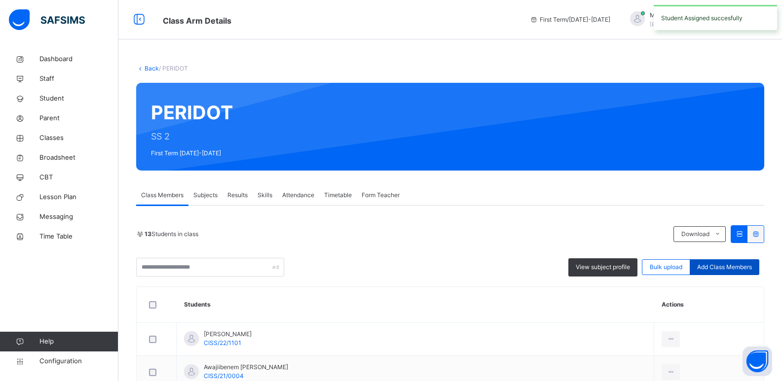
click at [723, 266] on span "Add Class Members" at bounding box center [724, 267] width 55 height 9
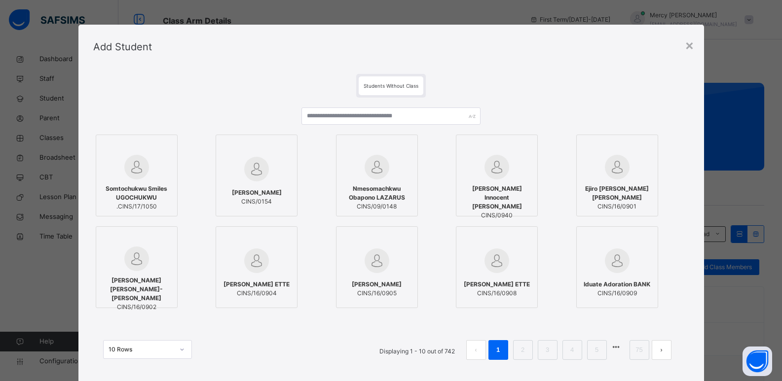
click at [336, 126] on div at bounding box center [390, 120] width 179 height 25
click at [341, 112] on input "text" at bounding box center [390, 116] width 179 height 17
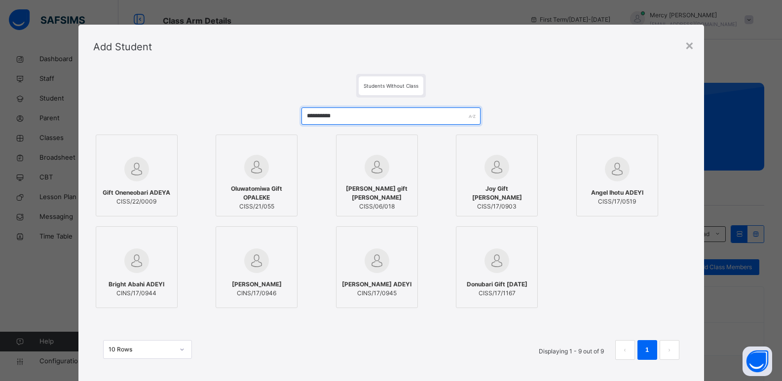
type input "**********"
click at [137, 193] on span "Gift Oneneobari ADEYA" at bounding box center [137, 192] width 68 height 9
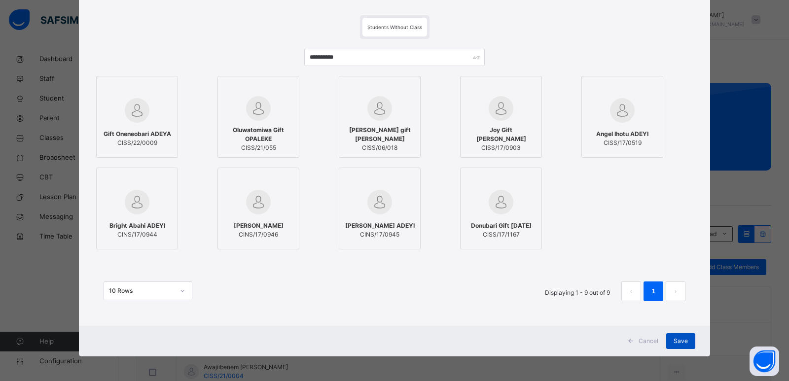
click at [675, 335] on div "Save" at bounding box center [680, 341] width 29 height 16
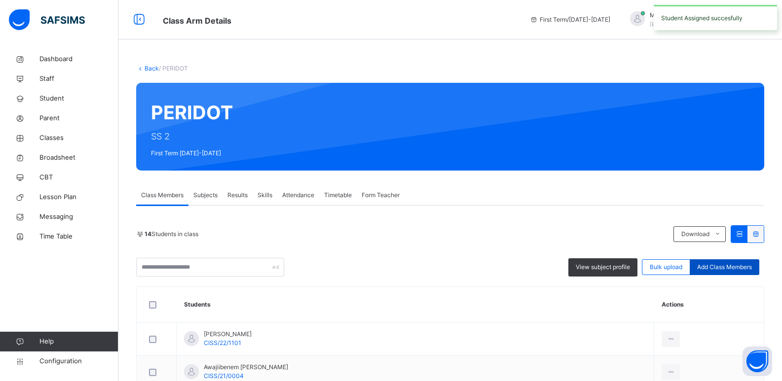
click at [733, 270] on span "Add Class Members" at bounding box center [724, 267] width 55 height 9
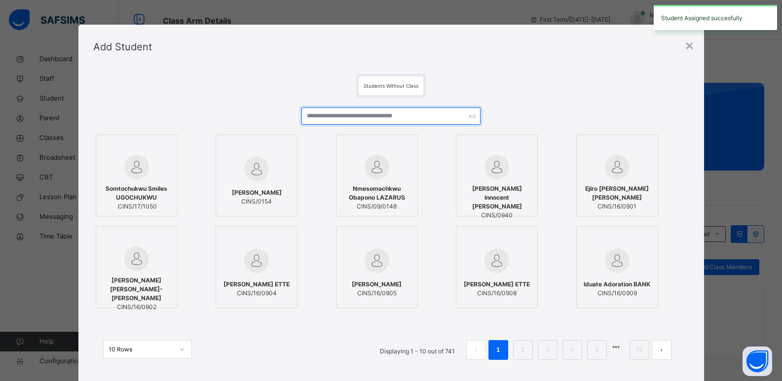
click at [407, 111] on input "text" at bounding box center [390, 116] width 179 height 17
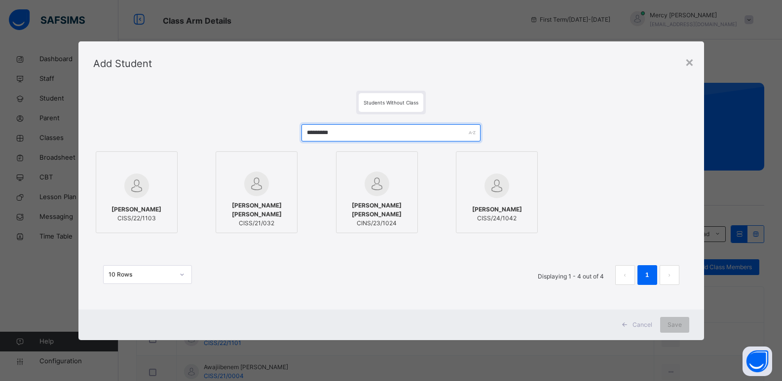
type input "*********"
click at [118, 165] on div at bounding box center [136, 164] width 71 height 15
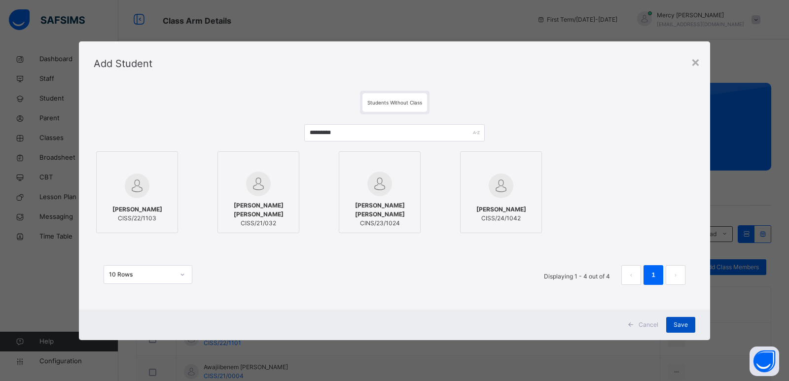
click at [676, 320] on div "Save" at bounding box center [680, 325] width 29 height 16
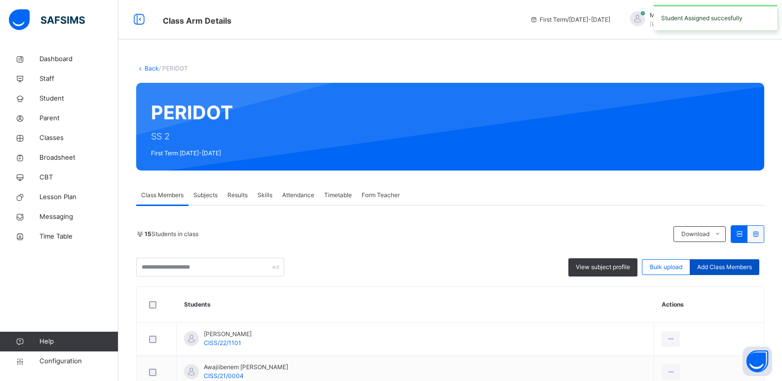
click at [731, 270] on span "Add Class Members" at bounding box center [724, 267] width 55 height 9
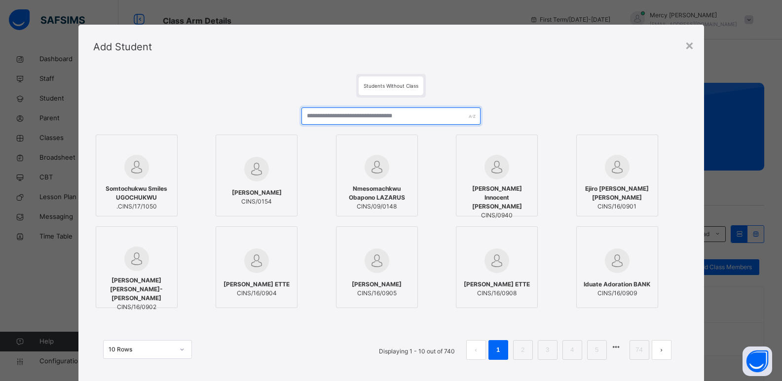
click at [404, 116] on input "text" at bounding box center [390, 116] width 179 height 17
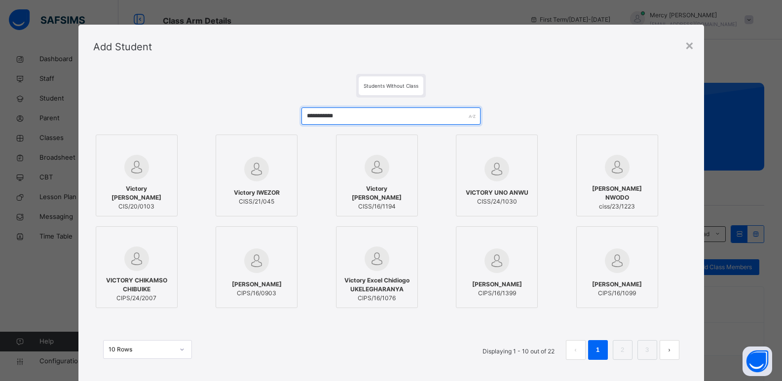
click at [351, 113] on input "**********" at bounding box center [390, 116] width 179 height 17
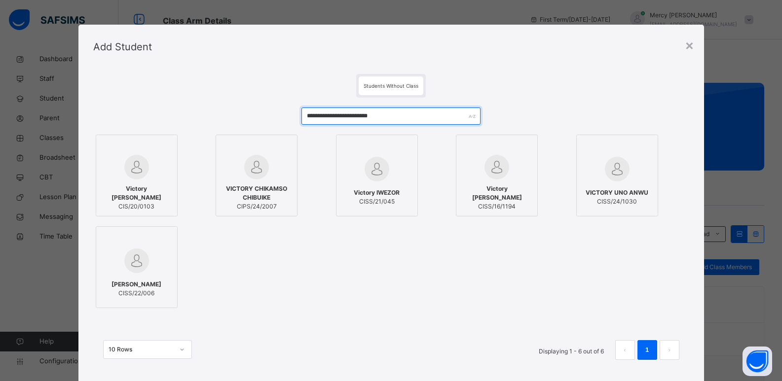
click at [333, 114] on input "**********" at bounding box center [390, 116] width 179 height 17
click at [330, 114] on input "**********" at bounding box center [390, 116] width 179 height 17
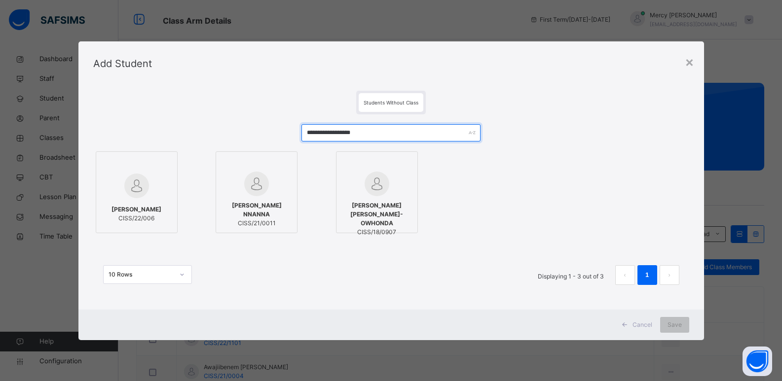
click at [335, 130] on input "**********" at bounding box center [390, 132] width 179 height 17
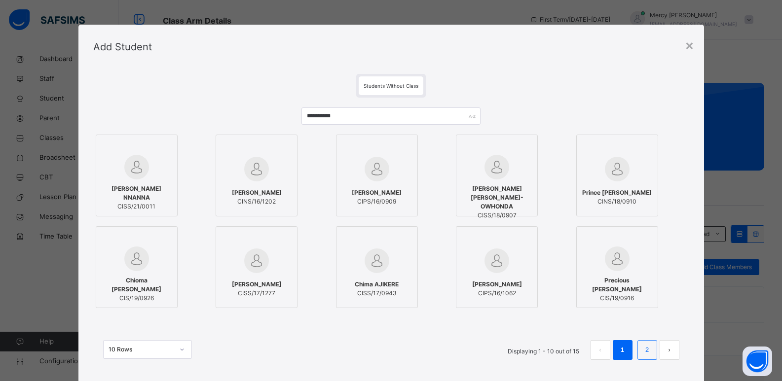
click at [644, 344] on link "2" at bounding box center [646, 350] width 9 height 13
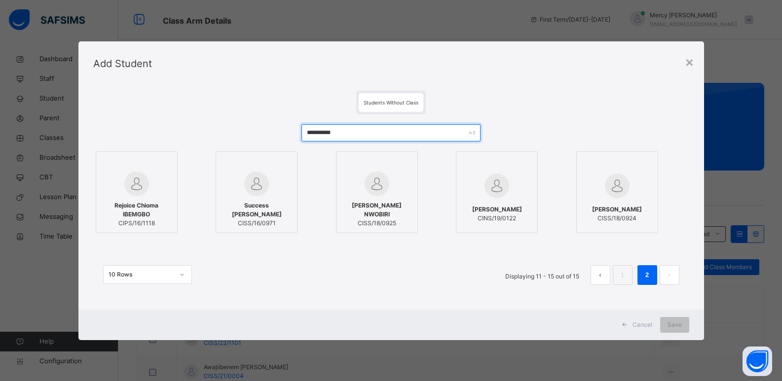
click at [307, 131] on input "*********" at bounding box center [390, 132] width 179 height 17
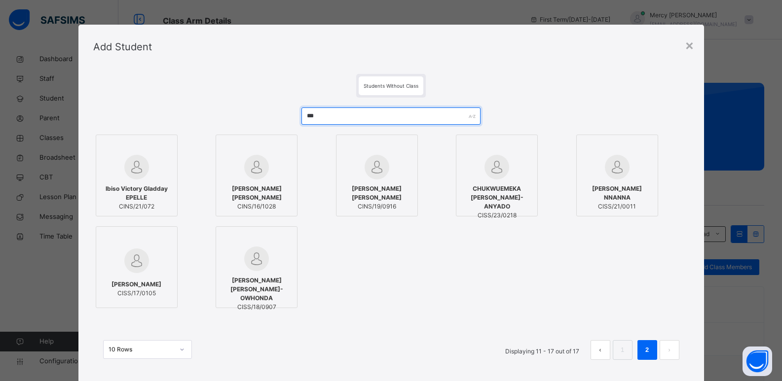
type input "*"
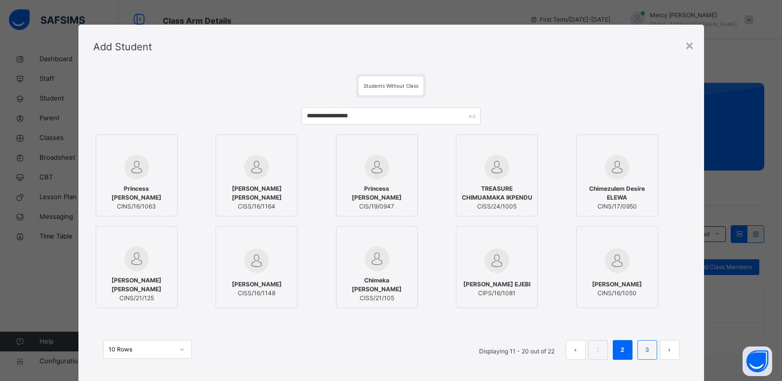
click at [643, 359] on li "3" at bounding box center [647, 350] width 20 height 20
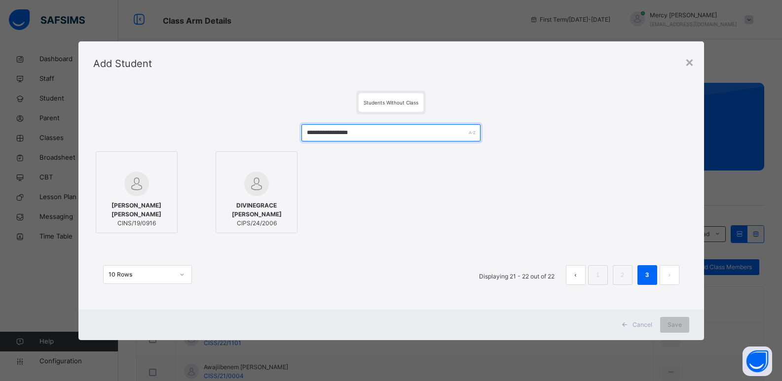
click at [380, 139] on input "**********" at bounding box center [390, 132] width 179 height 17
type input "*"
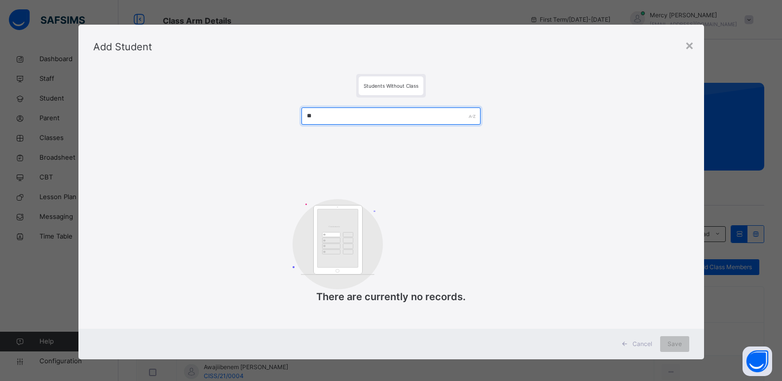
type input "*"
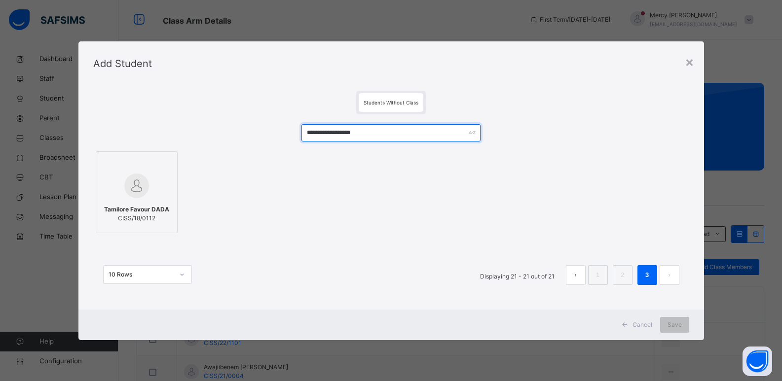
click at [379, 131] on input "**********" at bounding box center [390, 132] width 179 height 17
type input "*"
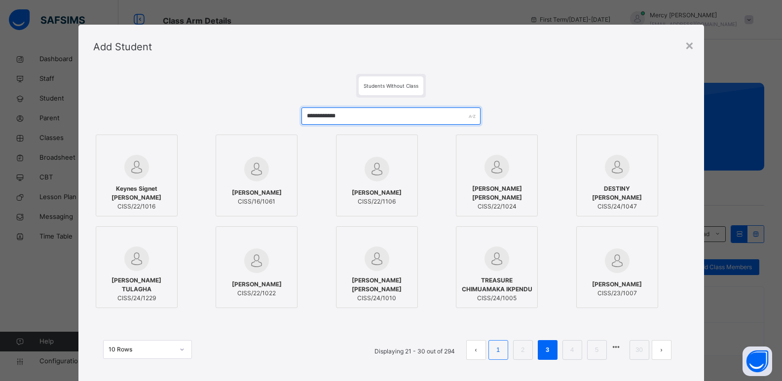
type input "**********"
click at [503, 352] on link "1" at bounding box center [497, 350] width 9 height 13
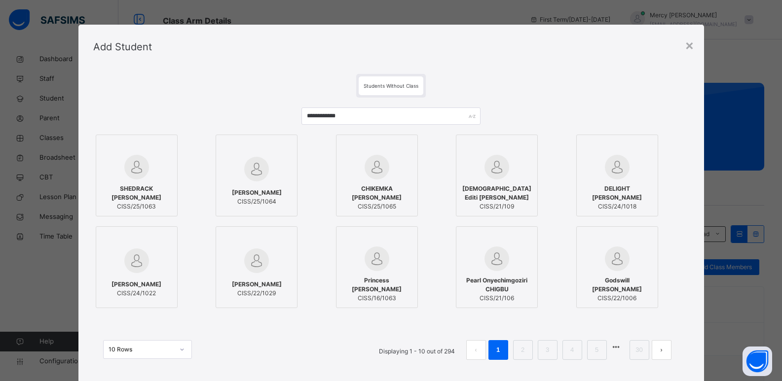
click at [365, 171] on img at bounding box center [376, 167] width 25 height 25
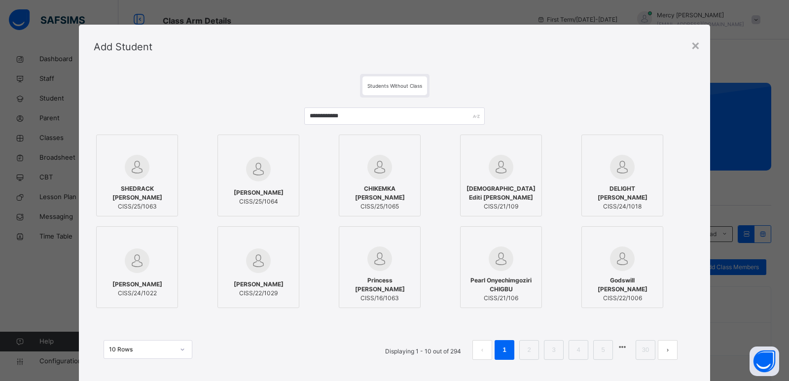
click at [108, 176] on div at bounding box center [137, 167] width 71 height 25
click at [524, 357] on li "2" at bounding box center [529, 350] width 20 height 20
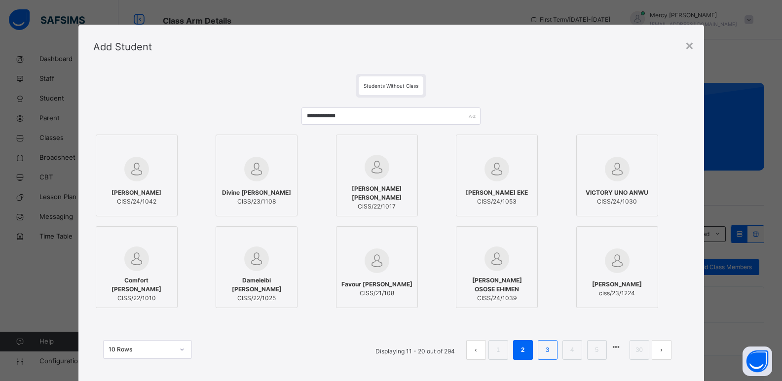
click at [547, 346] on link "3" at bounding box center [547, 350] width 9 height 13
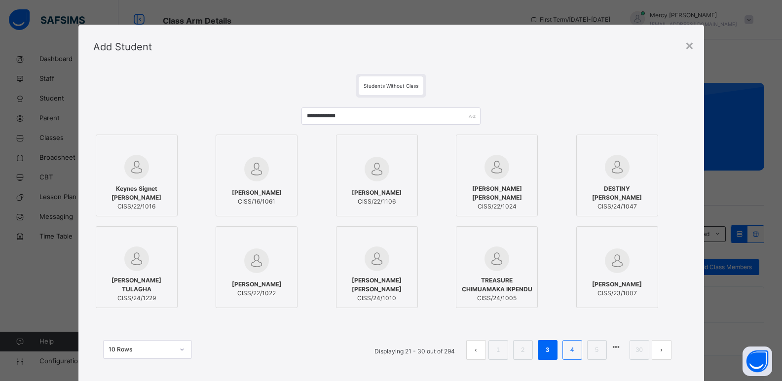
click at [565, 353] on li "4" at bounding box center [572, 350] width 20 height 20
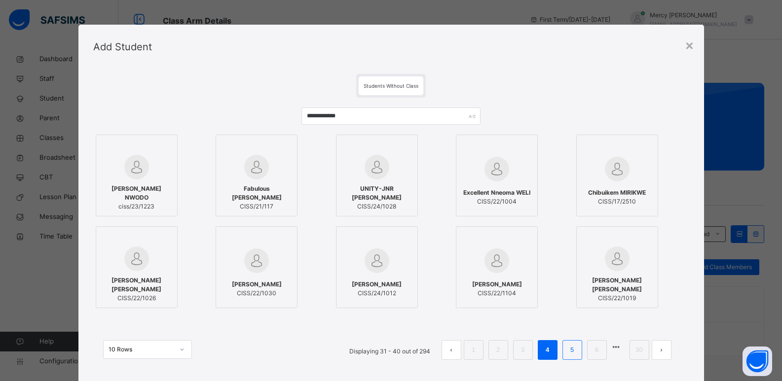
click at [572, 349] on link "5" at bounding box center [571, 350] width 9 height 13
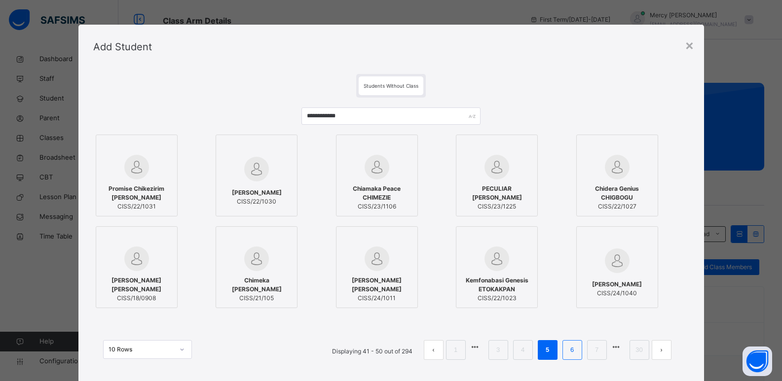
click at [574, 358] on li "6" at bounding box center [572, 350] width 20 height 20
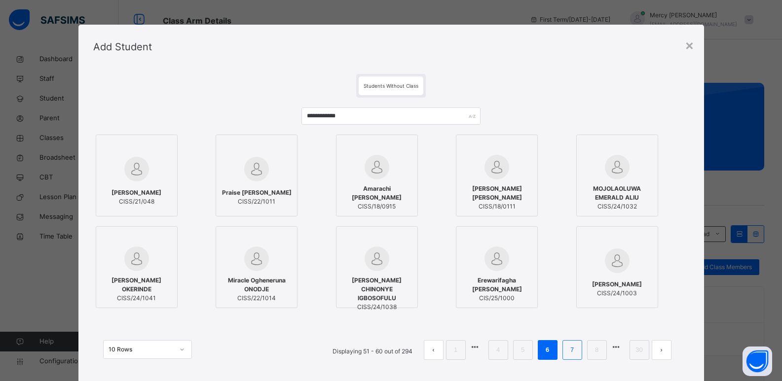
click at [572, 355] on link "7" at bounding box center [571, 350] width 9 height 13
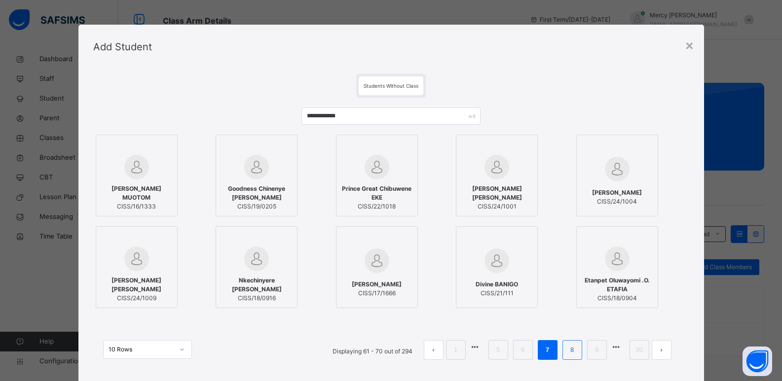
click at [573, 346] on link "8" at bounding box center [571, 350] width 9 height 13
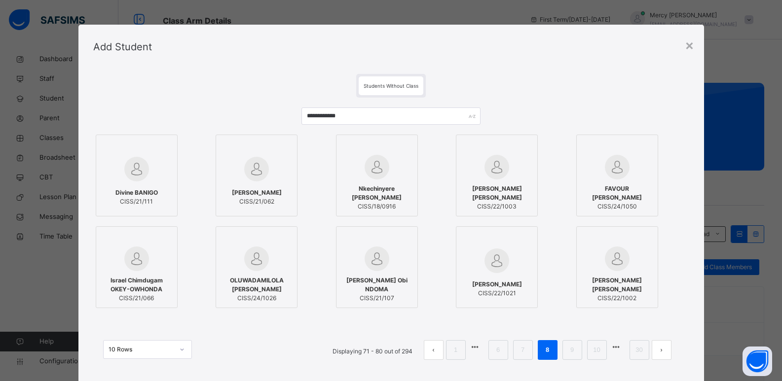
click at [583, 350] on ul "Displaying 71 - 80 out of 294 1 6 7 8 9 10 30" at bounding box center [502, 350] width 354 height 20
click at [575, 350] on link "9" at bounding box center [571, 350] width 9 height 13
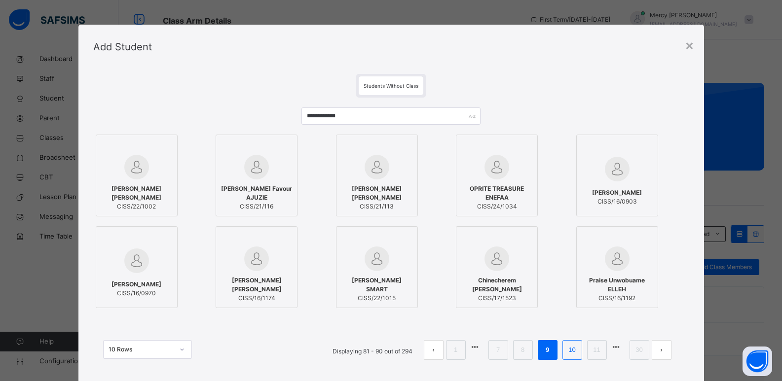
click at [574, 354] on link "10" at bounding box center [571, 350] width 13 height 13
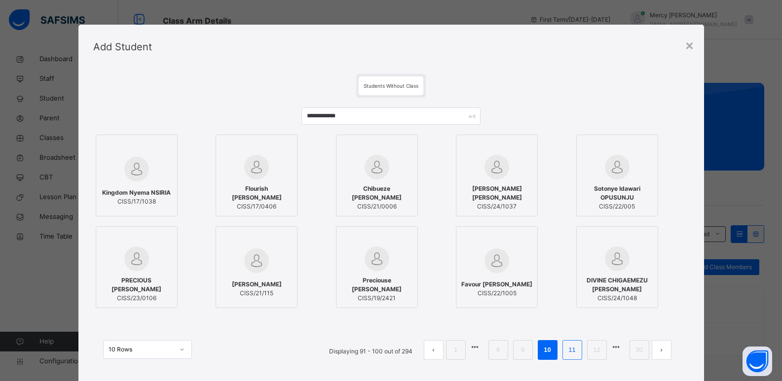
click at [574, 354] on link "11" at bounding box center [571, 350] width 13 height 13
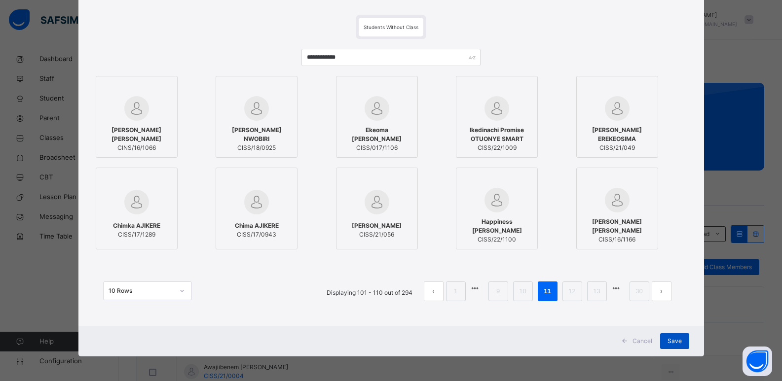
click at [670, 345] on span "Save" at bounding box center [674, 341] width 14 height 9
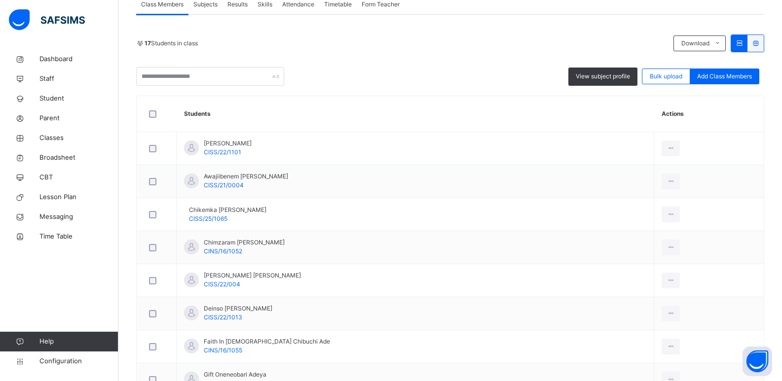
scroll to position [0, 0]
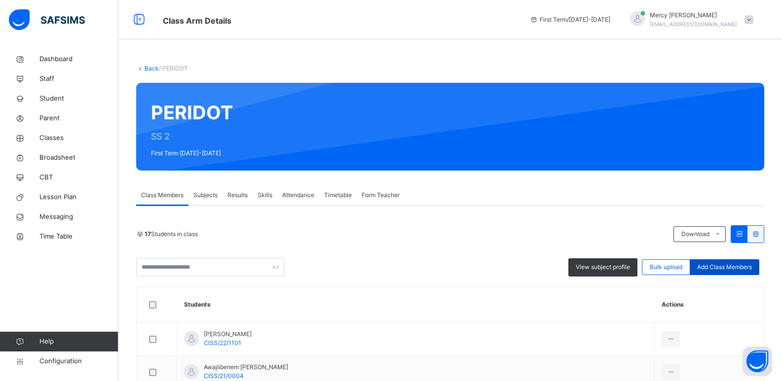
click at [741, 268] on span "Add Class Members" at bounding box center [724, 267] width 55 height 9
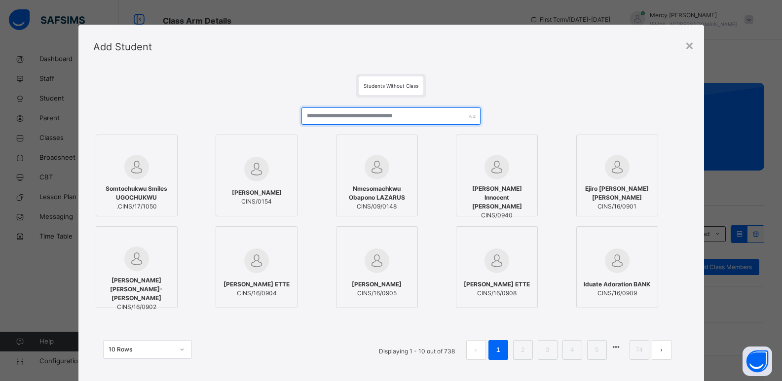
click at [412, 114] on input "text" at bounding box center [390, 116] width 179 height 17
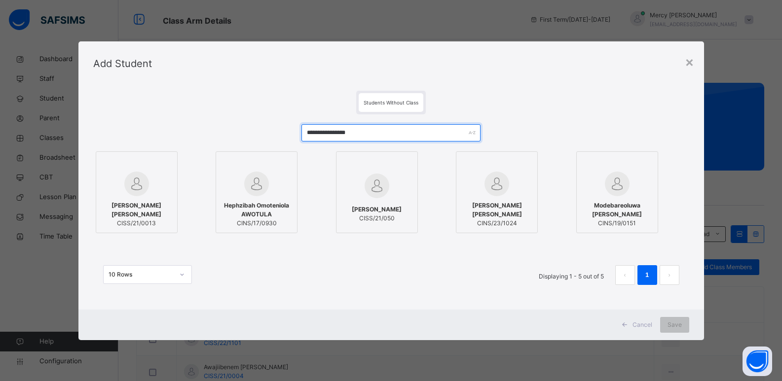
type input "**********"
click at [140, 212] on span "Hephzibah Tamunonengiyeofori DOUGLAS" at bounding box center [136, 210] width 71 height 18
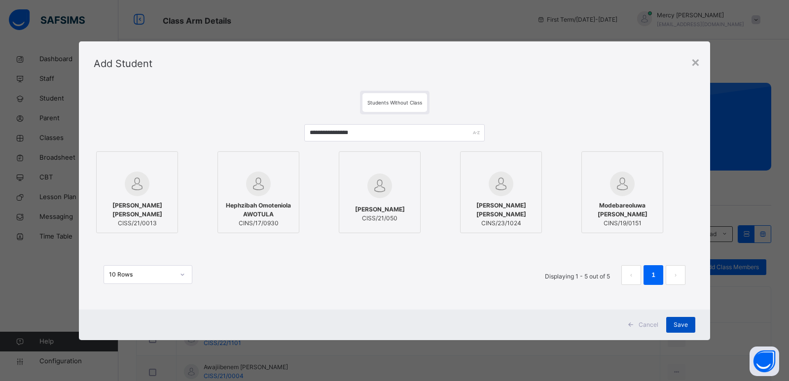
click at [684, 326] on span "Save" at bounding box center [681, 325] width 14 height 9
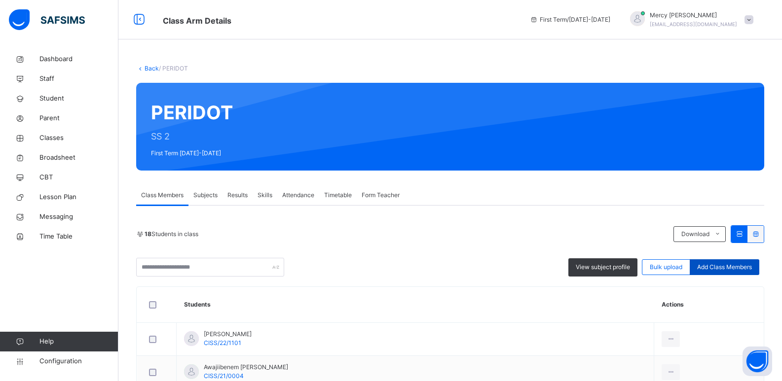
click at [721, 271] on span "Add Class Members" at bounding box center [724, 267] width 55 height 9
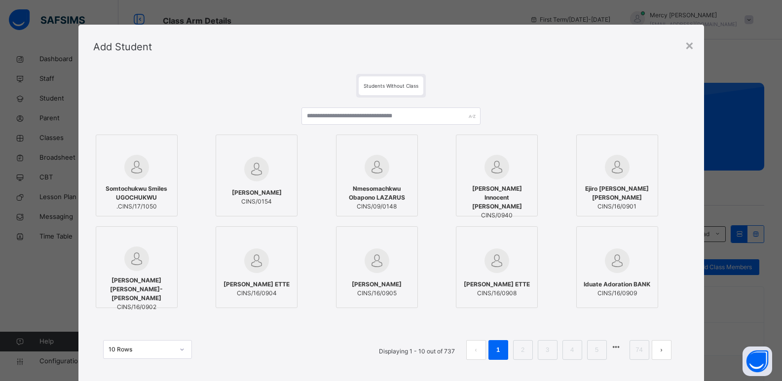
click at [378, 106] on div "Somtochukwu Smiles UGOCHUKWU .CINS/17/1050 Ethan NNANTA CINS/0154 Nmesomachkwu …" at bounding box center [391, 239] width 596 height 282
click at [376, 113] on input "text" at bounding box center [390, 116] width 179 height 17
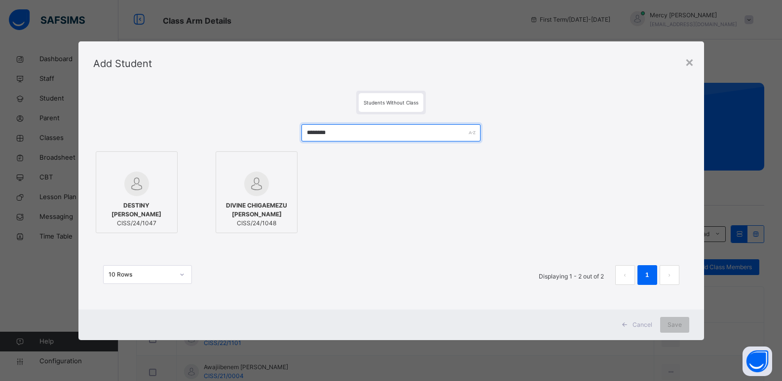
type input "*******"
click at [176, 162] on div "DESTINY CHIMUANYA FREDRICK CISS/24/1047" at bounding box center [151, 192] width 110 height 82
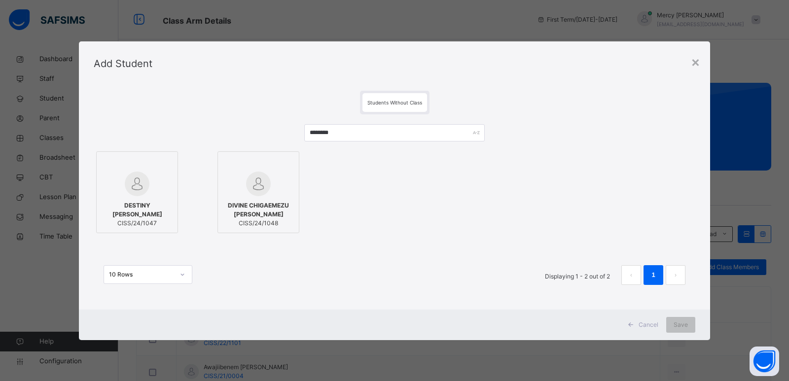
click at [158, 174] on div at bounding box center [137, 184] width 71 height 25
click at [238, 192] on div at bounding box center [258, 184] width 71 height 25
click at [682, 324] on span "Save" at bounding box center [681, 325] width 14 height 9
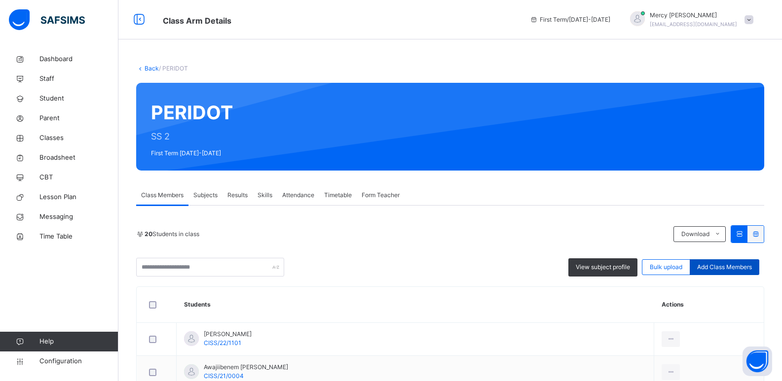
click at [725, 265] on span "Add Class Members" at bounding box center [724, 267] width 55 height 9
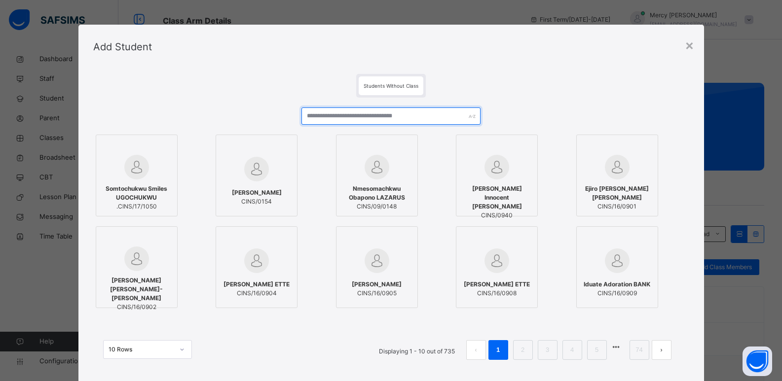
click at [403, 115] on input "text" at bounding box center [390, 116] width 179 height 17
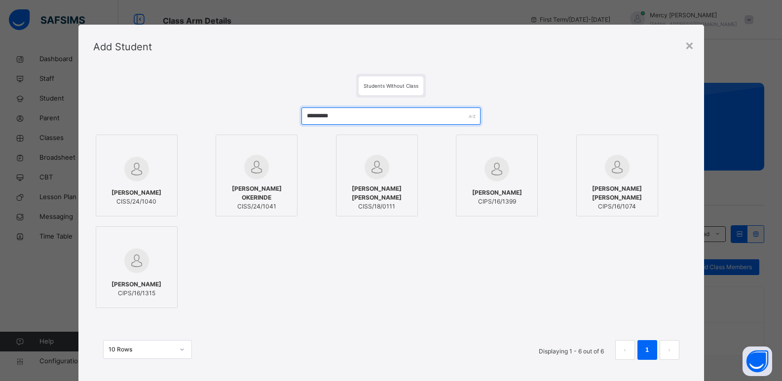
type input "********"
click at [127, 173] on img at bounding box center [136, 169] width 25 height 25
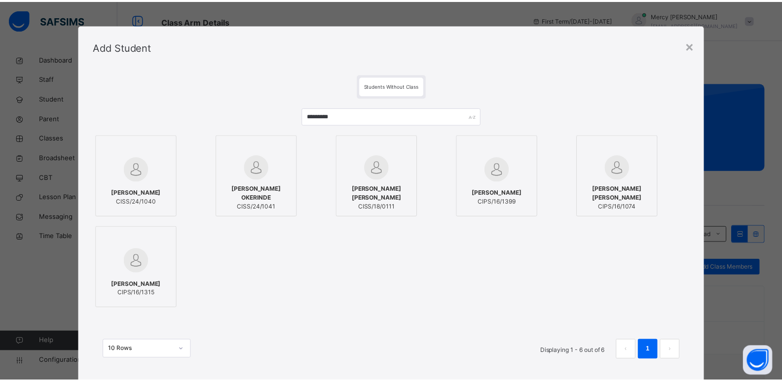
scroll to position [59, 0]
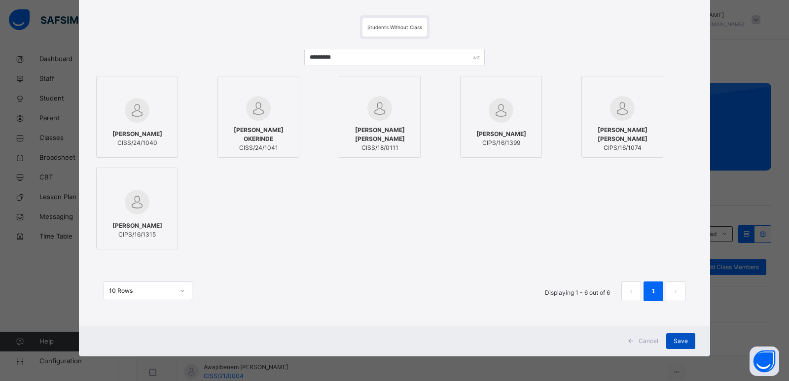
click at [678, 341] on span "Save" at bounding box center [681, 341] width 14 height 9
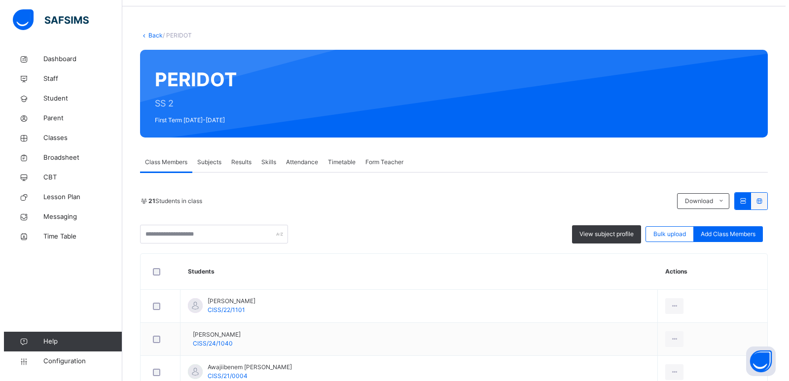
scroll to position [0, 0]
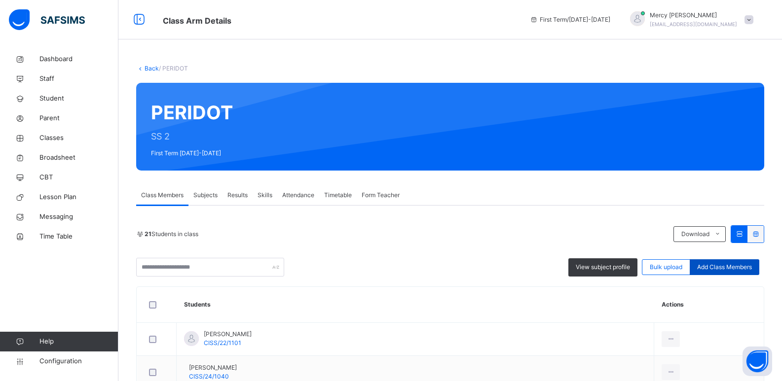
click at [710, 266] on span "Add Class Members" at bounding box center [724, 267] width 55 height 9
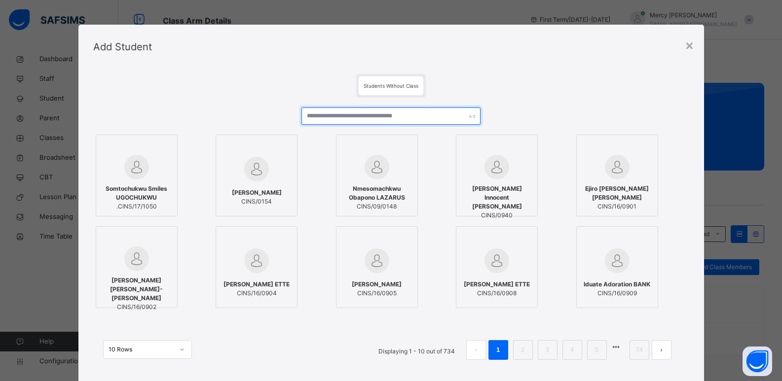
click at [421, 121] on input "text" at bounding box center [390, 116] width 179 height 17
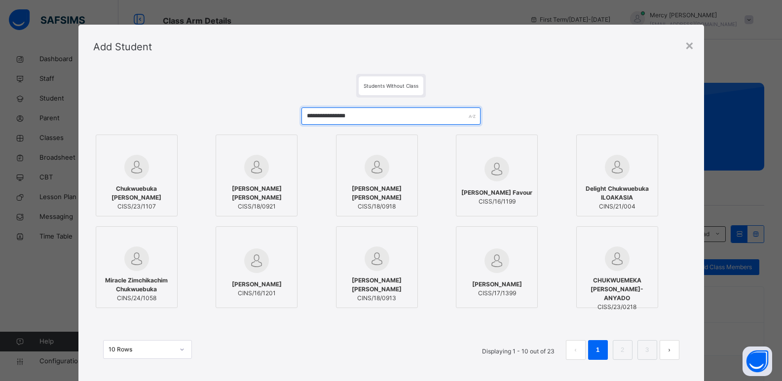
type input "**********"
click at [130, 182] on div "Chukwuebuka Emmanuel SIMEON ORJI CISS/23/1107" at bounding box center [136, 198] width 71 height 36
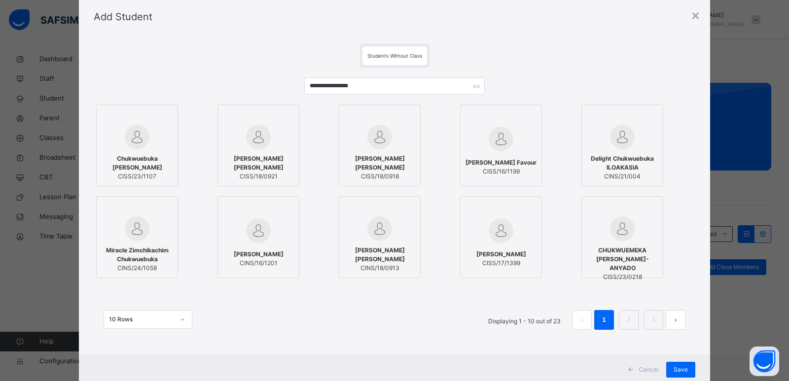
scroll to position [59, 0]
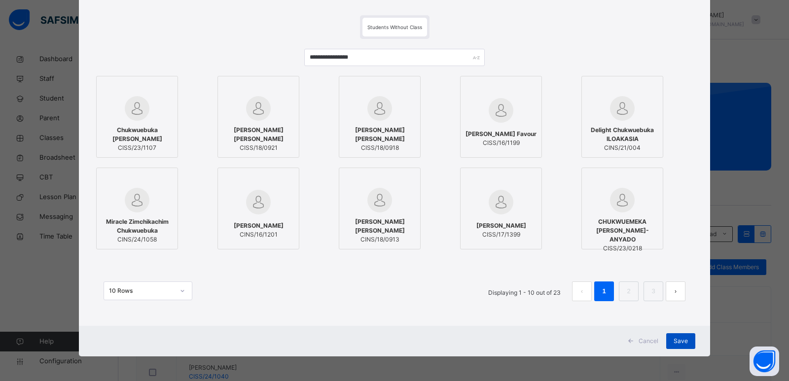
click at [674, 339] on span "Save" at bounding box center [681, 341] width 14 height 9
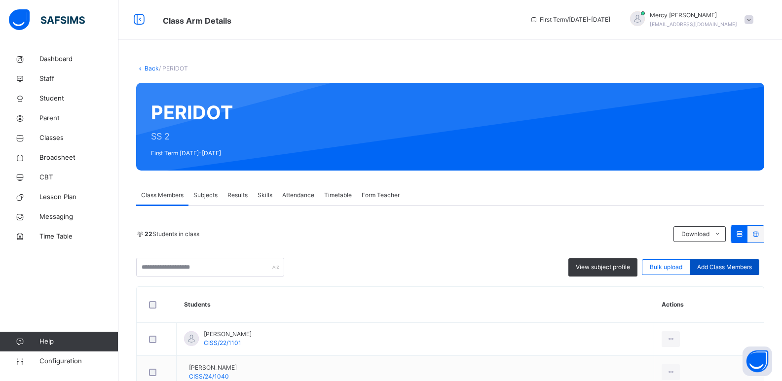
click at [717, 271] on span "Add Class Members" at bounding box center [724, 267] width 55 height 9
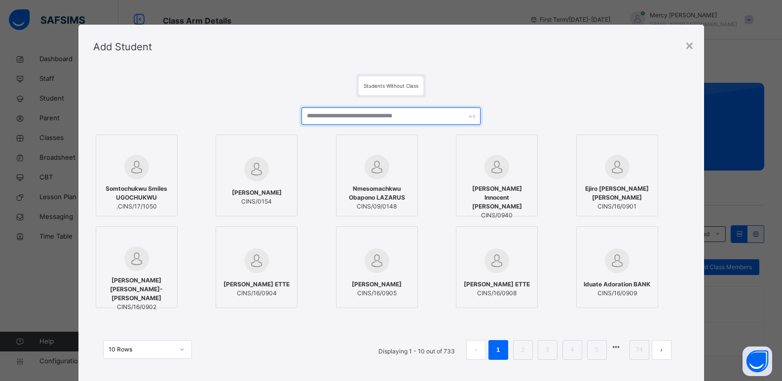
click at [428, 116] on input "text" at bounding box center [390, 116] width 179 height 17
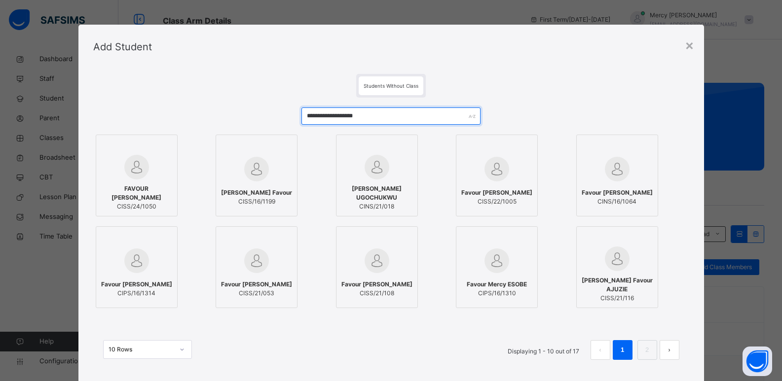
type input "**********"
click at [121, 188] on span "FAVOUR CHIDIUTO CHUKWUEKEZIE" at bounding box center [136, 193] width 71 height 18
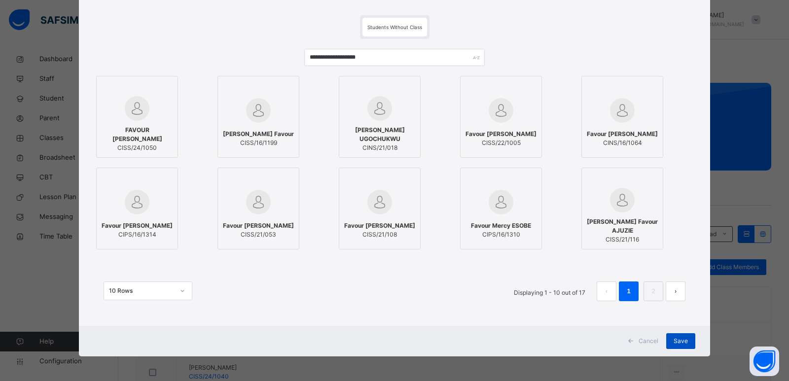
click at [674, 337] on span "Save" at bounding box center [681, 341] width 14 height 9
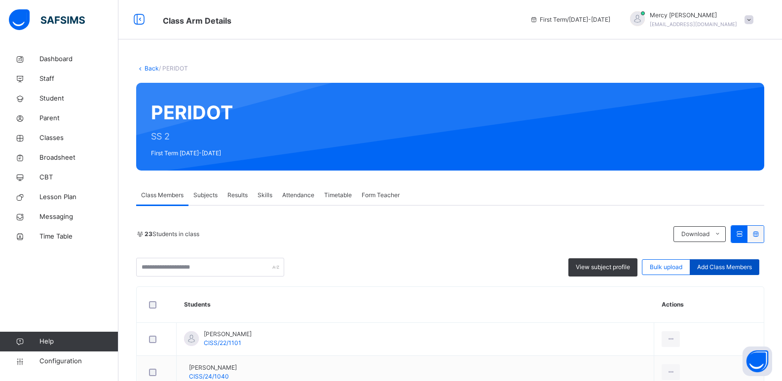
click at [734, 268] on span "Add Class Members" at bounding box center [724, 267] width 55 height 9
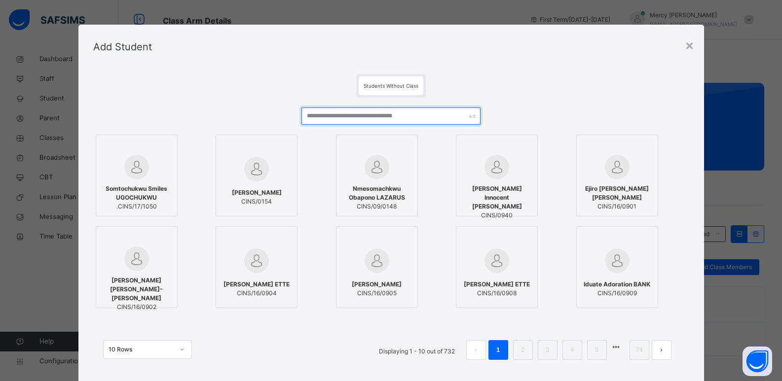
click at [387, 114] on input "text" at bounding box center [390, 116] width 179 height 17
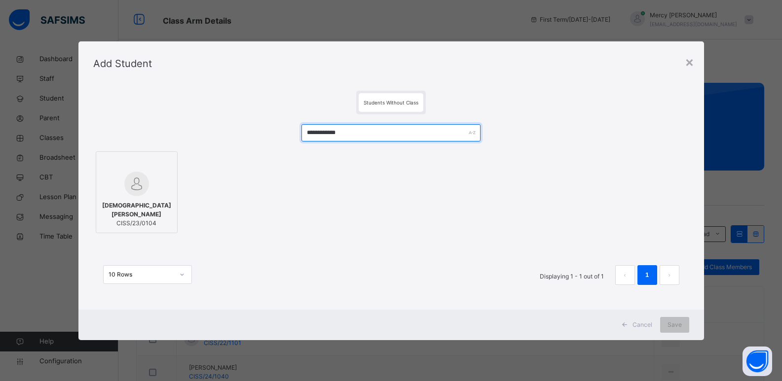
type input "**********"
click at [132, 187] on img at bounding box center [136, 184] width 25 height 25
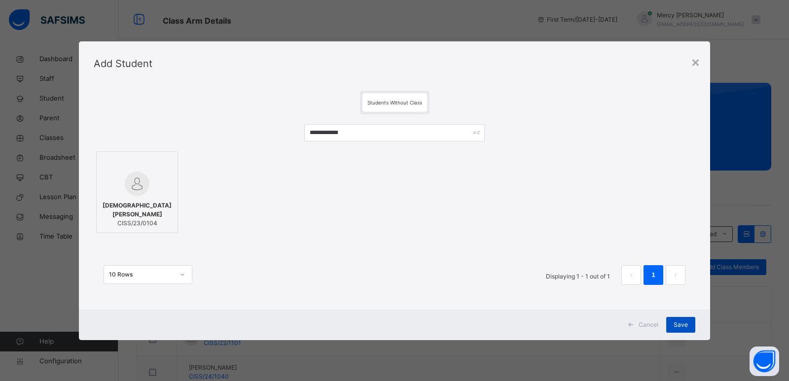
click at [680, 321] on span "Save" at bounding box center [681, 325] width 14 height 9
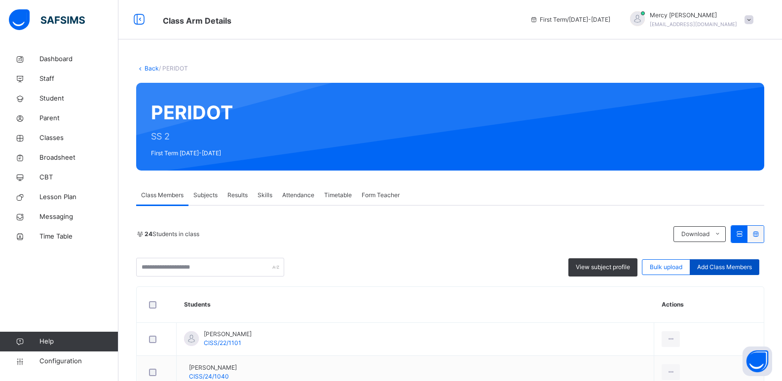
click at [718, 271] on span "Add Class Members" at bounding box center [724, 267] width 55 height 9
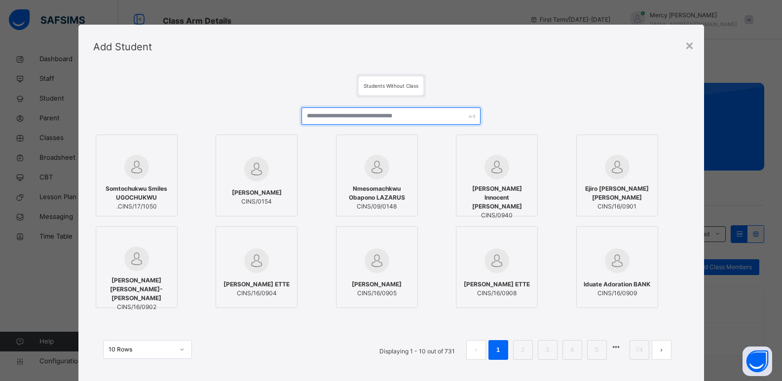
click at [426, 122] on input "text" at bounding box center [390, 116] width 179 height 17
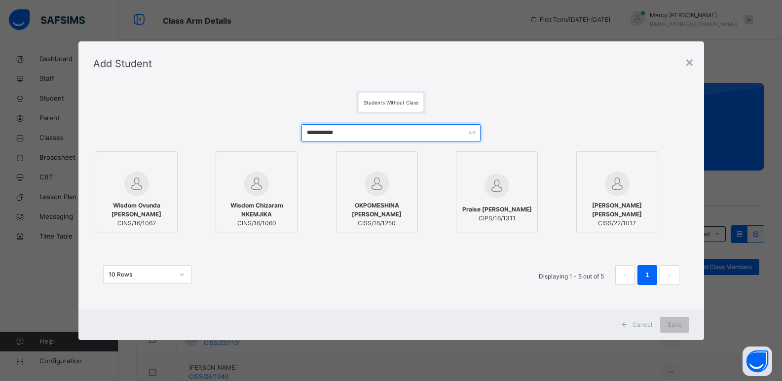
type input "**********"
click at [147, 187] on div at bounding box center [136, 184] width 71 height 25
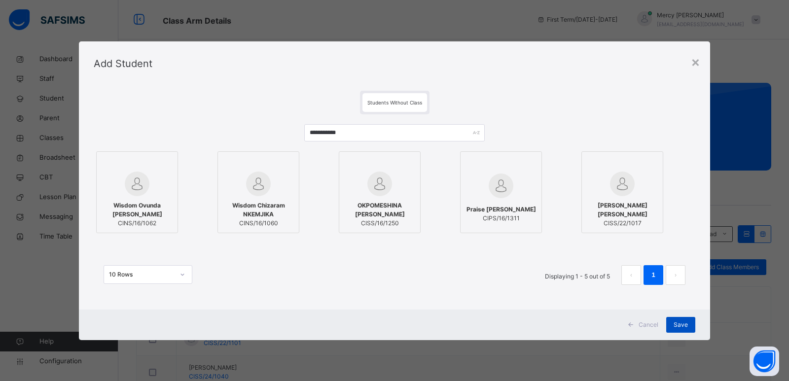
click at [685, 320] on div "Save" at bounding box center [680, 325] width 29 height 16
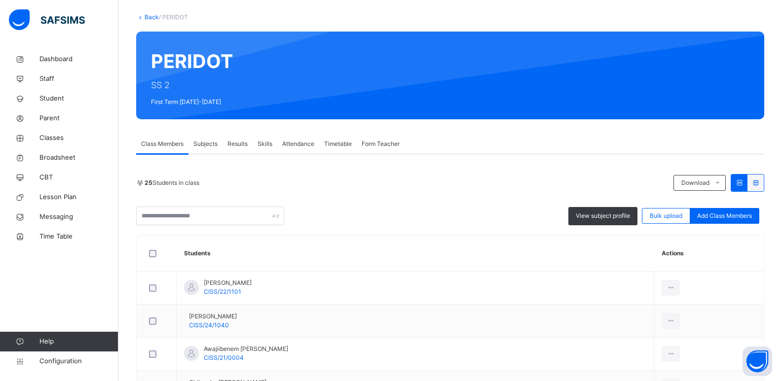
scroll to position [0, 0]
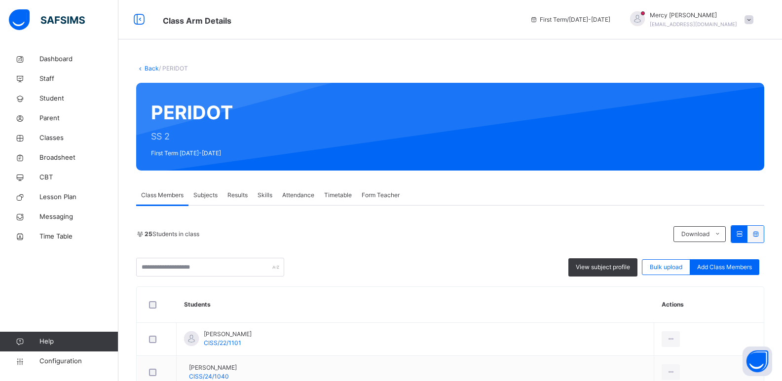
click at [217, 200] on div "Subjects" at bounding box center [205, 195] width 34 height 20
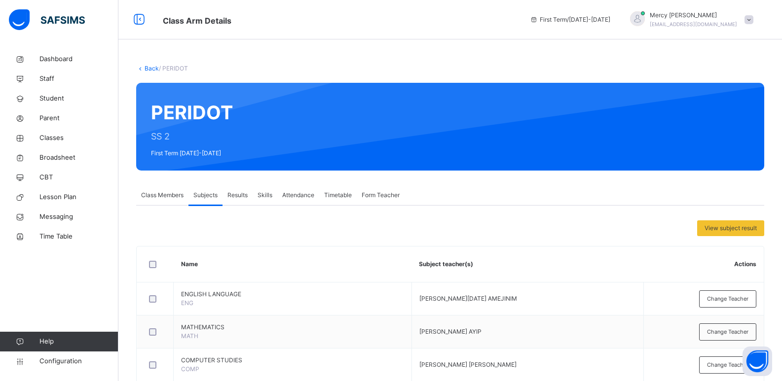
click at [238, 188] on div "Results" at bounding box center [237, 195] width 30 height 20
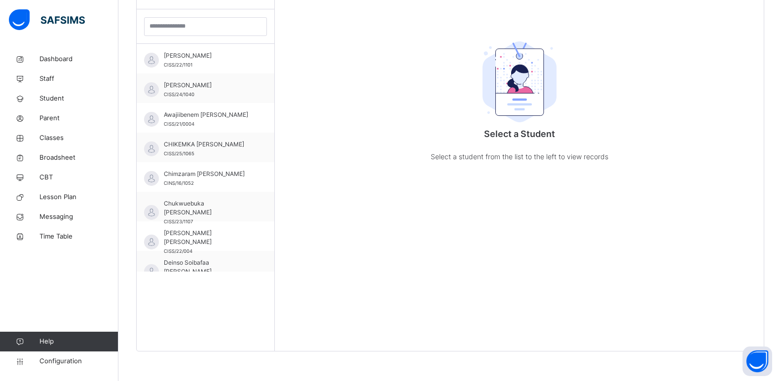
scroll to position [297, 0]
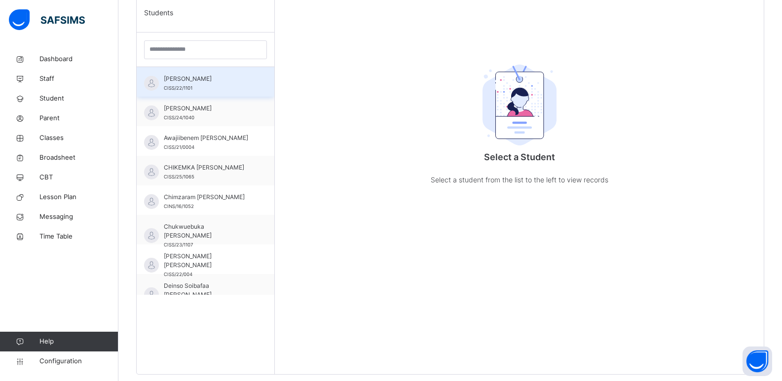
click at [194, 74] on div "Abigail Ibukunoluwa ARAWUMI CISS/22/1101" at bounding box center [206, 82] width 138 height 30
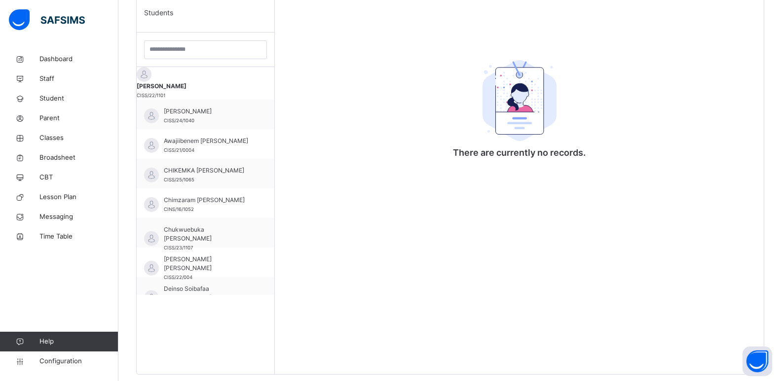
click at [327, 78] on div "There are currently no records." at bounding box center [519, 183] width 489 height 381
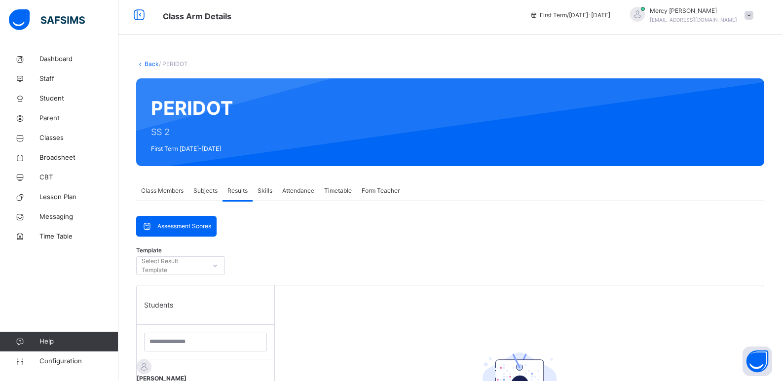
click at [268, 188] on span "Skills" at bounding box center [264, 190] width 15 height 9
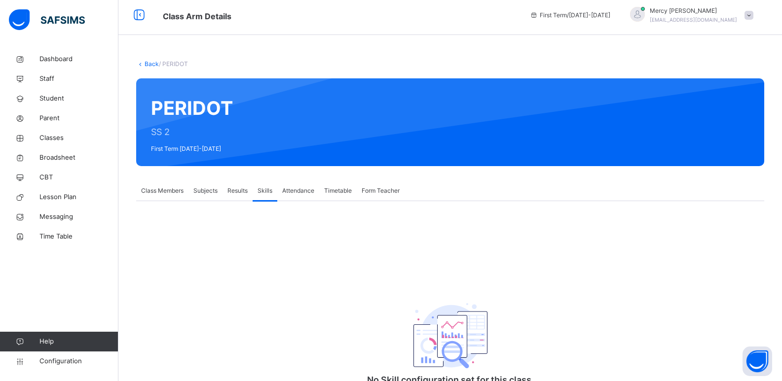
click at [312, 189] on span "Attendance" at bounding box center [298, 190] width 32 height 9
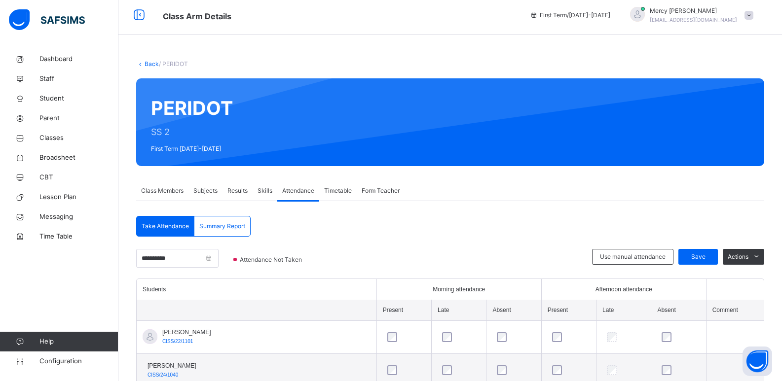
click at [350, 184] on div "Timetable" at bounding box center [337, 191] width 37 height 20
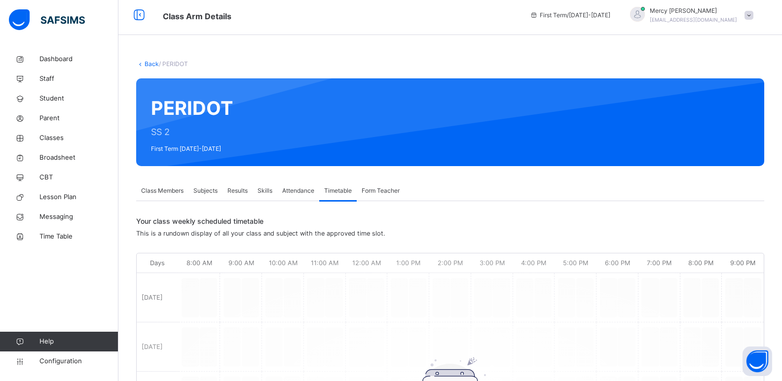
click at [294, 195] on div "Attendance" at bounding box center [298, 191] width 42 height 20
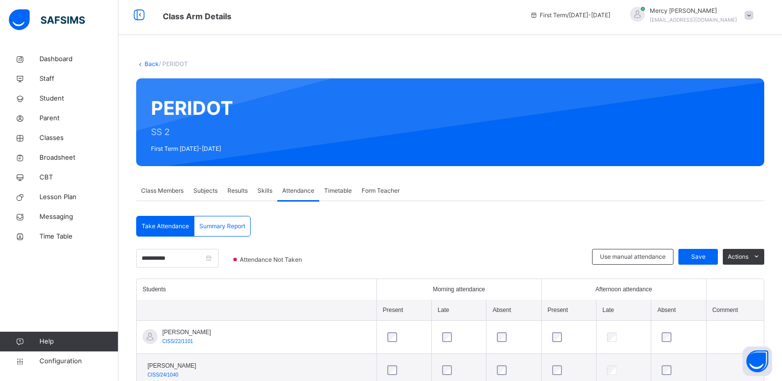
click at [343, 195] on div "Timetable" at bounding box center [337, 191] width 37 height 20
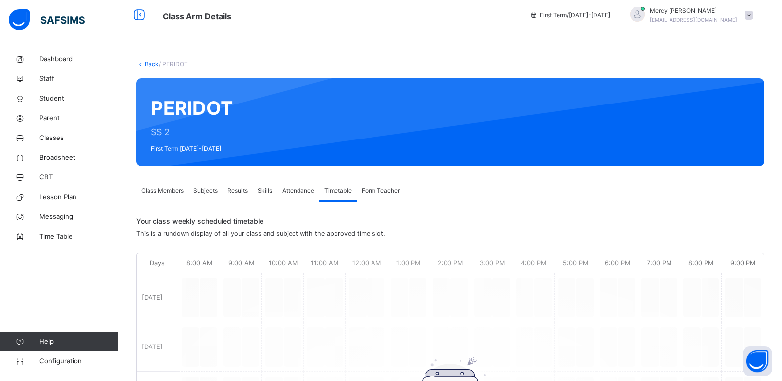
click at [364, 191] on span "Form Teacher" at bounding box center [381, 190] width 38 height 9
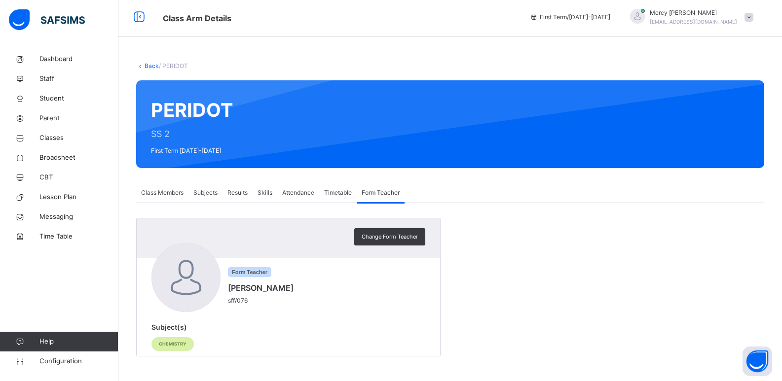
scroll to position [2, 0]
click at [51, 135] on span "Classes" at bounding box center [78, 138] width 79 height 10
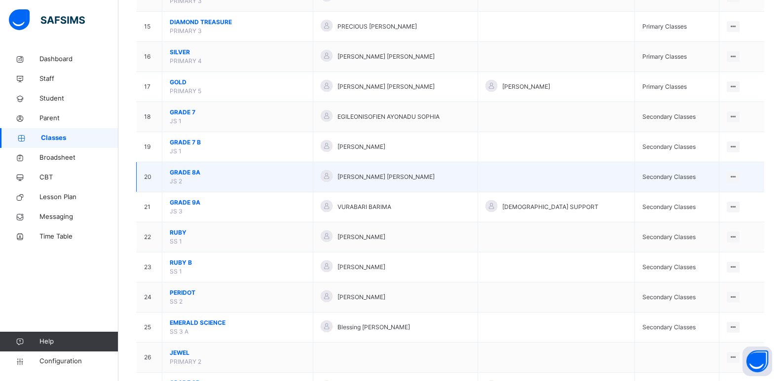
scroll to position [633, 0]
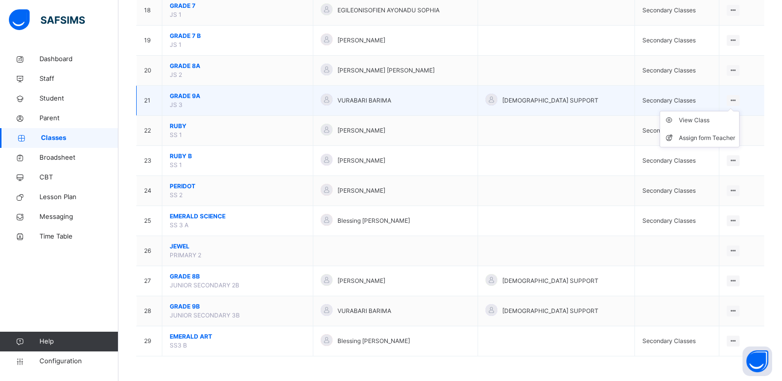
click at [731, 99] on div at bounding box center [732, 100] width 13 height 11
click at [711, 118] on div "View Class" at bounding box center [707, 120] width 56 height 10
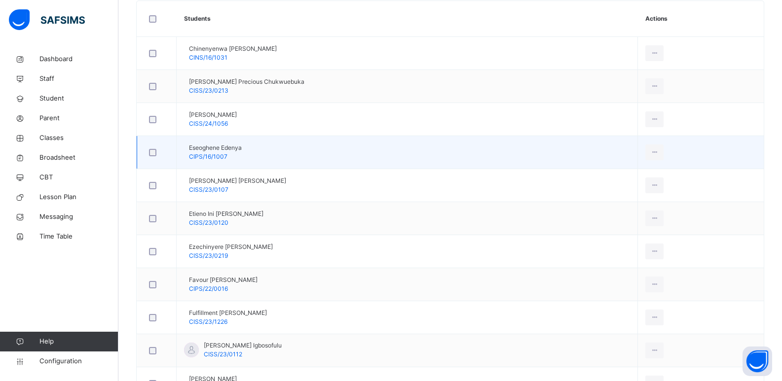
scroll to position [342, 0]
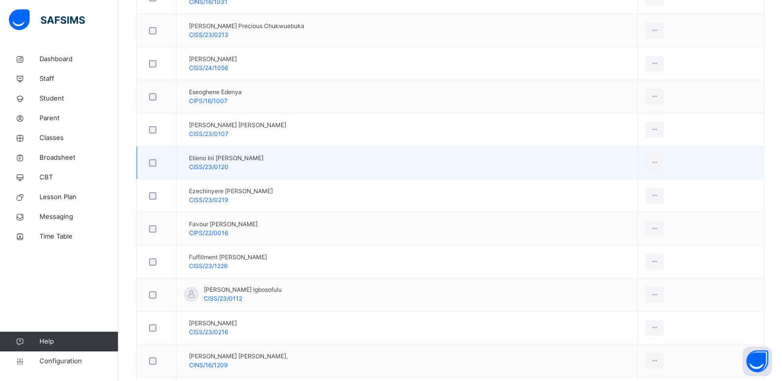
click at [268, 148] on td "Etieno Ini Umoren CISS/23/0120" at bounding box center [407, 162] width 461 height 33
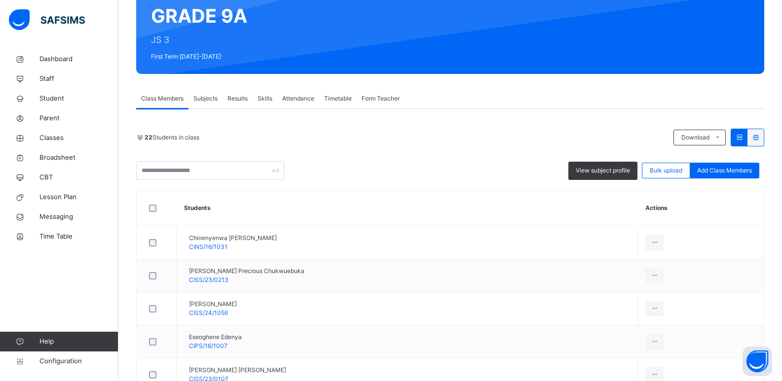
scroll to position [0, 0]
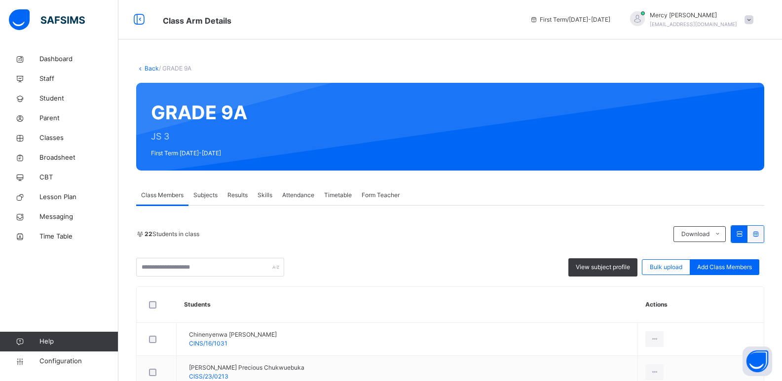
click at [211, 195] on span "Subjects" at bounding box center [205, 195] width 24 height 9
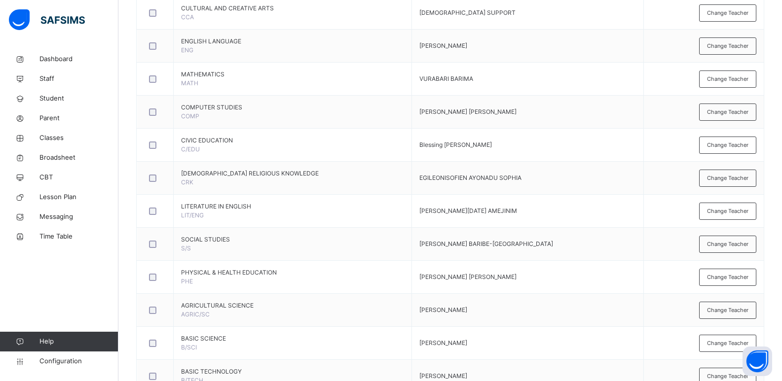
scroll to position [521, 0]
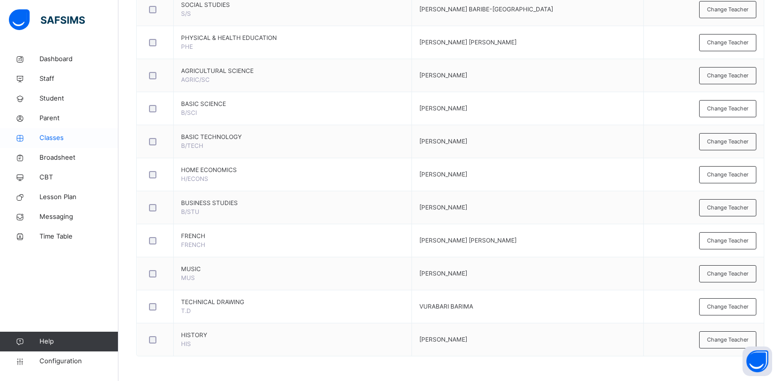
click at [58, 141] on span "Classes" at bounding box center [78, 138] width 79 height 10
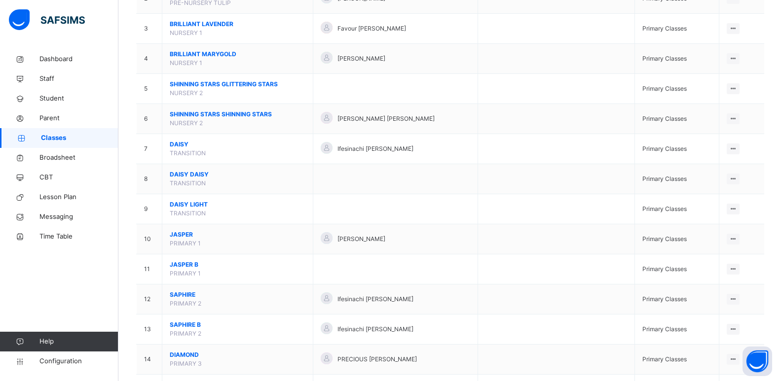
scroll to position [164, 0]
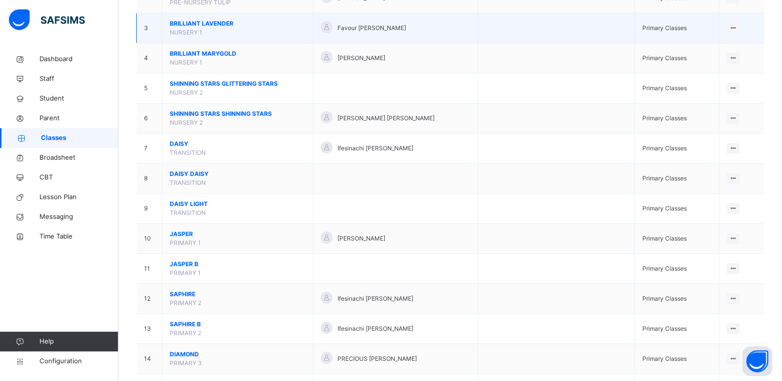
click at [228, 24] on span "BRILLIANT LAVENDER" at bounding box center [238, 23] width 136 height 9
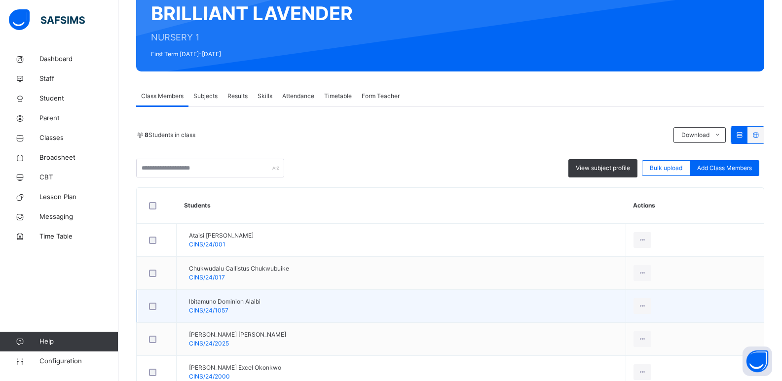
scroll to position [260, 0]
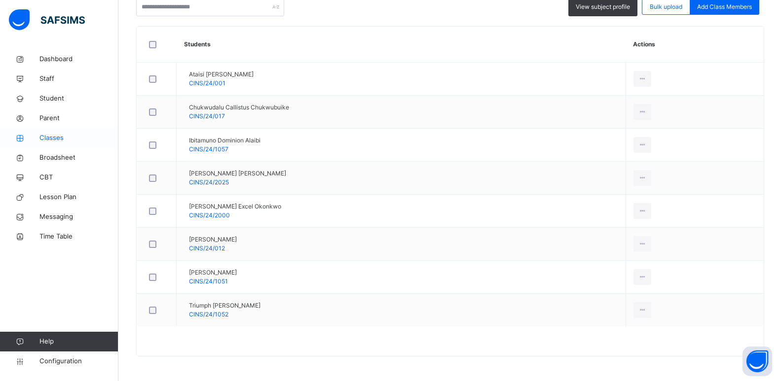
click at [52, 138] on span "Classes" at bounding box center [78, 138] width 79 height 10
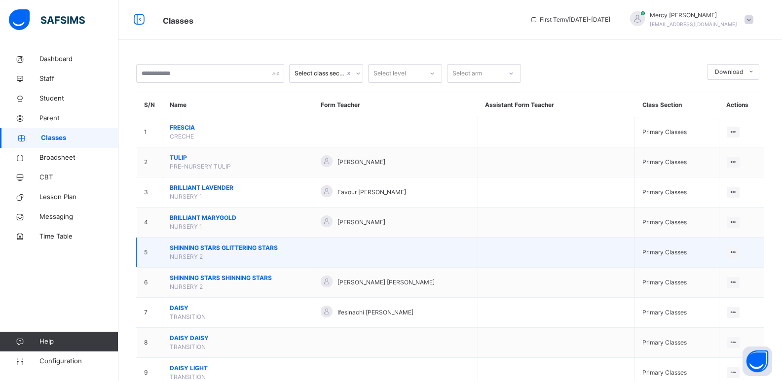
click at [188, 249] on span "SHINNING STARS GLITTERING STARS" at bounding box center [238, 248] width 136 height 9
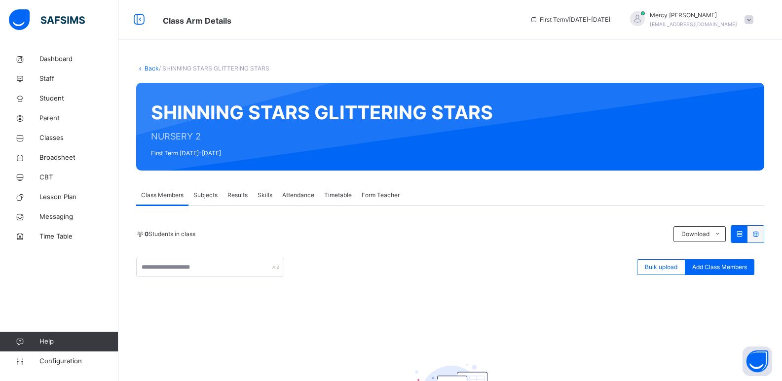
click at [150, 70] on link "Back" at bounding box center [152, 68] width 14 height 7
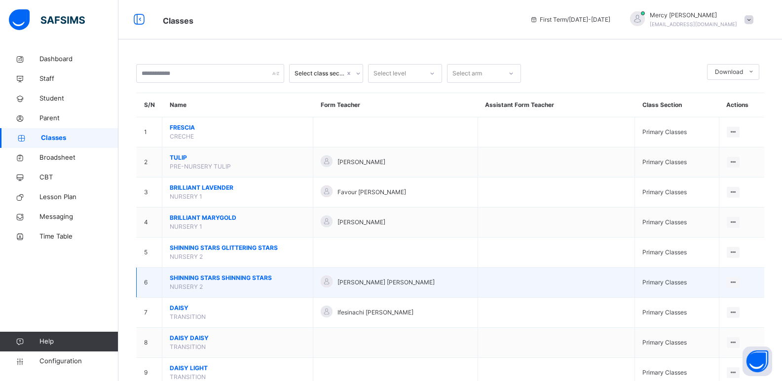
click at [218, 277] on span "SHINNING STARS SHINNING STARS" at bounding box center [238, 278] width 136 height 9
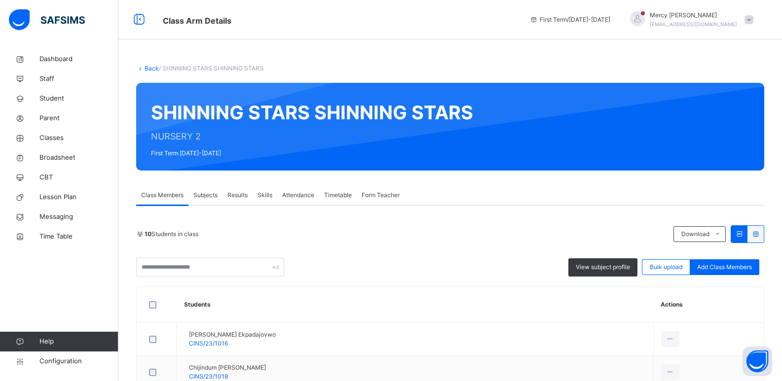
click at [150, 68] on link "Back" at bounding box center [152, 68] width 14 height 7
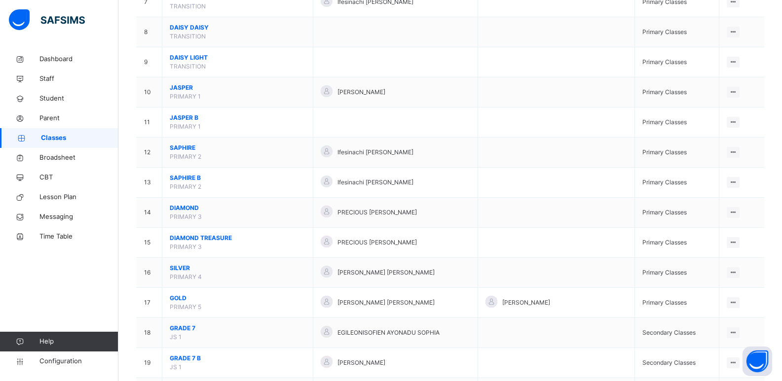
scroll to position [161, 0]
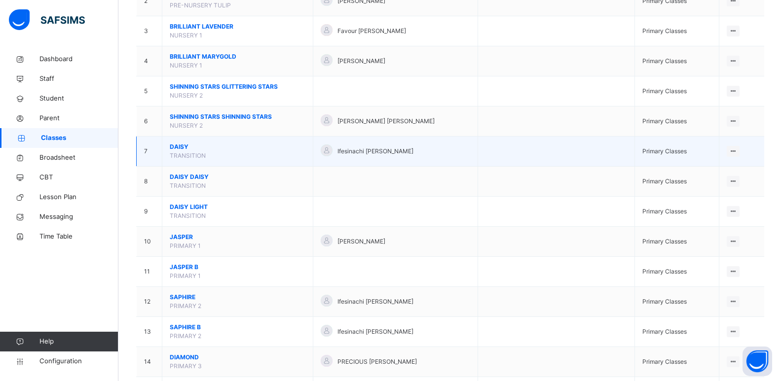
click at [176, 145] on span "DAISY" at bounding box center [238, 147] width 136 height 9
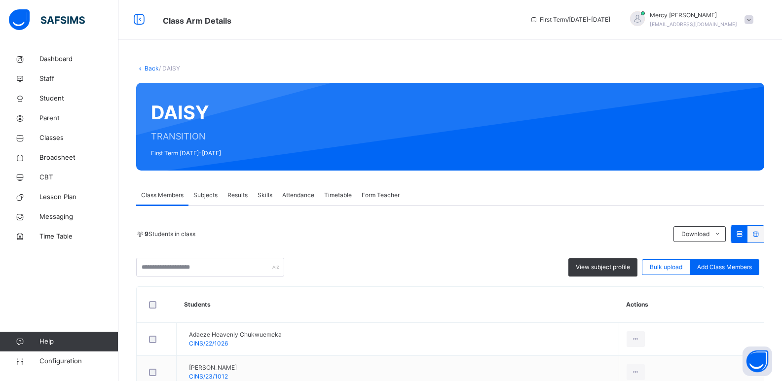
click at [149, 67] on link "Back" at bounding box center [152, 68] width 14 height 7
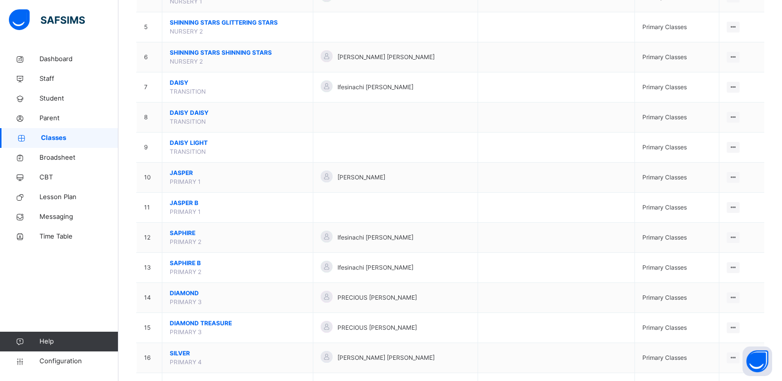
scroll to position [223, 0]
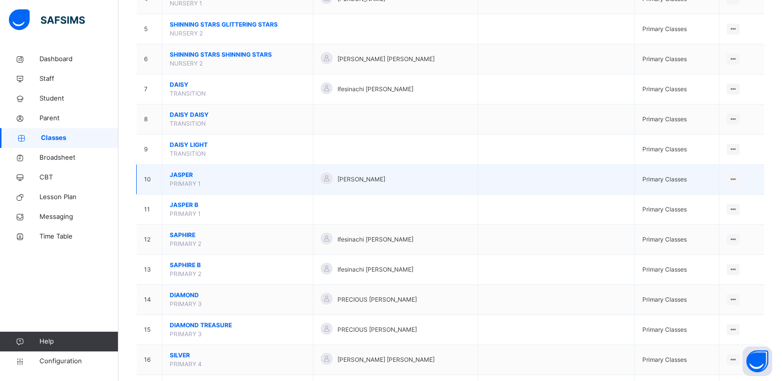
click at [188, 175] on span "JASPER" at bounding box center [238, 175] width 136 height 9
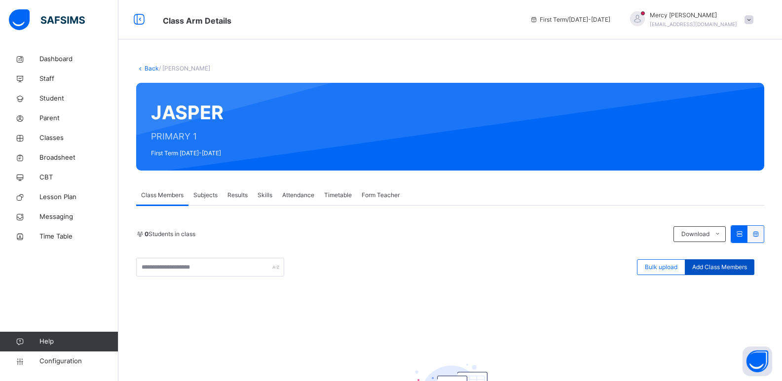
click at [714, 269] on span "Add Class Members" at bounding box center [719, 267] width 55 height 9
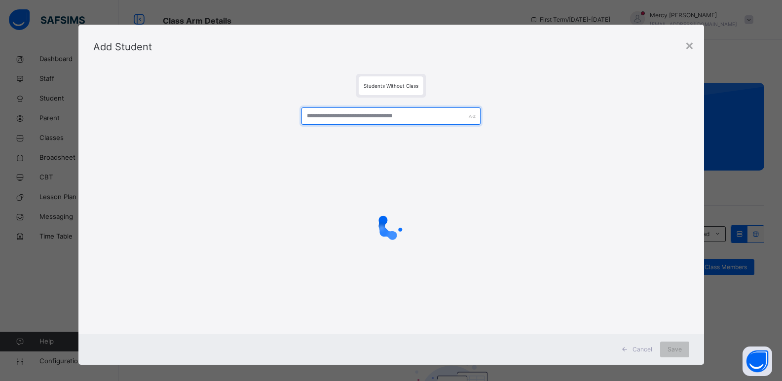
click at [407, 116] on input "text" at bounding box center [390, 116] width 179 height 17
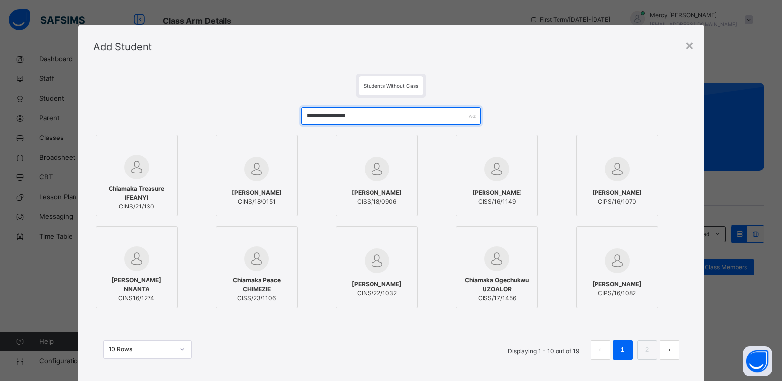
type input "**********"
click at [156, 165] on div at bounding box center [136, 167] width 71 height 25
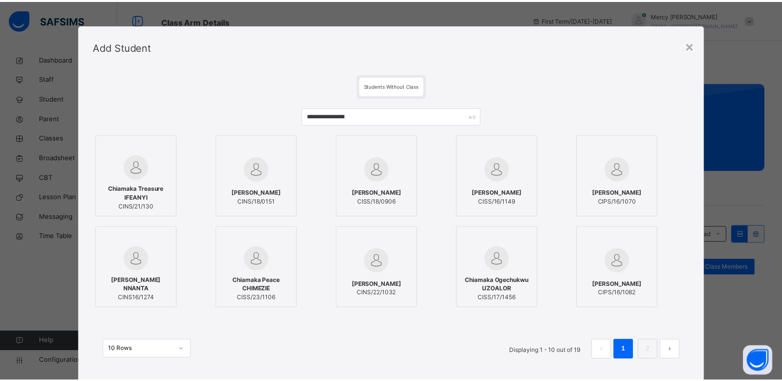
scroll to position [59, 0]
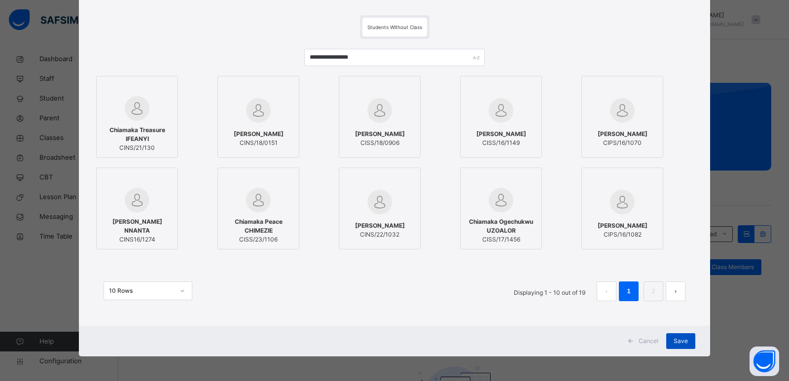
click at [686, 342] on div "Save" at bounding box center [680, 341] width 29 height 16
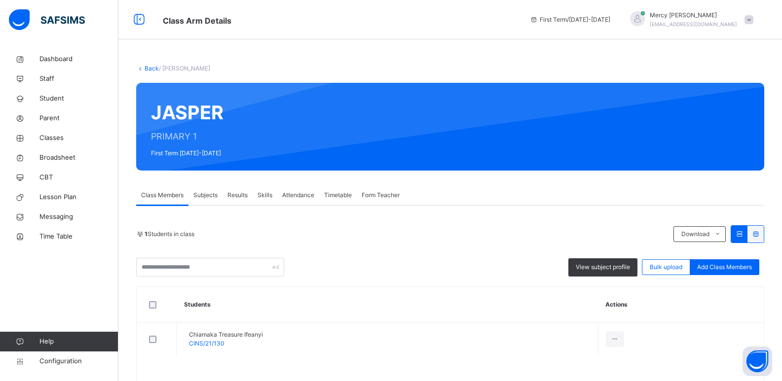
click at [723, 253] on div "1 Students in class Download Pdf Report Excel Report View subject profile Bulk …" at bounding box center [450, 250] width 628 height 51
click at [727, 270] on span "Add Class Members" at bounding box center [724, 267] width 55 height 9
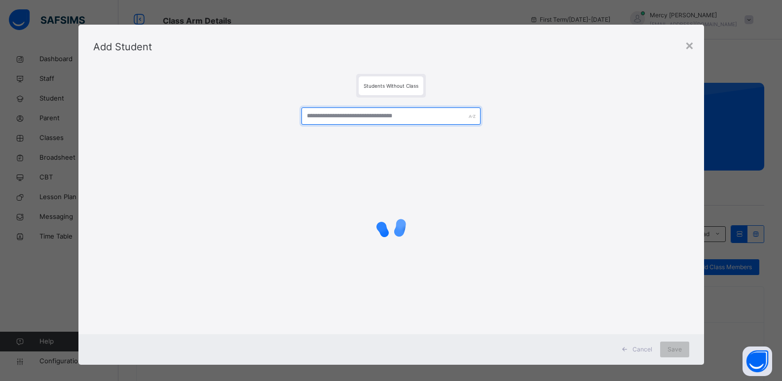
click at [440, 119] on input "text" at bounding box center [390, 116] width 179 height 17
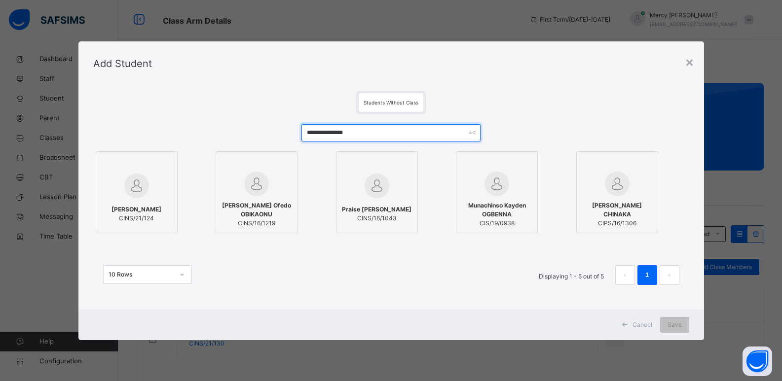
type input "**********"
click at [135, 174] on img at bounding box center [136, 186] width 25 height 25
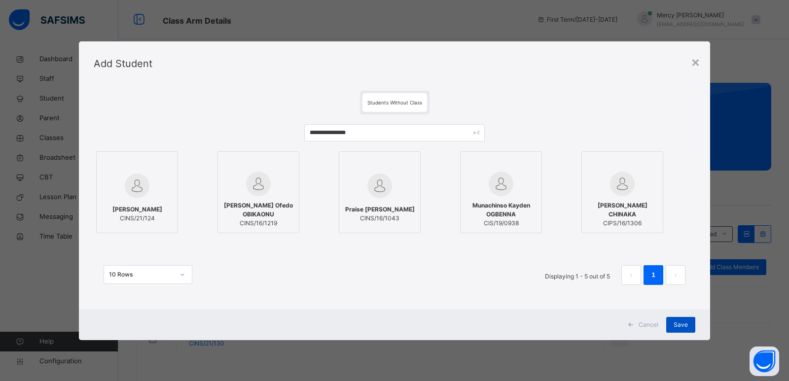
click at [690, 321] on div "Save" at bounding box center [680, 325] width 29 height 16
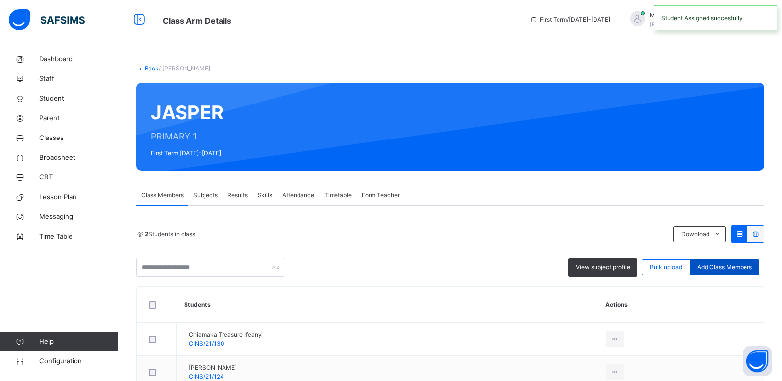
click at [710, 268] on span "Add Class Members" at bounding box center [724, 267] width 55 height 9
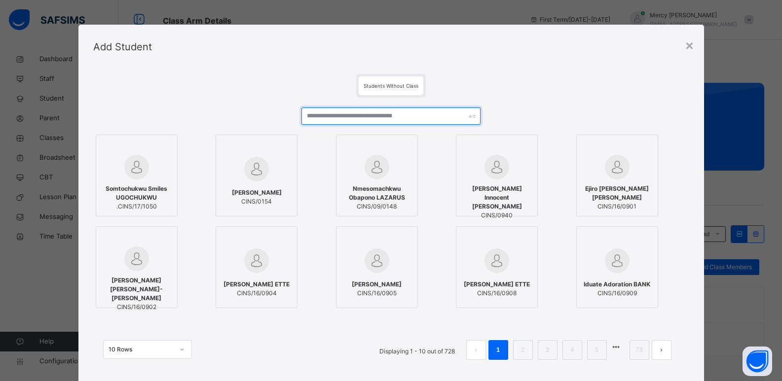
click at [412, 113] on input "text" at bounding box center [390, 116] width 179 height 17
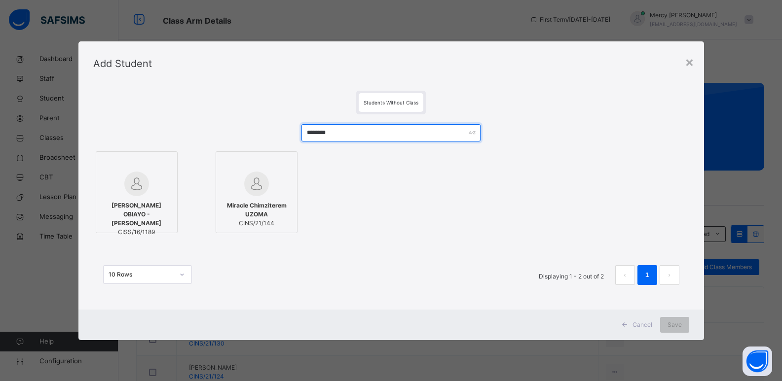
type input "********"
click at [249, 178] on img at bounding box center [256, 184] width 25 height 25
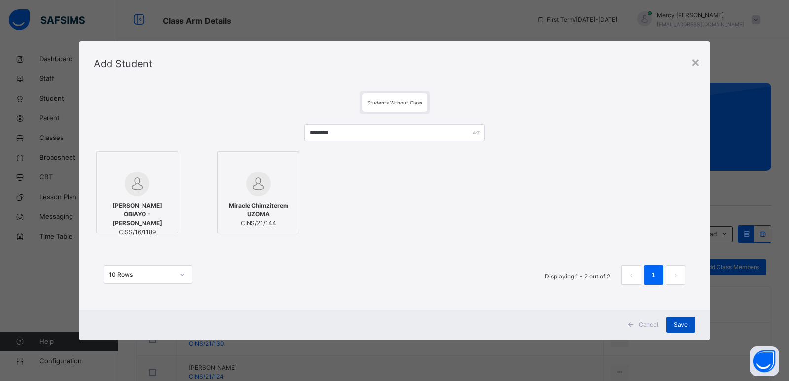
click at [677, 328] on span "Save" at bounding box center [681, 325] width 14 height 9
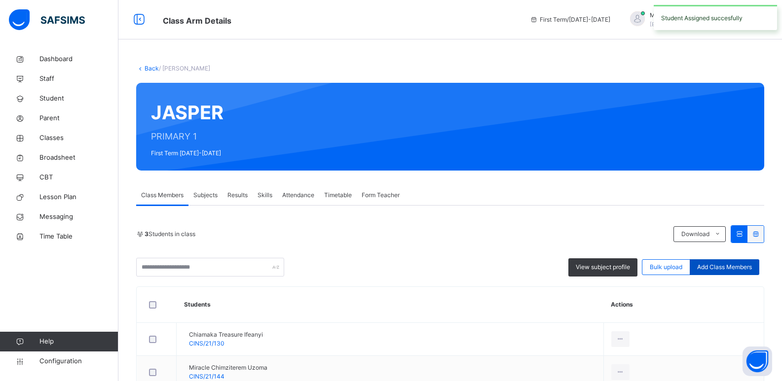
click at [709, 271] on span "Add Class Members" at bounding box center [724, 267] width 55 height 9
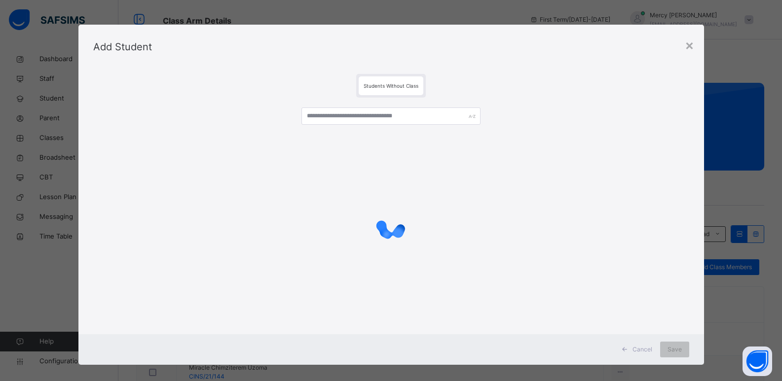
click at [430, 125] on div at bounding box center [390, 120] width 179 height 25
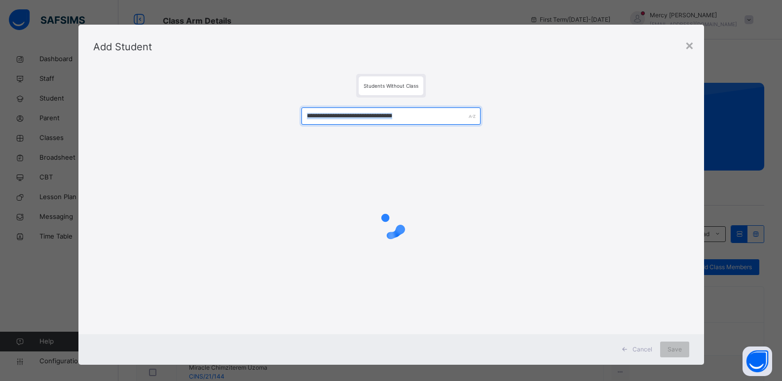
click at [430, 117] on input "text" at bounding box center [390, 116] width 179 height 17
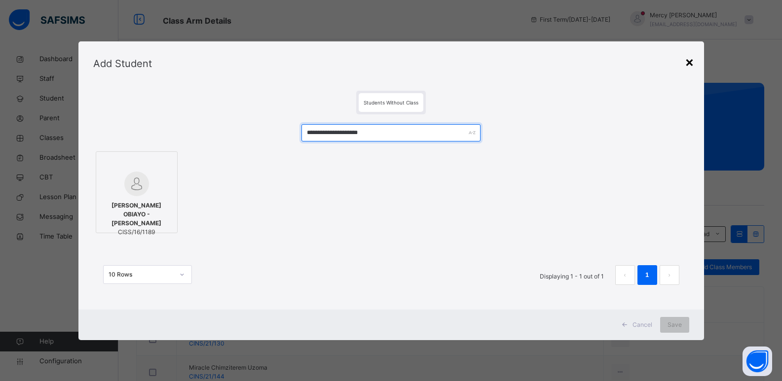
type input "**********"
click at [689, 65] on div "×" at bounding box center [689, 61] width 9 height 21
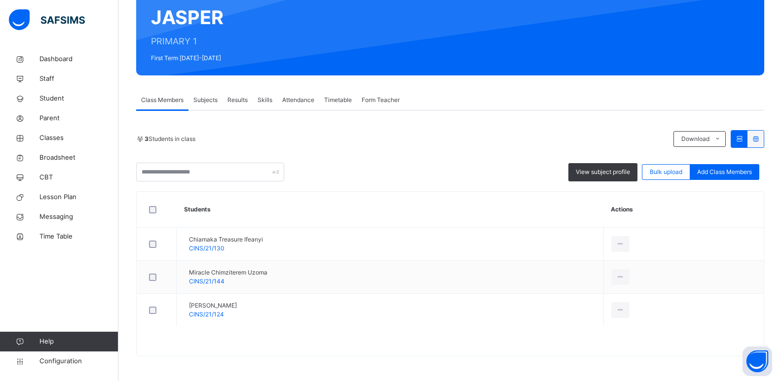
scroll to position [0, 0]
